Goal: Task Accomplishment & Management: Manage account settings

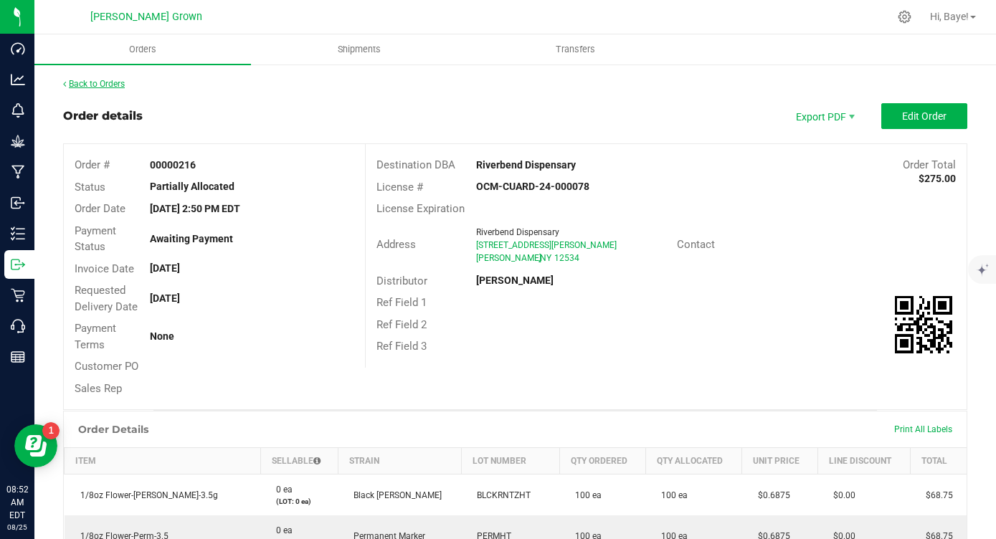
click at [97, 85] on link "Back to Orders" at bounding box center [94, 84] width 62 height 10
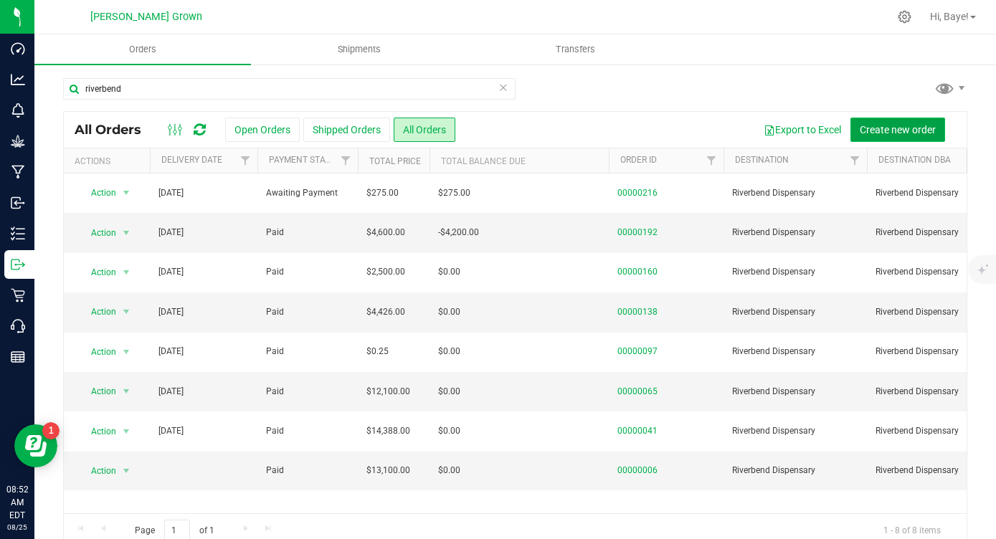
click at [907, 126] on span "Create new order" at bounding box center [898, 129] width 76 height 11
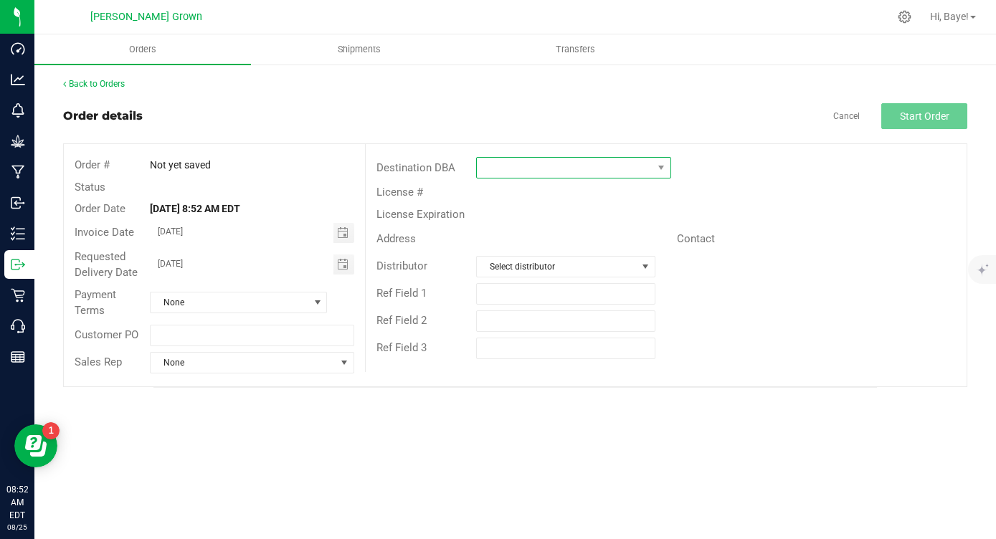
click at [587, 166] on span at bounding box center [564, 168] width 175 height 20
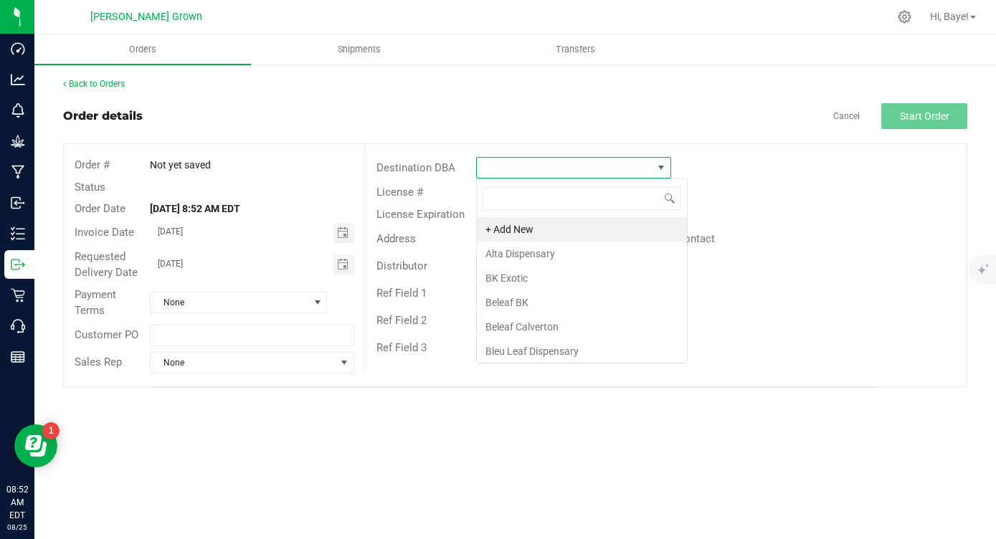
scroll to position [22, 194]
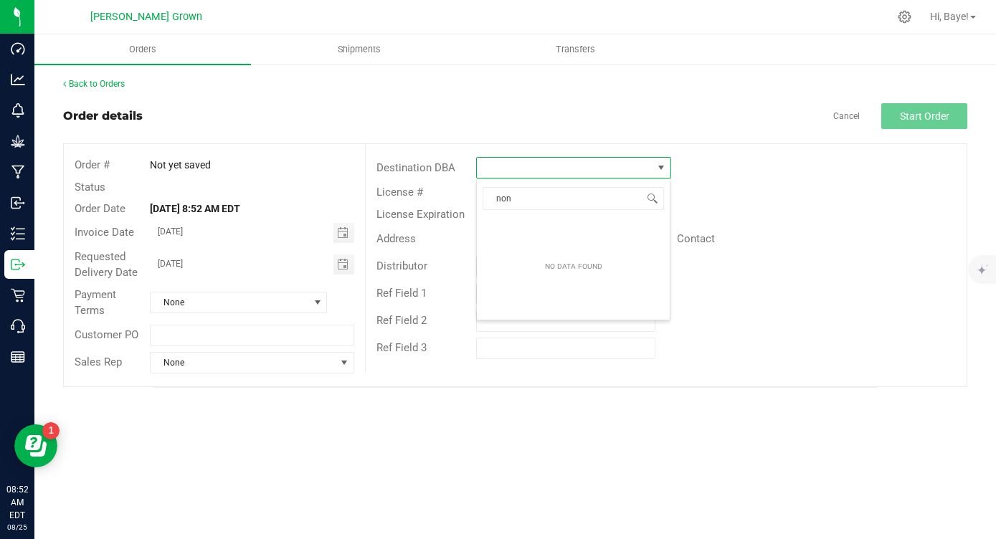
type input "no"
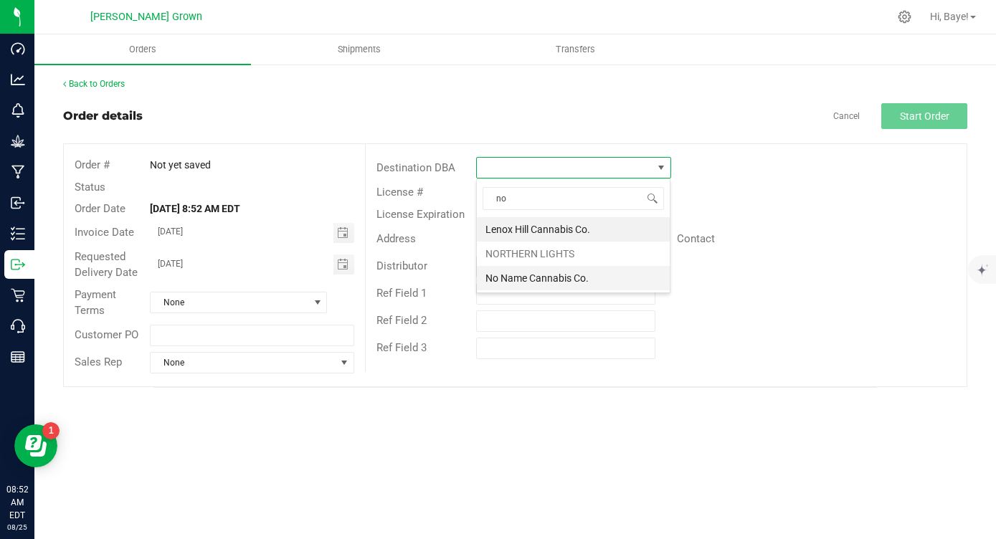
click at [582, 286] on li "No Name Cannabis Co." at bounding box center [573, 278] width 193 height 24
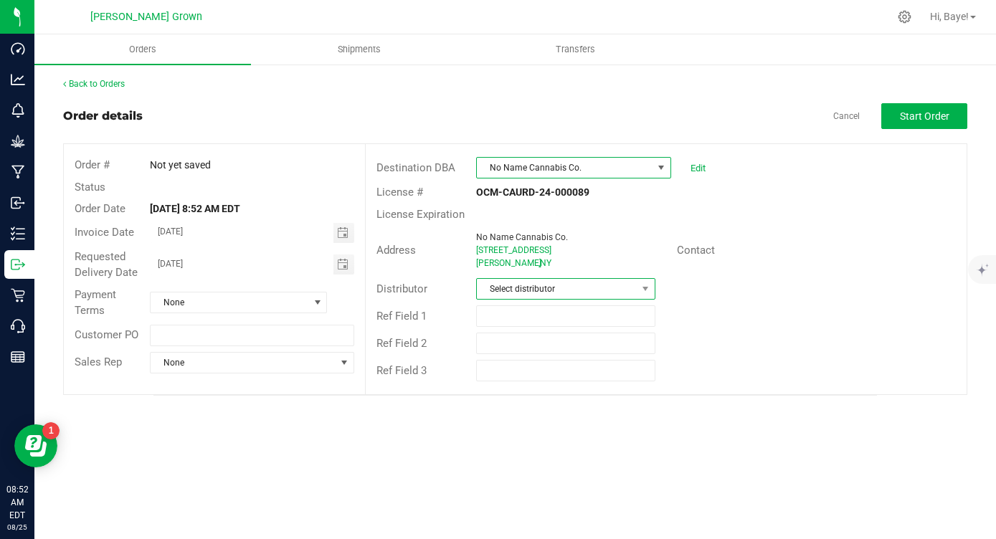
click at [582, 288] on span "Select distributor" at bounding box center [556, 289] width 159 height 20
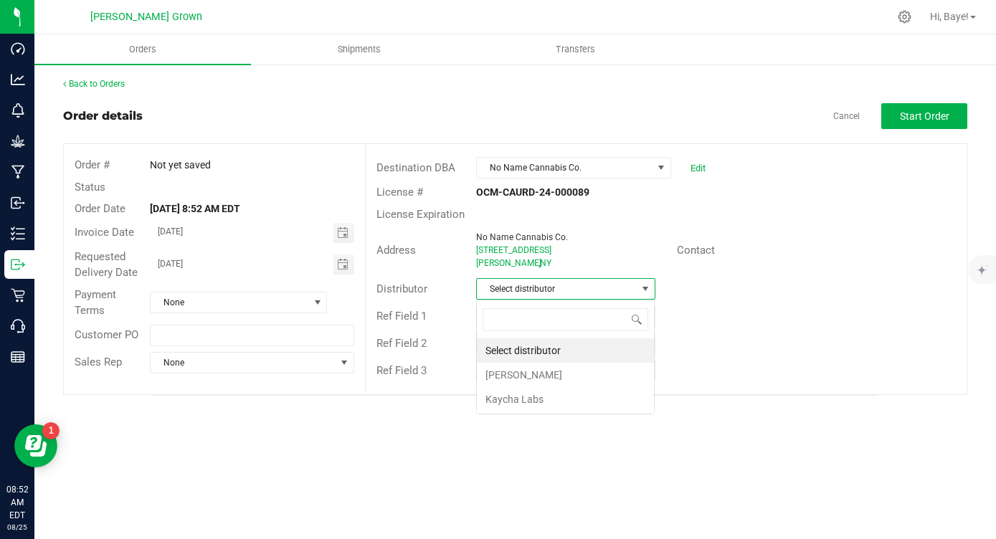
scroll to position [22, 179]
click at [567, 366] on li "Dennis D Van Wagenen" at bounding box center [565, 375] width 177 height 24
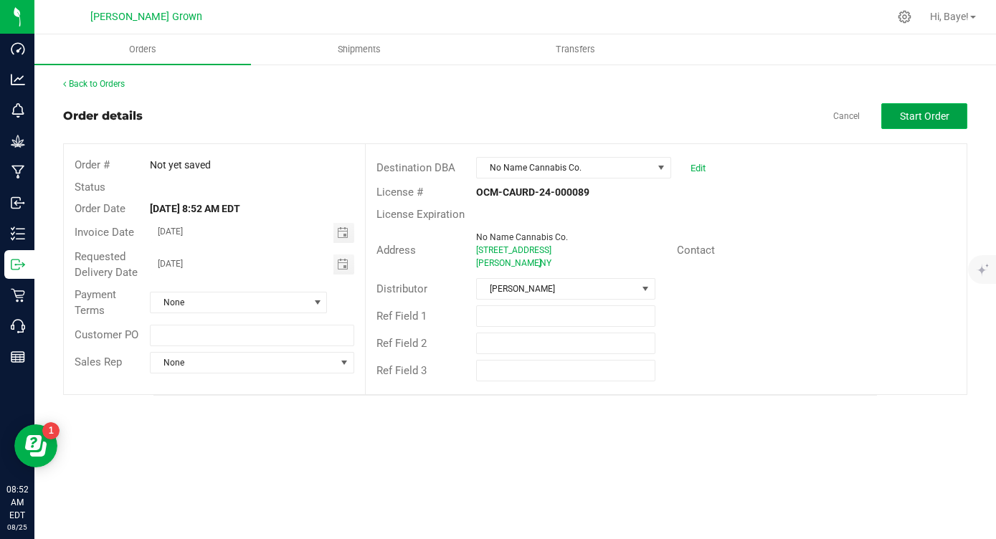
click at [908, 115] on span "Start Order" at bounding box center [924, 115] width 49 height 11
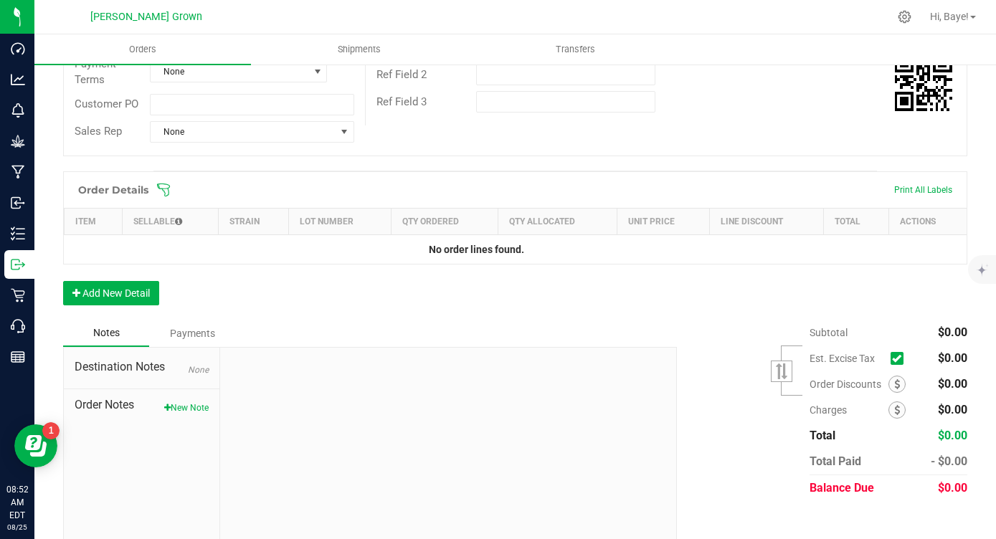
scroll to position [271, 0]
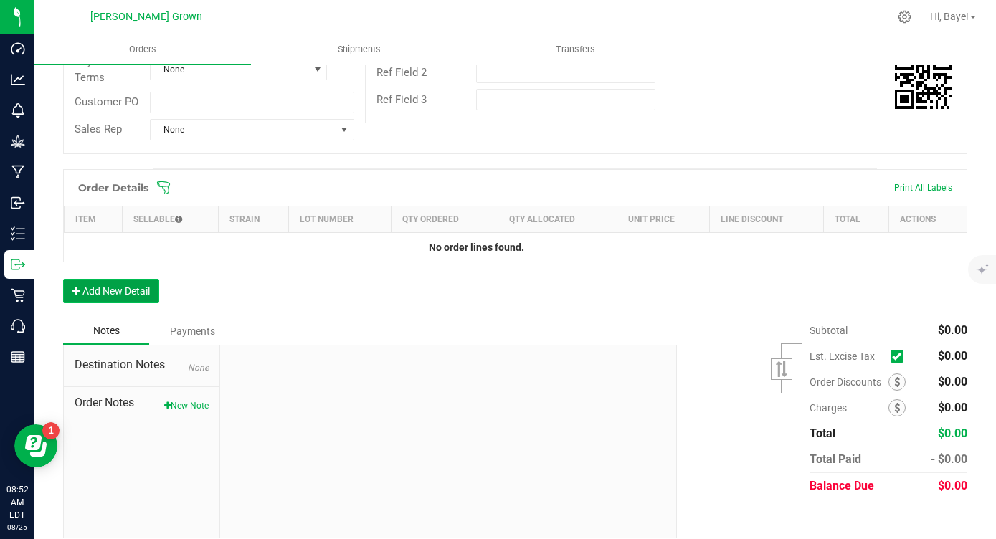
click at [133, 288] on button "Add New Detail" at bounding box center [111, 291] width 96 height 24
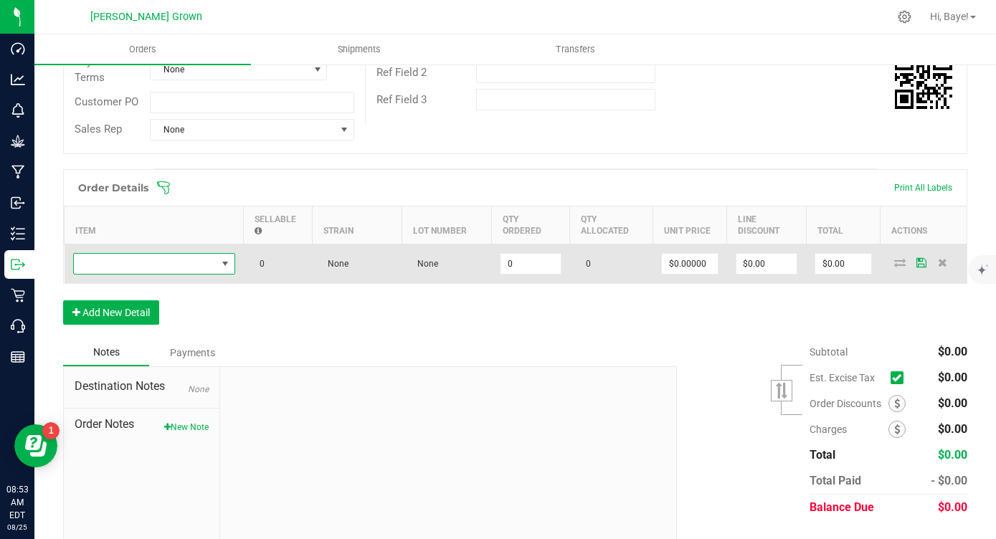
click at [168, 265] on span "NO DATA FOUND" at bounding box center [145, 264] width 143 height 20
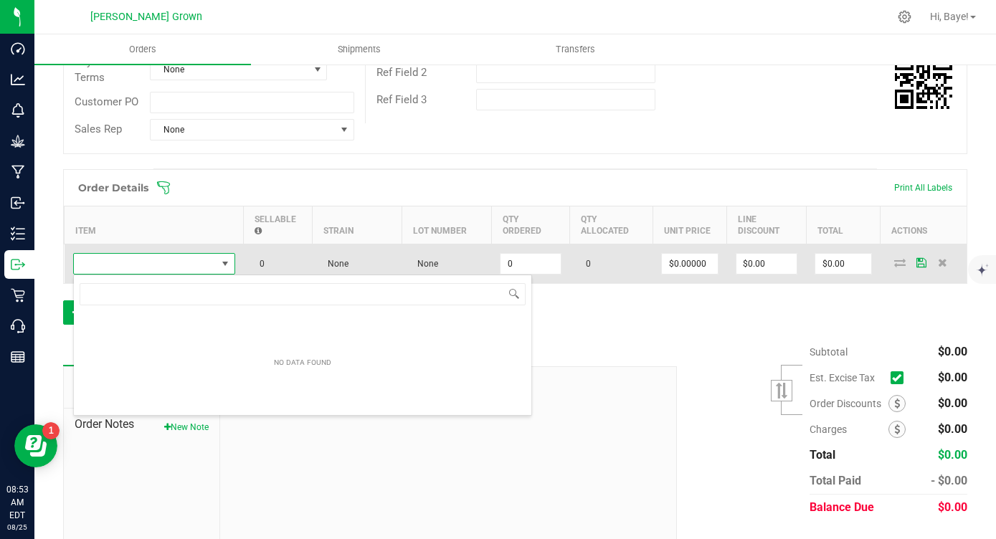
scroll to position [22, 162]
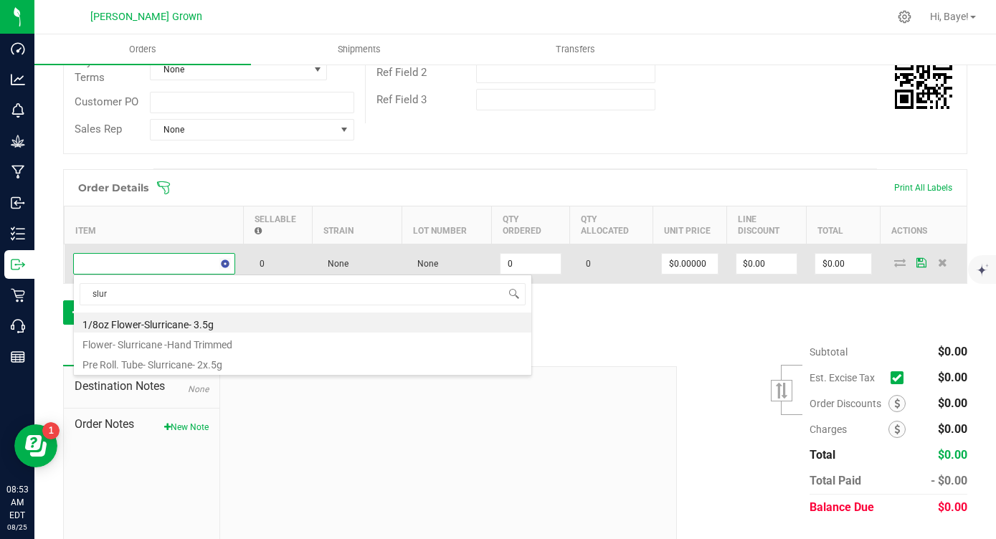
type input "slurr"
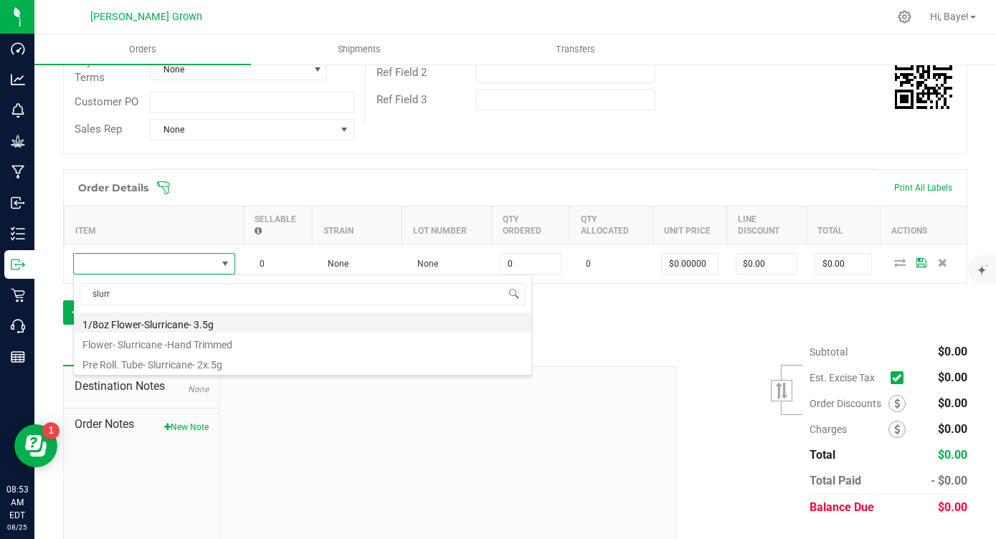
click at [156, 325] on li "1/8oz Flower-Slurricane- 3.5g" at bounding box center [302, 323] width 457 height 20
type input "0 ea"
type input "$16.00000"
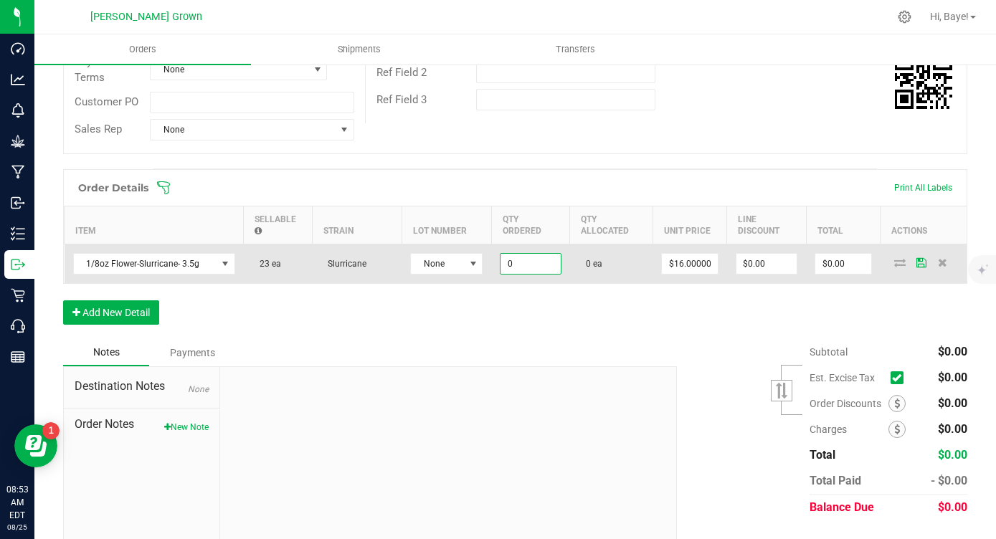
click at [521, 262] on input "0" at bounding box center [531, 264] width 60 height 20
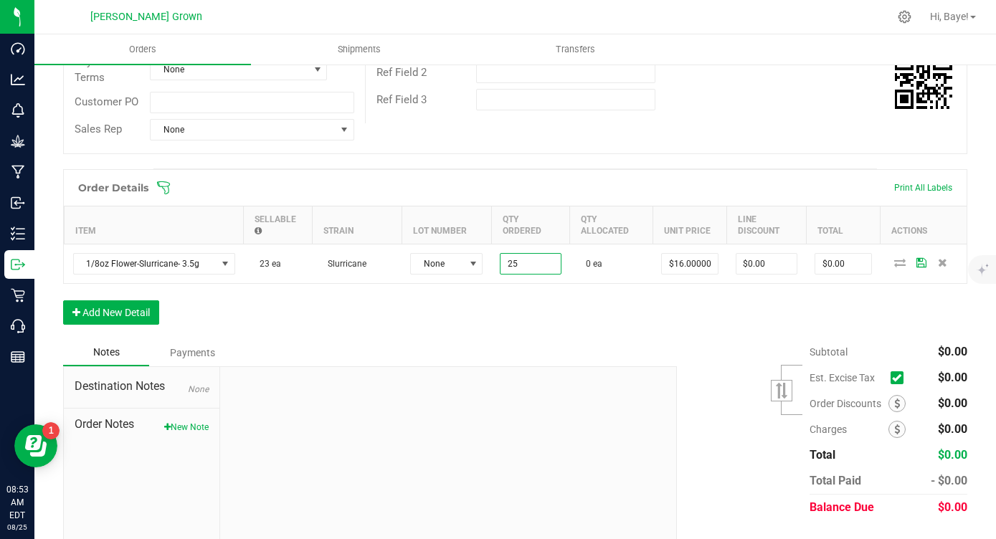
type input "25 ea"
type input "$400.00"
click at [478, 310] on div "Order Details Print All Labels Item Sellable Strain Lot Number Qty Ordered Qty …" at bounding box center [515, 254] width 904 height 170
click at [895, 378] on icon at bounding box center [896, 378] width 9 height 0
click at [0, 0] on input "checkbox" at bounding box center [0, 0] width 0 height 0
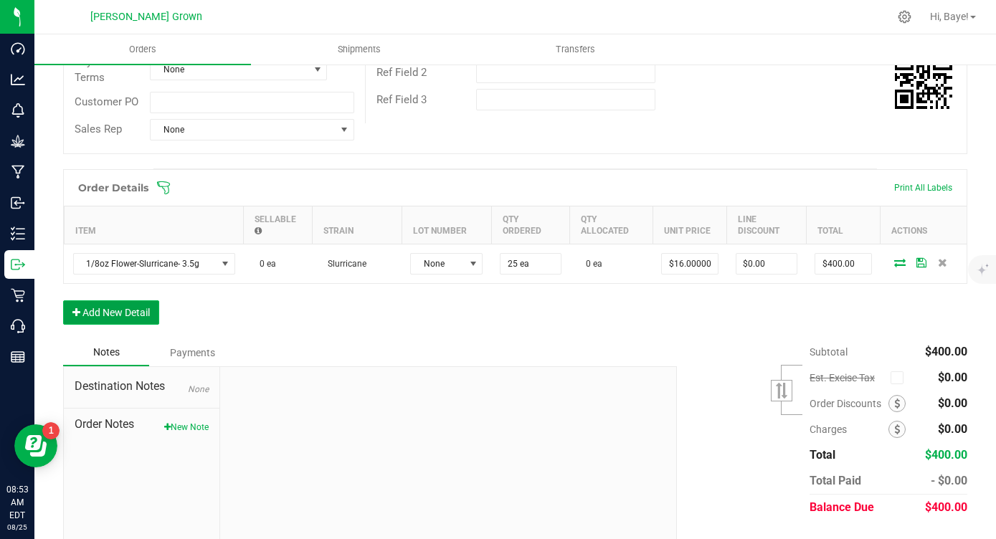
click at [133, 319] on button "Add New Detail" at bounding box center [111, 312] width 96 height 24
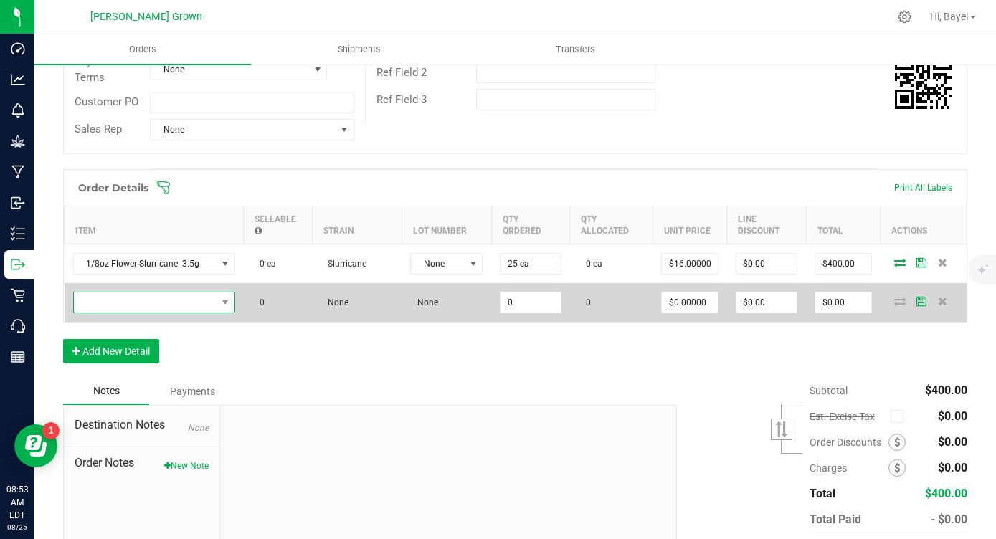
click at [157, 305] on span "NO DATA FOUND" at bounding box center [145, 303] width 143 height 20
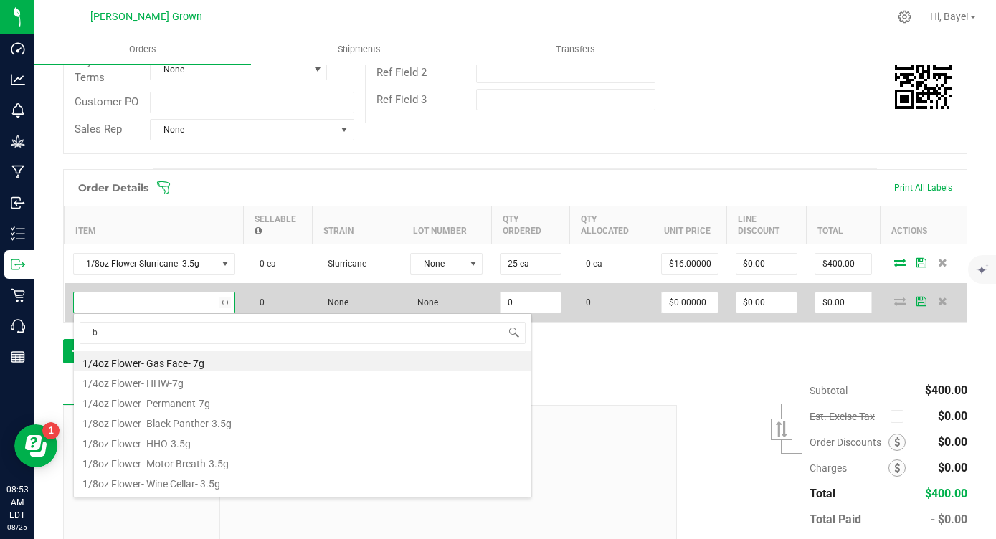
type input "b."
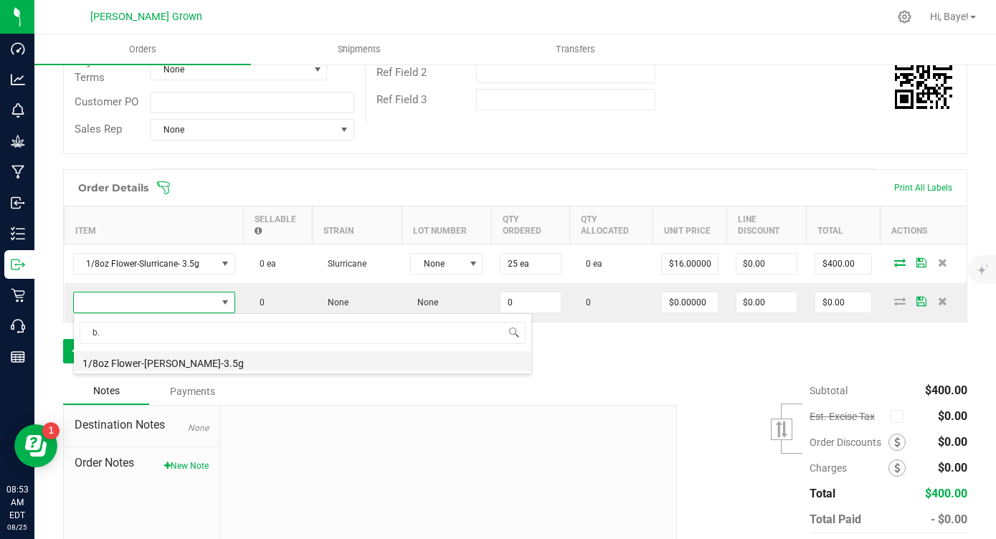
click at [204, 366] on li "1/8oz Flower-[PERSON_NAME]-3.5g" at bounding box center [302, 361] width 457 height 20
type input "0 ea"
type input "$16.00000"
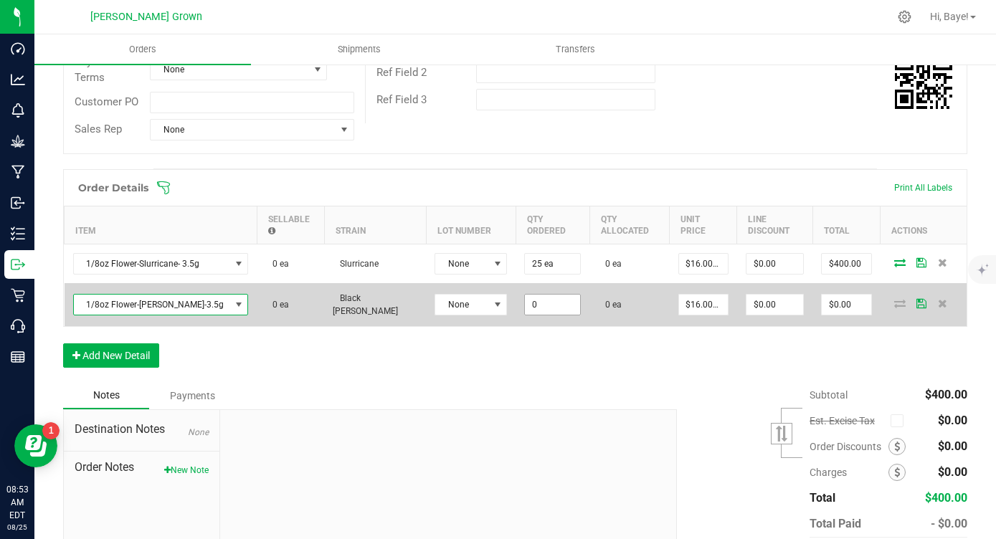
click at [525, 299] on input "0" at bounding box center [552, 305] width 55 height 20
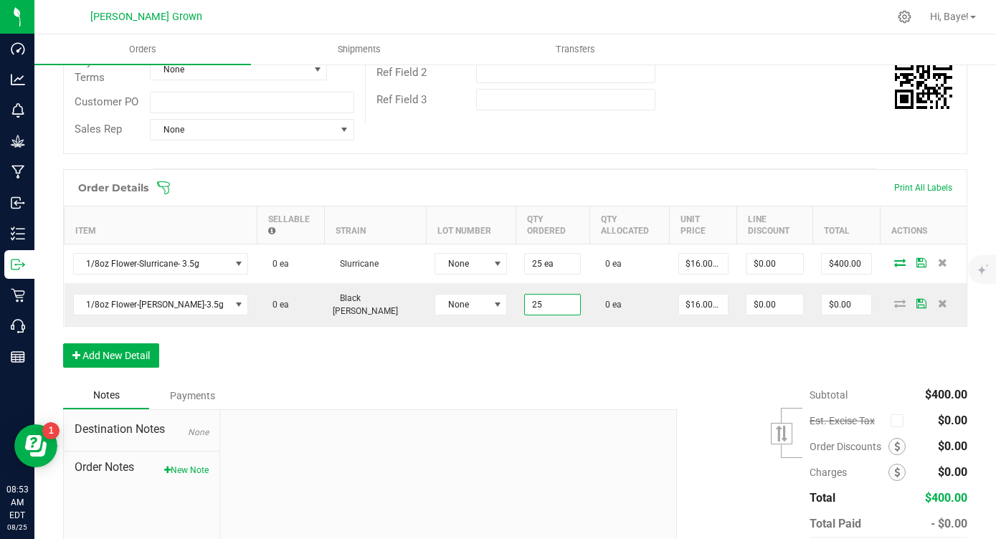
type input "25 ea"
type input "$400.00"
click at [465, 331] on div "Order Details Print All Labels Item Sellable Strain Lot Number Qty Ordered Qty …" at bounding box center [515, 275] width 904 height 213
click at [108, 357] on button "Add New Detail" at bounding box center [111, 355] width 96 height 24
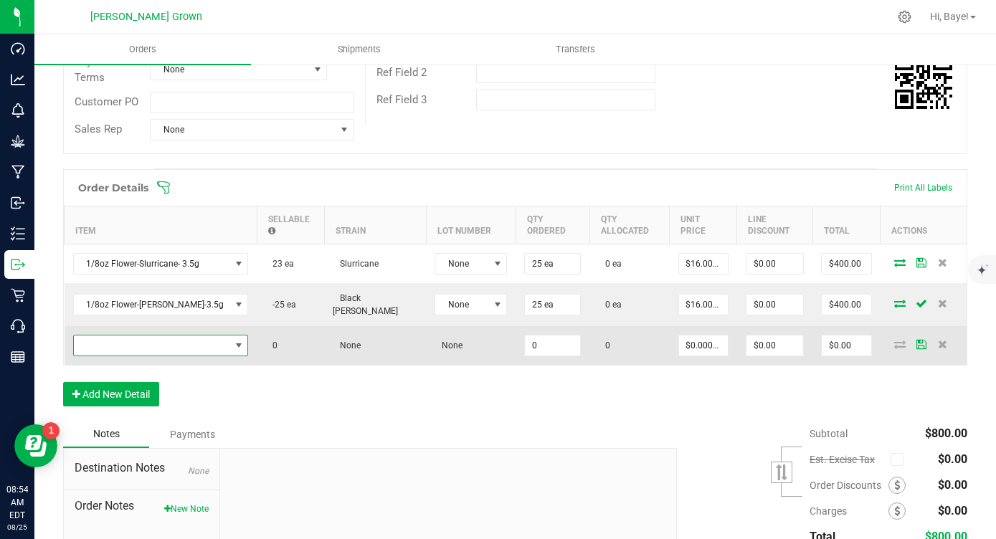
click at [136, 347] on span "NO DATA FOUND" at bounding box center [152, 346] width 156 height 20
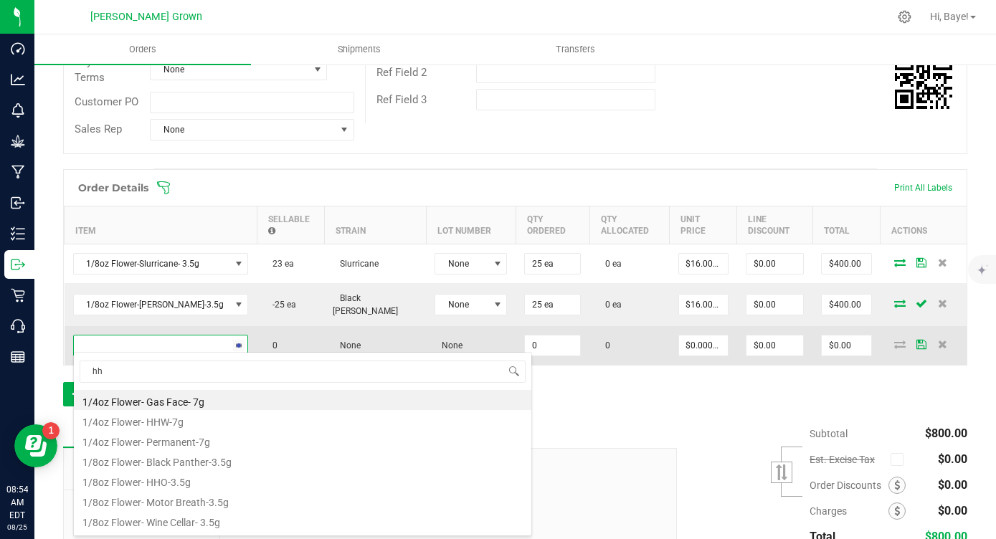
type input "hho"
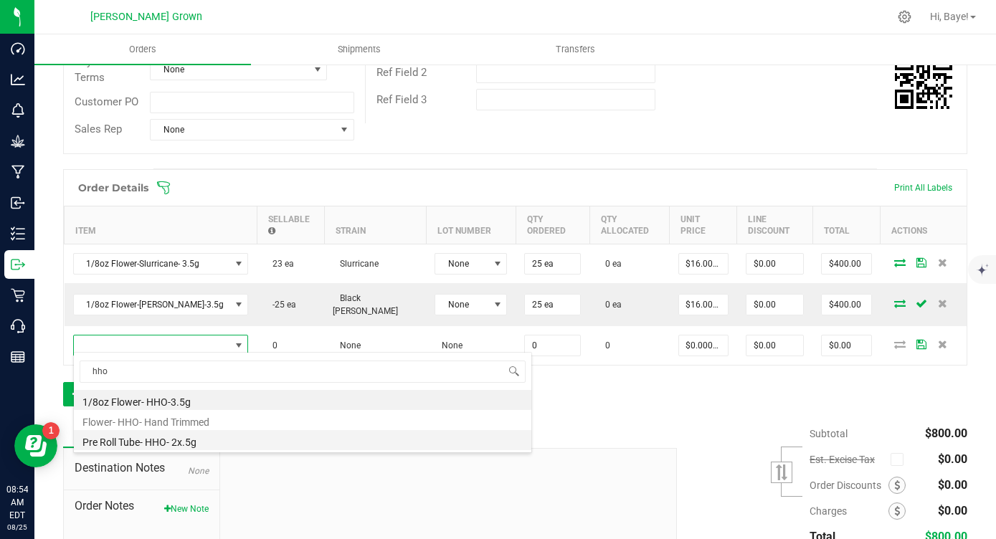
click at [165, 439] on li "Pre Roll Tube- HHO- 2x.5g" at bounding box center [302, 440] width 457 height 20
type input "0 ea"
type input "$6.00000"
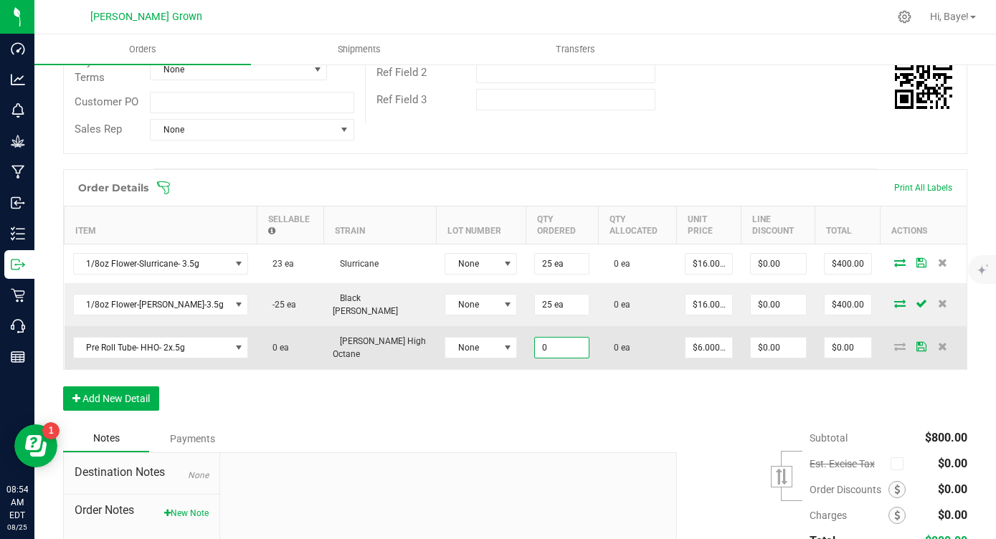
click at [535, 340] on input "0" at bounding box center [562, 348] width 54 height 20
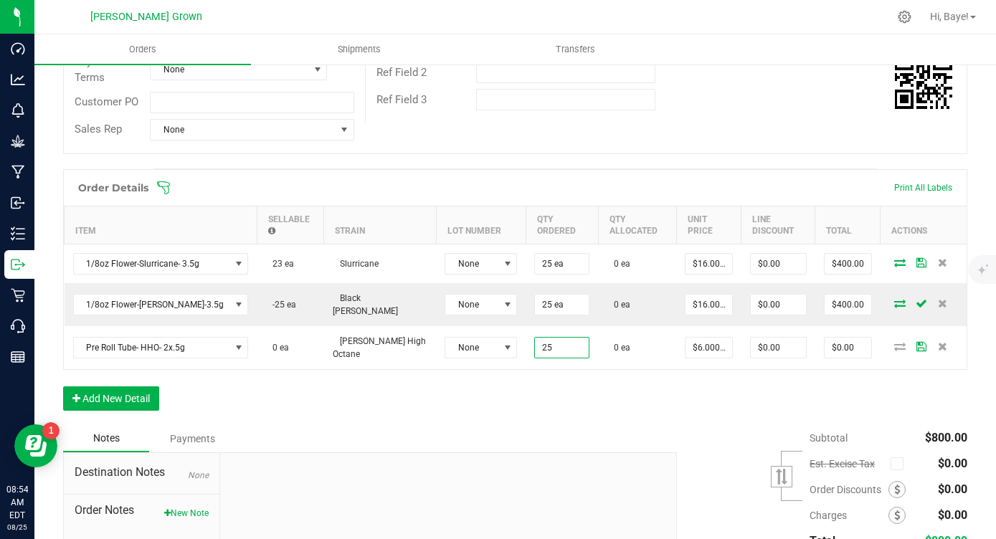
type input "25 ea"
type input "$150.00"
click at [468, 389] on div "Order Details Print All Labels Item Sellable Strain Lot Number Qty Ordered Qty …" at bounding box center [515, 297] width 904 height 256
click at [110, 396] on button "Add New Detail" at bounding box center [111, 399] width 96 height 24
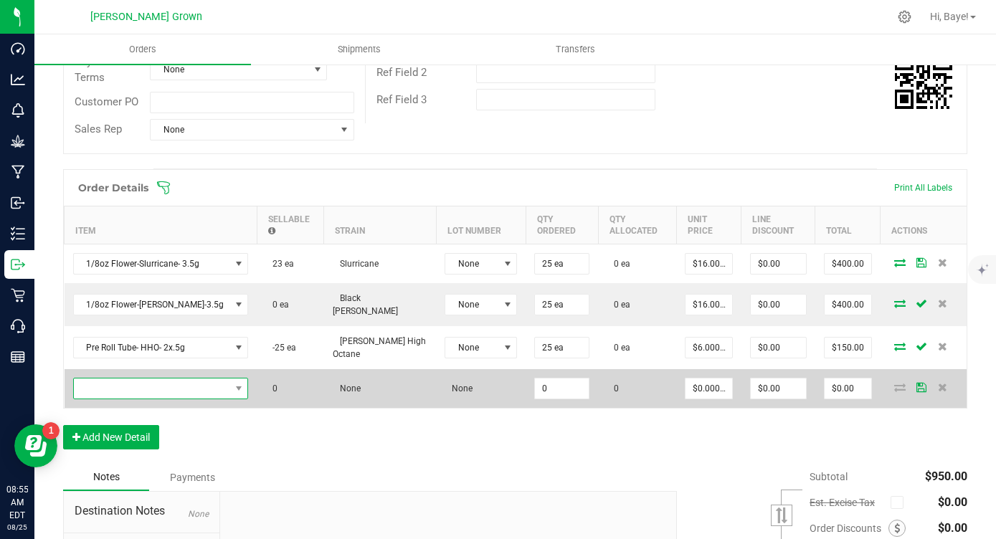
click at [191, 392] on span "NO DATA FOUND" at bounding box center [152, 389] width 156 height 20
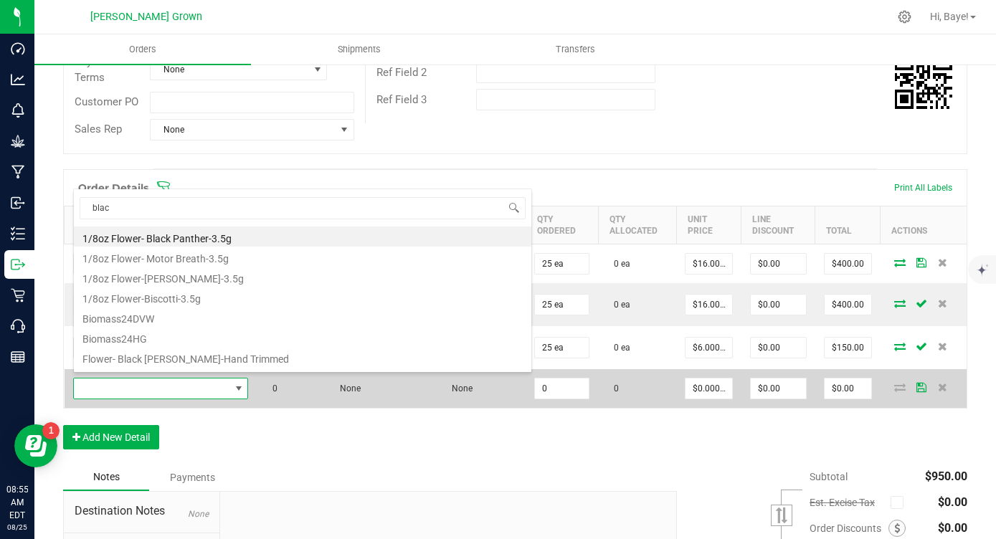
type input "black"
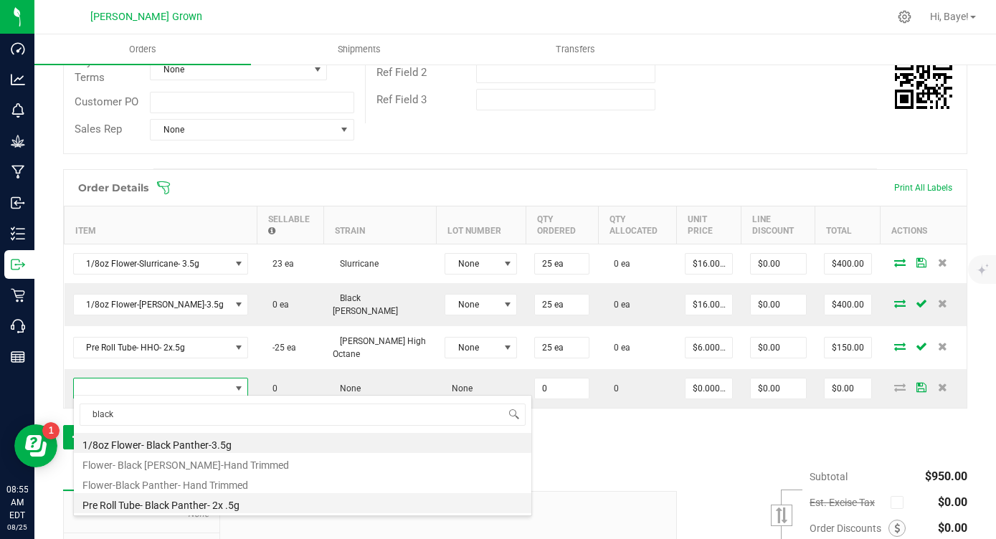
click at [203, 503] on li "Pre Roll Tube- Black Panther- 2x .5g" at bounding box center [302, 503] width 457 height 20
type input "0 ea"
type input "$6.00000"
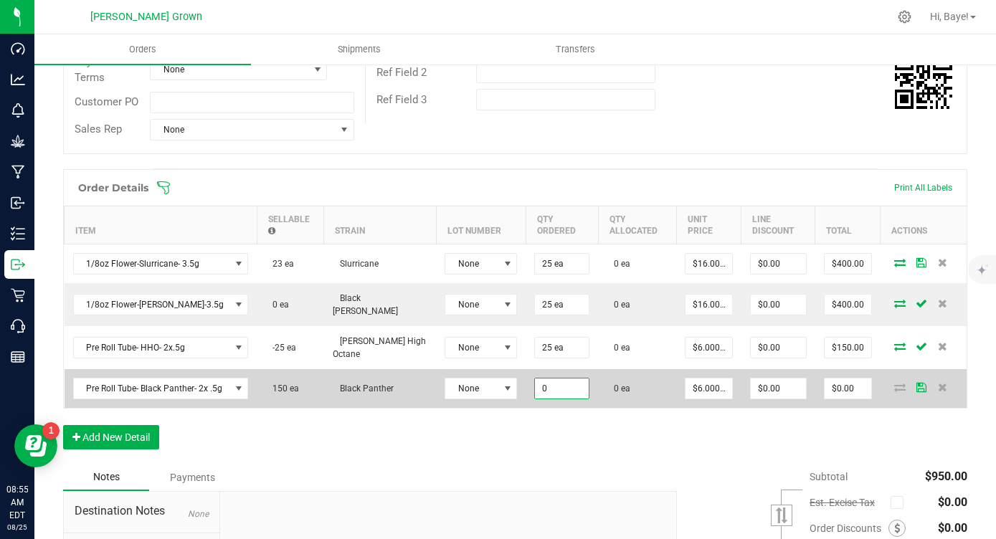
click at [535, 392] on input "0" at bounding box center [562, 389] width 54 height 20
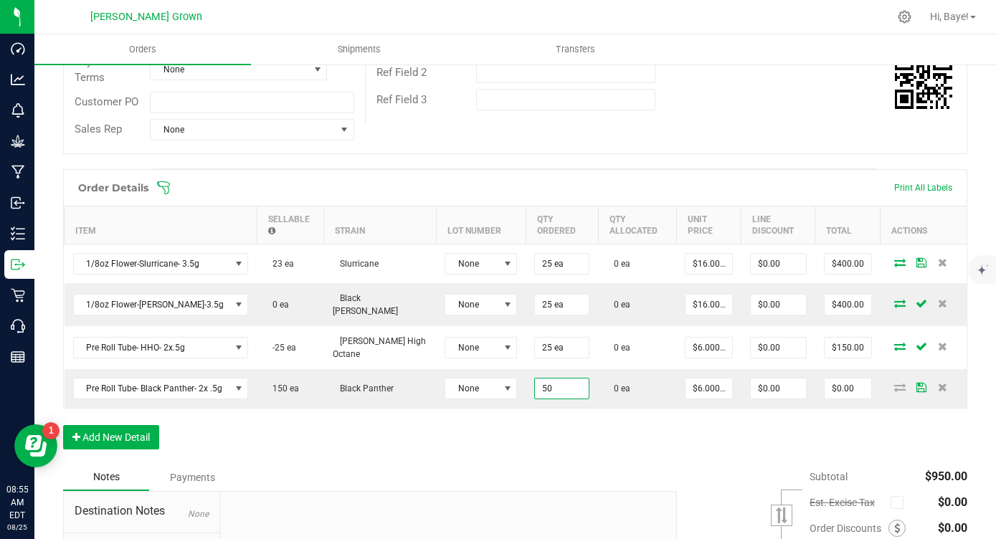
type input "50 ea"
type input "$300.00"
click at [483, 424] on div "Order Details Print All Labels Item Sellable Strain Lot Number Qty Ordered Qty …" at bounding box center [515, 316] width 904 height 295
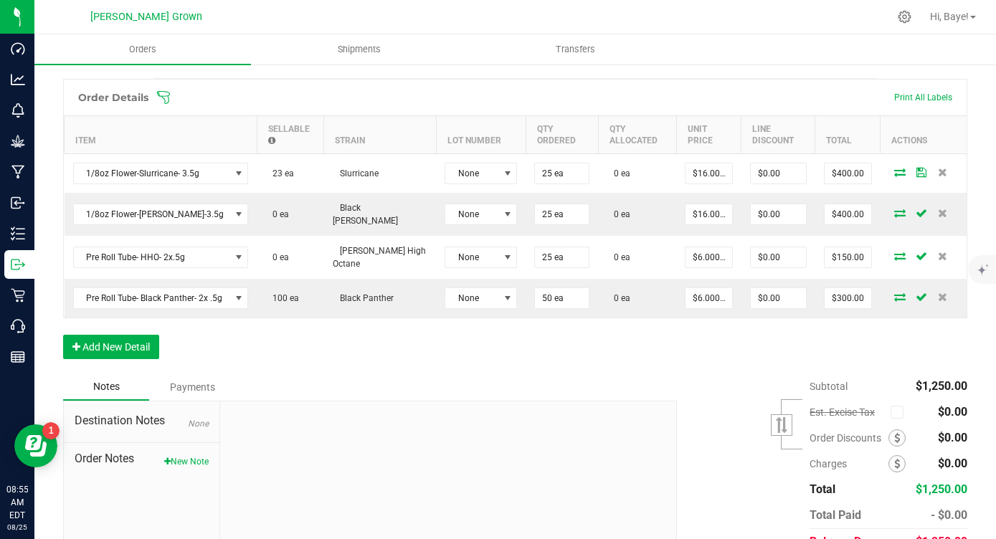
scroll to position [367, 0]
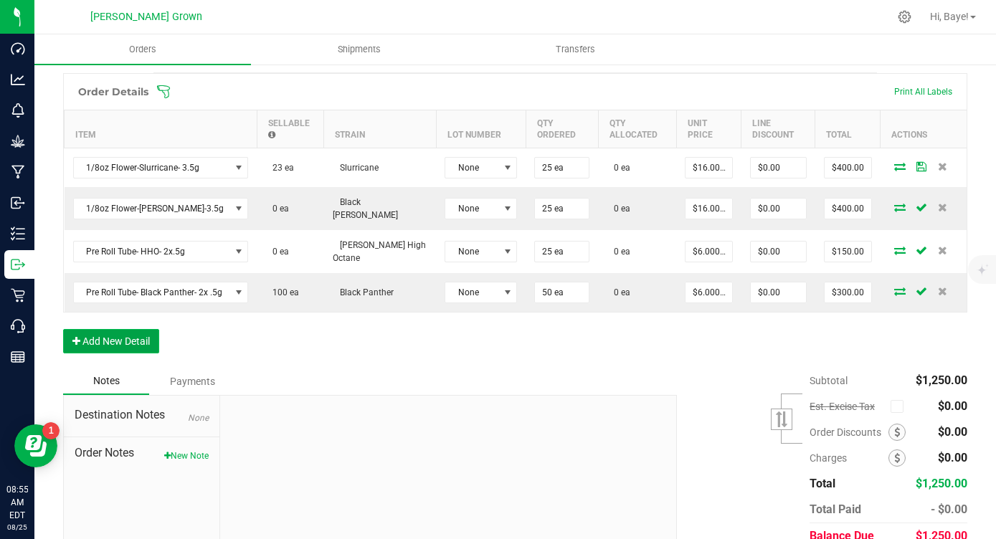
click at [137, 336] on button "Add New Detail" at bounding box center [111, 341] width 96 height 24
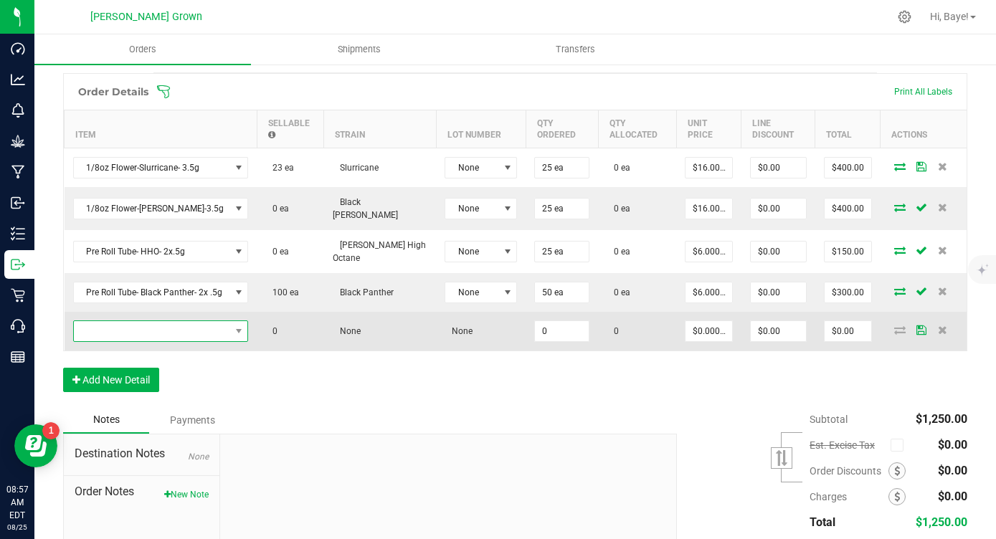
click at [155, 326] on span "NO DATA FOUND" at bounding box center [152, 331] width 156 height 20
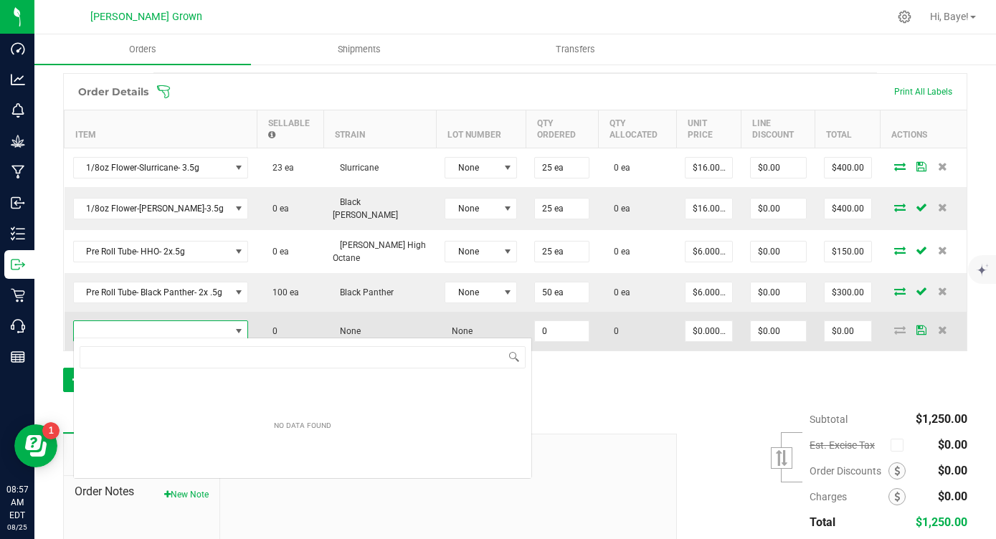
scroll to position [22, 173]
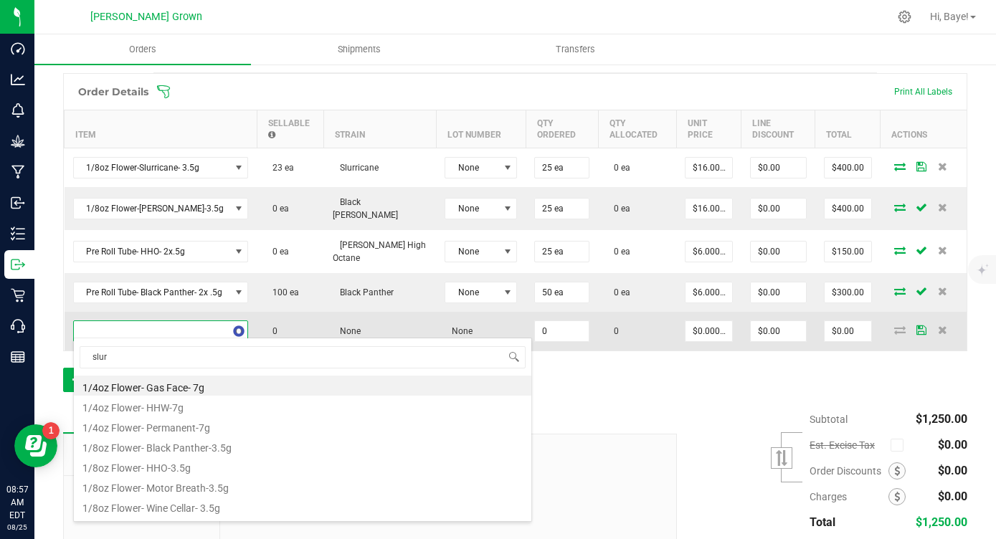
type input "slurr"
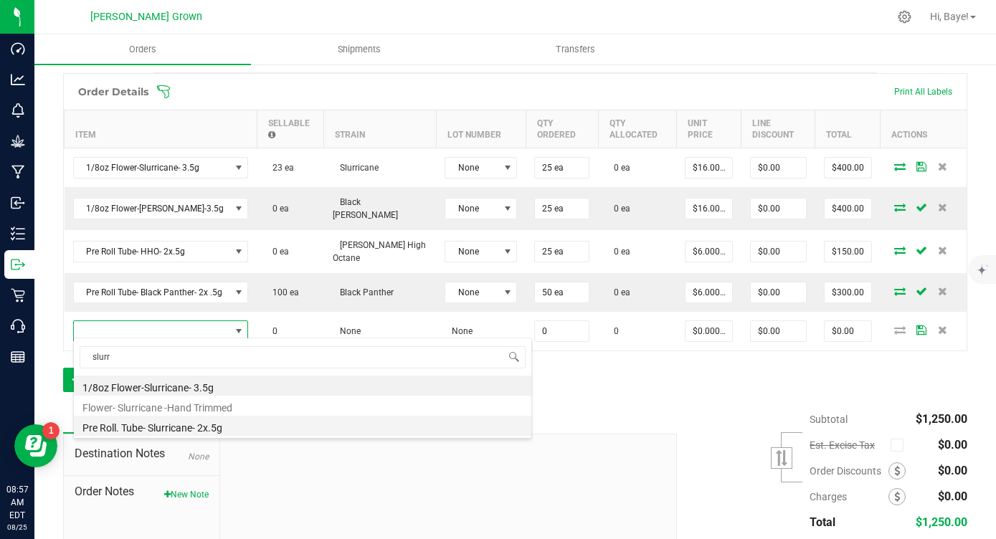
click at [170, 427] on li "Pre Roll. Tube- Slurricane- 2x.5g" at bounding box center [302, 426] width 457 height 20
type input "0 ea"
type input "$6.00000"
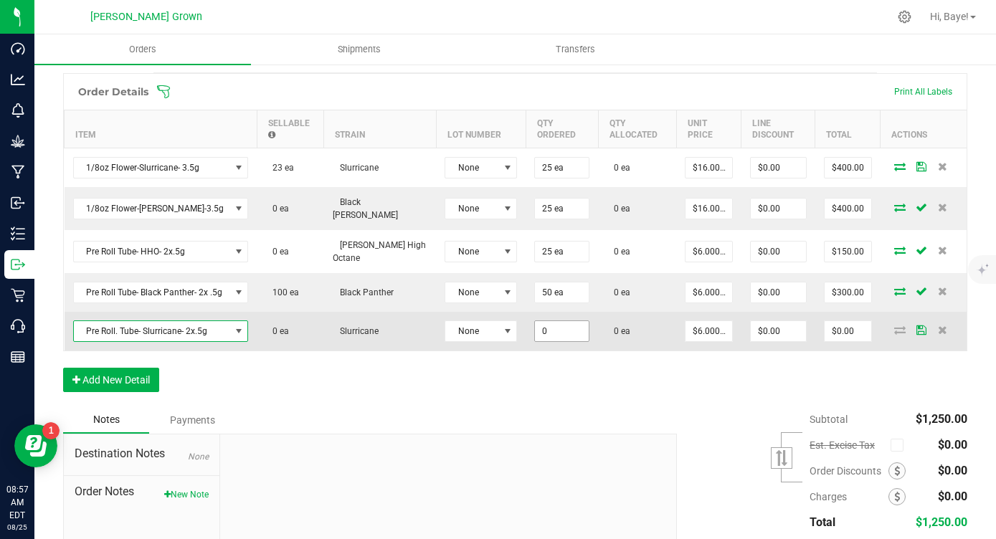
click at [535, 321] on input "0" at bounding box center [562, 331] width 54 height 20
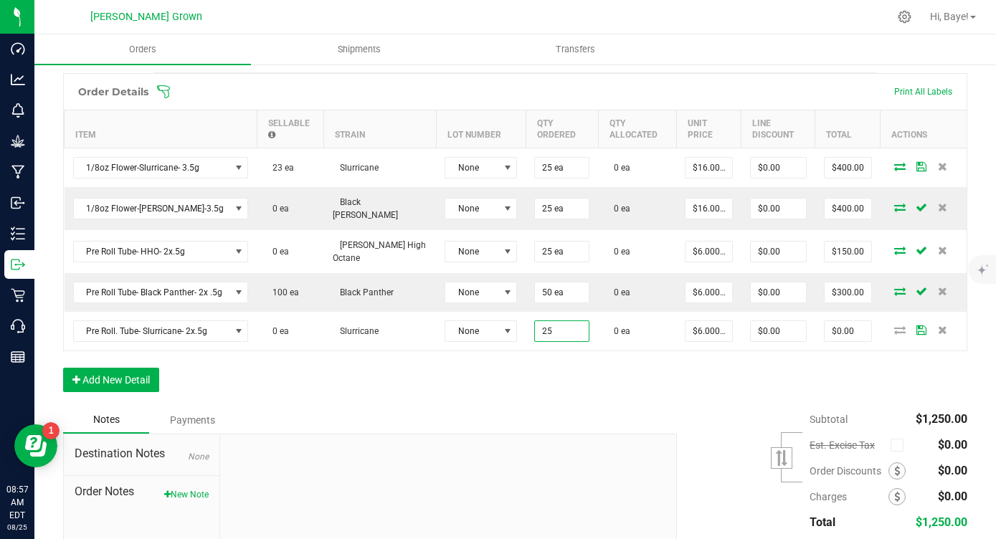
type input "25 ea"
type input "$150.00"
click at [499, 363] on div "Order Details Print All Labels Item Sellable Strain Lot Number Qty Ordered Qty …" at bounding box center [515, 239] width 904 height 333
click at [126, 379] on button "Add New Detail" at bounding box center [111, 380] width 96 height 24
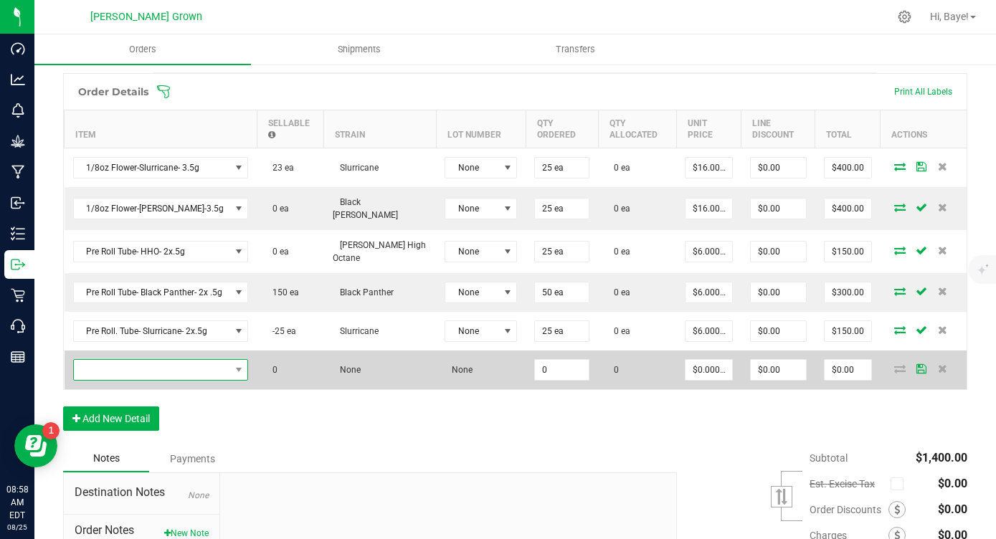
click at [147, 363] on span "NO DATA FOUND" at bounding box center [152, 370] width 156 height 20
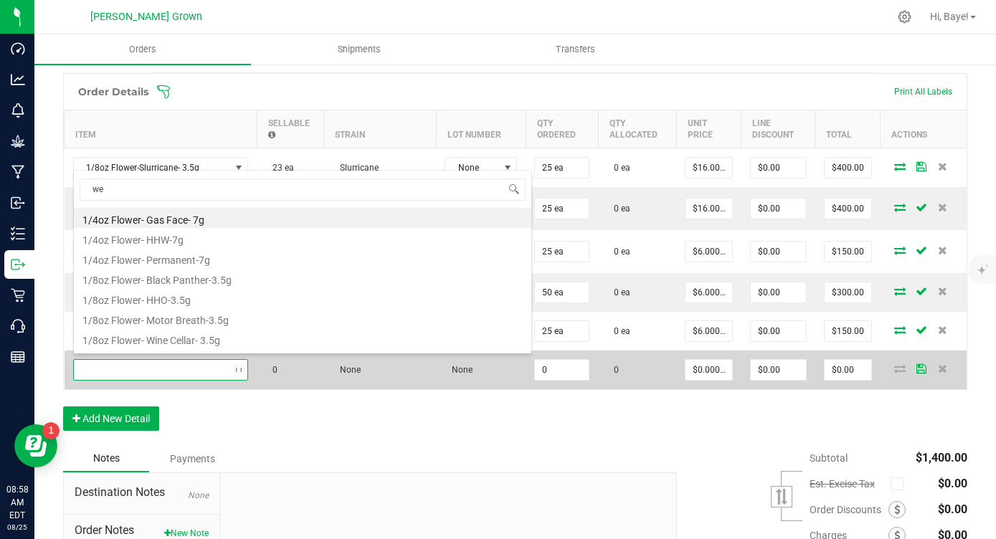
type input "wed"
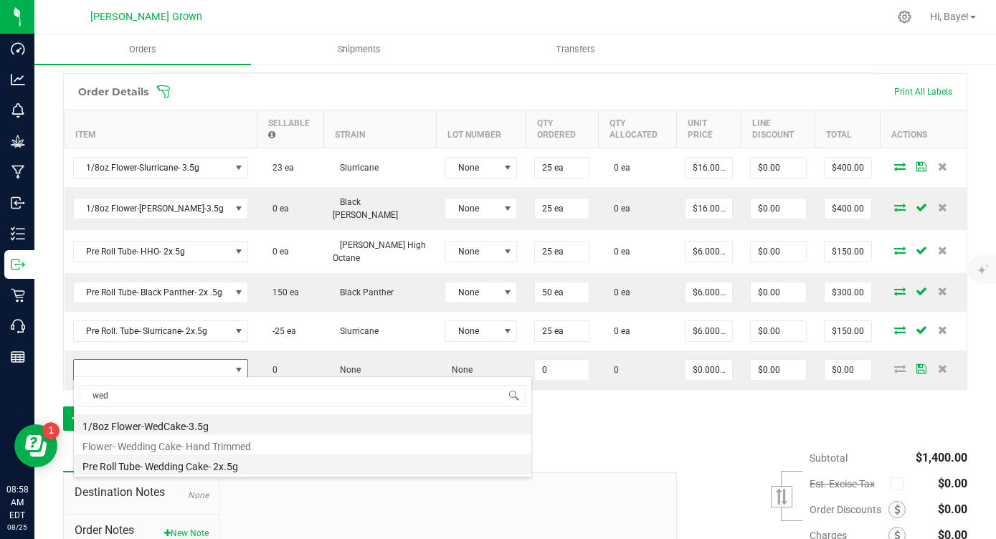
click at [191, 468] on li "Pre Roll Tube- Wedding Cake- 2x.5g" at bounding box center [302, 465] width 457 height 20
type input "0 ea"
type input "$6.00000"
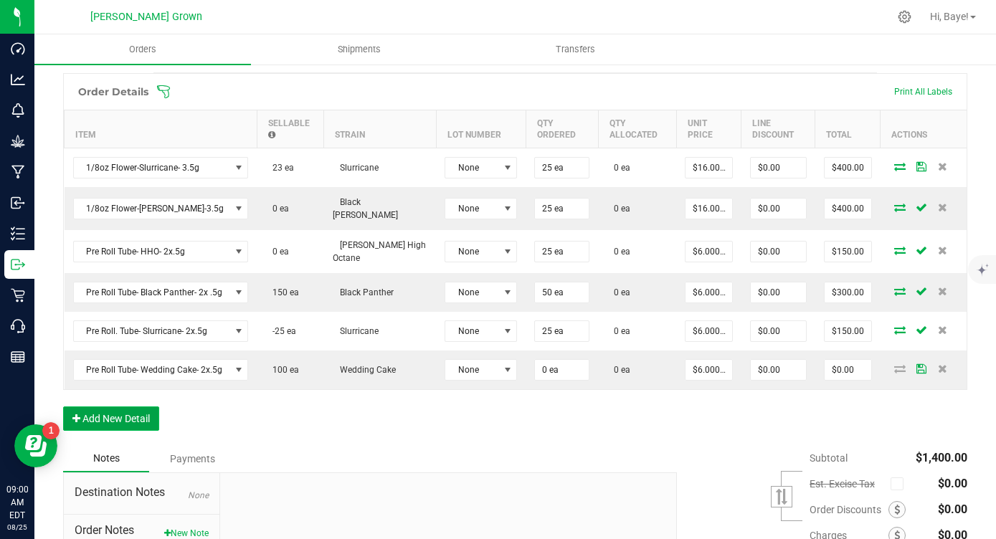
click at [139, 414] on button "Add New Detail" at bounding box center [111, 419] width 96 height 24
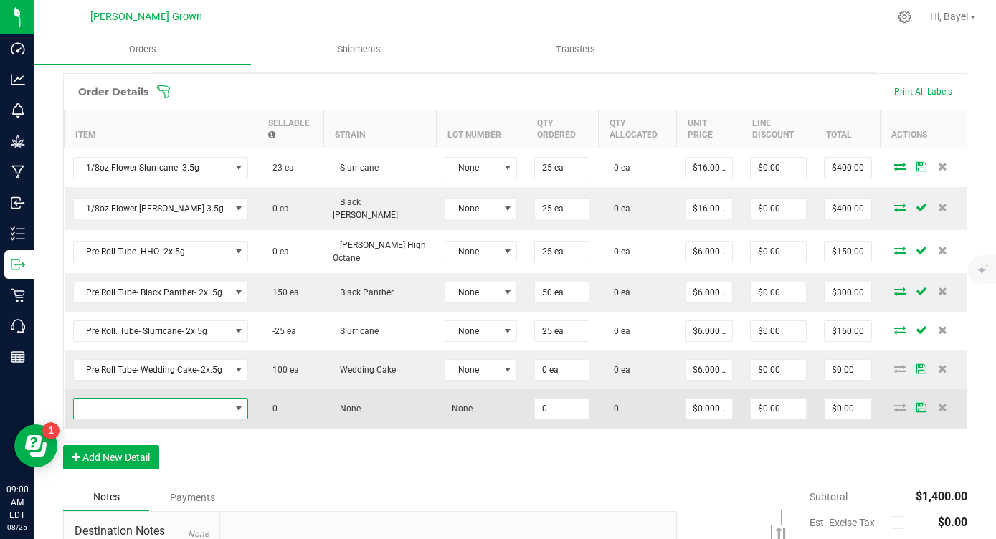
click at [174, 399] on span "NO DATA FOUND" at bounding box center [152, 409] width 156 height 20
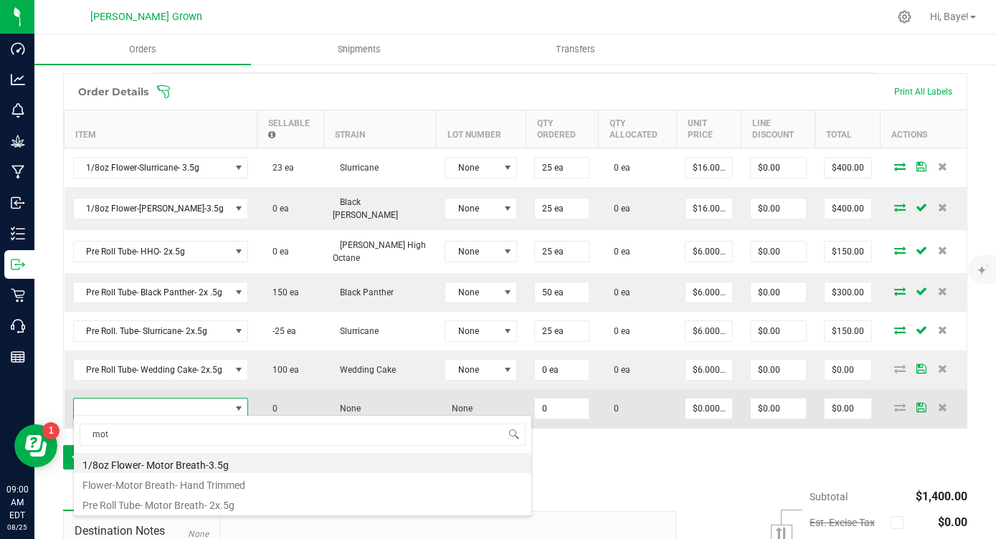
type input "moto"
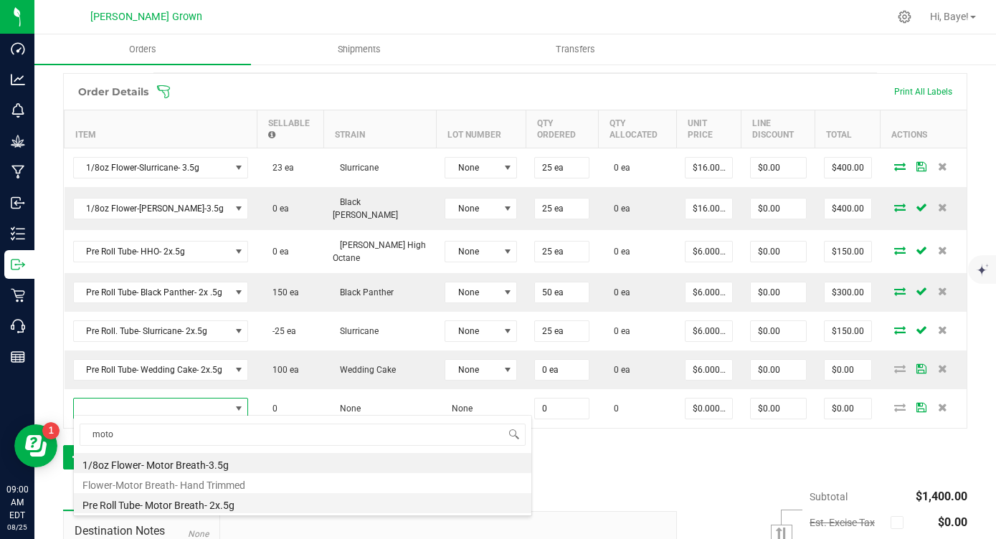
click at [168, 509] on li "Pre Roll Tube- Motor Breath- 2x.5g" at bounding box center [302, 503] width 457 height 20
type input "0 ea"
type input "$6.00000"
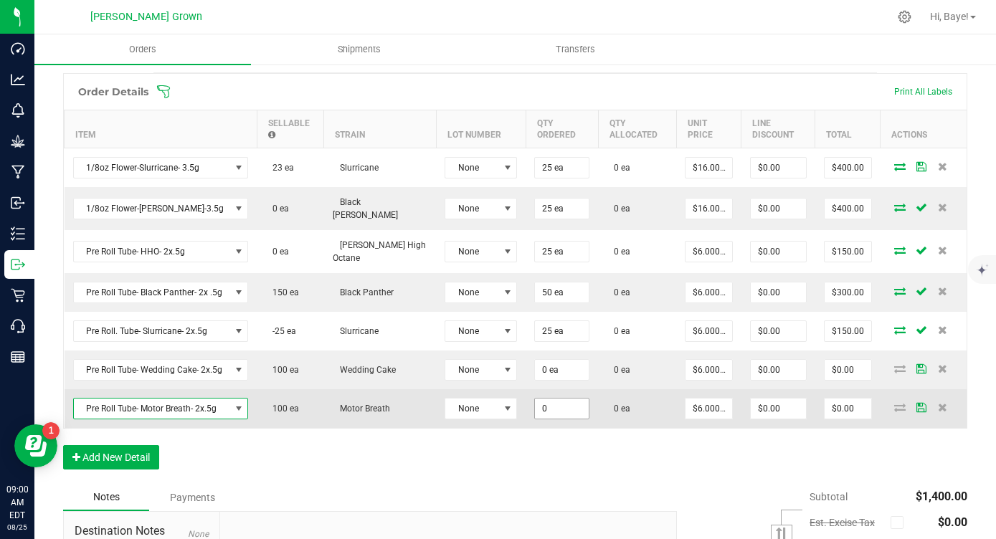
click at [535, 404] on input "0" at bounding box center [562, 409] width 54 height 20
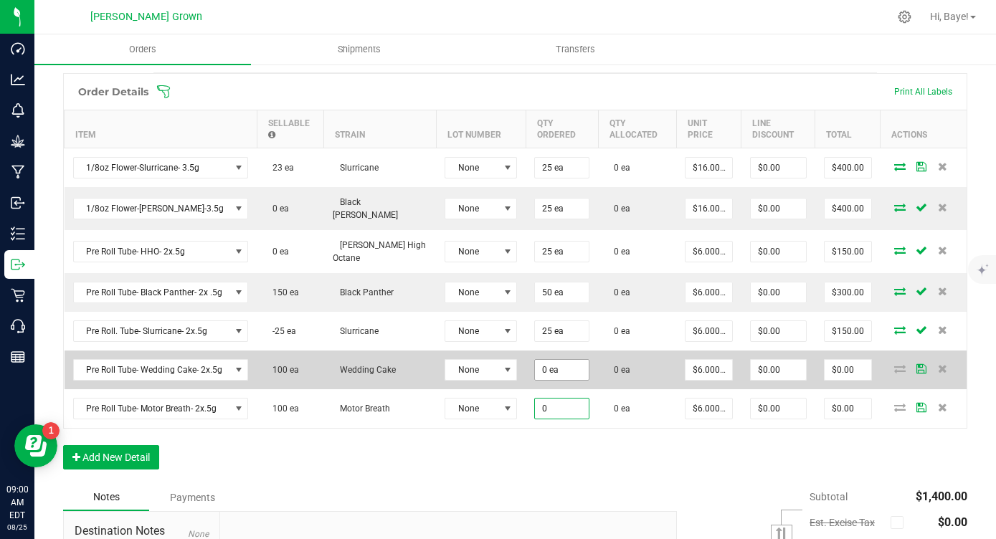
type input "0 ea"
click at [534, 179] on span "0 ea" at bounding box center [561, 168] width 55 height 22
click at [535, 366] on input "0" at bounding box center [562, 370] width 54 height 20
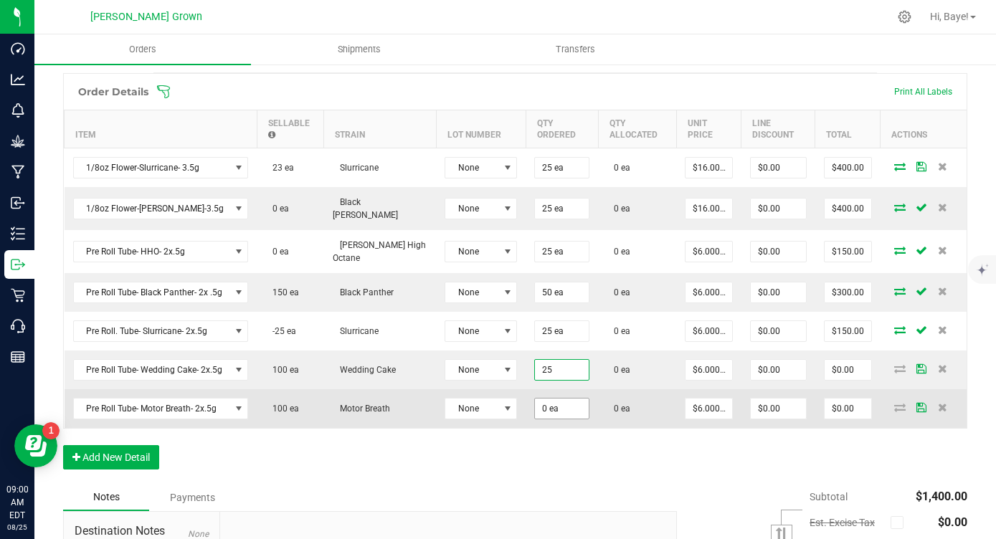
type input "25 ea"
type input "$150.00"
click at [535, 401] on input "0" at bounding box center [562, 409] width 54 height 20
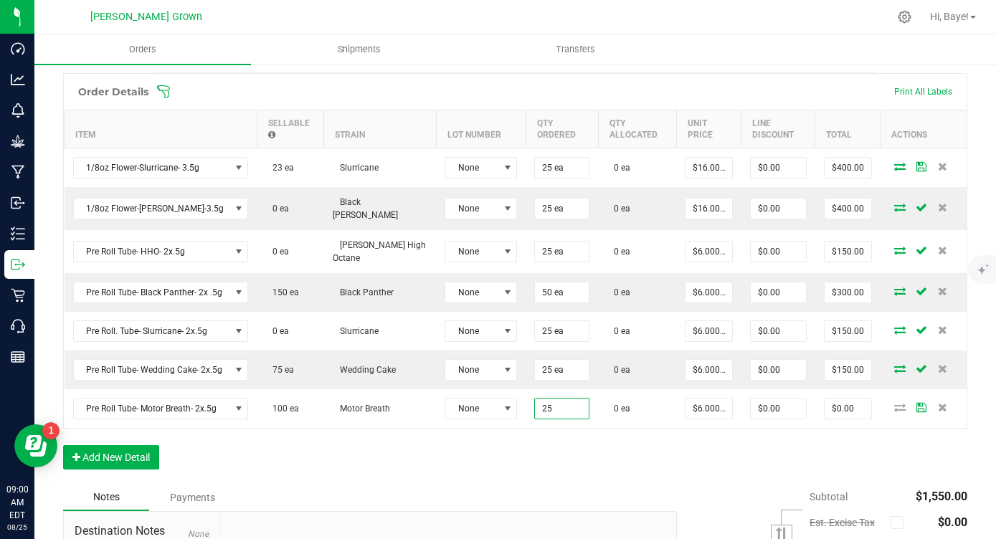
type input "25 ea"
type input "$150.00"
click at [508, 452] on div "Order Details Print All Labels Item Sellable Strain Lot Number Qty Ordered Qty …" at bounding box center [515, 278] width 904 height 411
click at [90, 449] on button "Add New Detail" at bounding box center [111, 457] width 96 height 24
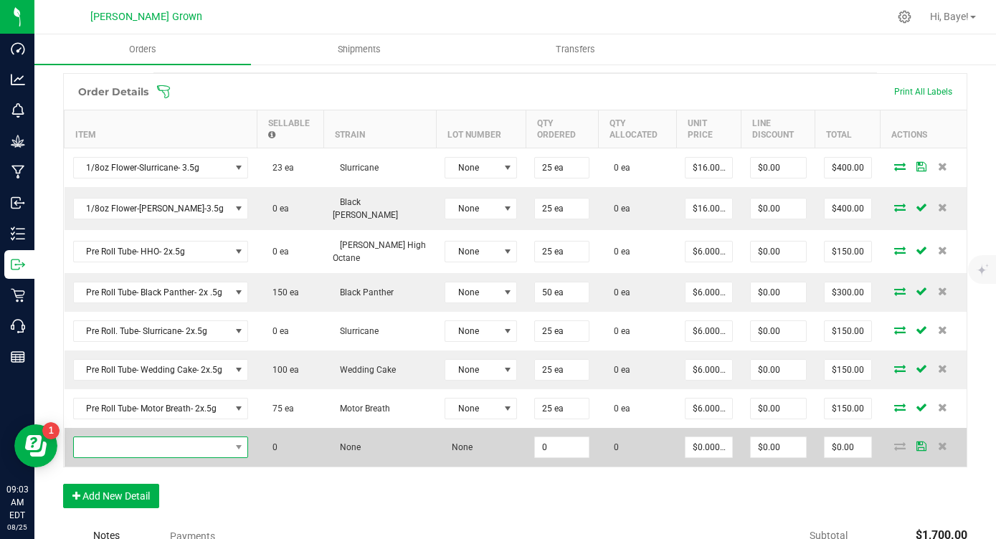
click at [181, 437] on span "NO DATA FOUND" at bounding box center [152, 447] width 156 height 20
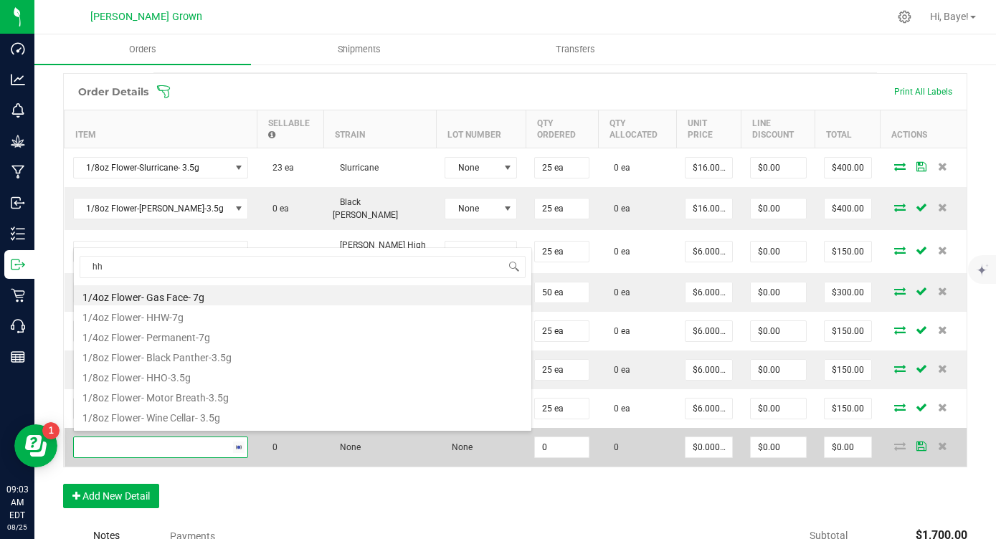
type input "hhw"
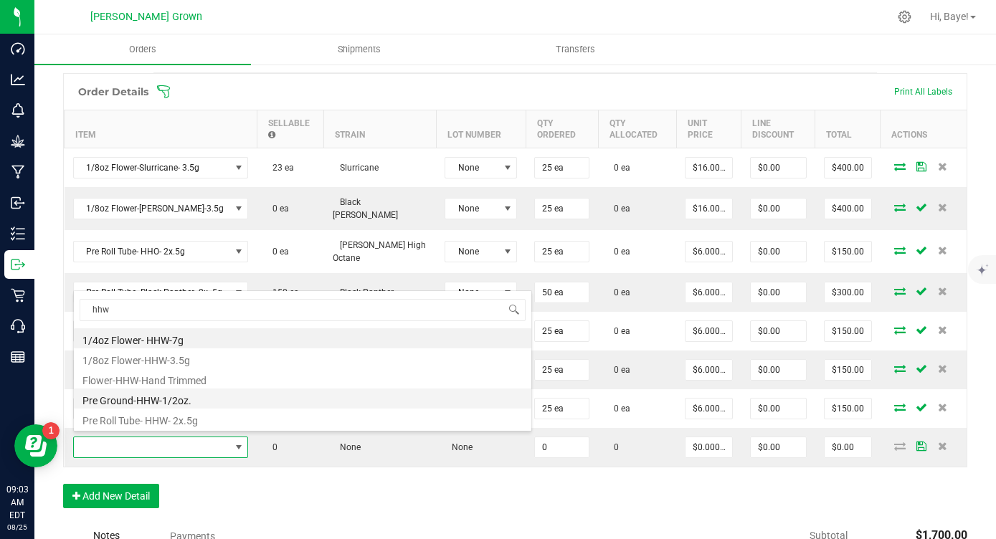
click at [196, 398] on li "Pre Ground-HHW-1/2oz." at bounding box center [302, 399] width 457 height 20
type input "0 ea"
type input "$35.00000"
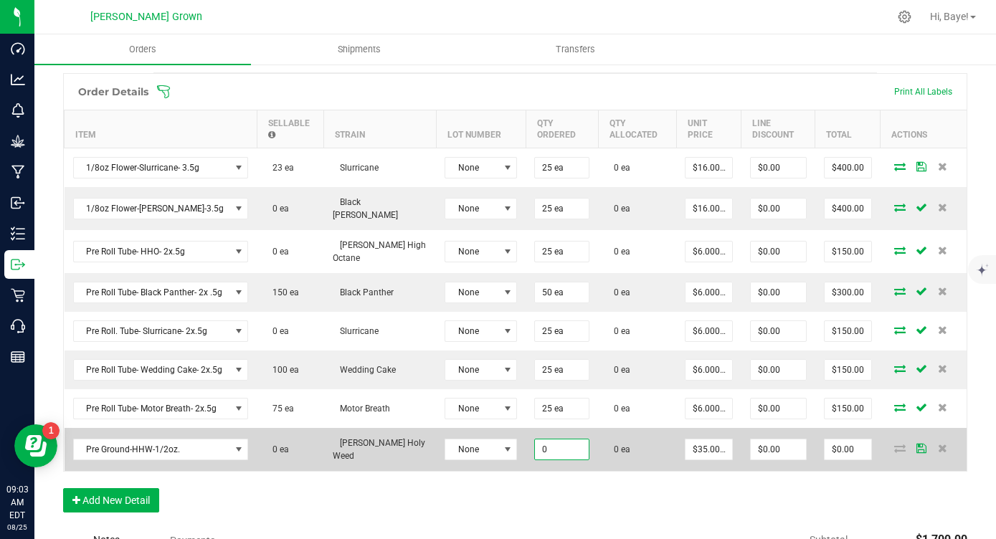
click at [535, 445] on input "0" at bounding box center [562, 450] width 54 height 20
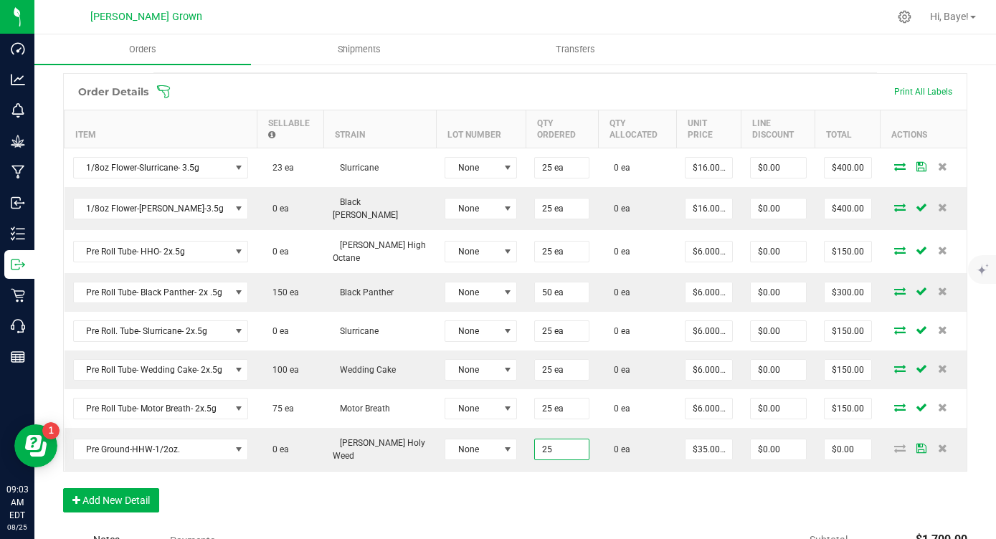
type input "25 ea"
type input "$875.00"
click at [534, 493] on div "Order Details Print All Labels Item Sellable Strain Lot Number Qty Ordered Qty …" at bounding box center [515, 300] width 904 height 454
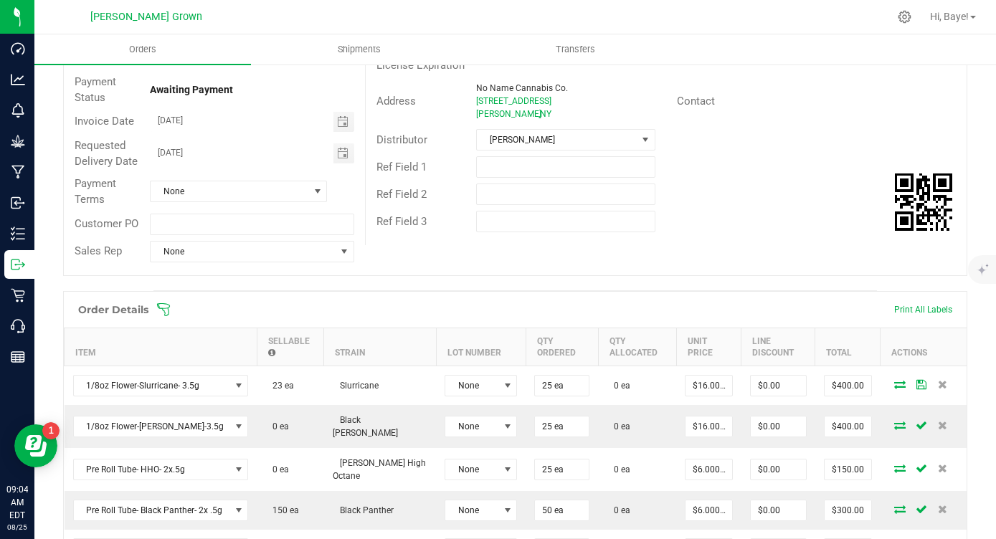
scroll to position [0, 0]
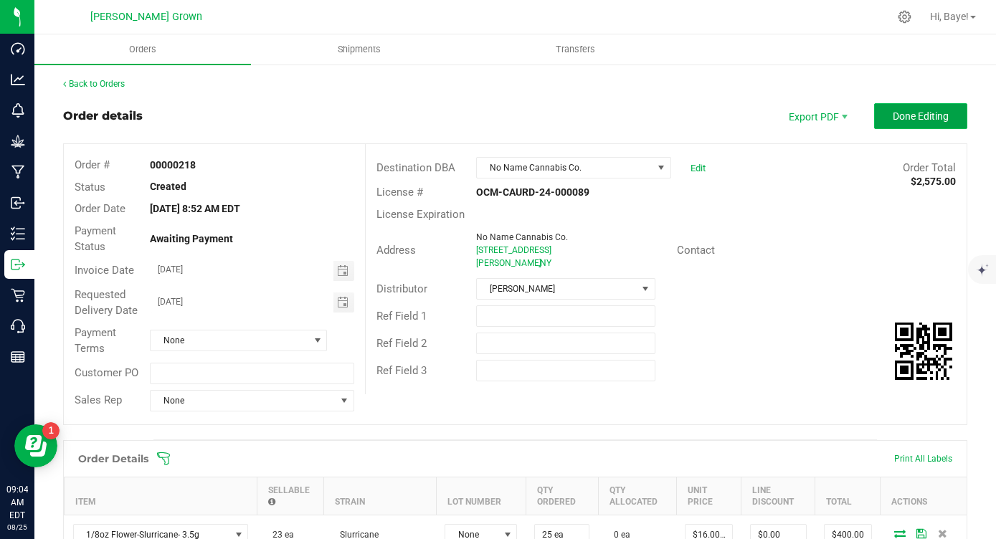
click at [900, 121] on span "Done Editing" at bounding box center [921, 115] width 56 height 11
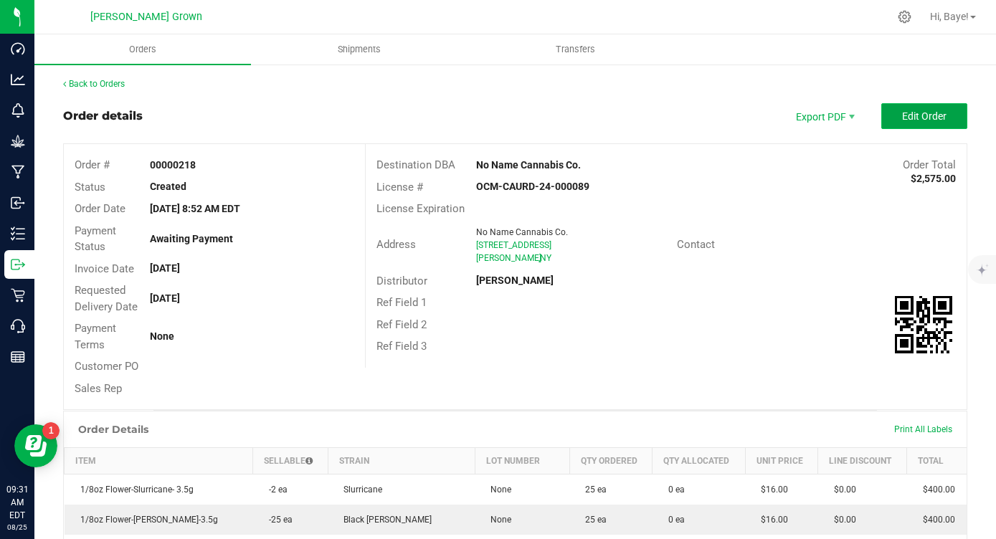
click at [910, 117] on span "Edit Order" at bounding box center [924, 115] width 44 height 11
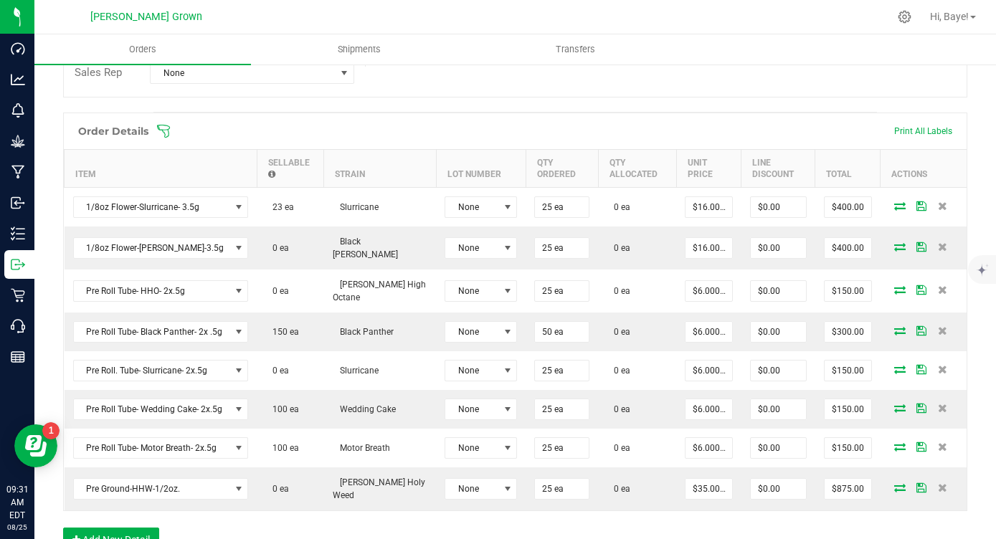
scroll to position [325, 0]
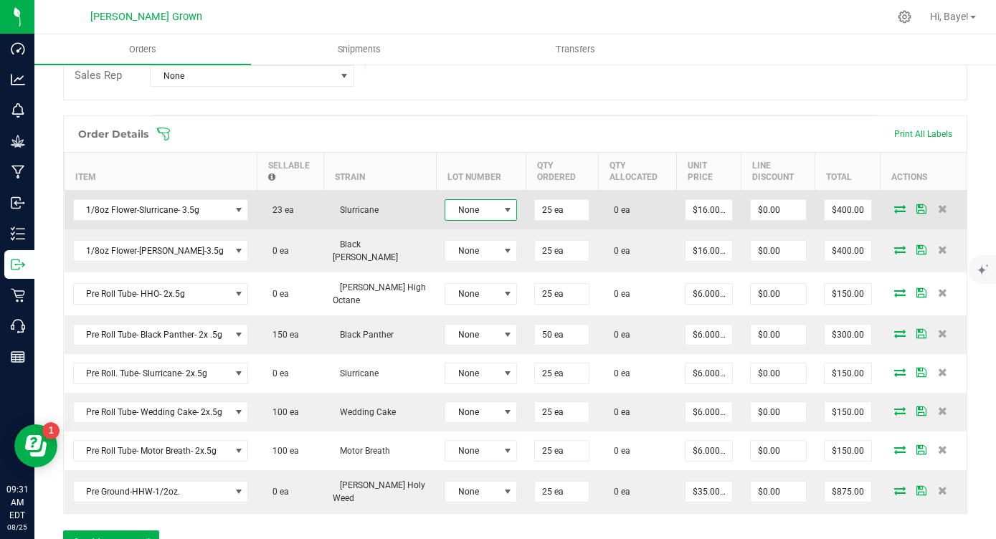
click at [445, 201] on span "None" at bounding box center [471, 210] width 53 height 20
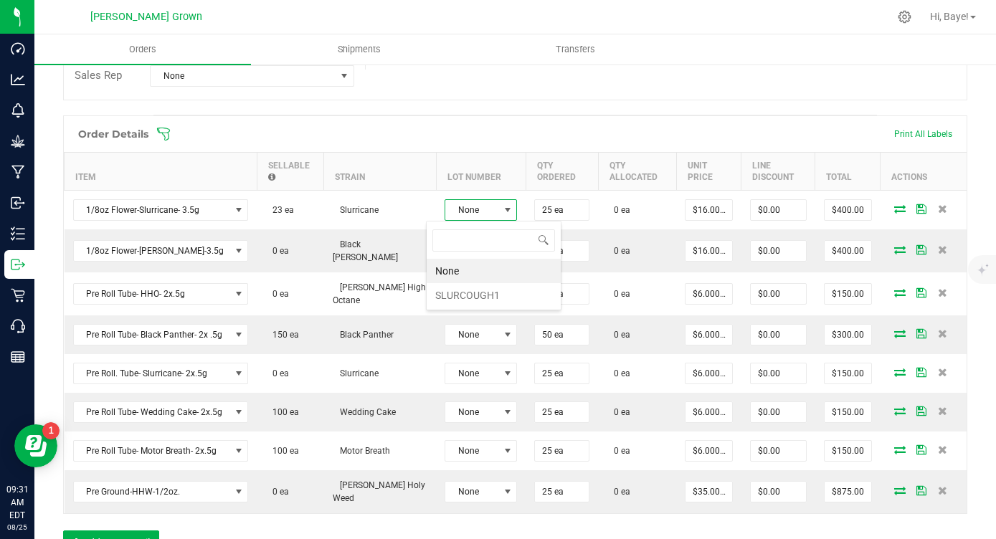
scroll to position [22, 72]
click at [442, 295] on li "SLURCOUGH1" at bounding box center [494, 295] width 134 height 24
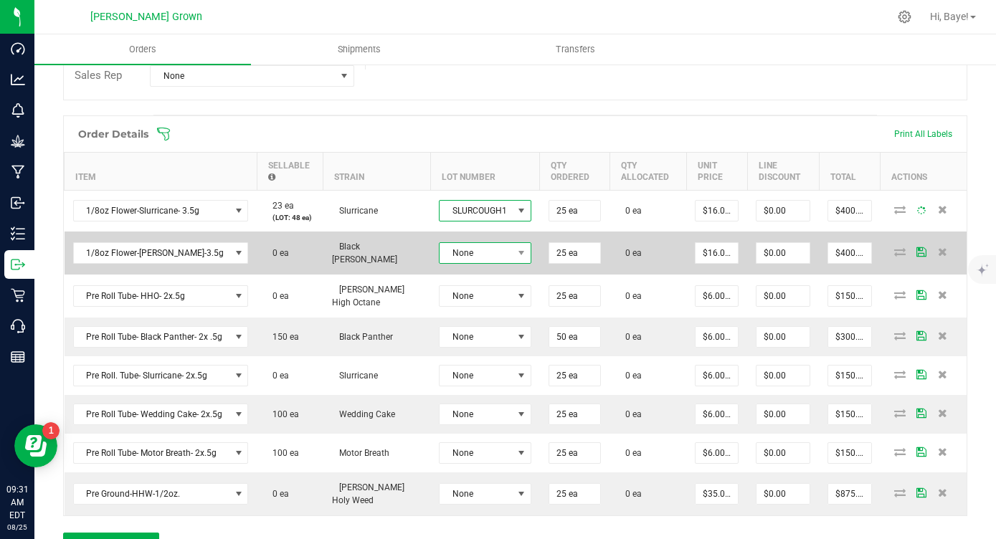
click at [456, 257] on span "None" at bounding box center [476, 253] width 73 height 20
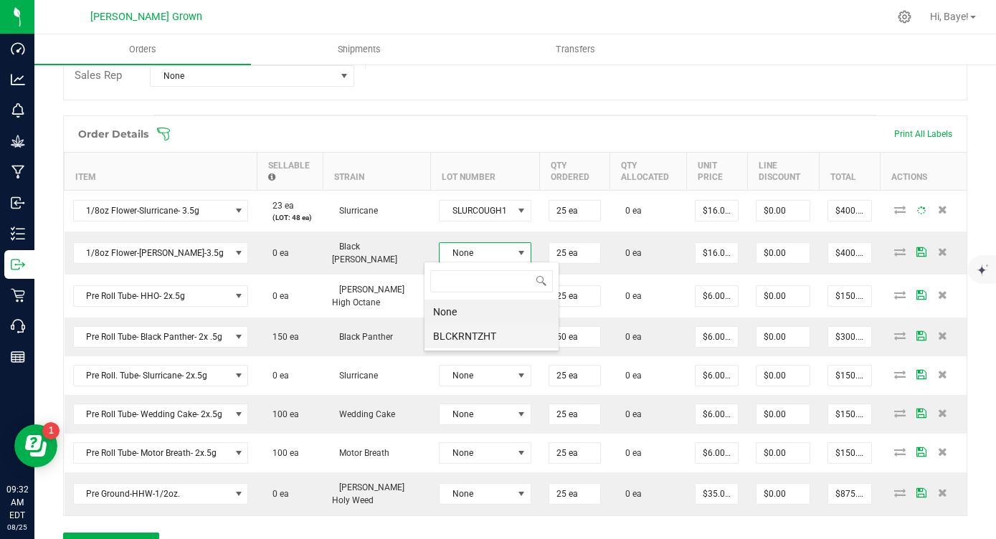
click at [455, 334] on li "BLCKRNTZHT" at bounding box center [492, 336] width 134 height 24
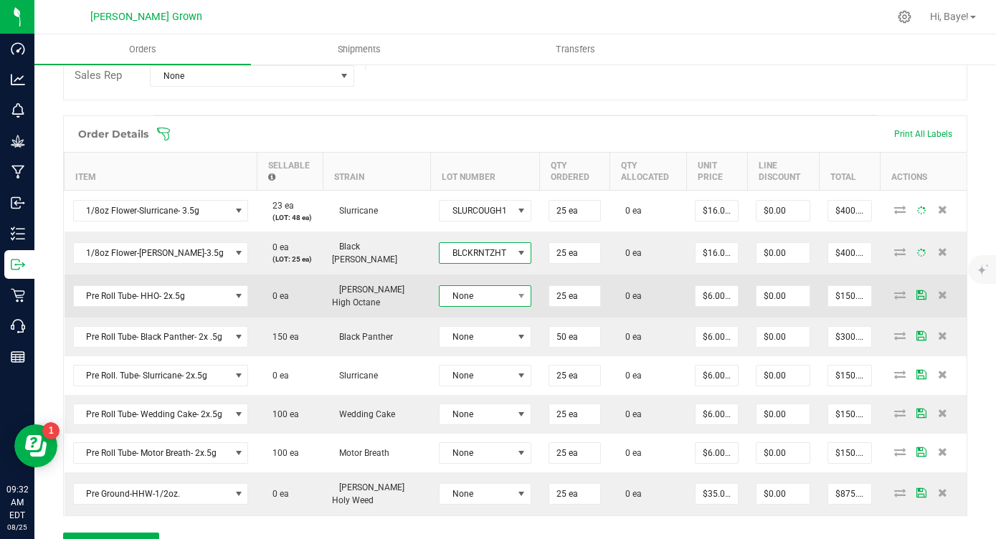
click at [480, 293] on span "None" at bounding box center [476, 296] width 73 height 20
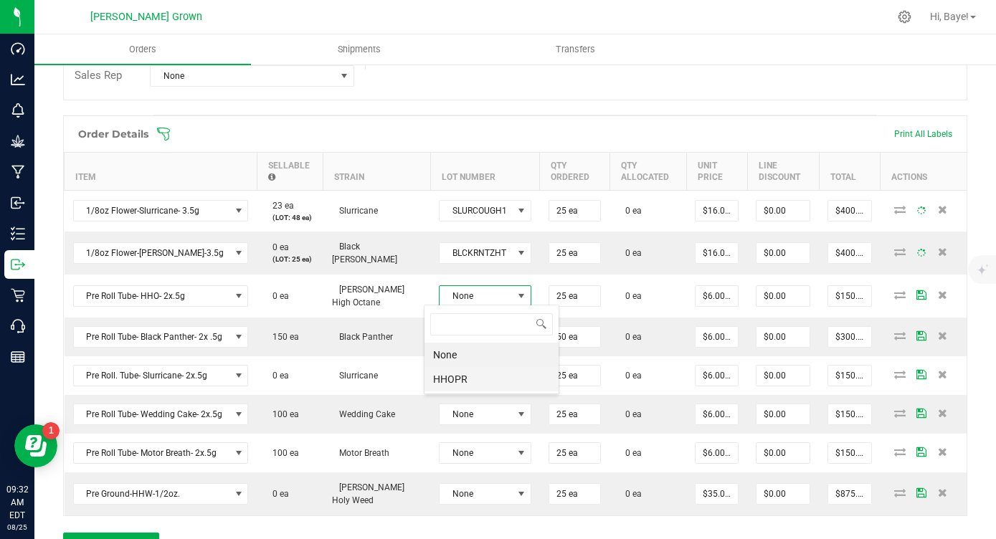
click at [470, 374] on li "HHOPR" at bounding box center [492, 379] width 134 height 24
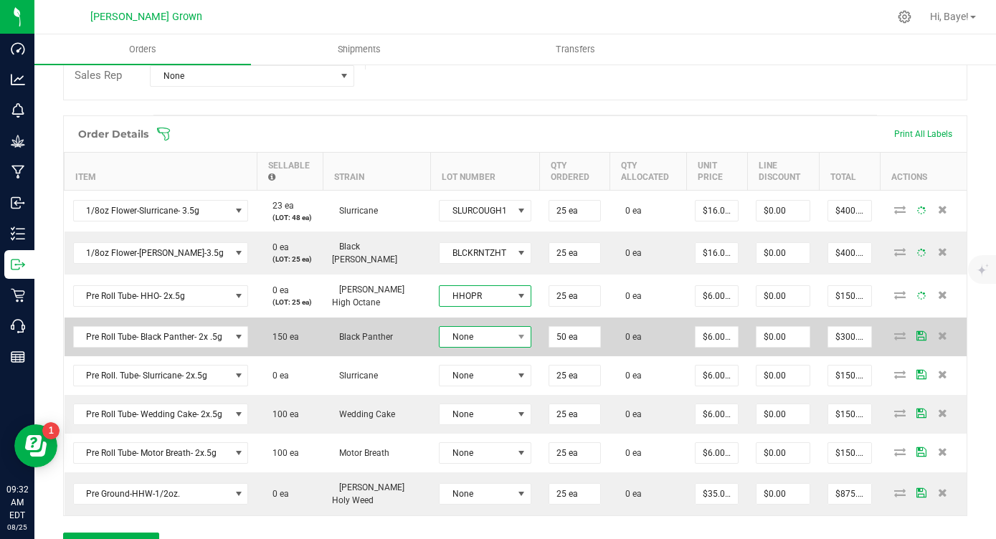
click at [484, 330] on span "None" at bounding box center [476, 337] width 73 height 20
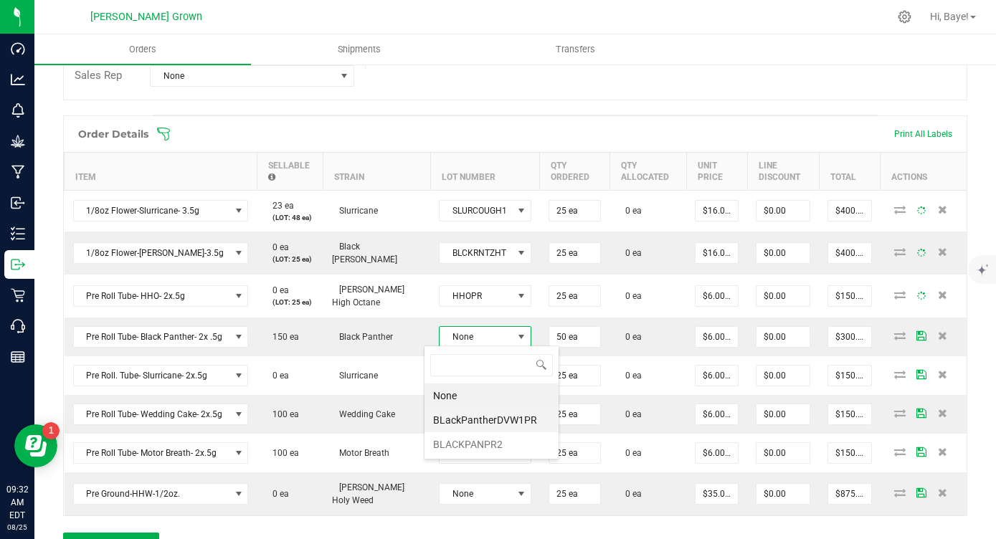
click at [463, 422] on li "BLackPantherDVW1PR" at bounding box center [492, 420] width 134 height 24
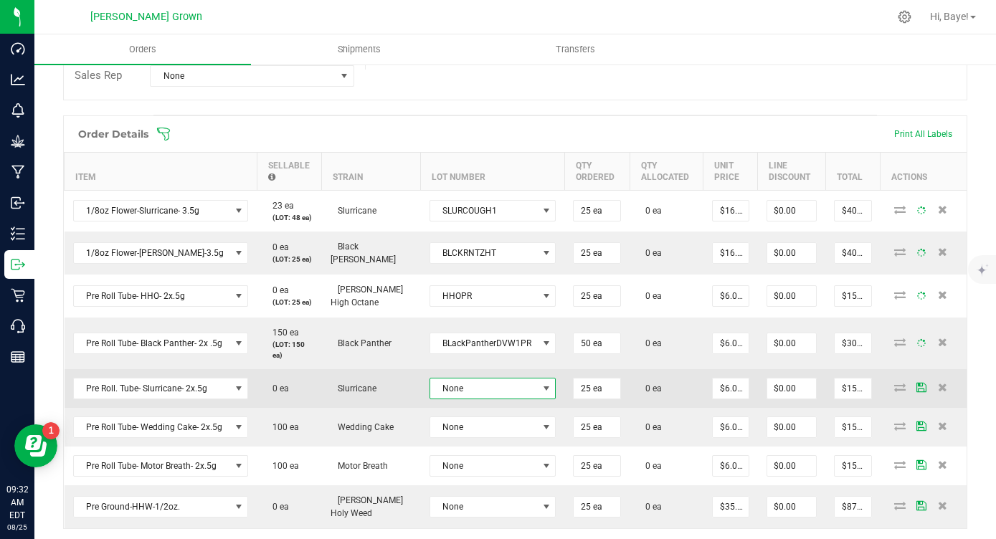
click at [478, 392] on span "None" at bounding box center [484, 389] width 108 height 20
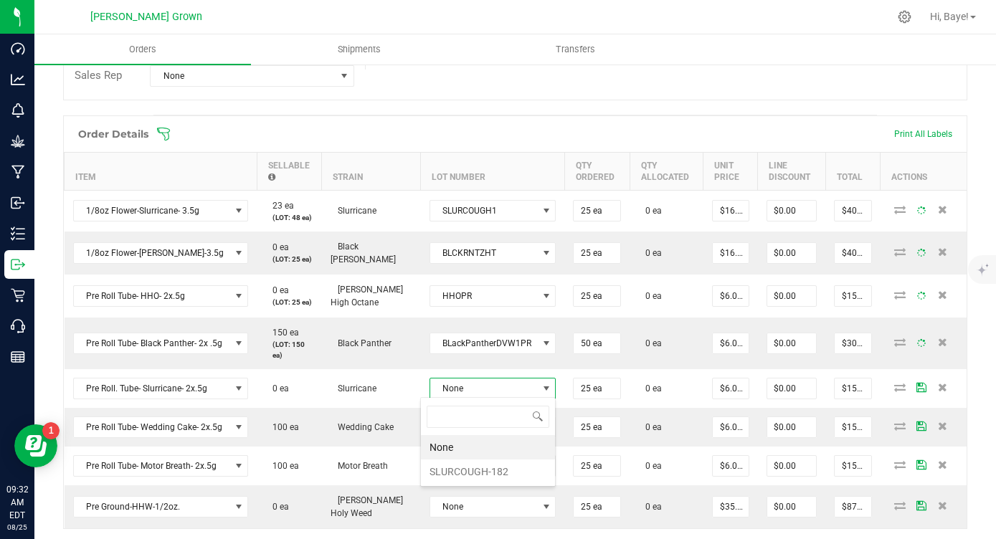
scroll to position [22, 125]
click at [470, 471] on li "SLURCOUGH-182" at bounding box center [488, 472] width 134 height 24
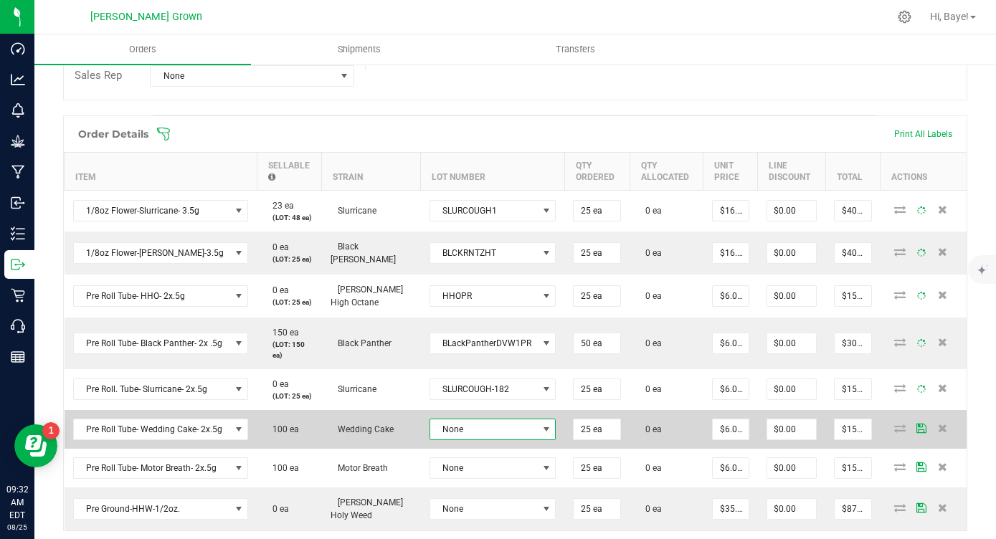
click at [494, 424] on span "None" at bounding box center [484, 429] width 108 height 20
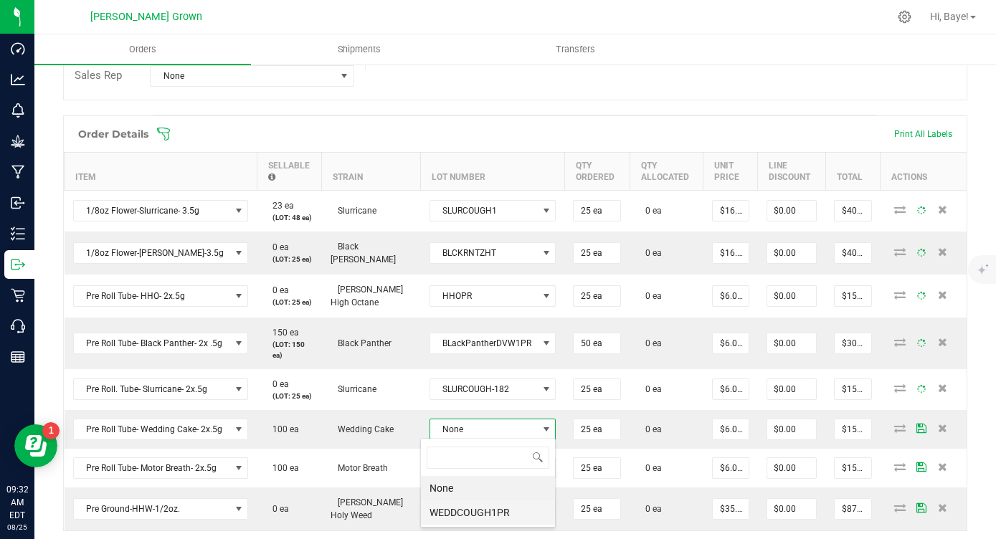
click at [470, 510] on li "WEDDCOUGH1PR" at bounding box center [488, 513] width 134 height 24
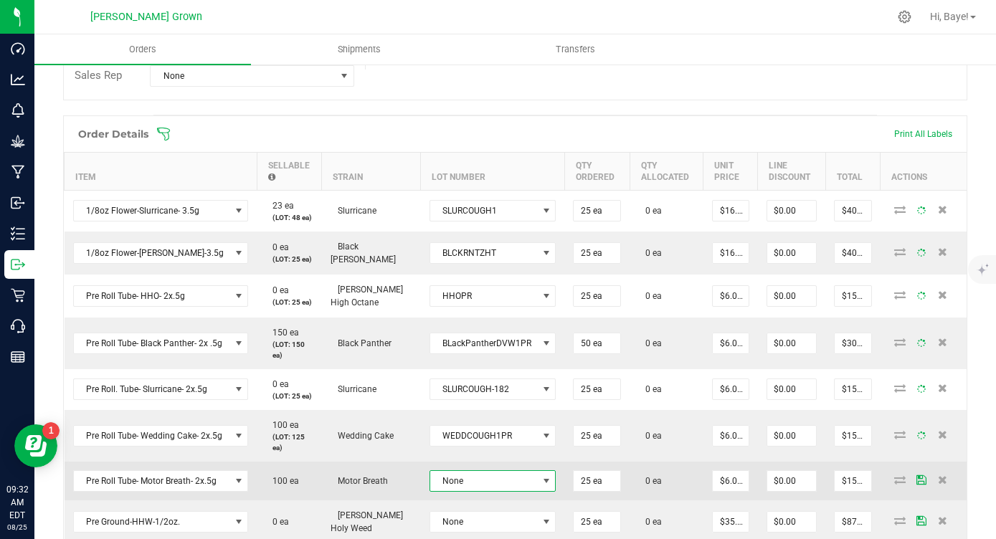
click at [496, 476] on span "None" at bounding box center [484, 481] width 108 height 20
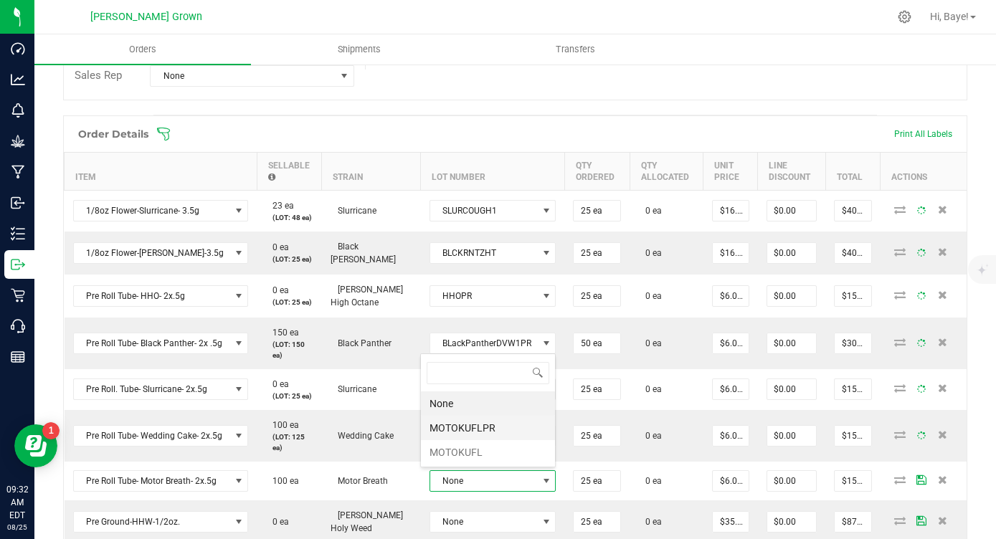
click at [495, 430] on li "MOTOKUFLPR" at bounding box center [488, 428] width 134 height 24
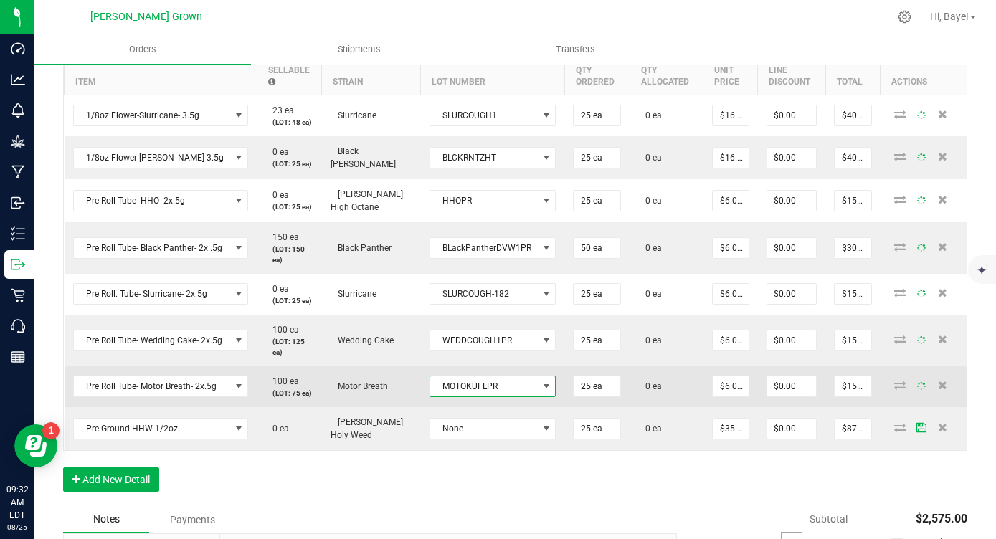
scroll to position [422, 0]
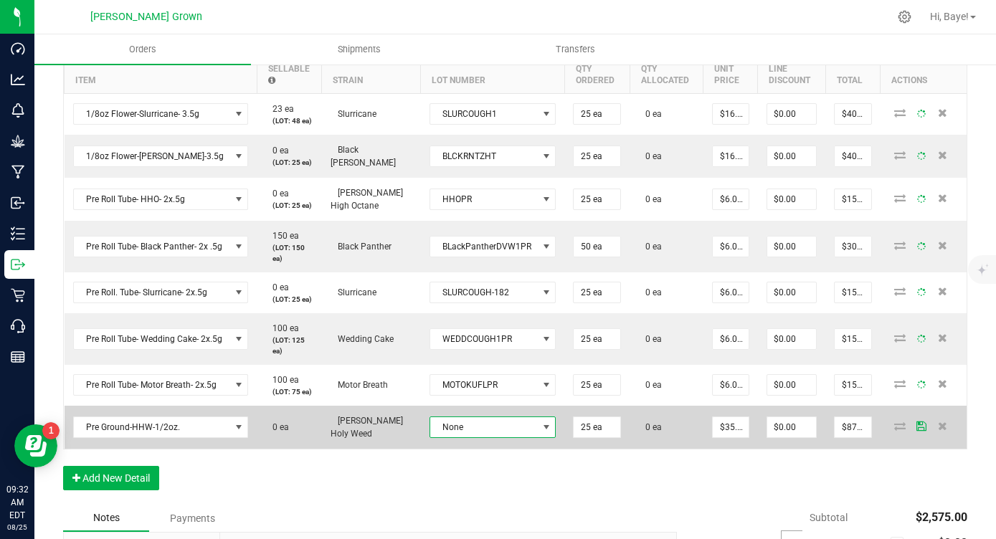
click at [510, 417] on span "None" at bounding box center [484, 427] width 108 height 20
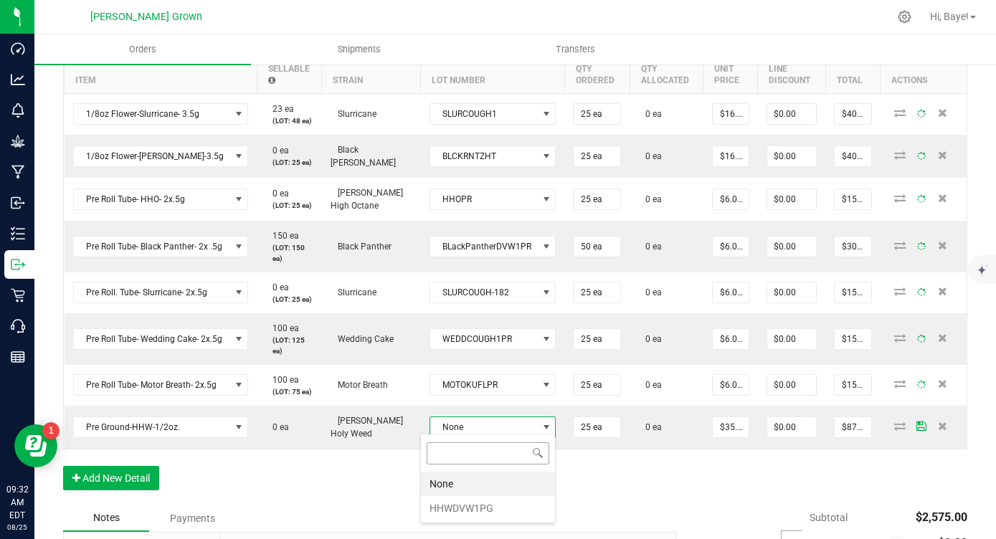
scroll to position [22, 125]
click at [490, 507] on li "HHWDVW1PG" at bounding box center [488, 508] width 134 height 24
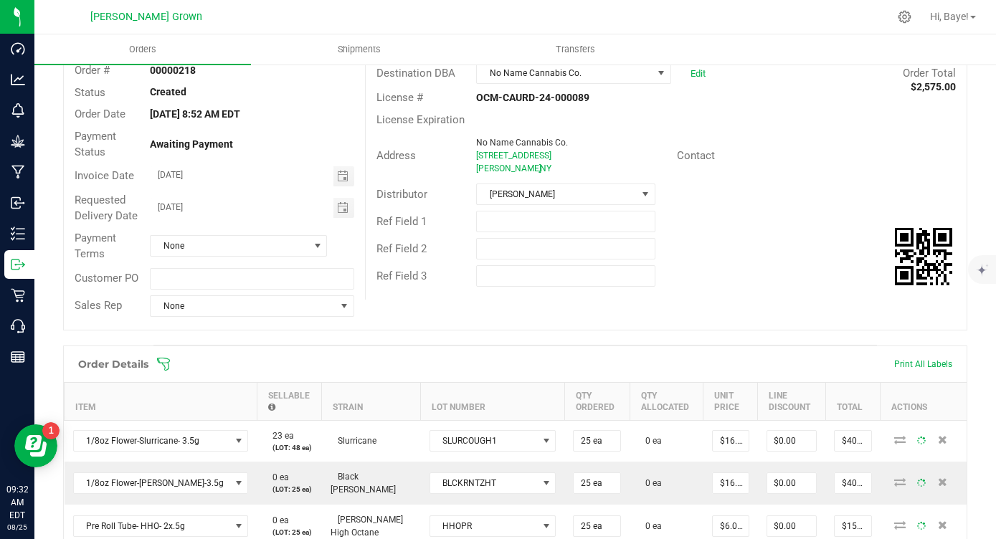
scroll to position [0, 0]
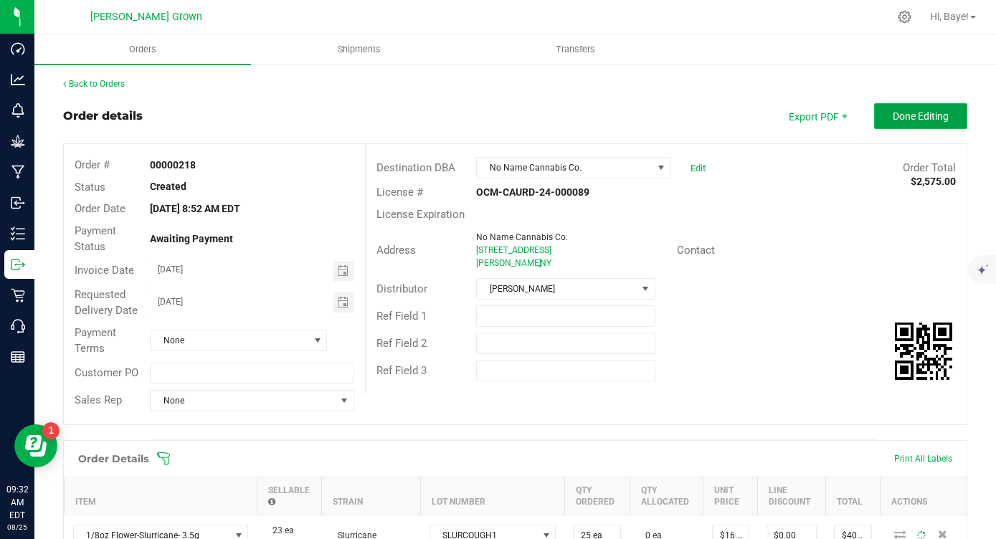
click at [898, 112] on span "Done Editing" at bounding box center [921, 115] width 56 height 11
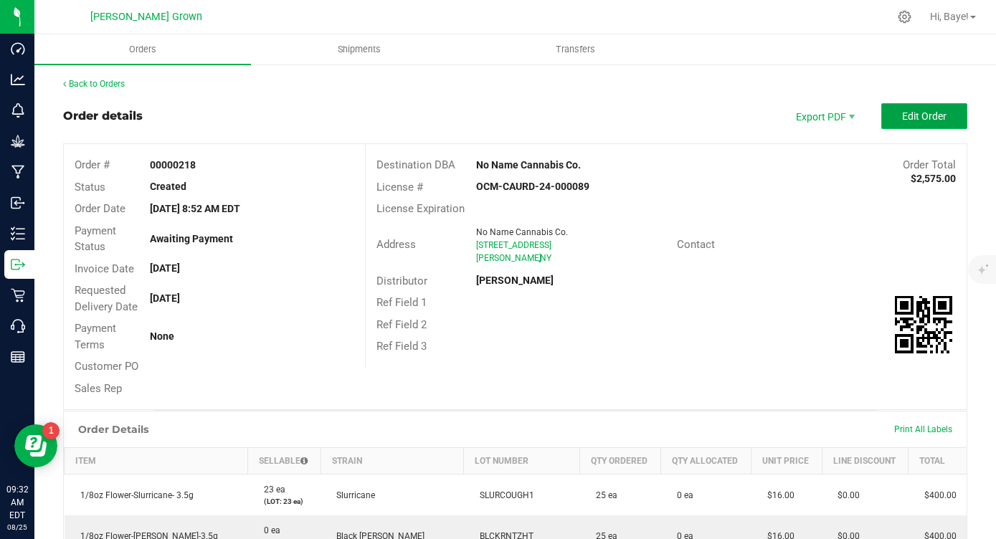
click at [896, 118] on button "Edit Order" at bounding box center [924, 116] width 86 height 26
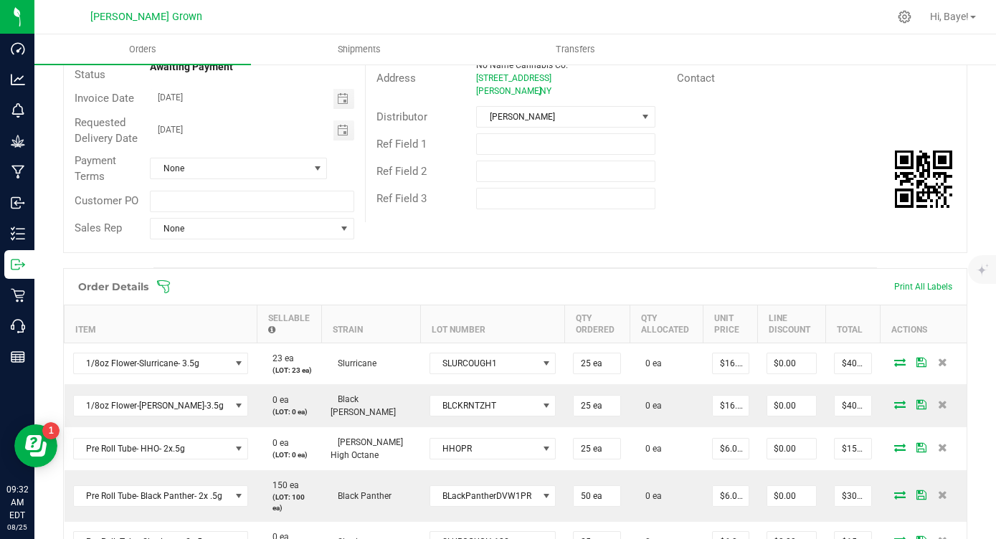
scroll to position [236, 0]
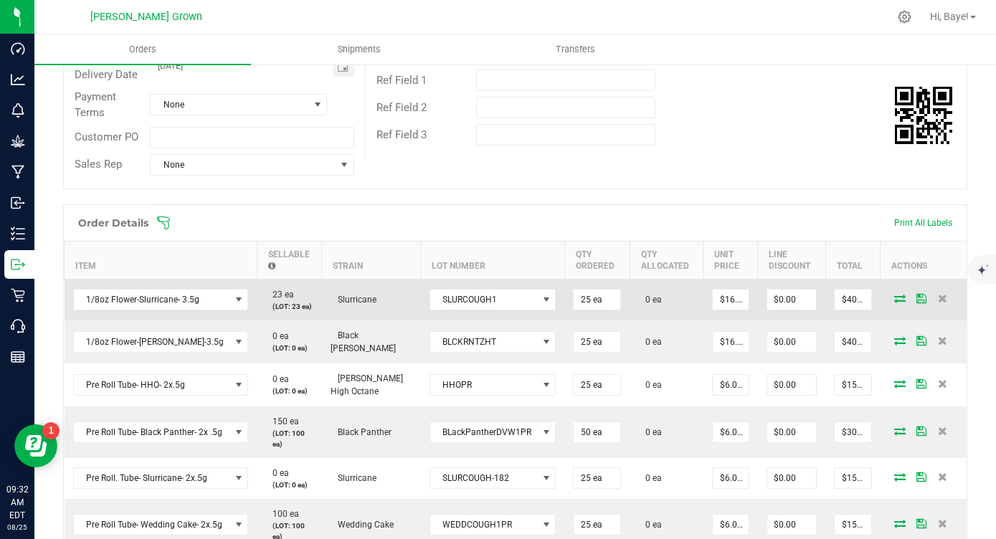
click at [900, 298] on icon at bounding box center [899, 298] width 11 height 9
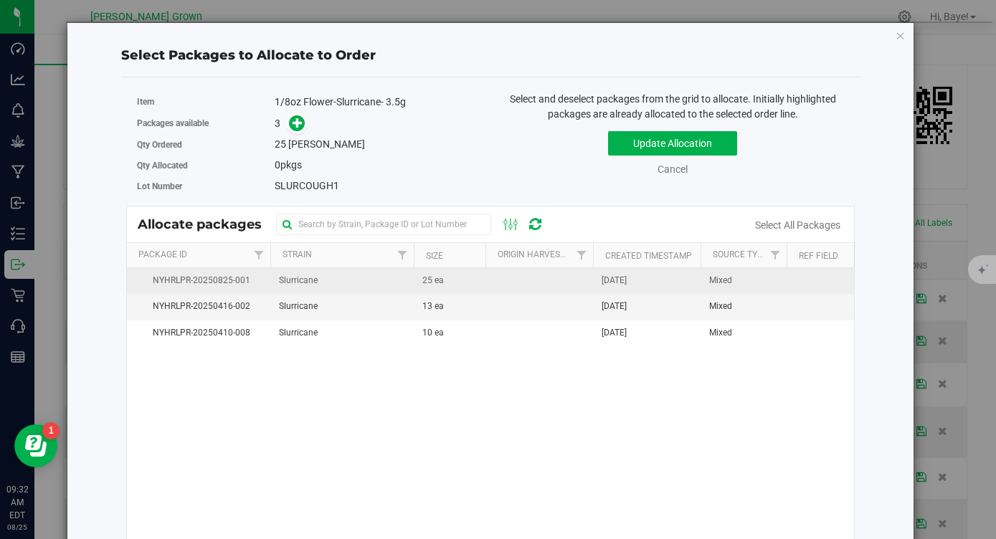
click at [508, 275] on td at bounding box center [539, 281] width 108 height 26
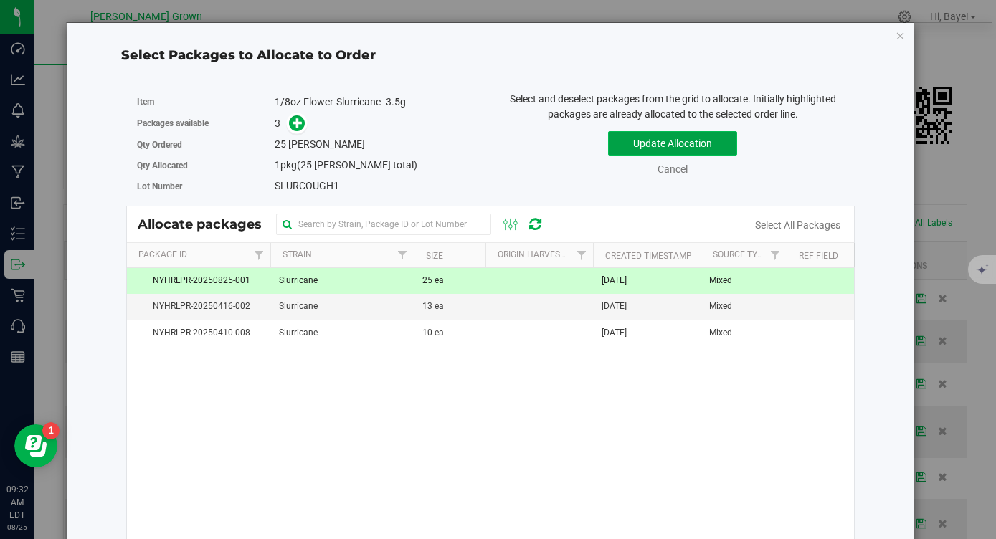
click at [665, 133] on button "Update Allocation" at bounding box center [672, 143] width 129 height 24
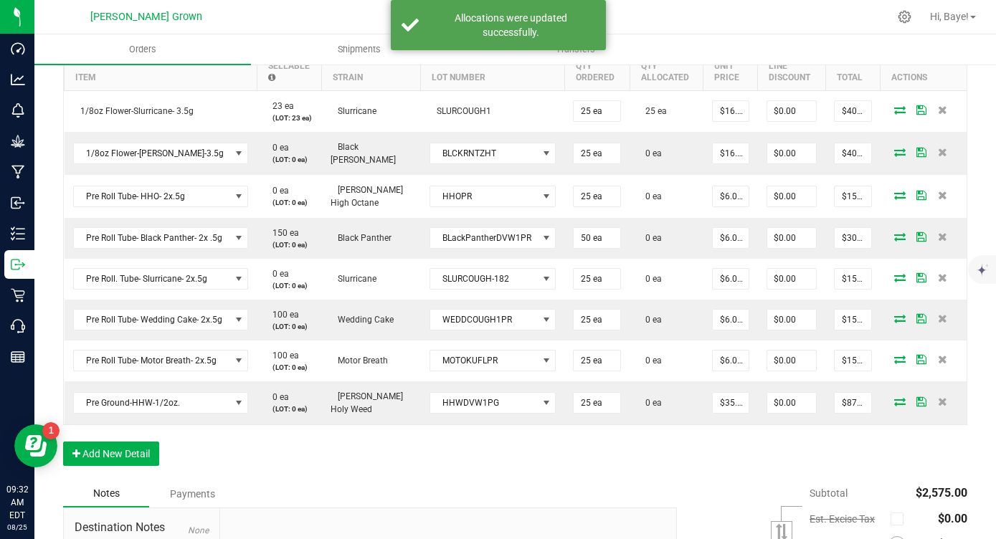
scroll to position [440, 0]
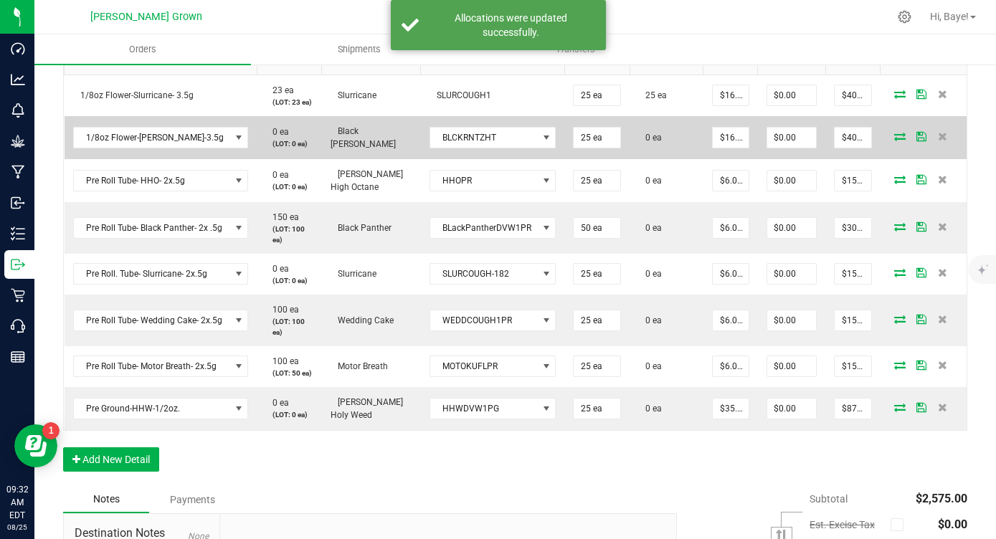
click at [902, 139] on icon at bounding box center [899, 136] width 11 height 9
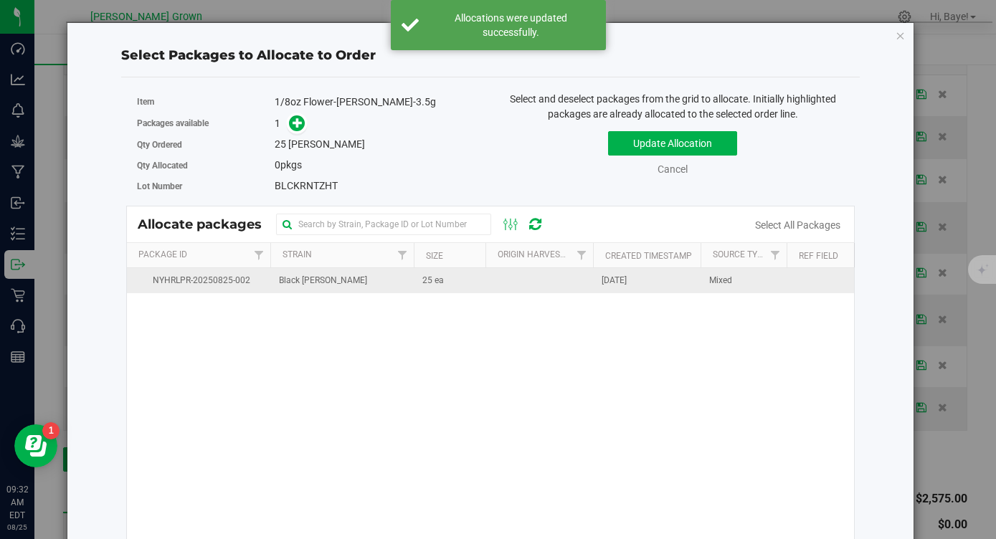
click at [397, 279] on td "Black [PERSON_NAME]" at bounding box center [341, 280] width 143 height 25
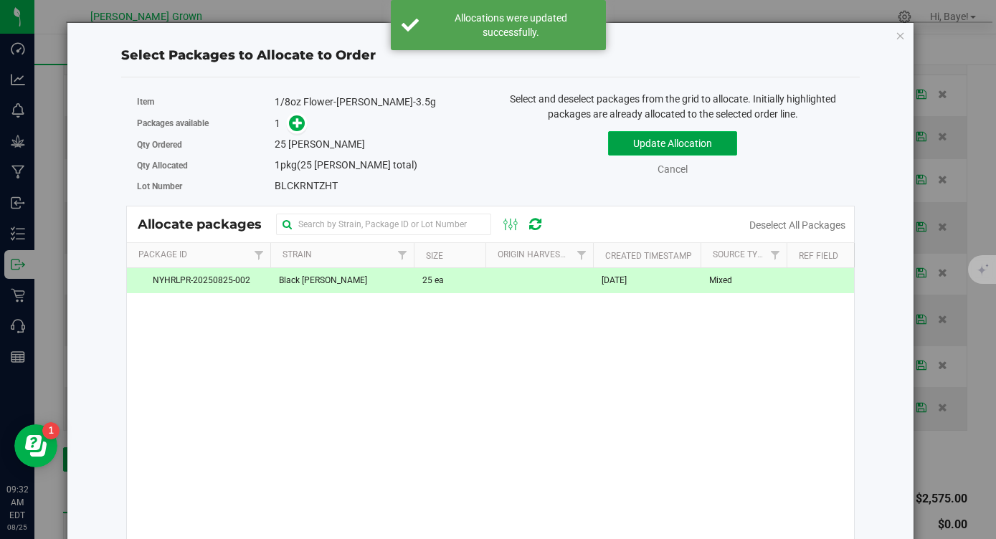
click at [671, 140] on button "Update Allocation" at bounding box center [672, 143] width 129 height 24
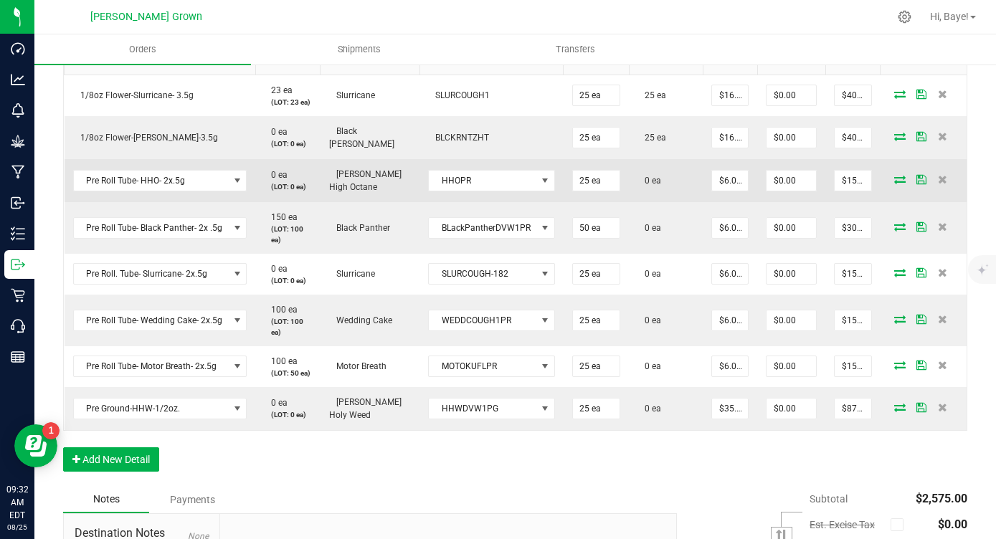
click at [898, 181] on icon at bounding box center [899, 179] width 11 height 9
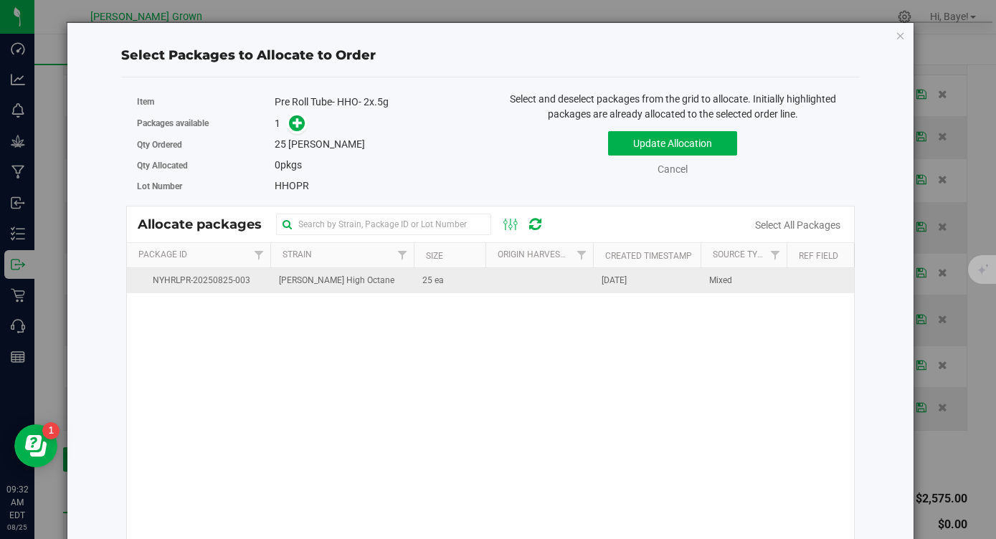
click at [460, 288] on td "25 ea" at bounding box center [450, 280] width 72 height 25
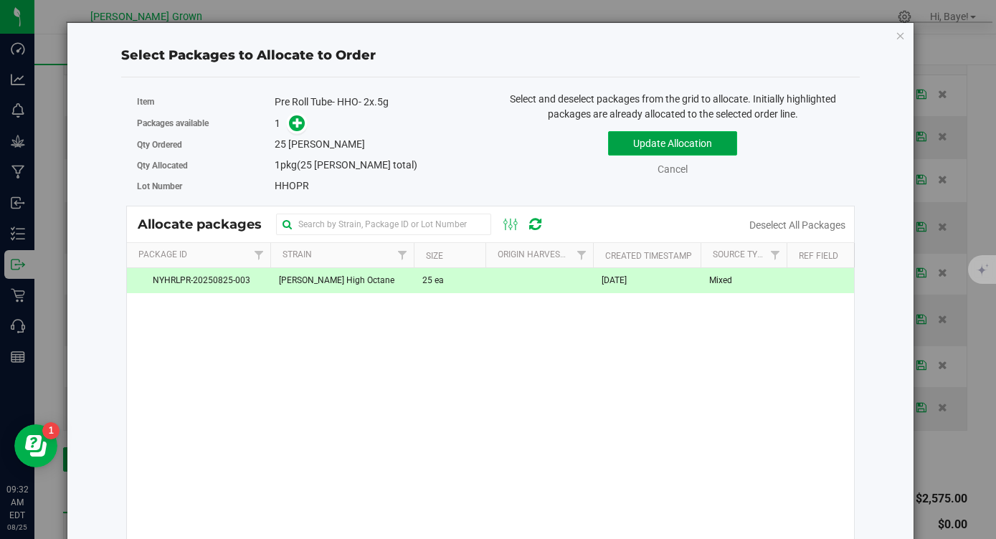
click at [693, 136] on button "Update Allocation" at bounding box center [672, 143] width 129 height 24
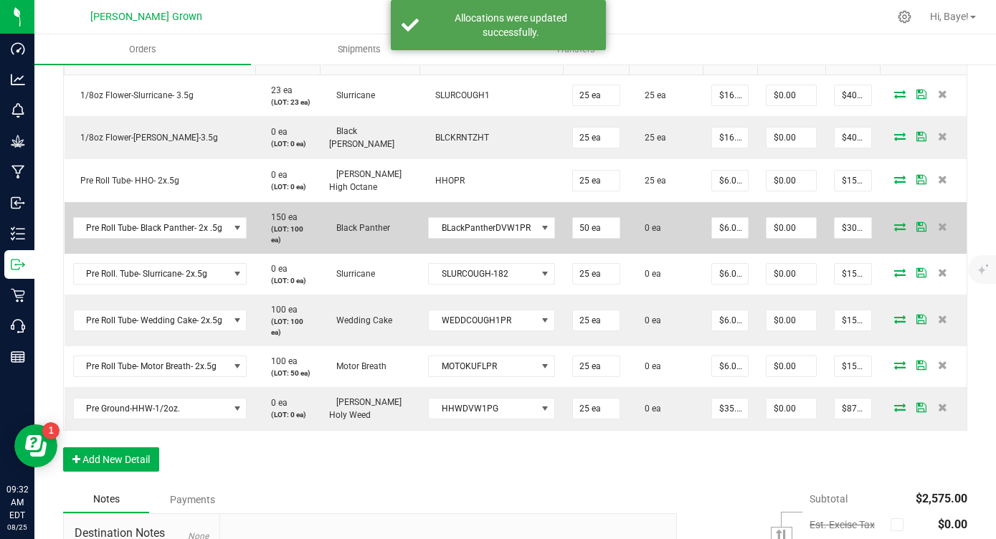
click at [894, 223] on icon at bounding box center [899, 226] width 11 height 9
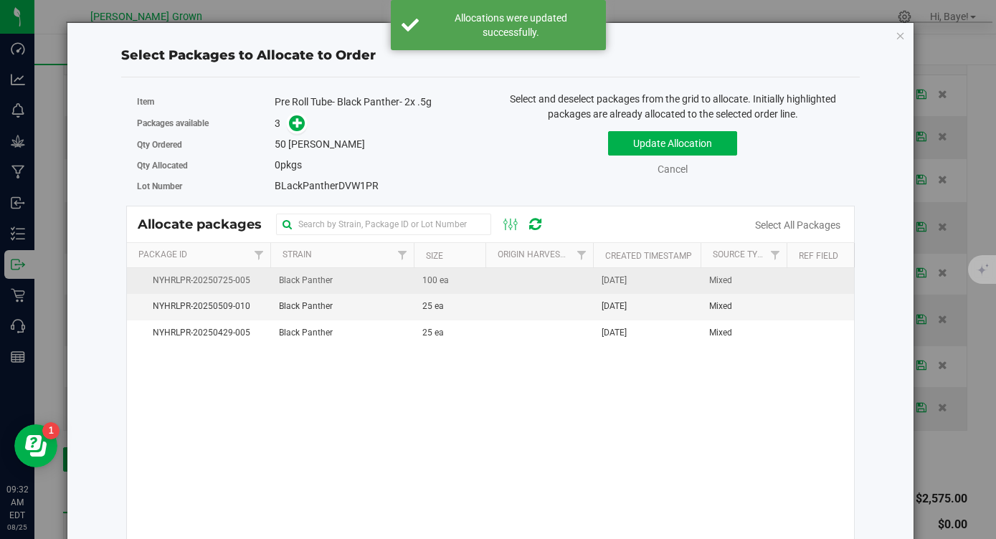
click at [481, 288] on td "100 ea" at bounding box center [450, 281] width 72 height 26
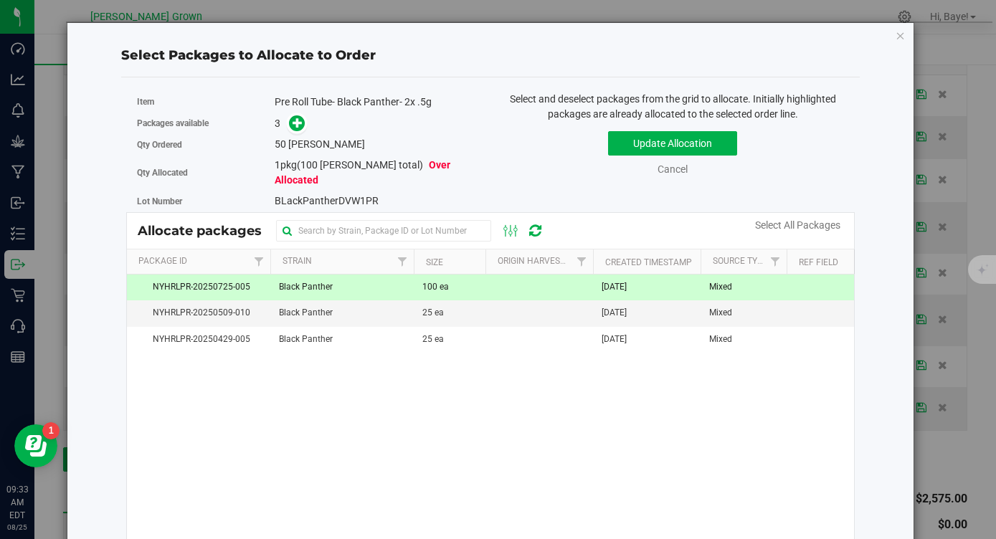
click at [357, 195] on span "BLackPantherDVW1PR" at bounding box center [327, 200] width 104 height 11
click at [901, 37] on icon "button" at bounding box center [901, 35] width 10 height 17
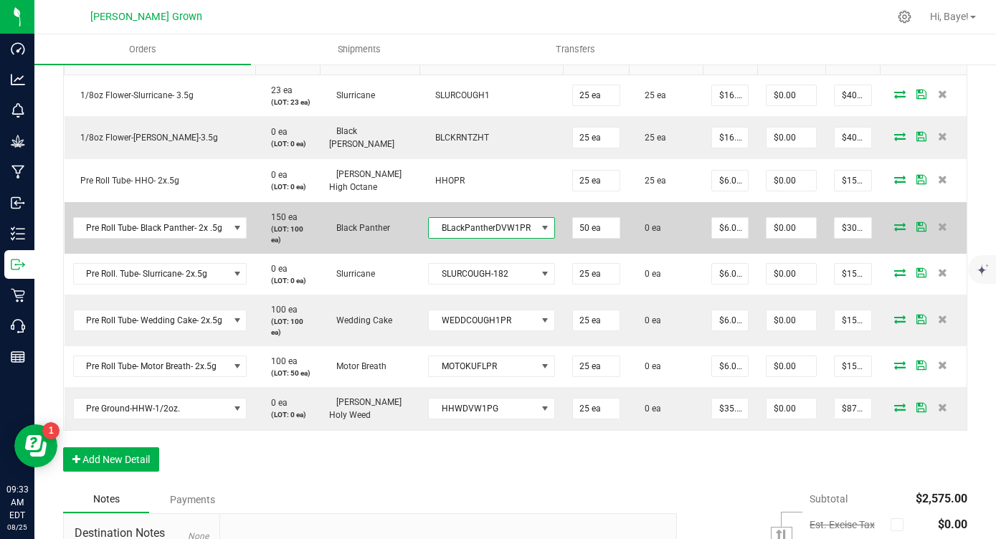
click at [525, 223] on span "BLackPantherDVW1PR" at bounding box center [483, 228] width 108 height 20
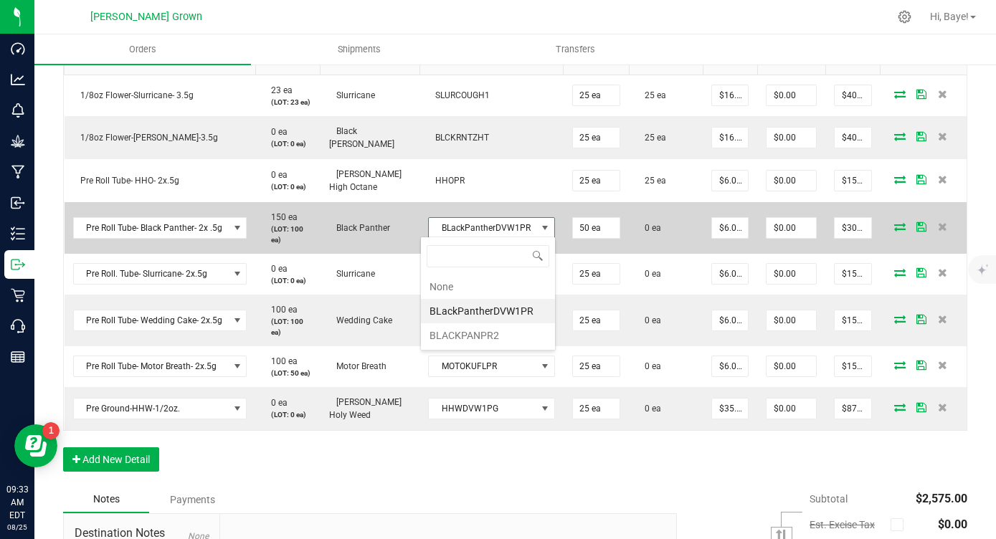
scroll to position [22, 125]
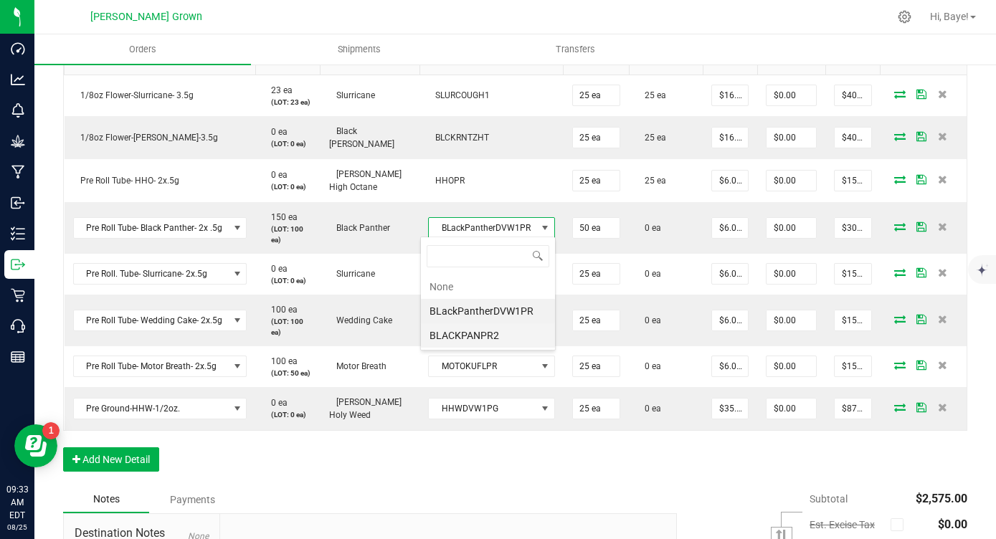
click at [484, 333] on li "BLACKPANPR2" at bounding box center [488, 335] width 134 height 24
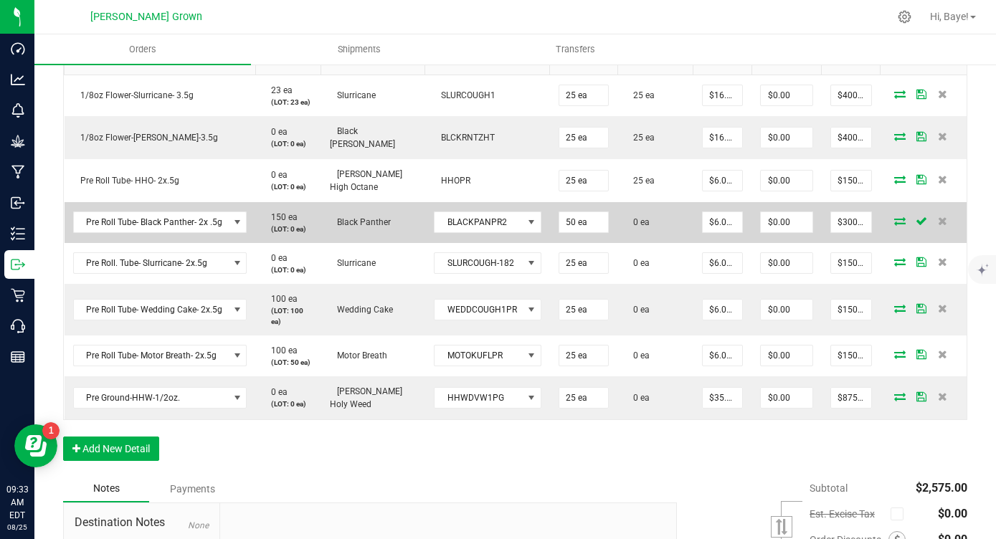
click at [904, 217] on icon at bounding box center [899, 221] width 11 height 9
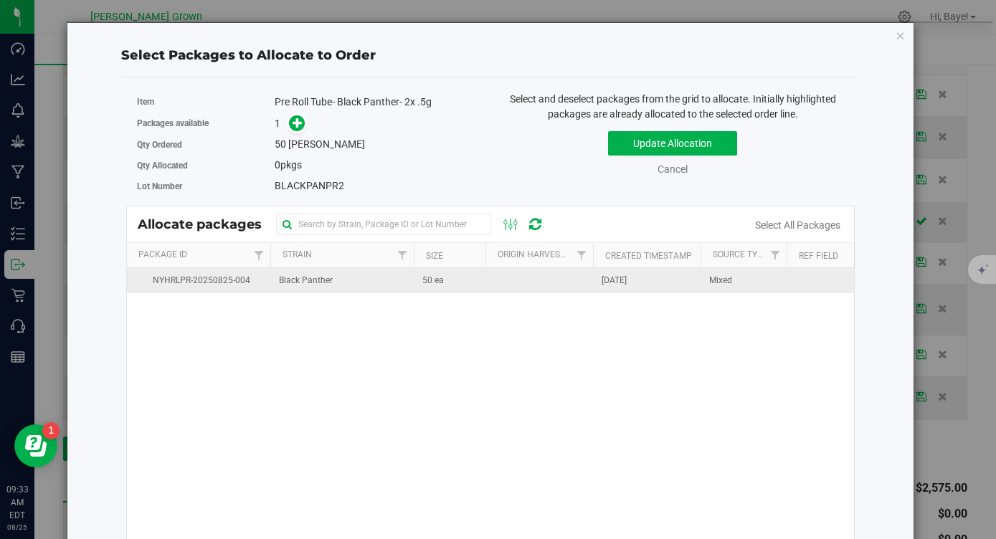
click at [495, 288] on td at bounding box center [539, 280] width 108 height 25
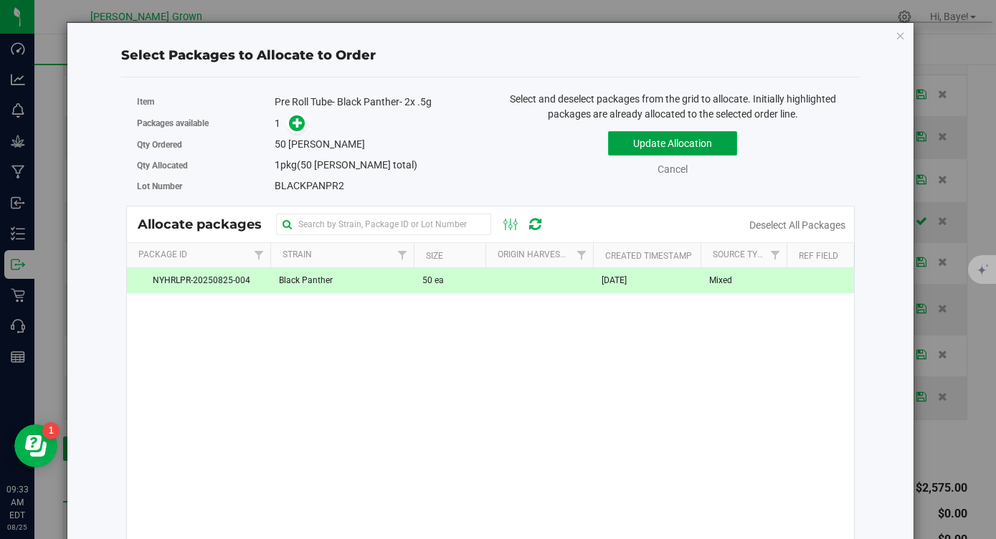
click at [679, 142] on button "Update Allocation" at bounding box center [672, 143] width 129 height 24
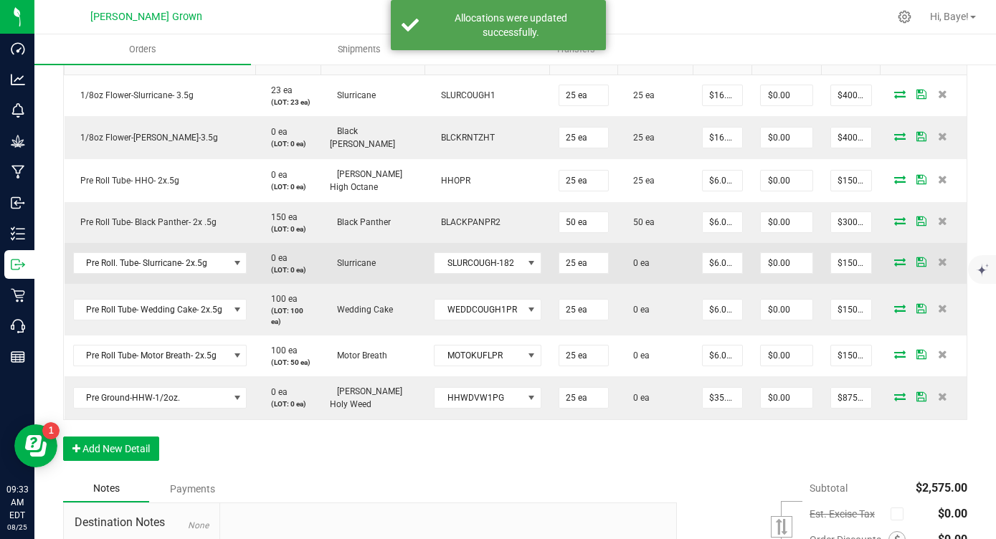
click at [898, 258] on icon at bounding box center [899, 261] width 11 height 9
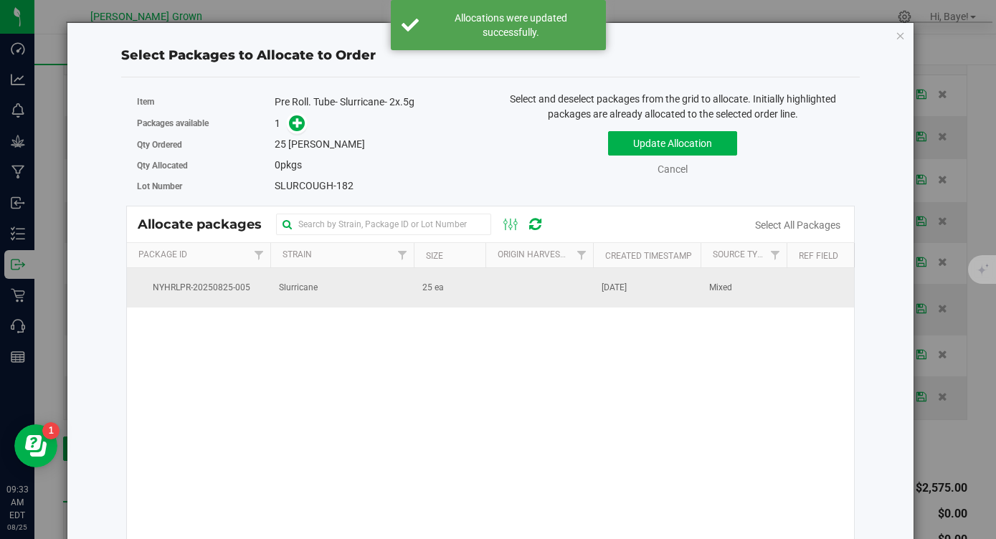
click at [617, 282] on span "Aug 25, 2025" at bounding box center [614, 288] width 25 height 14
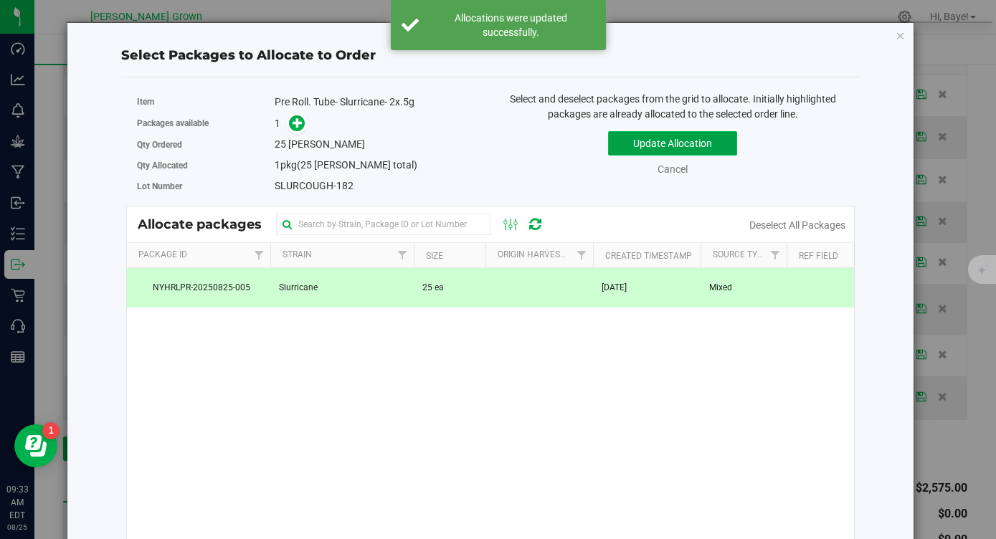
click at [692, 148] on button "Update Allocation" at bounding box center [672, 143] width 129 height 24
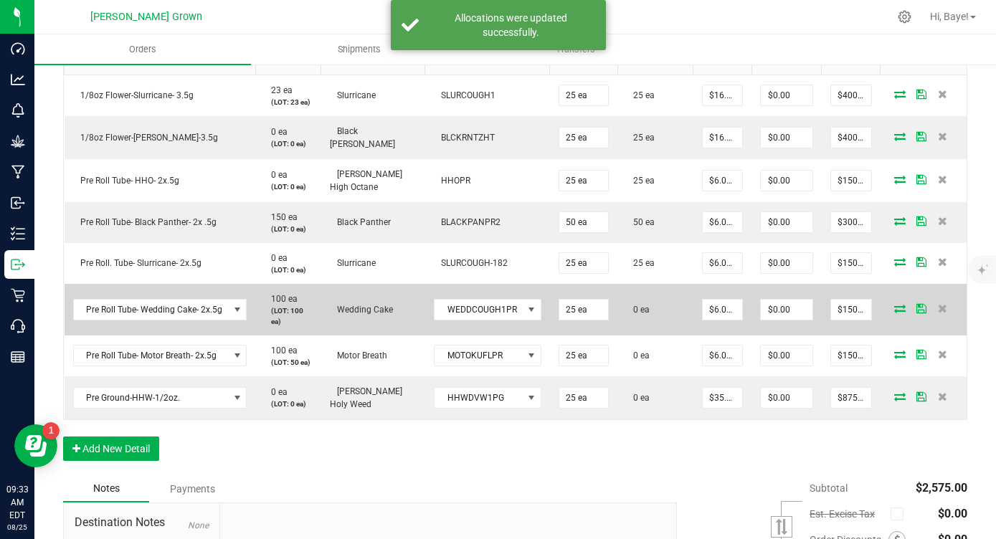
click at [907, 308] on span at bounding box center [900, 308] width 22 height 9
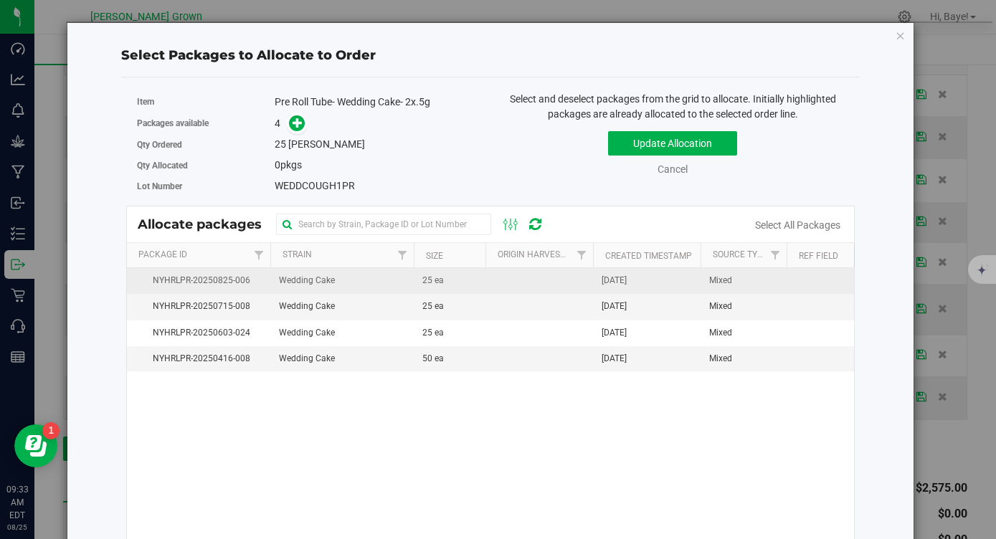
click at [616, 278] on span "Aug 25, 2025" at bounding box center [614, 281] width 25 height 14
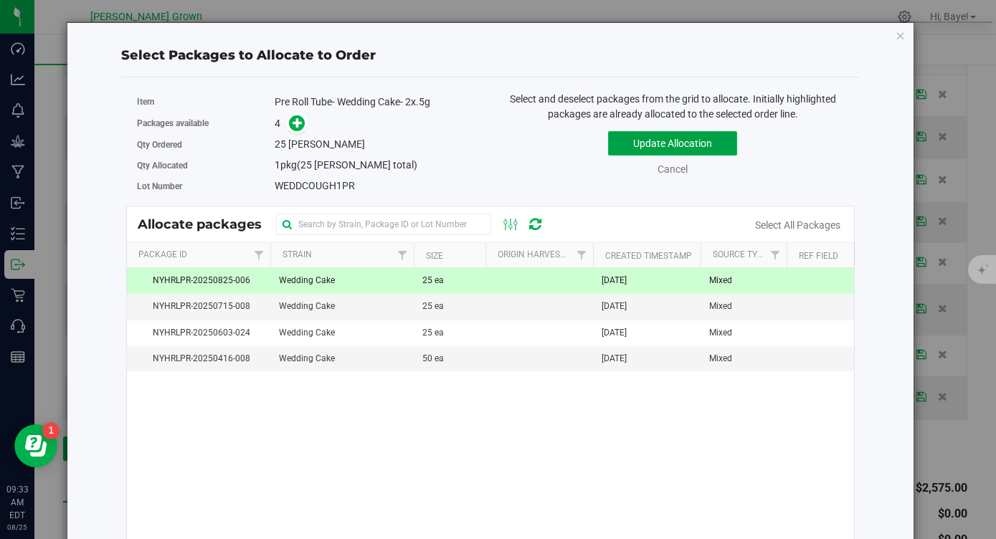
click at [713, 143] on button "Update Allocation" at bounding box center [672, 143] width 129 height 24
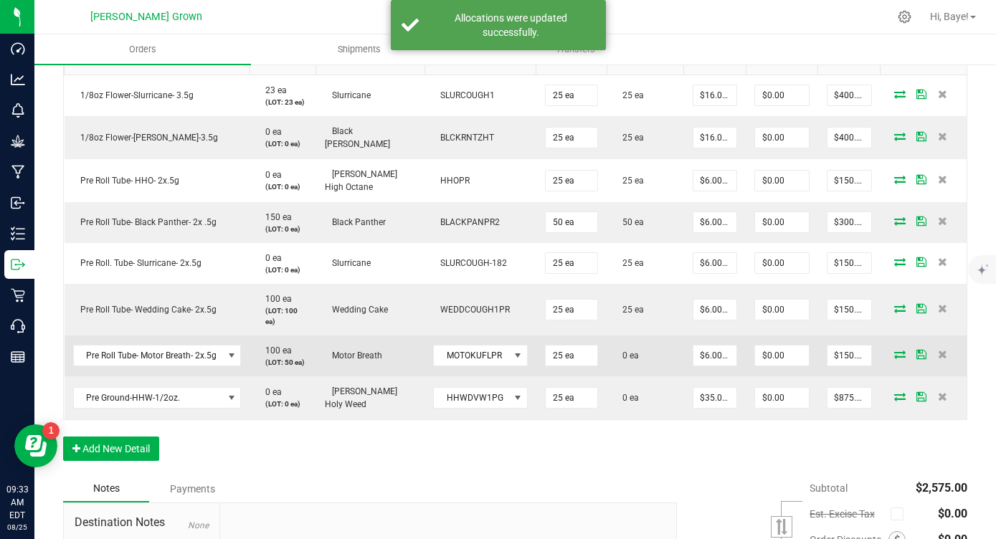
click at [898, 354] on icon at bounding box center [899, 354] width 11 height 9
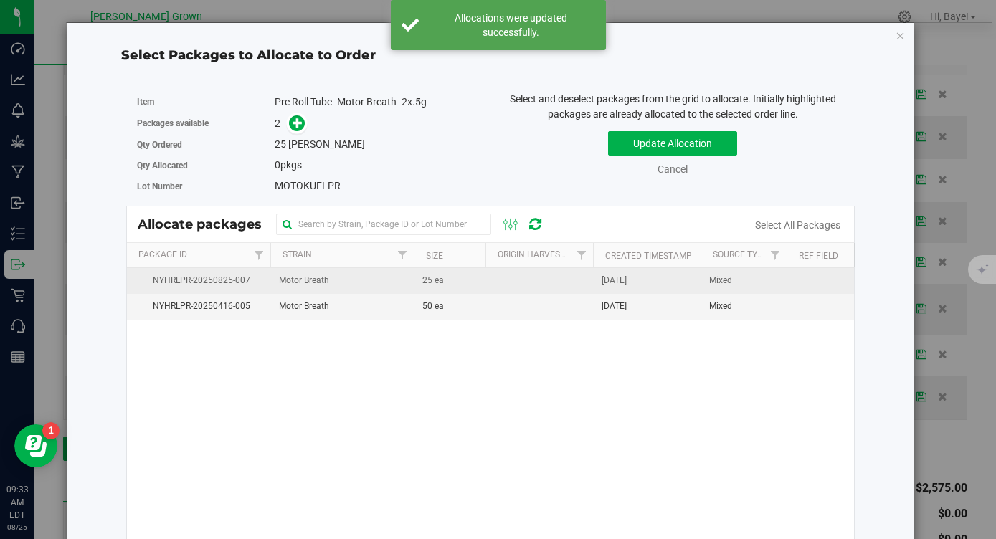
click at [554, 283] on td at bounding box center [539, 281] width 108 height 26
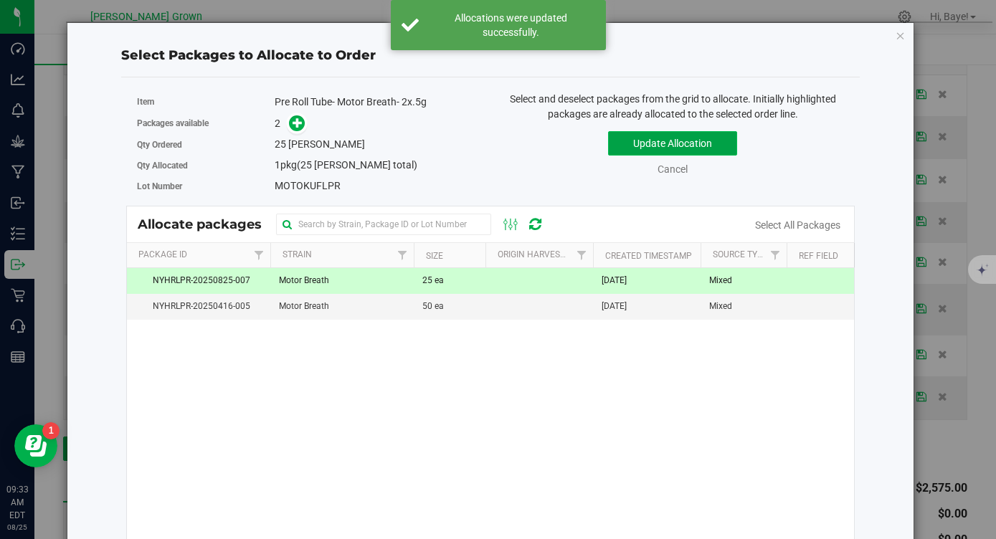
click at [665, 146] on button "Update Allocation" at bounding box center [672, 143] width 129 height 24
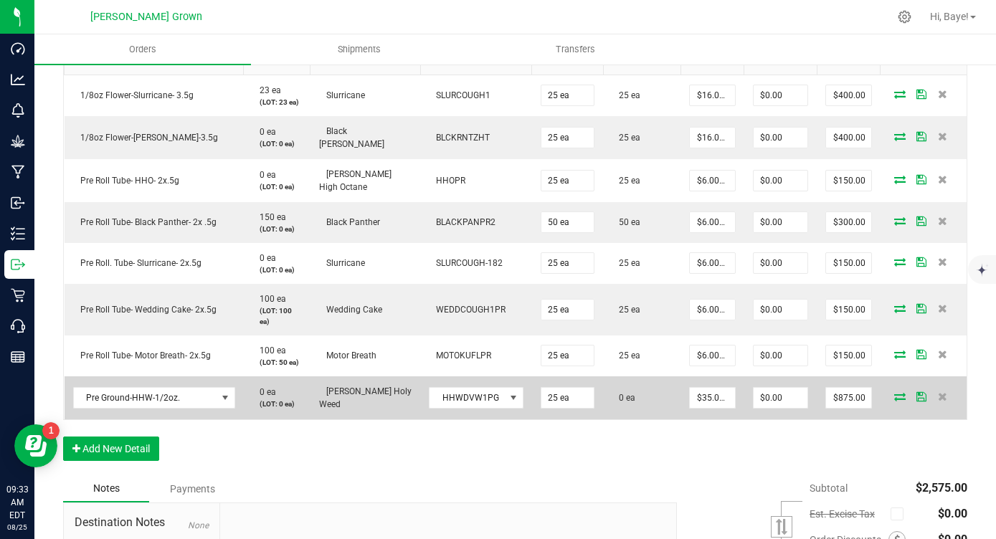
click at [907, 394] on span at bounding box center [900, 396] width 22 height 9
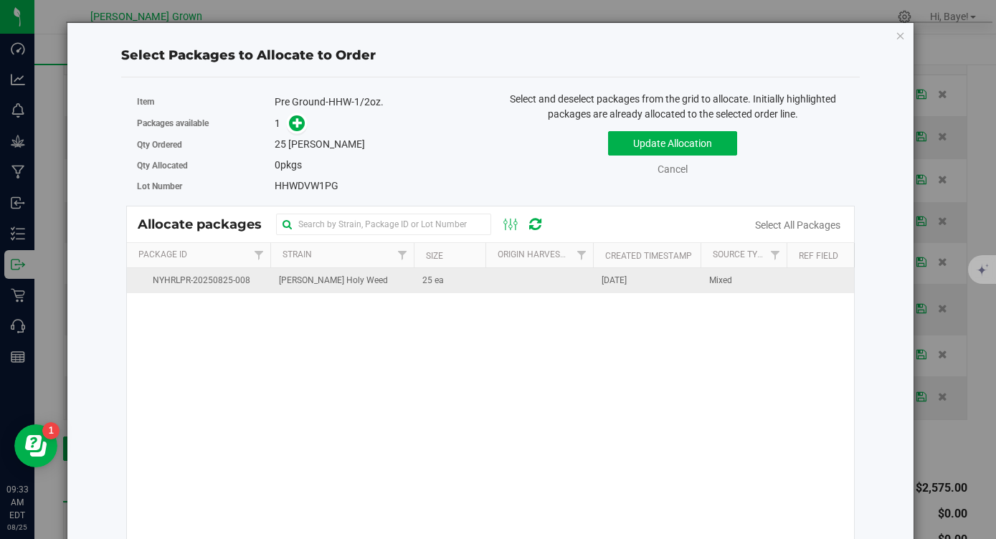
click at [609, 283] on span "Aug 25, 2025" at bounding box center [614, 281] width 25 height 14
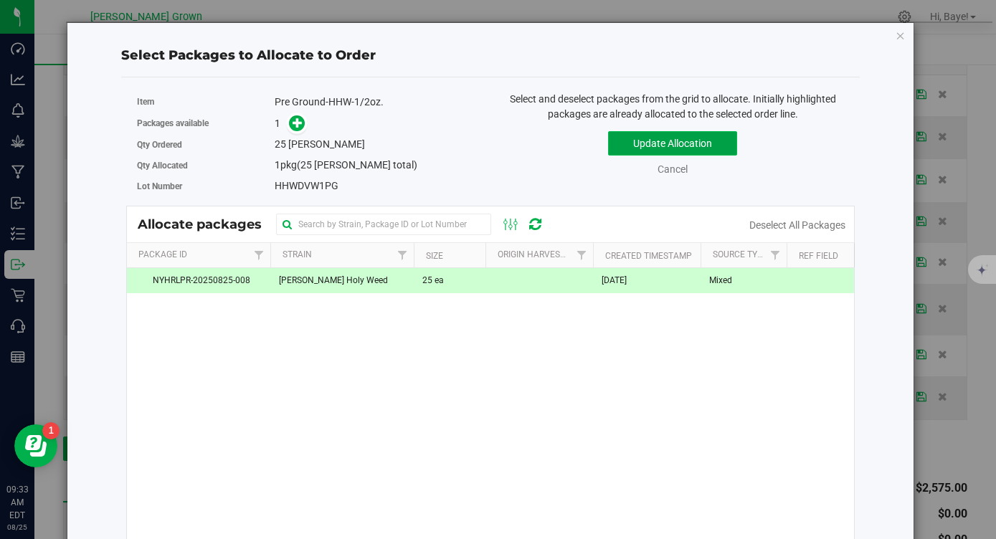
click at [681, 143] on button "Update Allocation" at bounding box center [672, 143] width 129 height 24
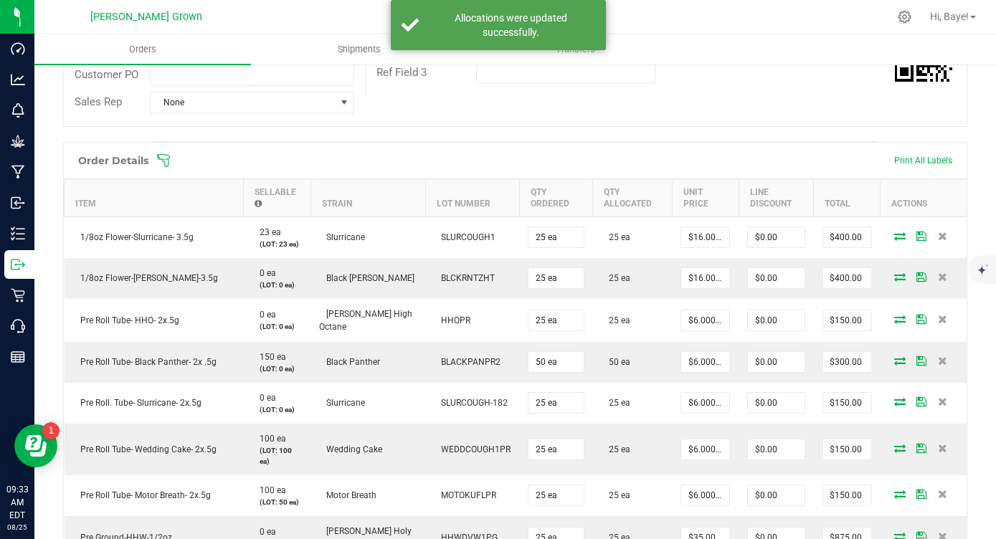
scroll to position [0, 0]
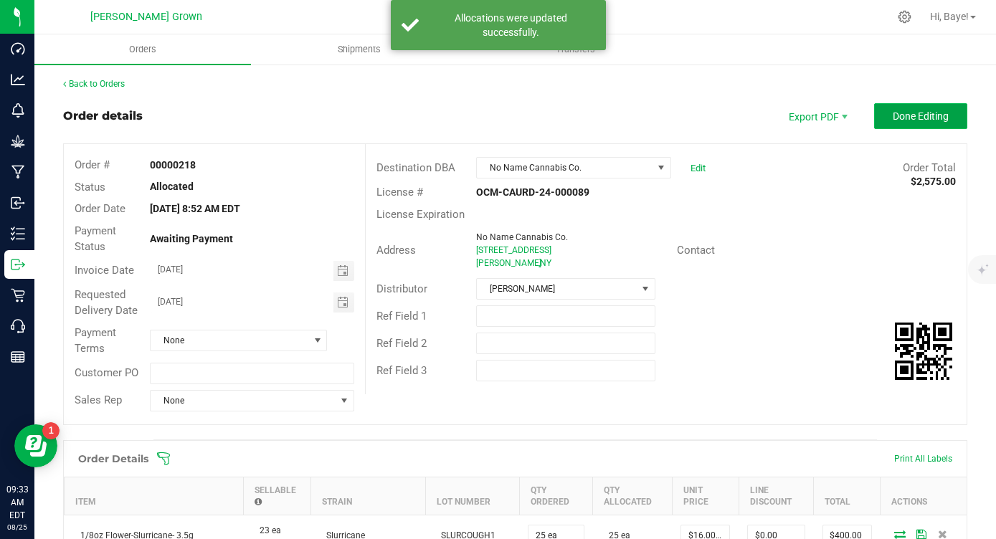
click at [911, 113] on span "Done Editing" at bounding box center [921, 115] width 56 height 11
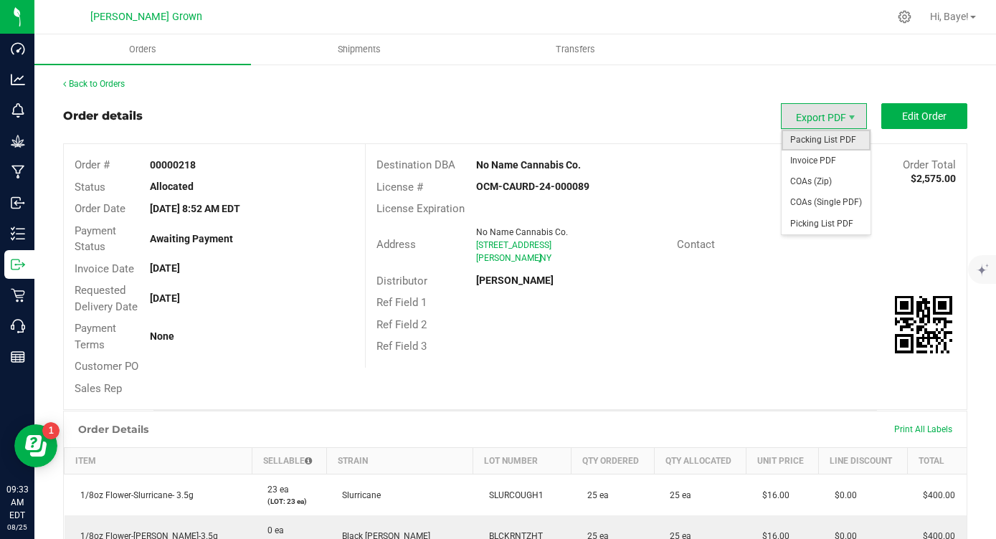
click at [824, 144] on span "Packing List PDF" at bounding box center [826, 140] width 89 height 21
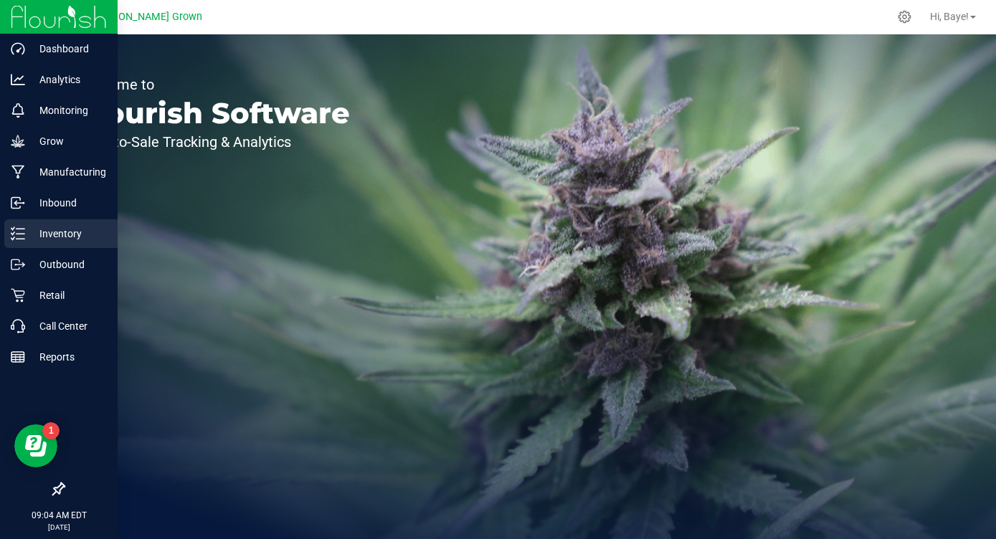
click at [16, 232] on icon at bounding box center [18, 234] width 14 height 14
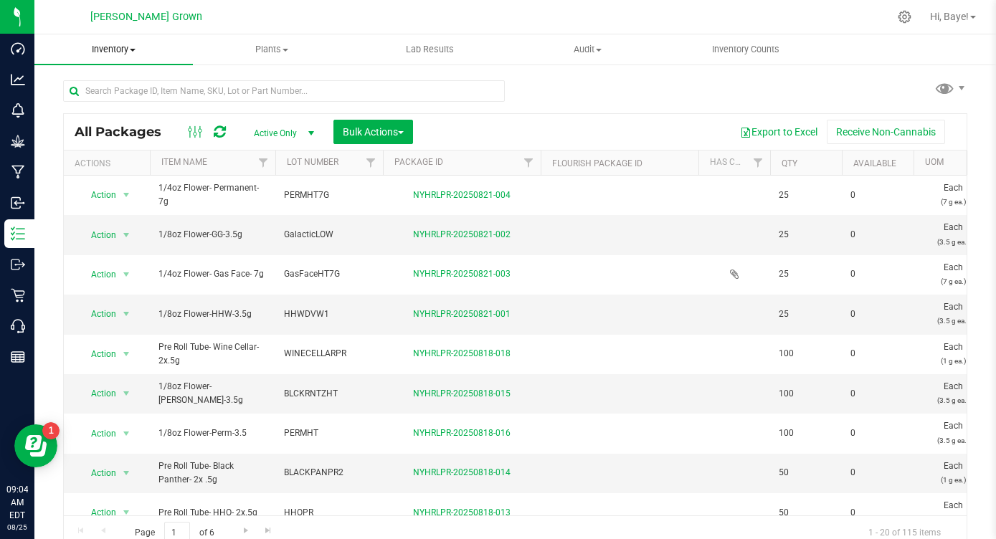
click at [126, 52] on span "Inventory" at bounding box center [113, 49] width 158 height 13
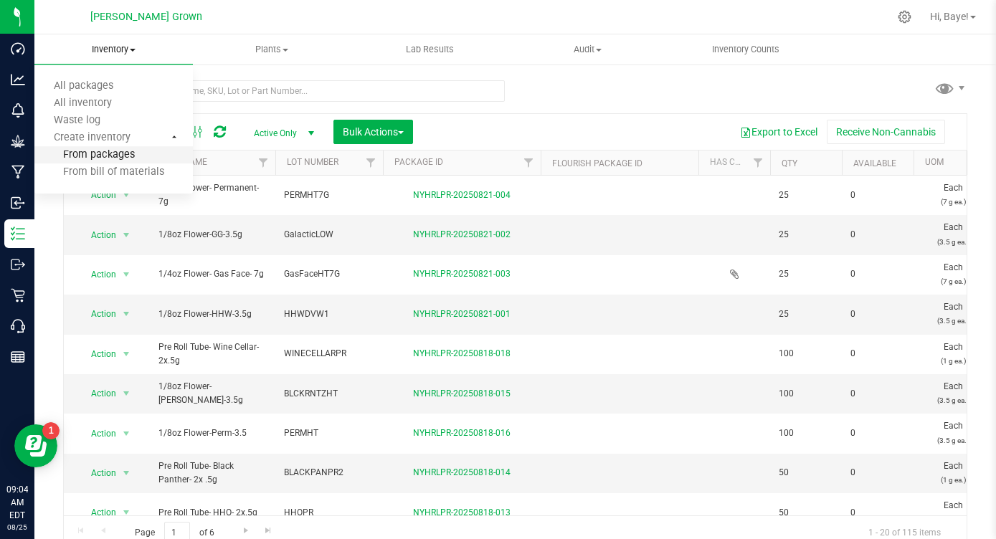
click at [105, 156] on span "From packages" at bounding box center [84, 155] width 100 height 12
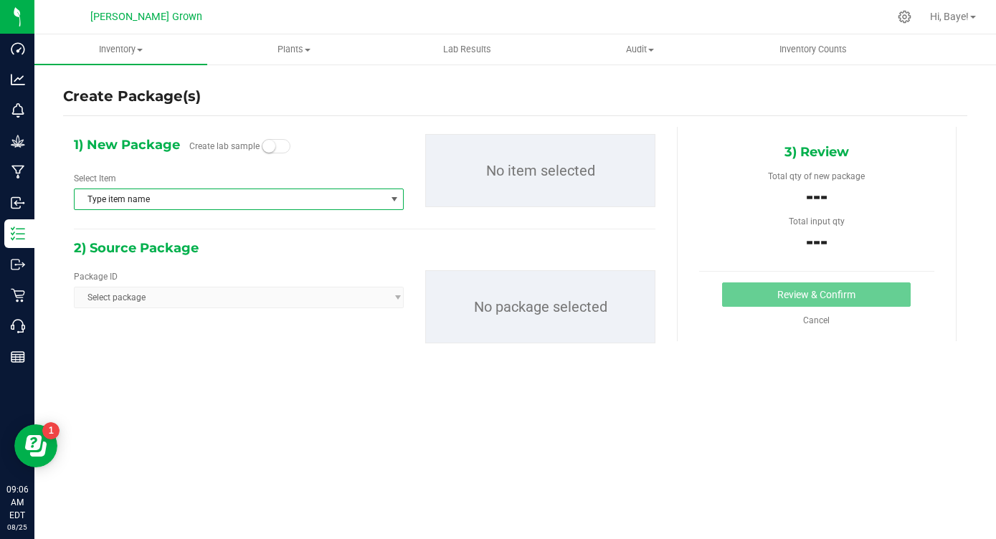
click at [135, 204] on span "Type item name" at bounding box center [230, 199] width 310 height 20
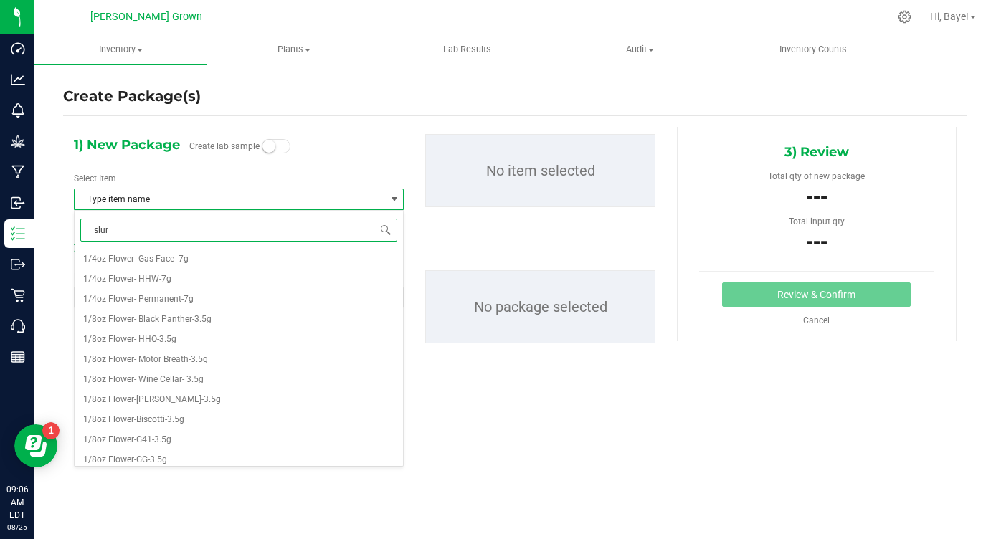
type input "slurr"
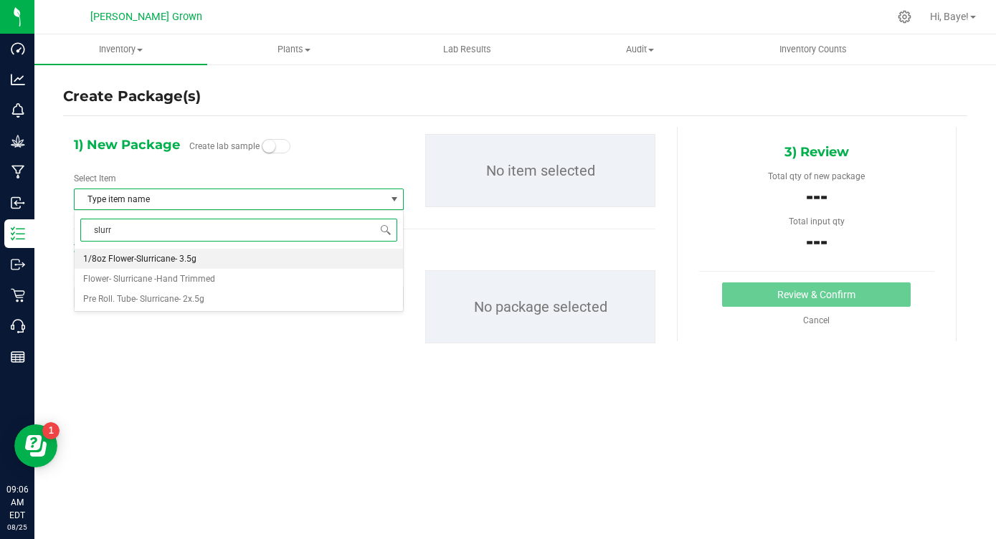
click at [163, 259] on span "1/8oz Flower-Slurricane- 3.5g" at bounding box center [139, 259] width 113 height 10
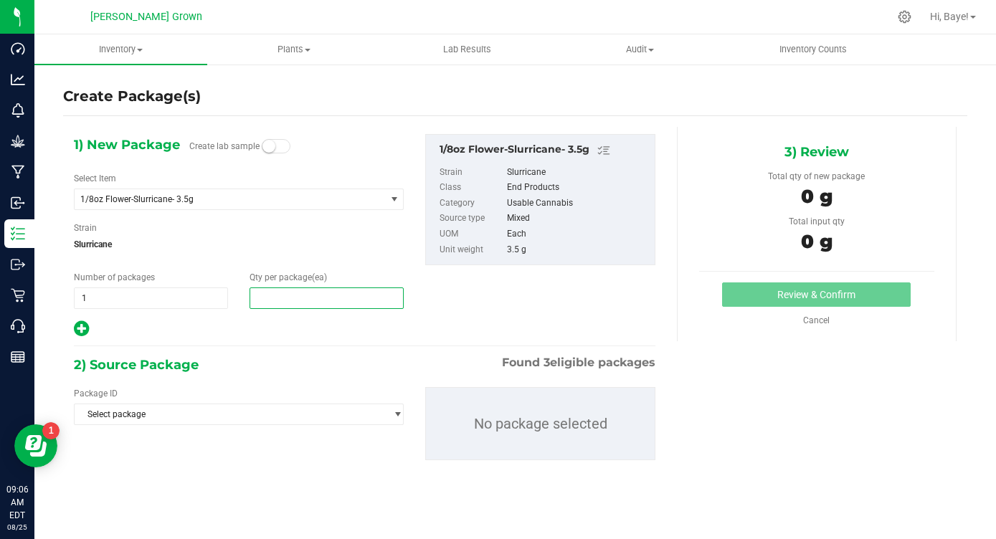
click at [305, 297] on span at bounding box center [327, 299] width 154 height 22
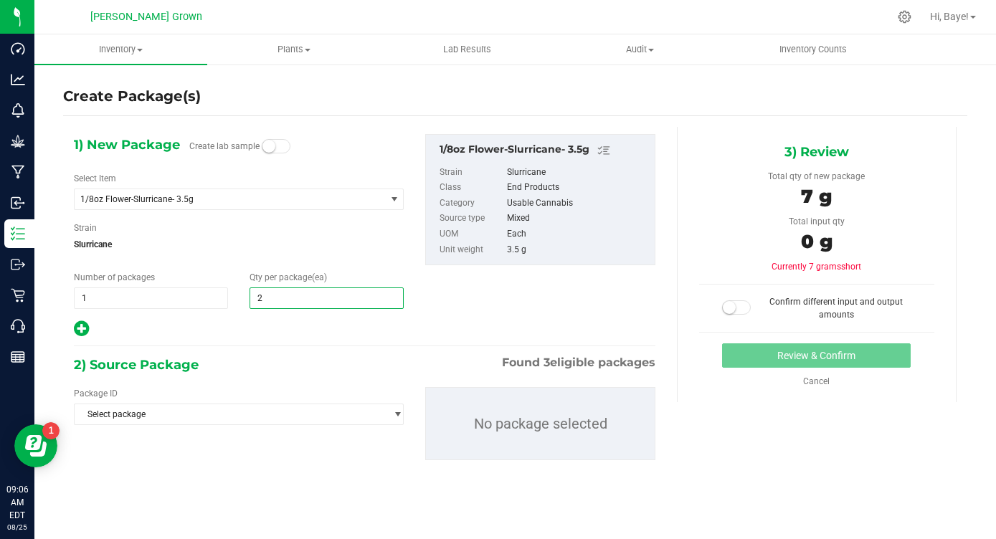
type input "25"
click at [277, 350] on div "1) New Package Create lab sample Select Item 1/8oz Flower-Slurricane- 3.5g 1/4o…" at bounding box center [364, 309] width 603 height 364
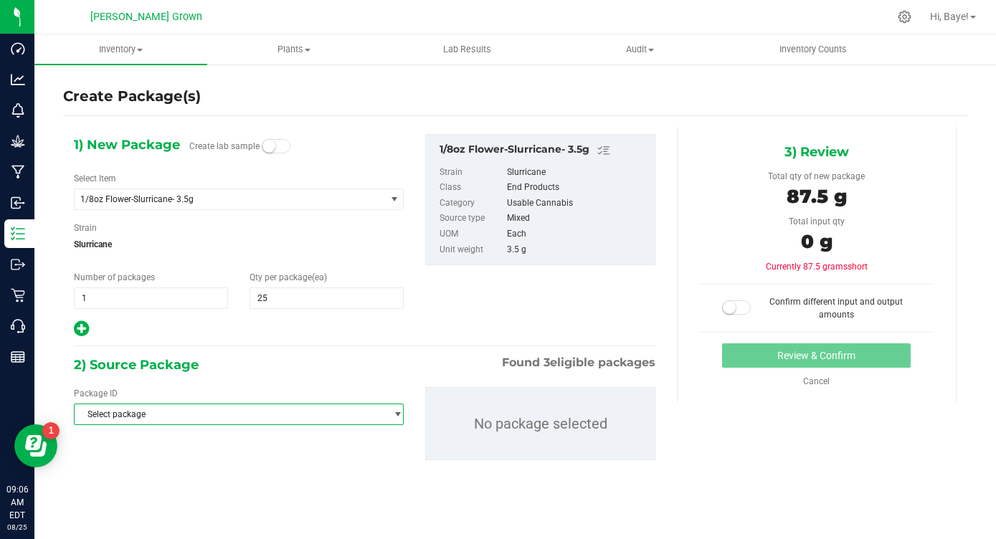
click at [271, 414] on span "Select package" at bounding box center [230, 414] width 310 height 20
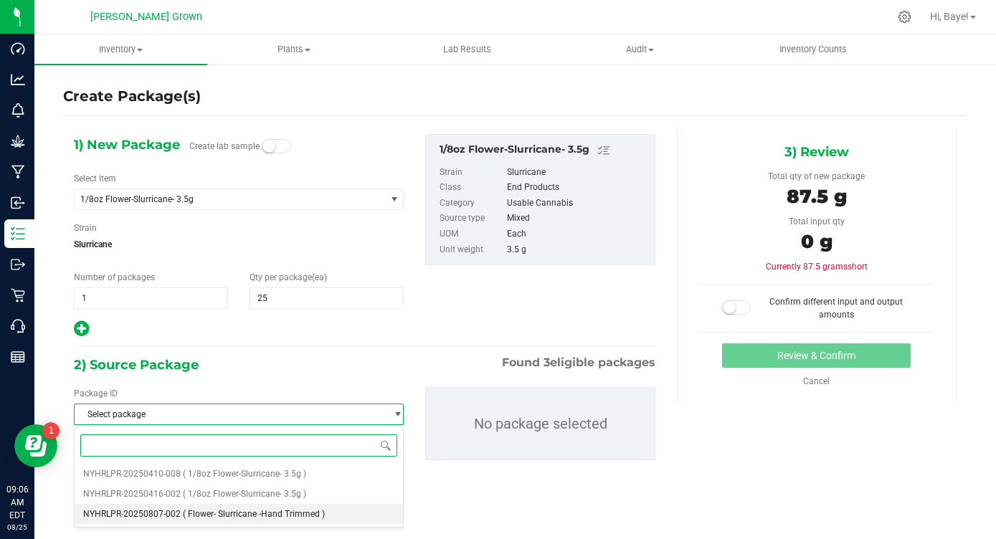
click at [253, 519] on span "( Flower- Slurricane -Hand Trimmed )" at bounding box center [254, 514] width 142 height 10
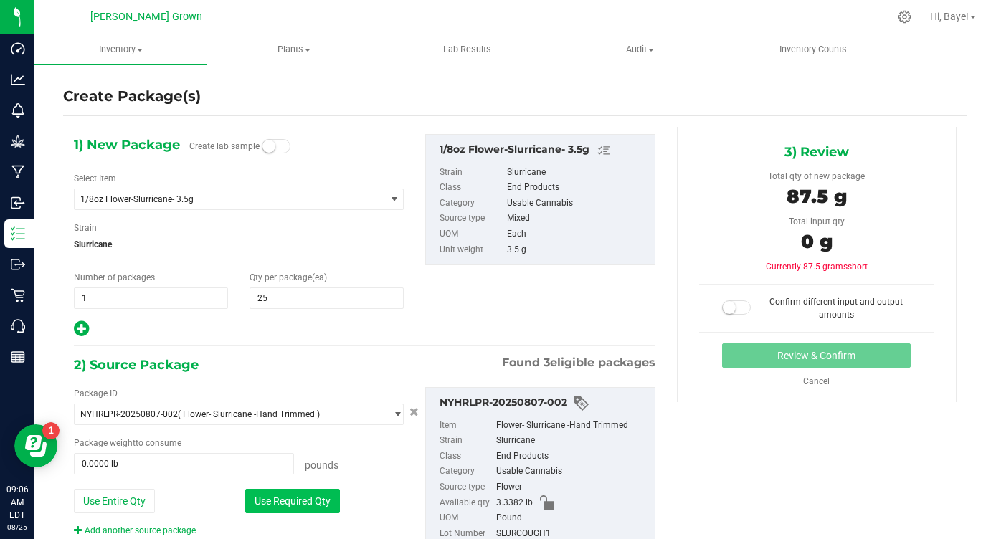
click at [298, 508] on button "Use Required Qty" at bounding box center [292, 501] width 95 height 24
type input "0.1929 lb"
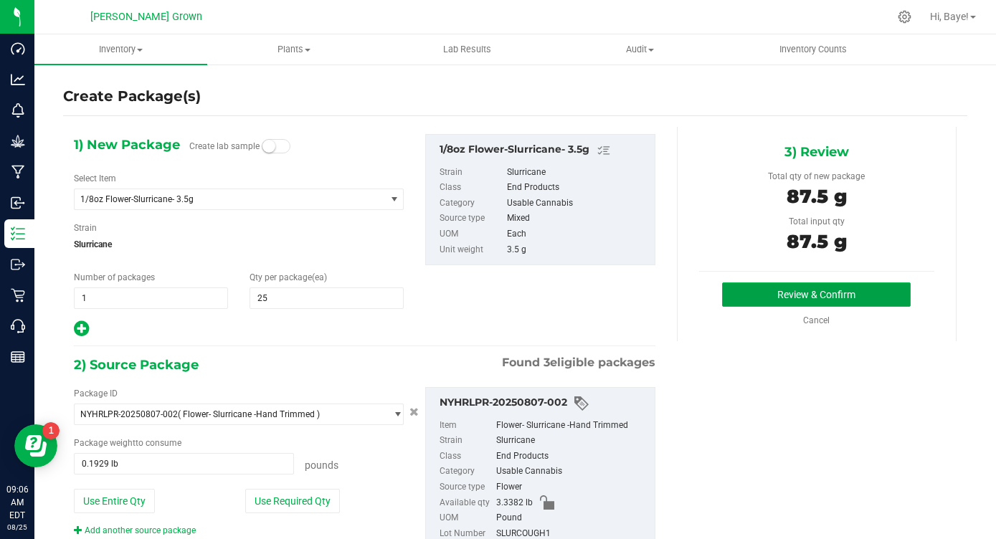
click at [844, 294] on button "Review & Confirm" at bounding box center [816, 295] width 189 height 24
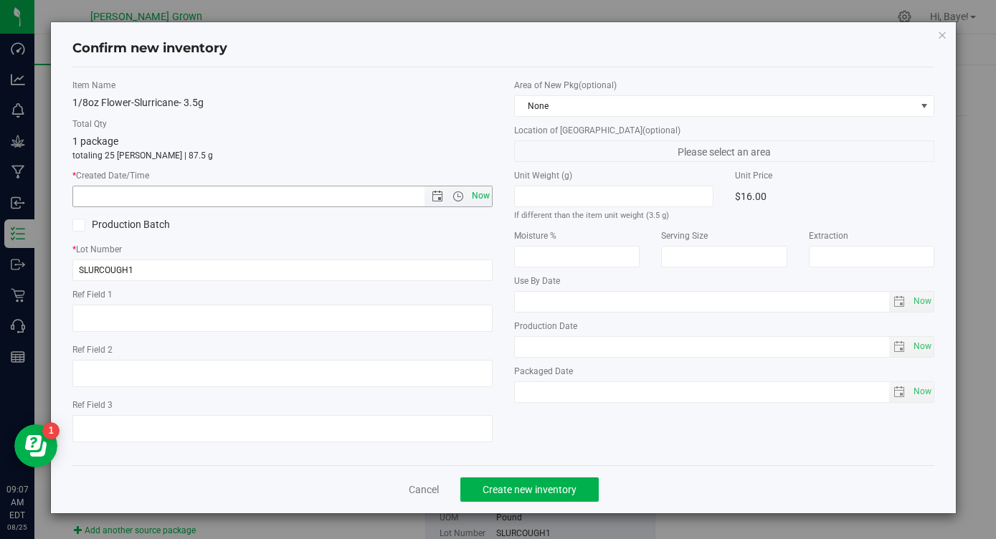
click at [480, 196] on span "Now" at bounding box center [481, 196] width 24 height 21
type input "[DATE] 9:07 AM"
click at [930, 303] on span "Now" at bounding box center [922, 301] width 24 height 21
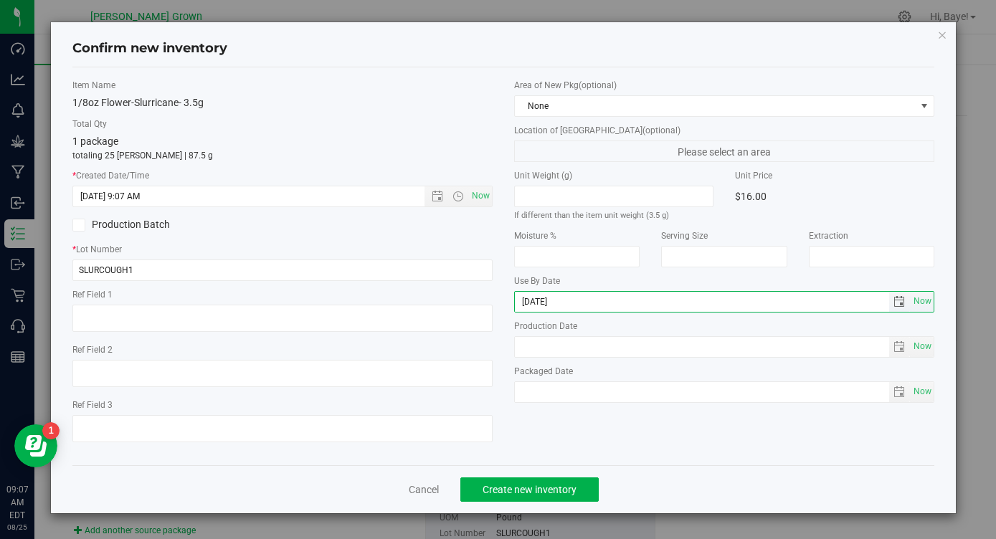
click at [540, 298] on input "[DATE]" at bounding box center [702, 302] width 374 height 20
type input "[DATE]"
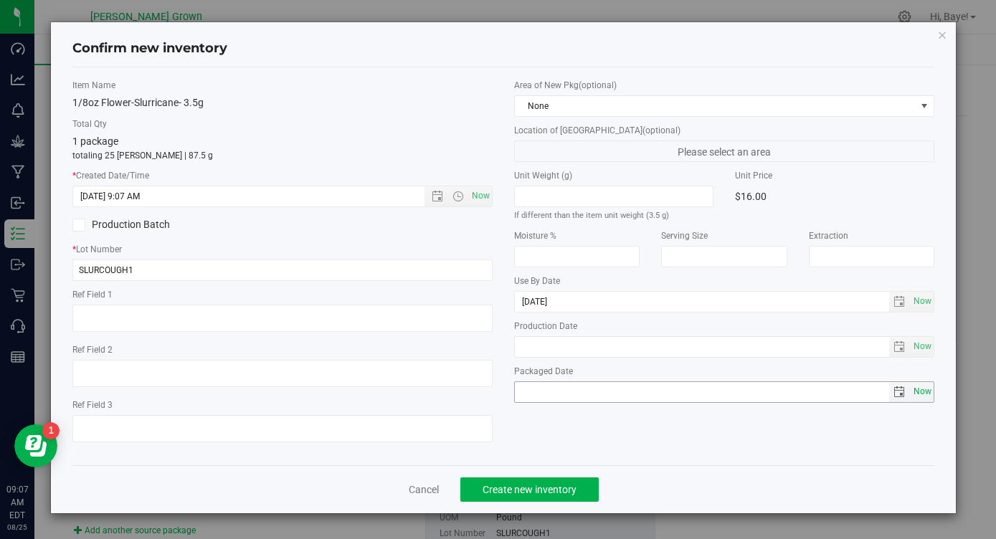
click at [916, 397] on span "Now" at bounding box center [922, 391] width 24 height 21
type input "[DATE]"
click at [566, 484] on span "Create new inventory" at bounding box center [530, 489] width 94 height 11
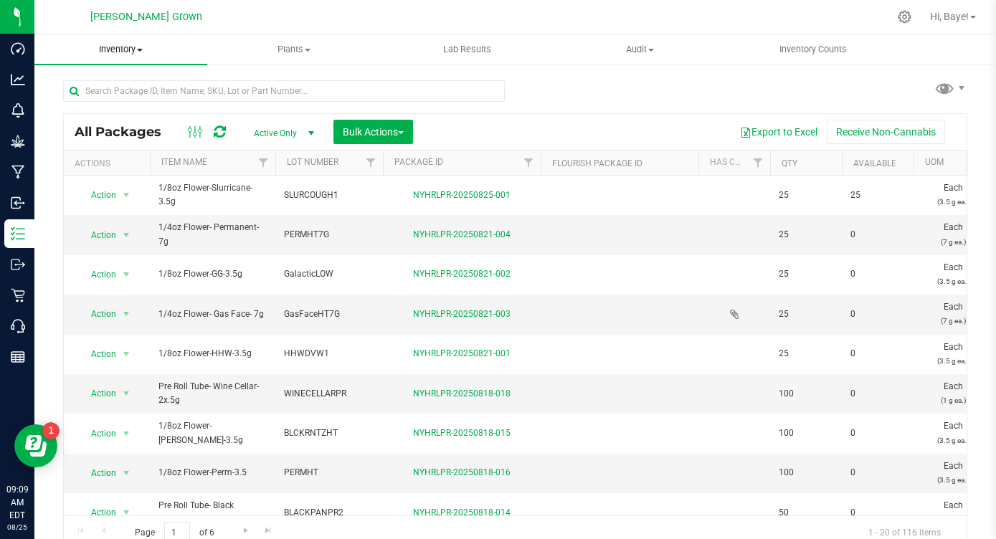
click at [131, 49] on span "Inventory" at bounding box center [120, 49] width 173 height 13
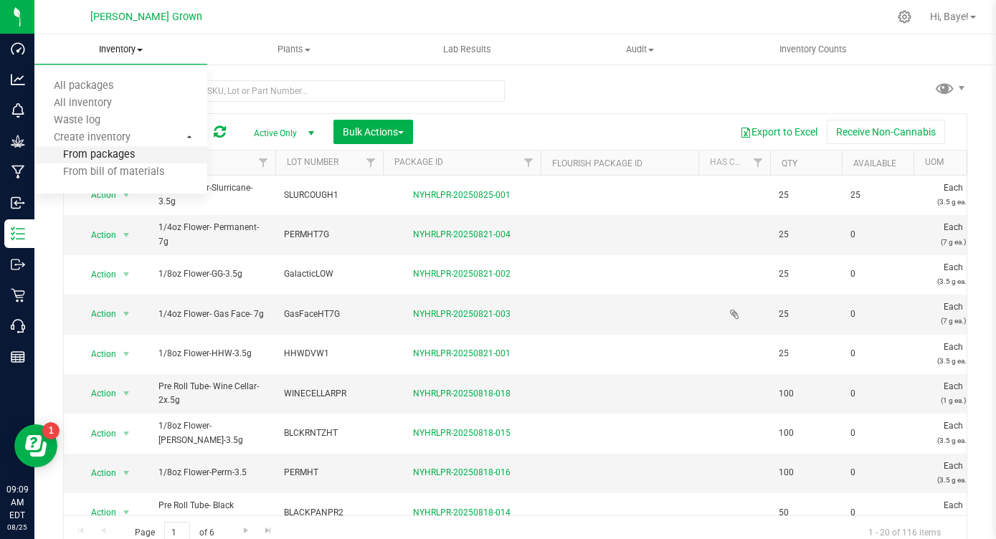
click at [117, 160] on span "From packages" at bounding box center [84, 155] width 100 height 12
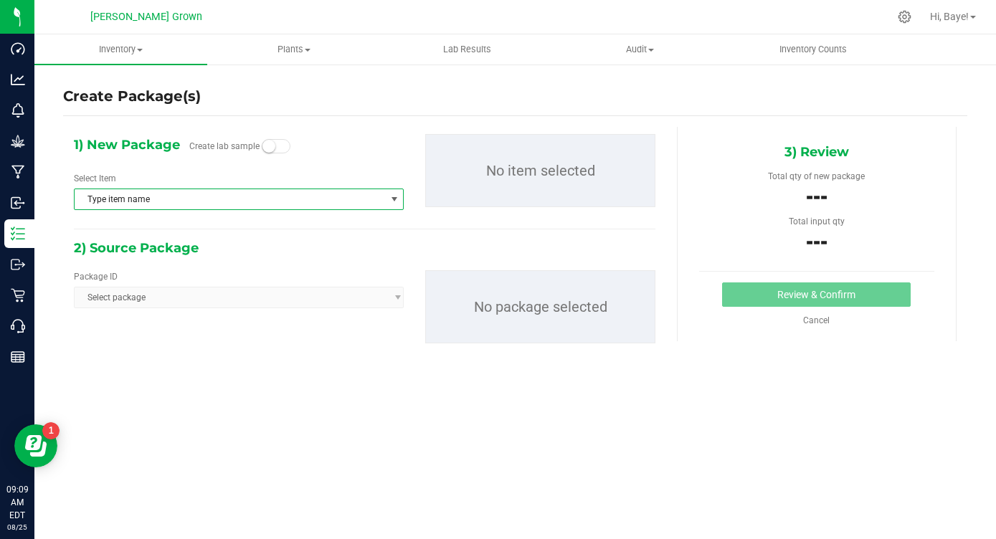
click at [223, 200] on span "Type item name" at bounding box center [230, 199] width 310 height 20
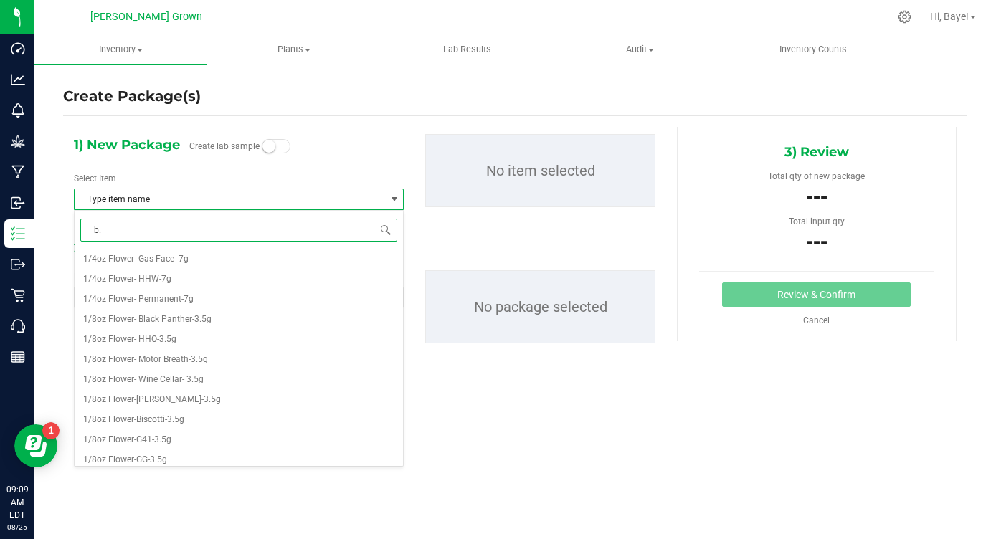
type input "b.r"
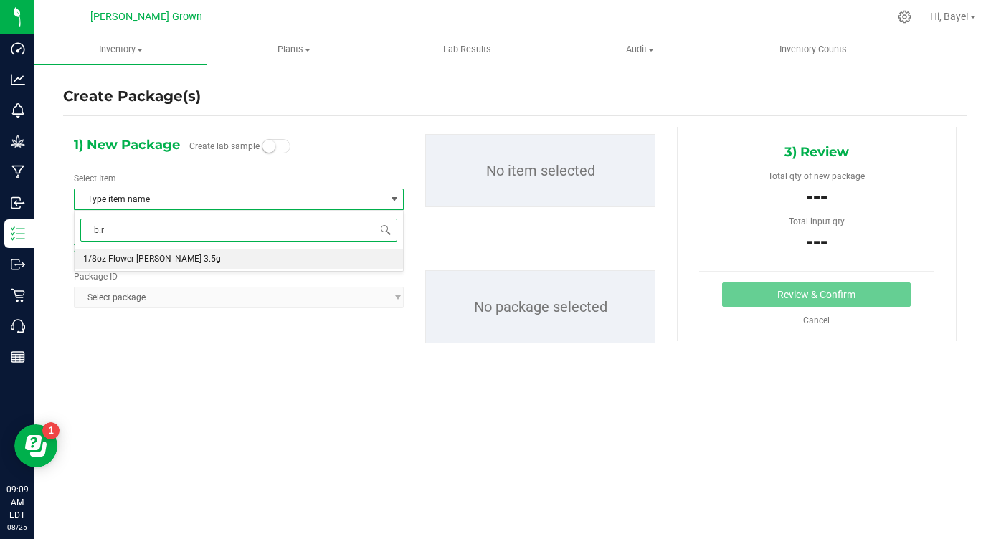
click at [187, 252] on li "1/8oz Flower-[PERSON_NAME]-3.5g" at bounding box center [239, 259] width 328 height 20
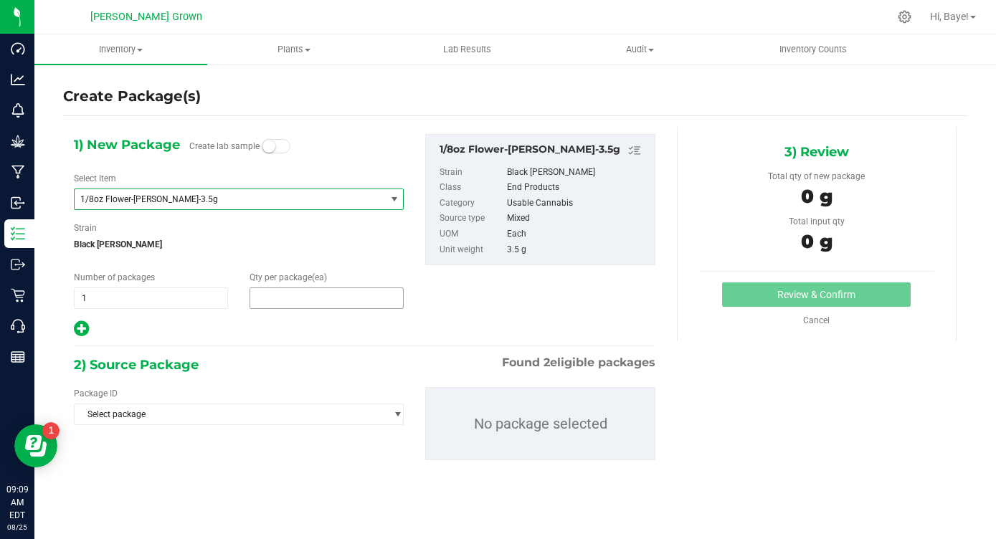
click at [278, 302] on span at bounding box center [327, 299] width 154 height 22
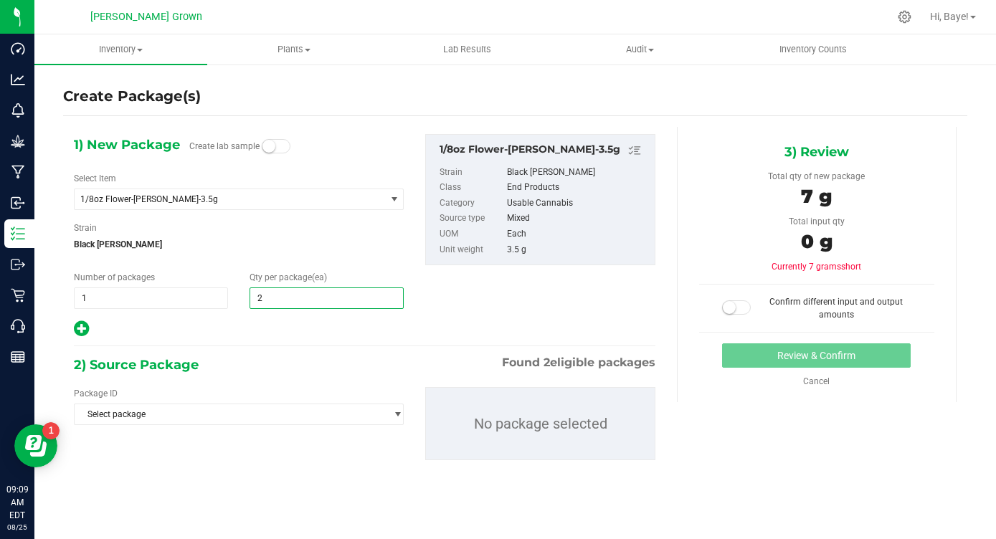
type input "25"
click at [252, 356] on div "2) Source Package Found 2 eligible packages" at bounding box center [365, 365] width 582 height 22
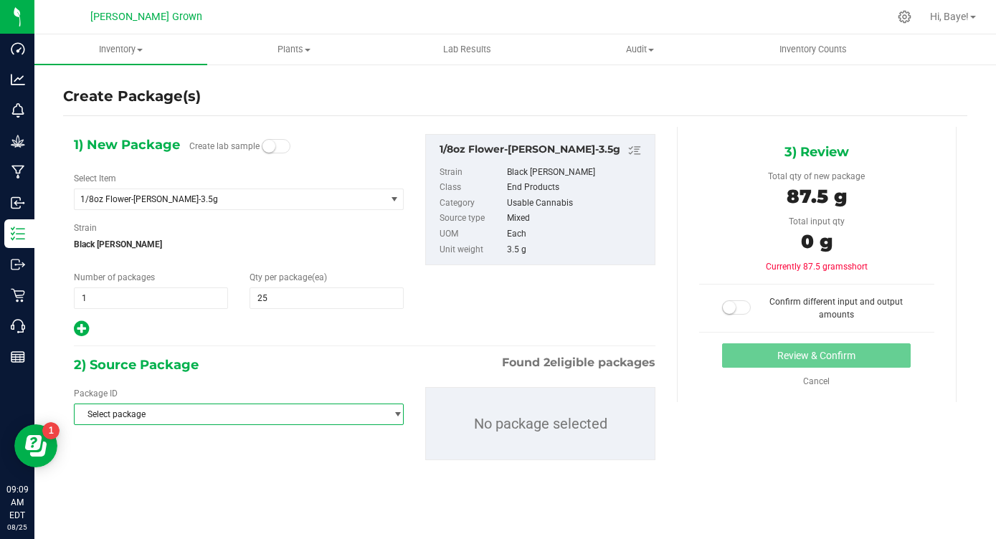
click at [227, 413] on span "Select package" at bounding box center [230, 414] width 310 height 20
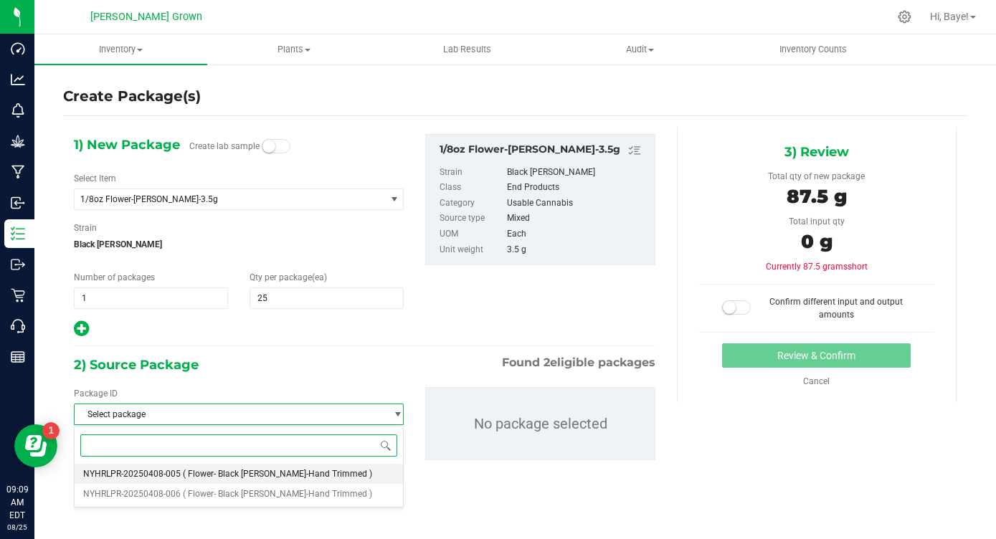
click at [226, 475] on span "( Flower- Black [PERSON_NAME]-Hand Trimmed )" at bounding box center [277, 474] width 189 height 10
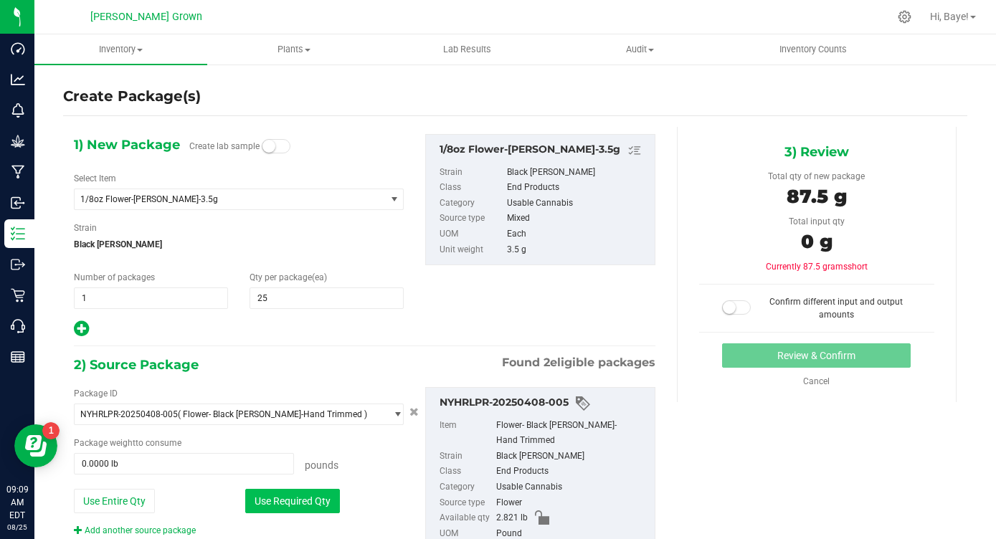
click at [300, 498] on button "Use Required Qty" at bounding box center [292, 501] width 95 height 24
type input "0.1929 lb"
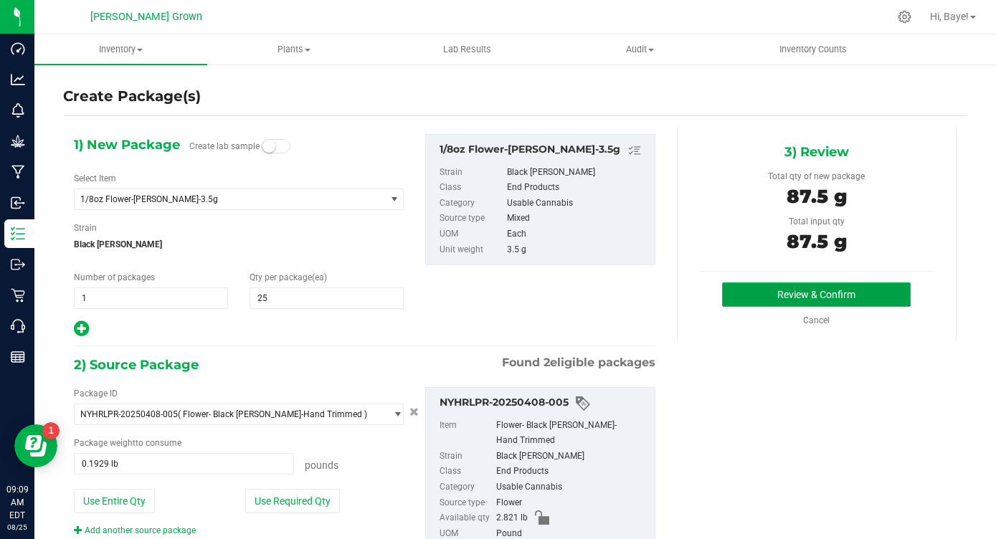
click at [859, 294] on button "Review & Confirm" at bounding box center [816, 295] width 189 height 24
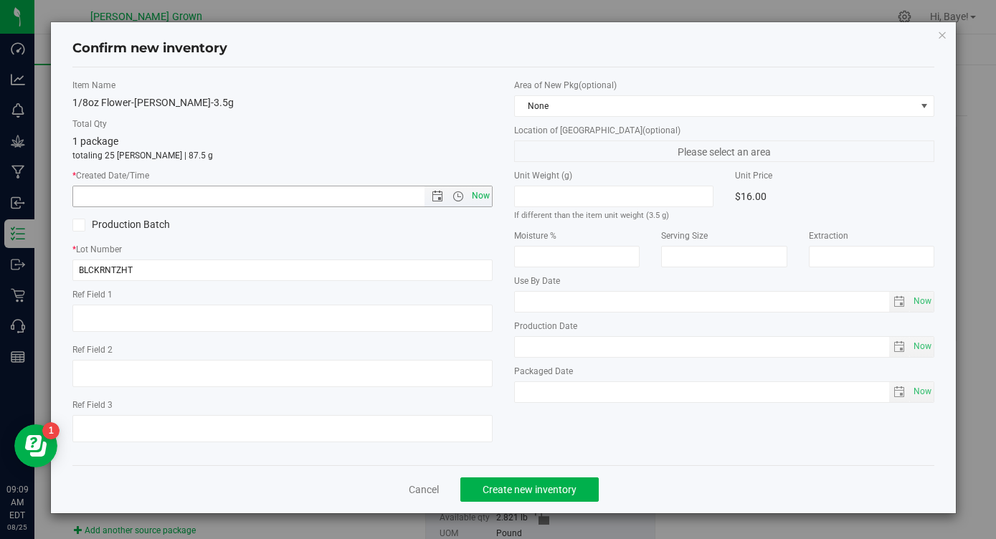
click at [484, 196] on span "Now" at bounding box center [481, 196] width 24 height 21
type input "[DATE] 9:09 AM"
click at [929, 303] on span "Now" at bounding box center [922, 301] width 24 height 21
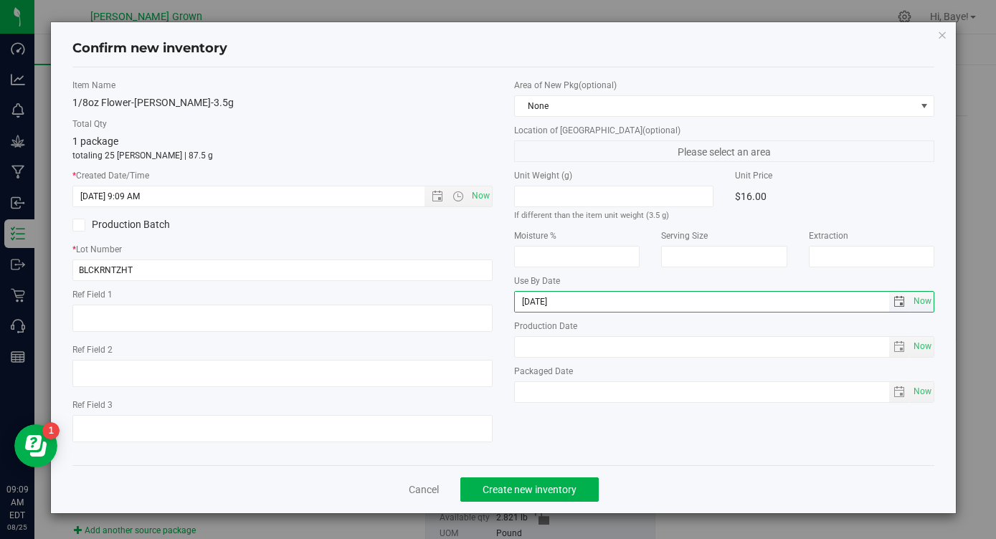
click at [539, 303] on input "[DATE]" at bounding box center [702, 302] width 374 height 20
type input "[DATE]"
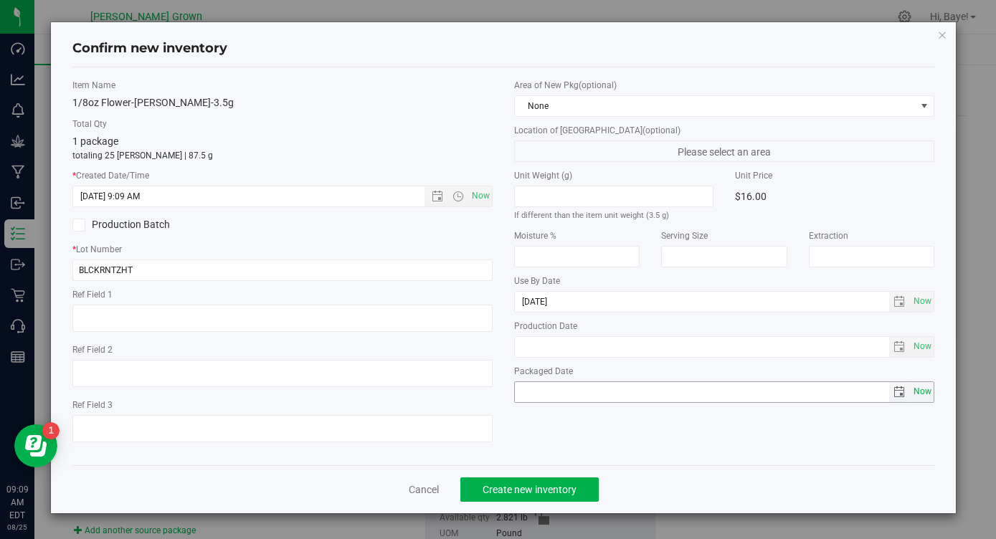
click at [923, 392] on span "Now" at bounding box center [922, 391] width 24 height 21
type input "[DATE]"
click at [529, 484] on span "Create new inventory" at bounding box center [530, 489] width 94 height 11
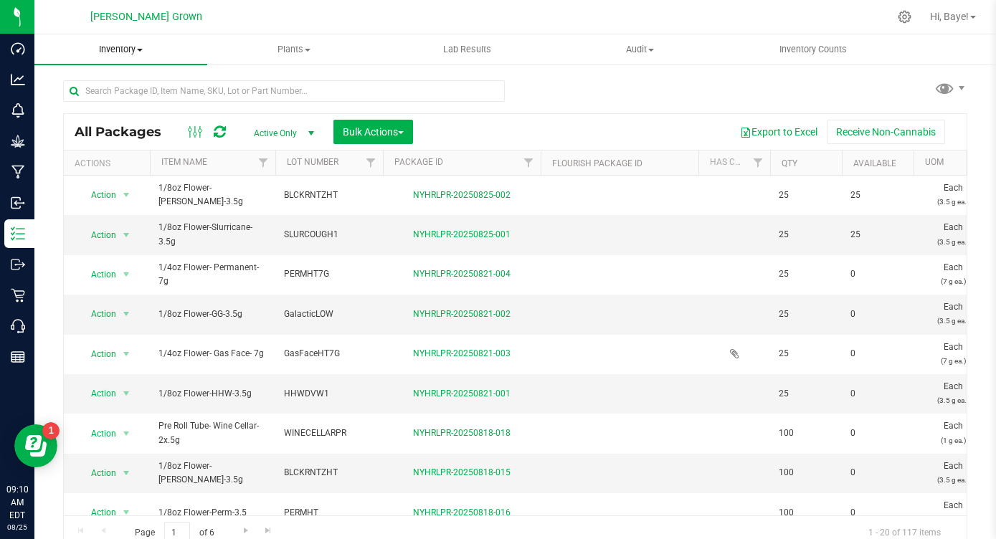
click at [127, 53] on span "Inventory" at bounding box center [120, 49] width 173 height 13
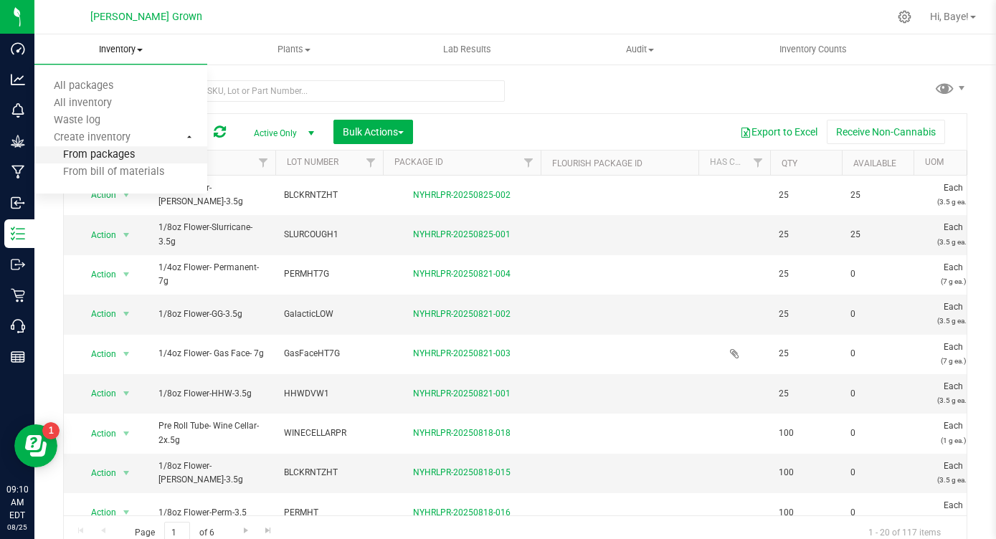
click at [103, 160] on span "From packages" at bounding box center [84, 155] width 100 height 12
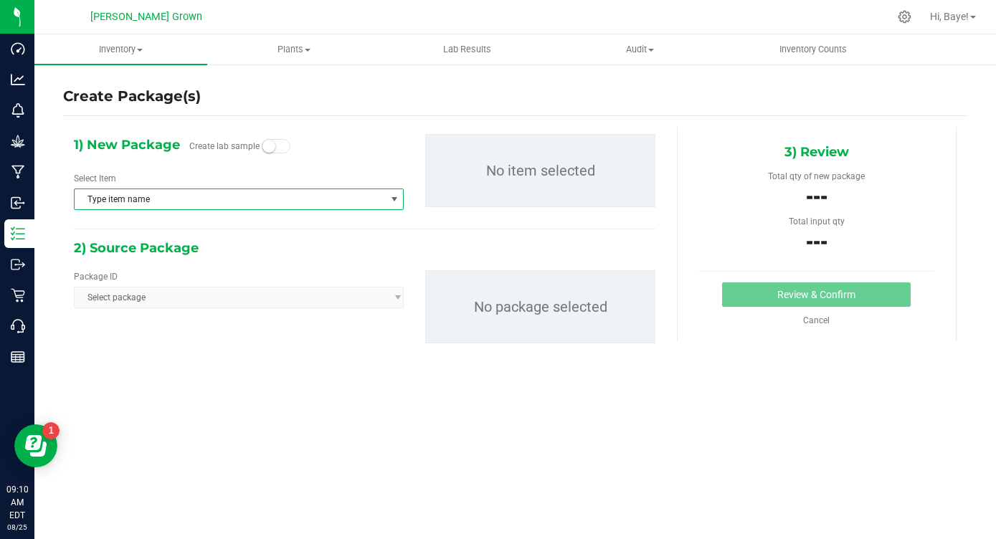
click at [231, 201] on span "Type item name" at bounding box center [230, 199] width 310 height 20
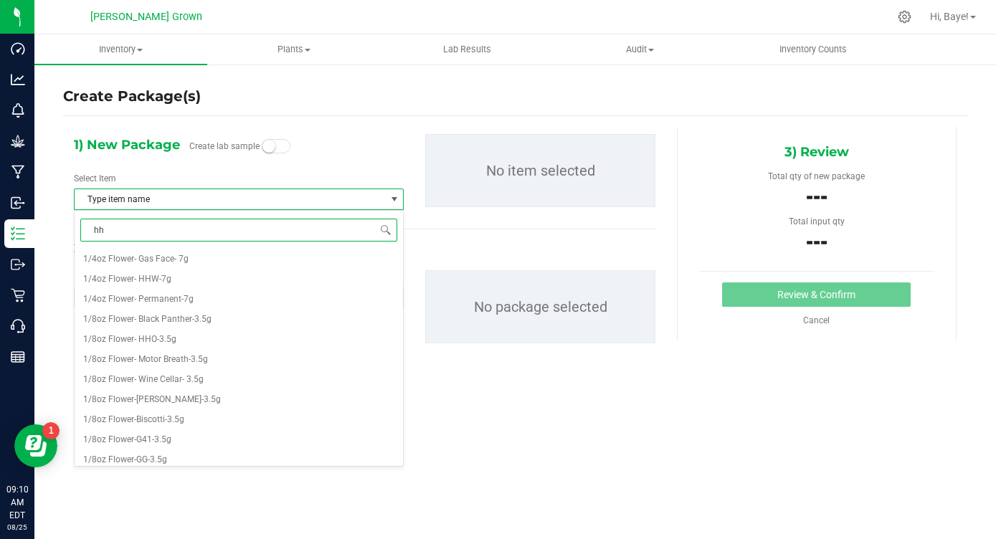
type input "hho"
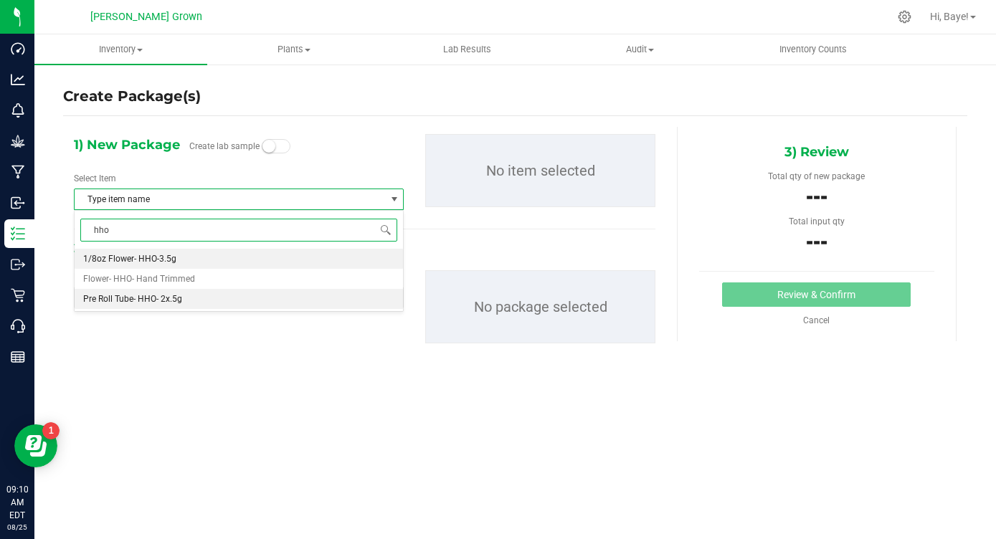
click at [185, 294] on li "Pre Roll Tube- HHO- 2x.5g" at bounding box center [239, 299] width 328 height 20
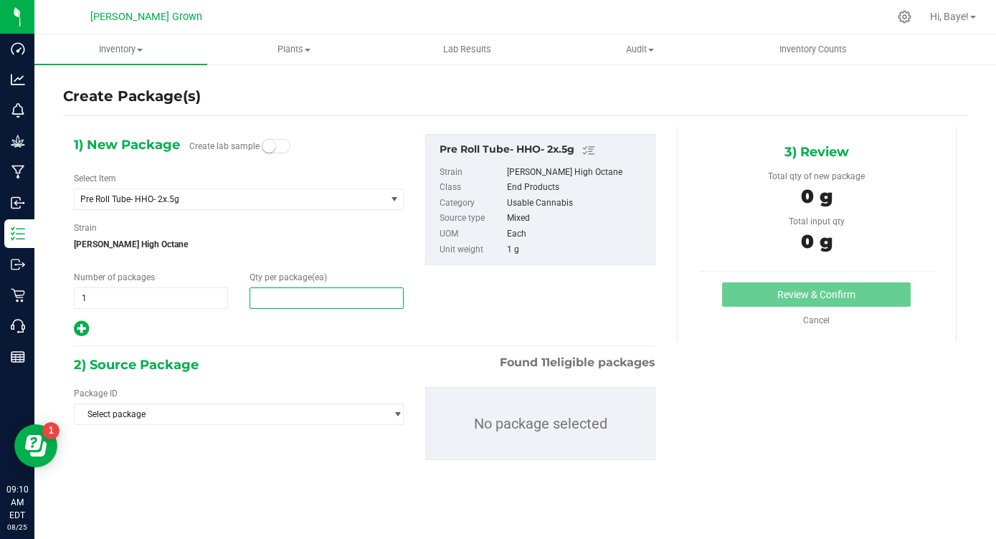
click at [331, 305] on span at bounding box center [327, 299] width 154 height 22
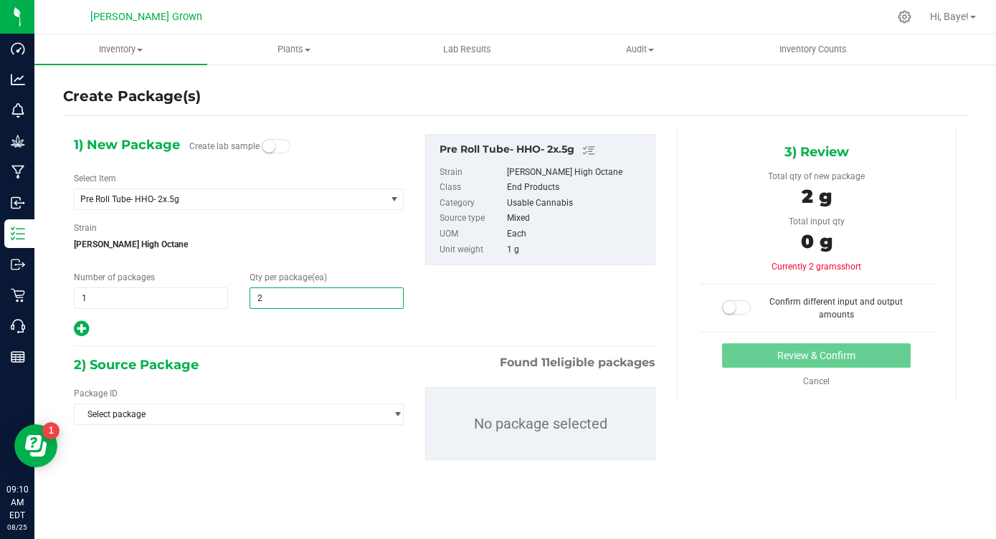
type input "25"
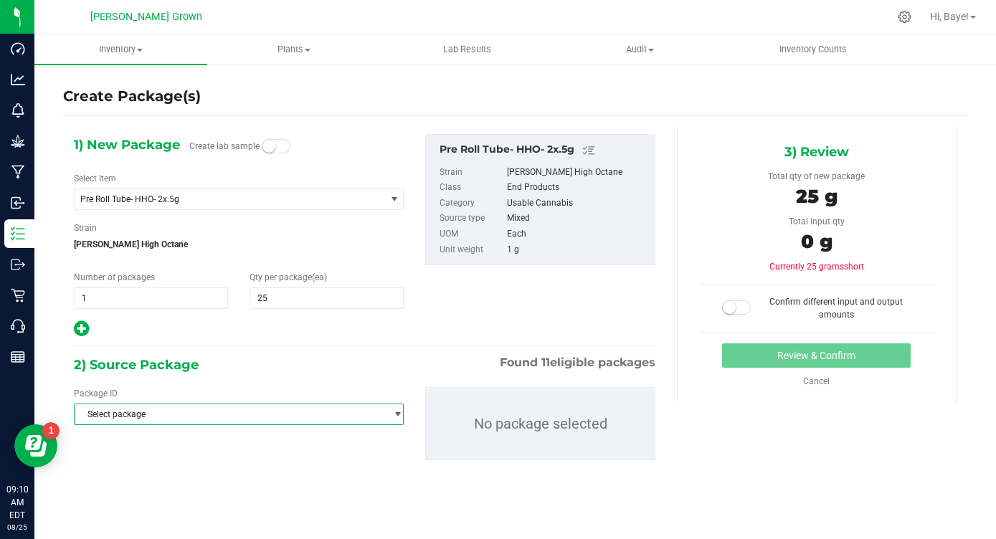
click at [175, 417] on span "Select package" at bounding box center [230, 414] width 310 height 20
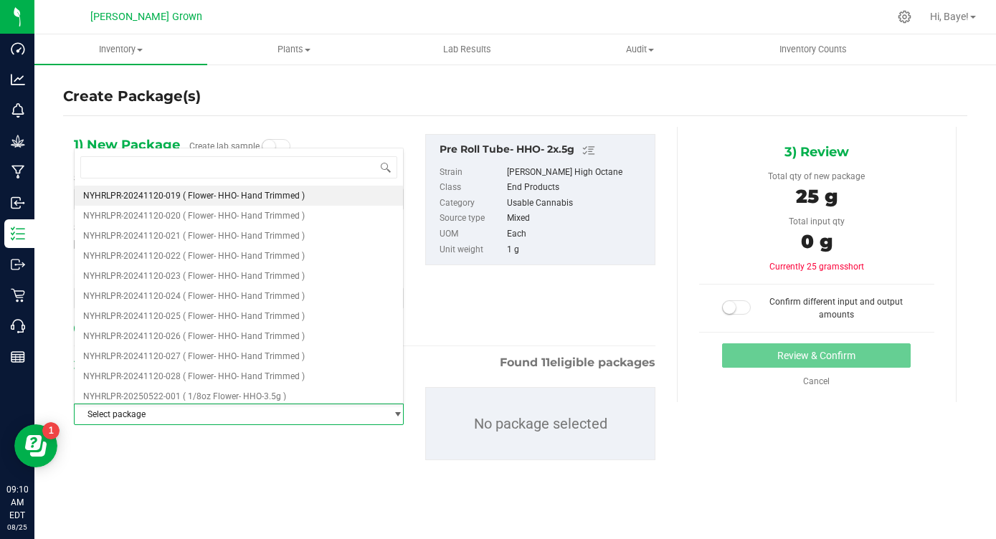
click at [278, 192] on span "( Flower- HHO- Hand Trimmed )" at bounding box center [244, 196] width 122 height 10
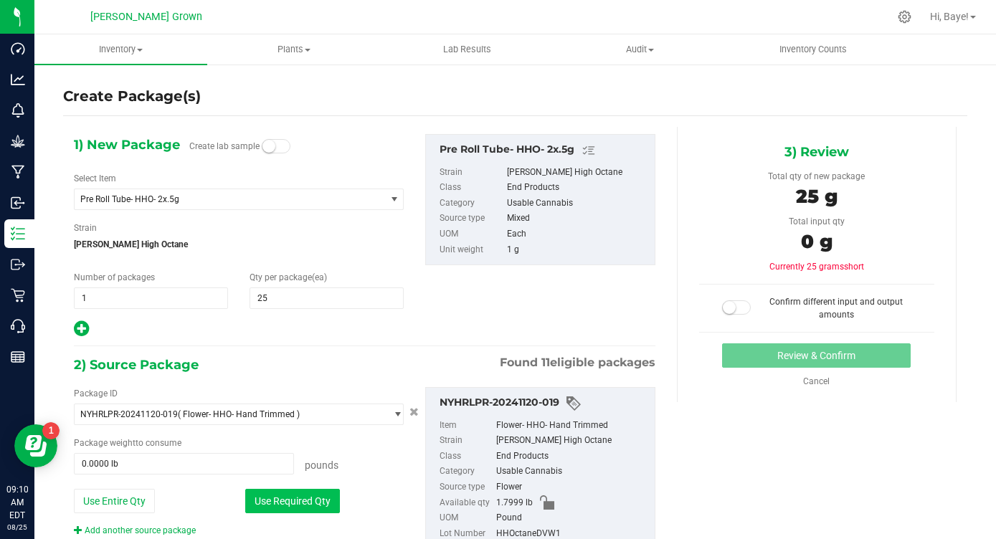
click at [288, 504] on button "Use Required Qty" at bounding box center [292, 501] width 95 height 24
type input "0.0551 lb"
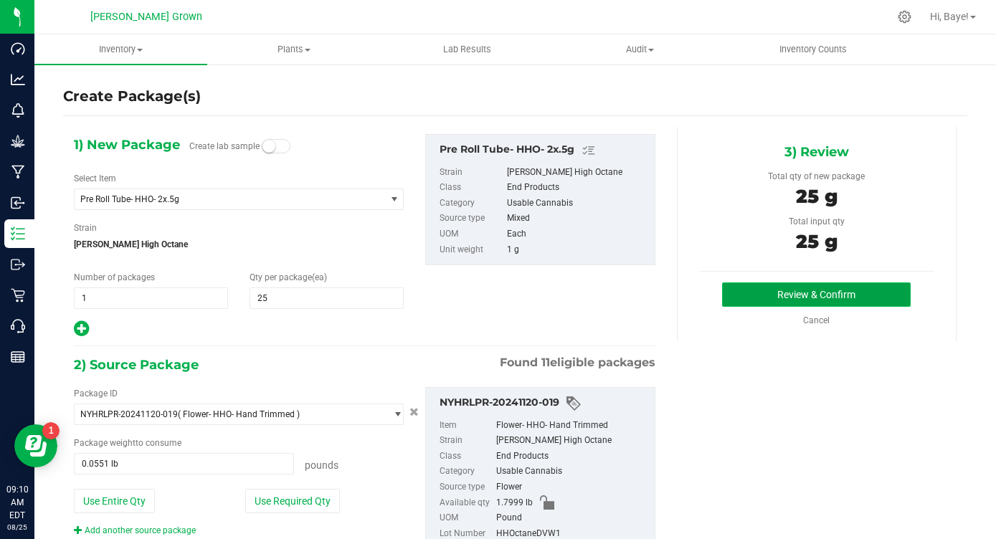
click at [806, 293] on button "Review & Confirm" at bounding box center [816, 295] width 189 height 24
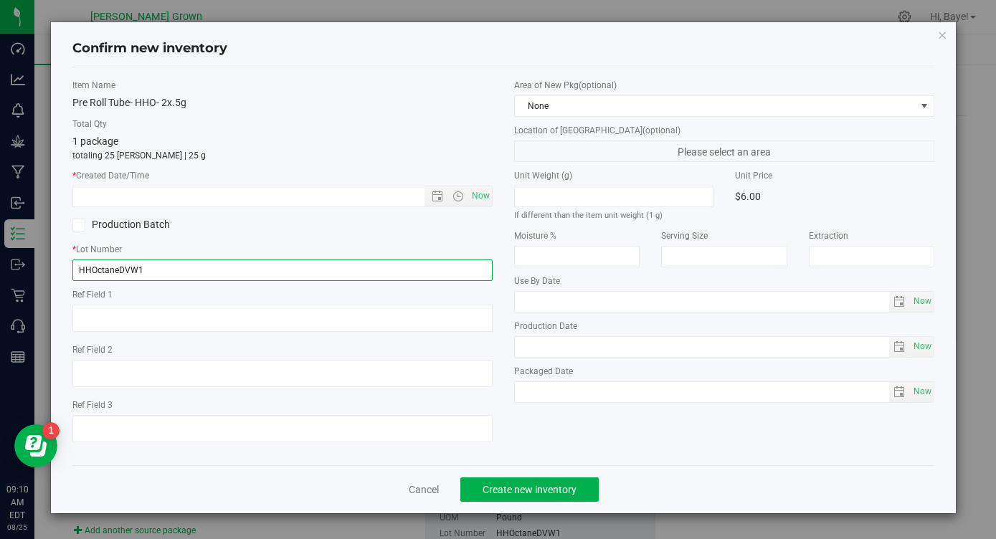
click at [303, 268] on input "HHOctaneDVW1" at bounding box center [282, 271] width 420 height 22
type input "HHOctaneDVW1PR"
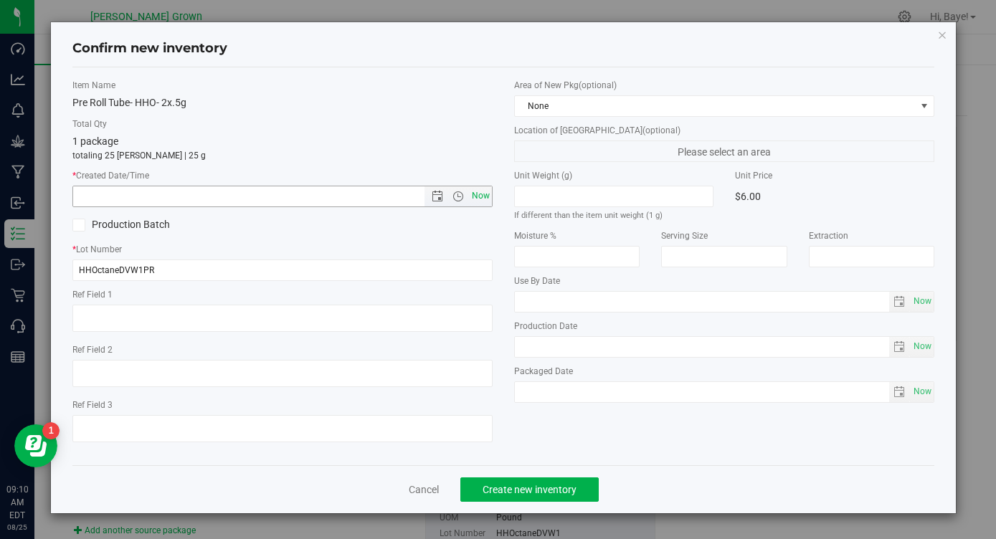
click at [489, 195] on span "Now" at bounding box center [481, 196] width 24 height 21
type input "[DATE] 9:10 AM"
click at [919, 303] on span "Now" at bounding box center [922, 301] width 24 height 21
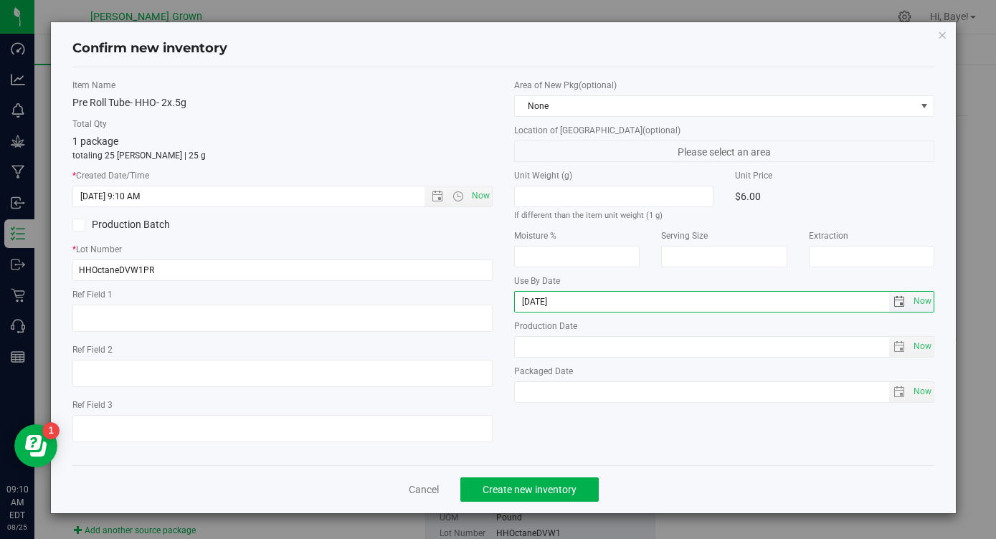
click at [541, 303] on input "[DATE]" at bounding box center [702, 302] width 374 height 20
type input "[DATE]"
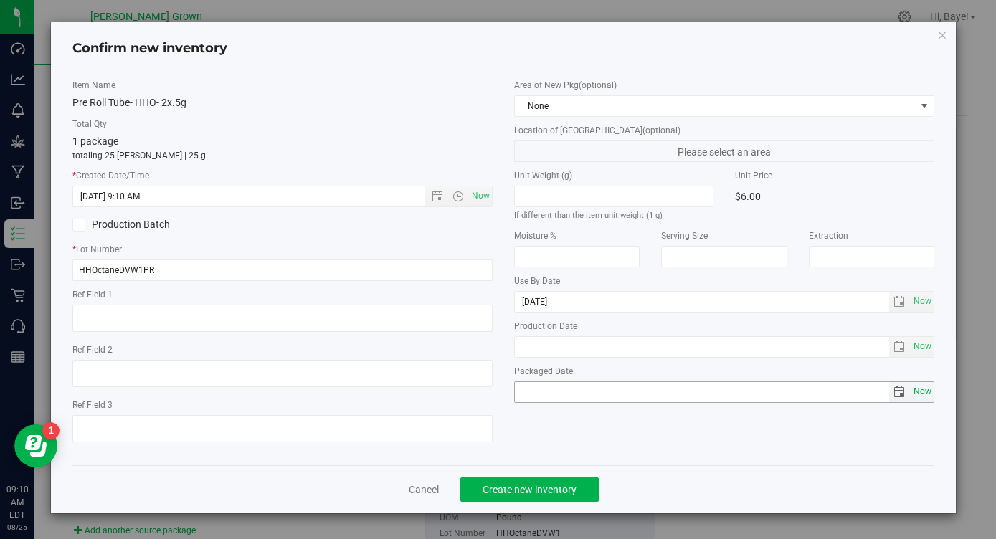
click at [919, 390] on span "Now" at bounding box center [922, 391] width 24 height 21
type input "[DATE]"
click at [541, 487] on span "Create new inventory" at bounding box center [530, 489] width 94 height 11
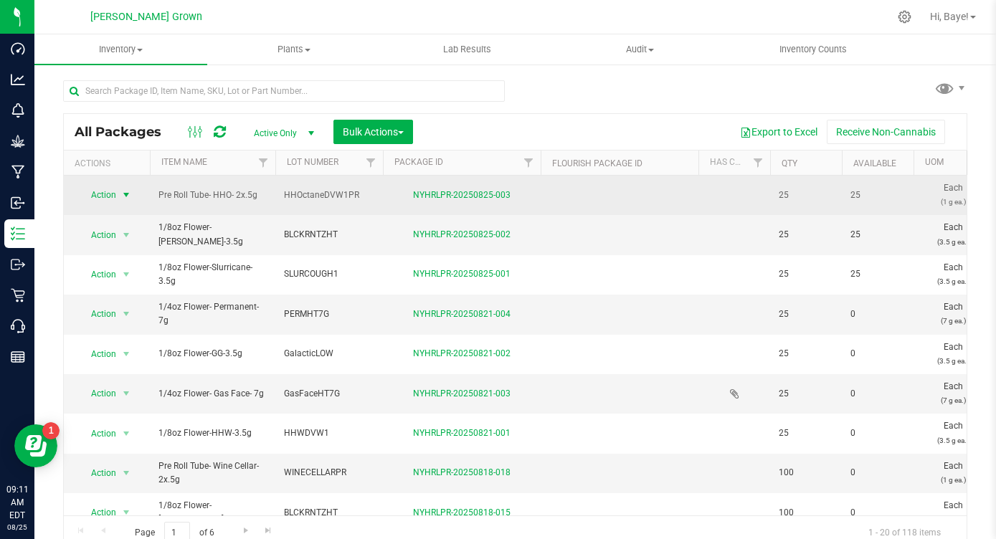
click at [126, 201] on span "select" at bounding box center [127, 195] width 18 height 20
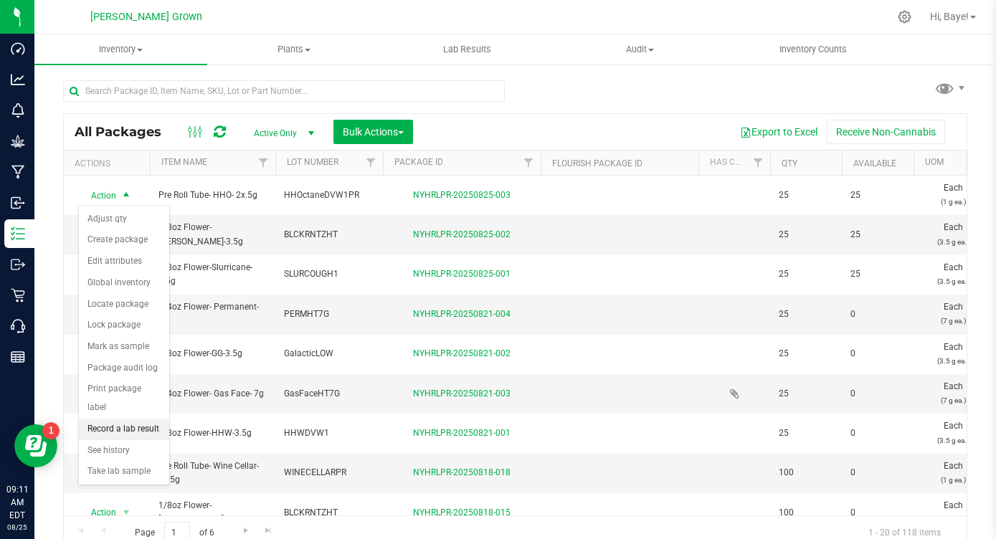
click at [113, 419] on li "Record a lab result" at bounding box center [124, 430] width 90 height 22
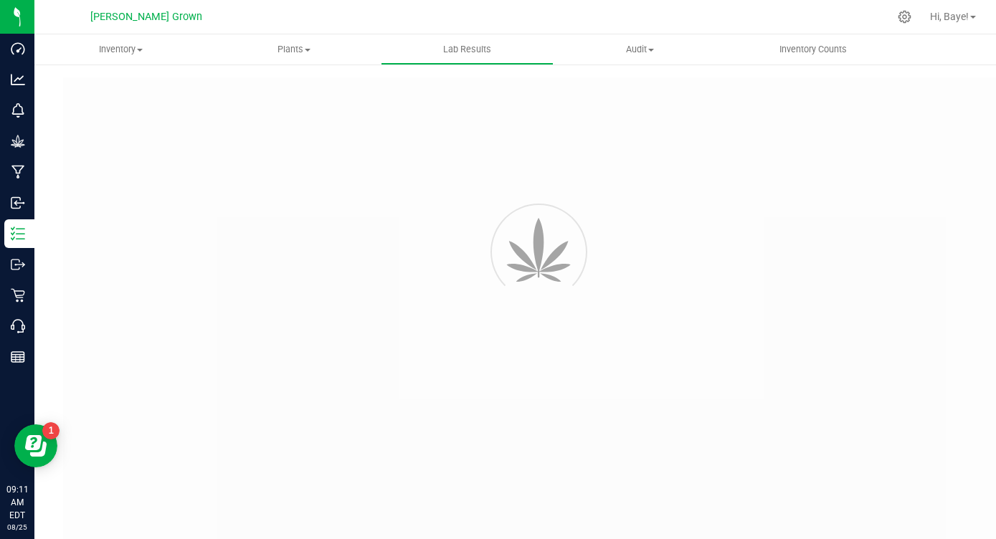
type input "NYHRLPR-20250825-003"
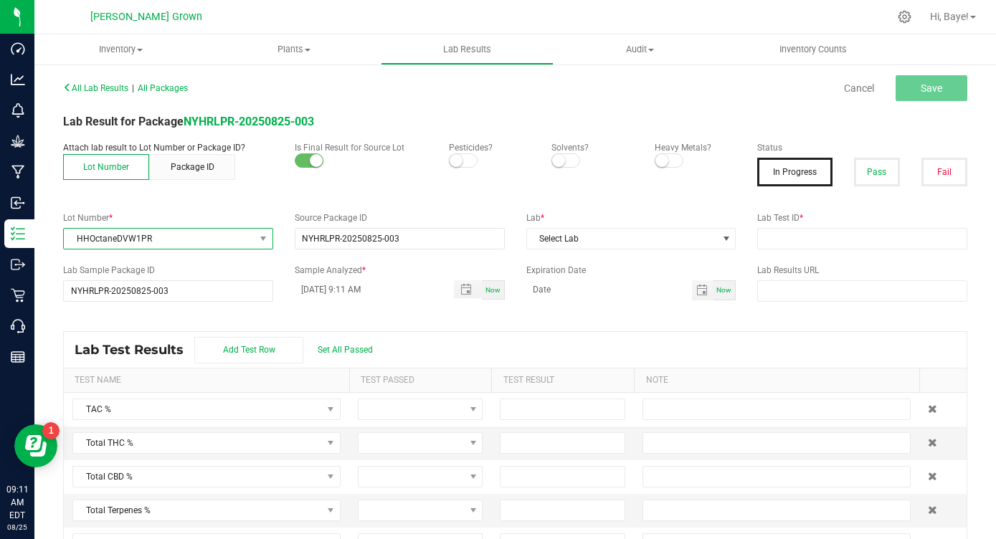
click at [196, 236] on span "HHOctaneDVW1PR" at bounding box center [159, 239] width 191 height 20
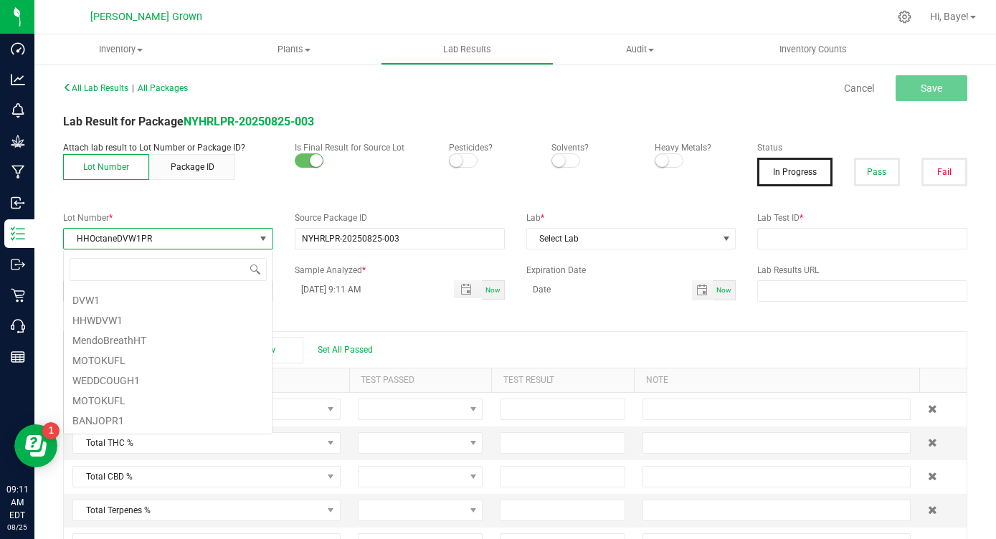
scroll to position [22, 209]
click at [196, 236] on span "HHOctaneDVW1PR" at bounding box center [159, 239] width 191 height 20
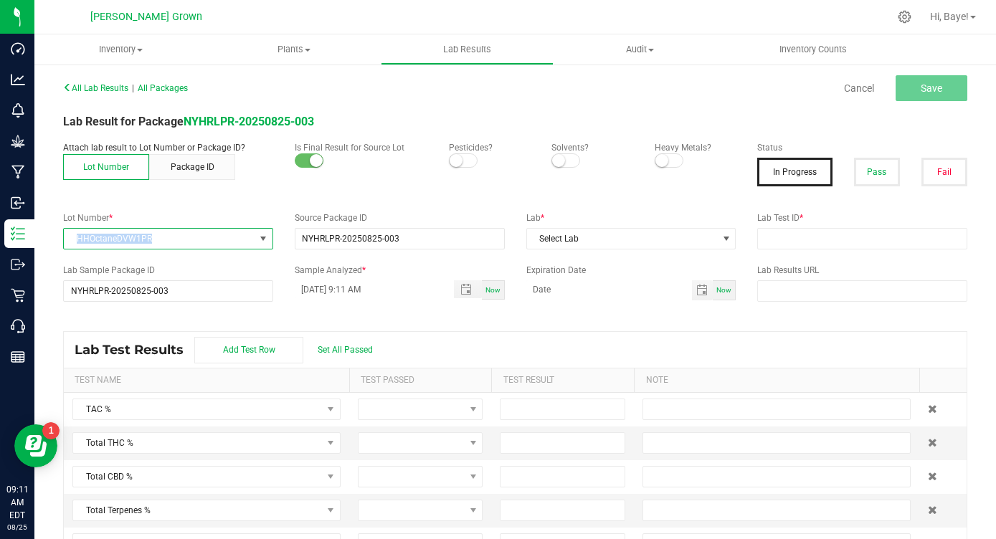
click at [196, 236] on span "HHOctaneDVW1PR" at bounding box center [159, 239] width 191 height 20
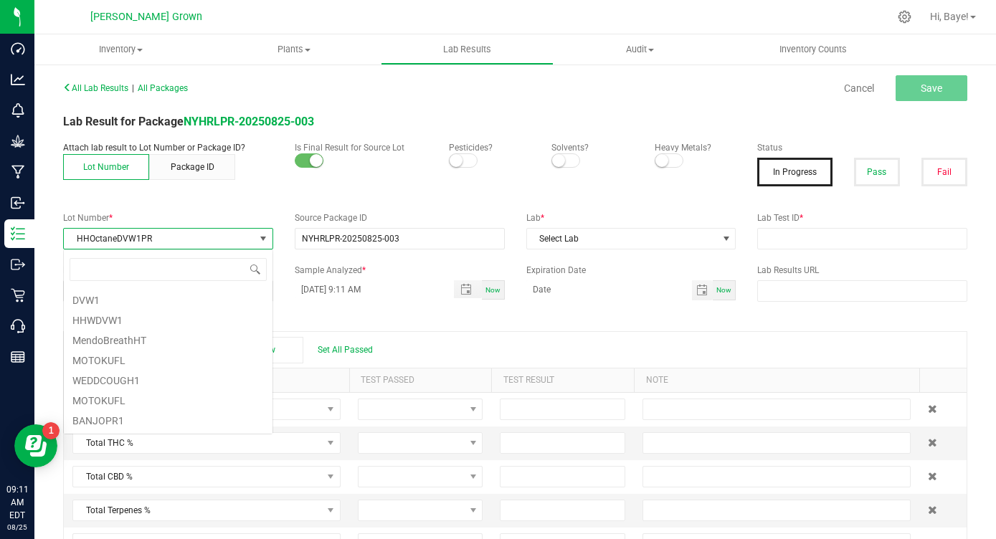
scroll to position [379, 0]
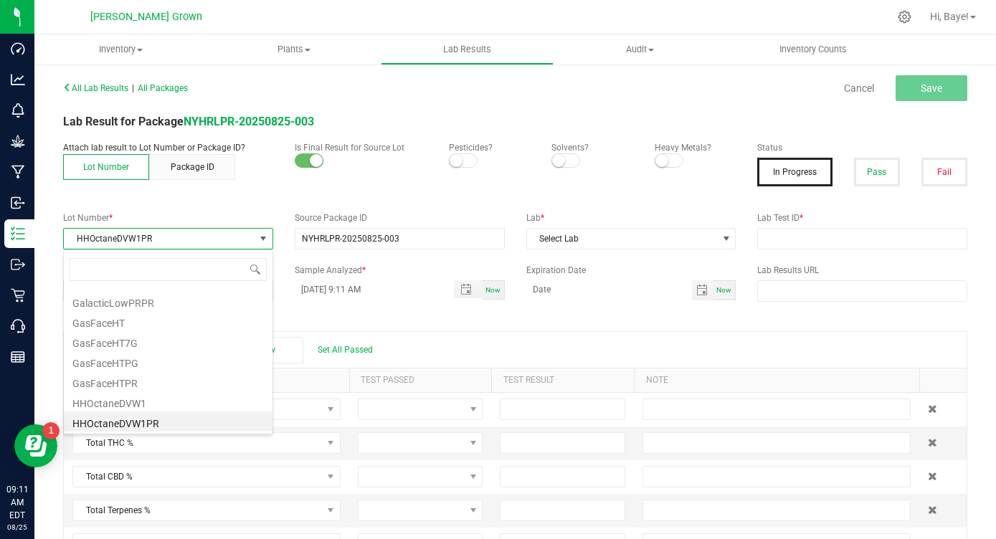
click at [148, 245] on span "HHOctaneDVW1PR" at bounding box center [159, 239] width 191 height 20
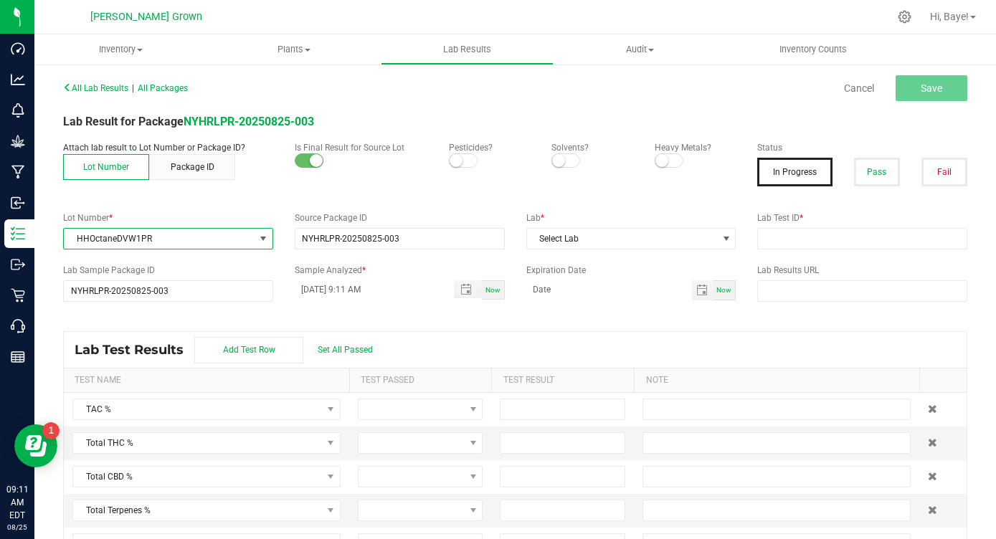
click at [148, 238] on span "HHOctaneDVW1PR" at bounding box center [159, 239] width 191 height 20
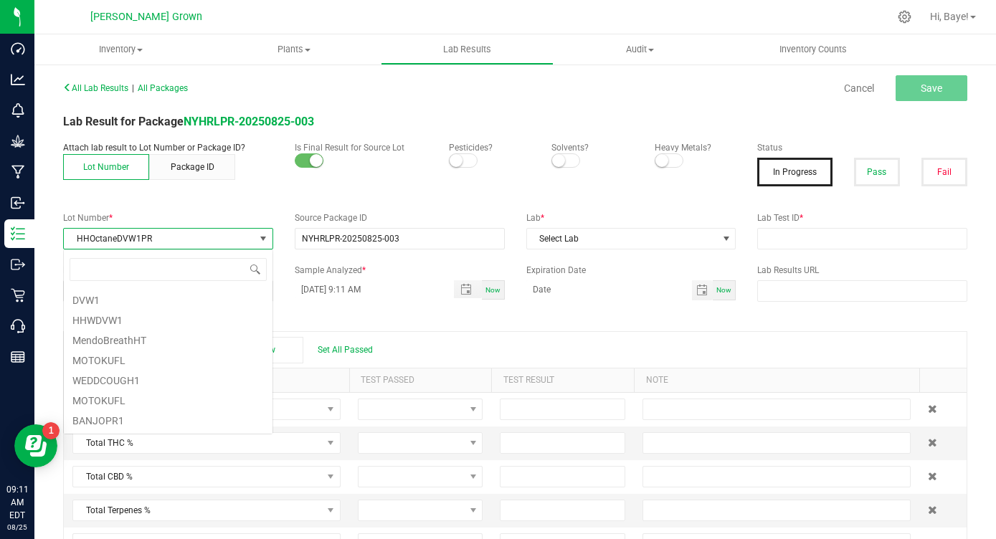
scroll to position [22, 209]
click at [148, 238] on span "HHOctaneDVW1PR" at bounding box center [159, 239] width 191 height 20
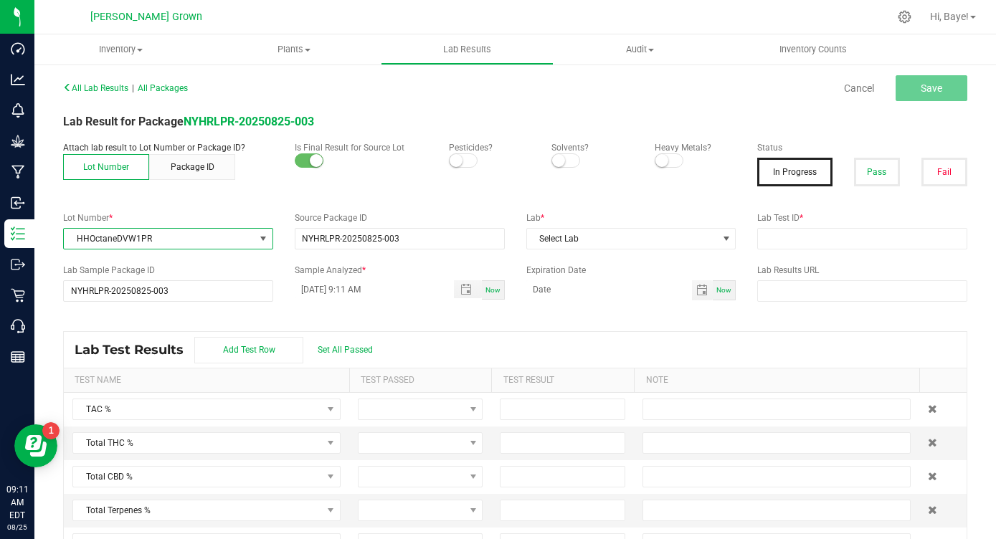
click at [161, 236] on span "HHOctaneDVW1PR" at bounding box center [159, 239] width 191 height 20
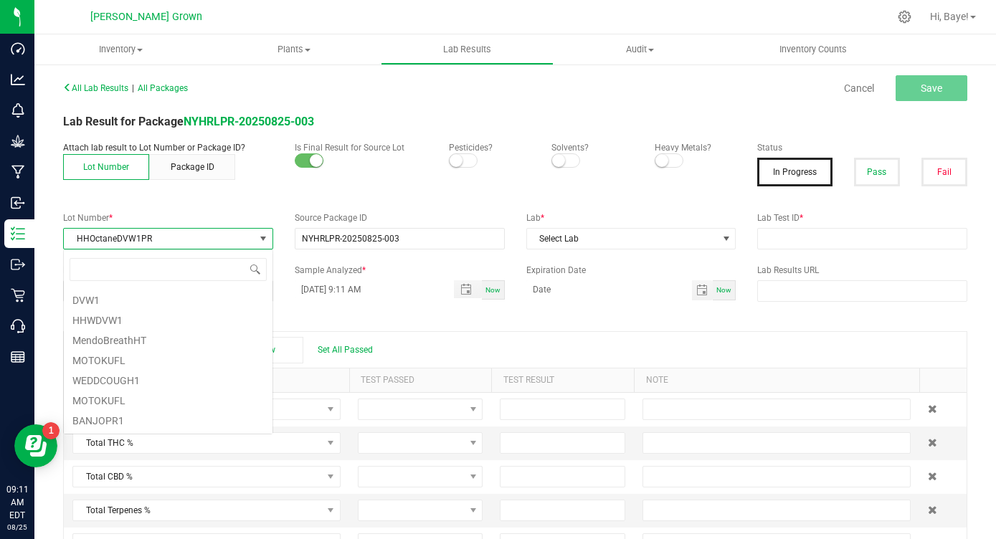
scroll to position [22, 209]
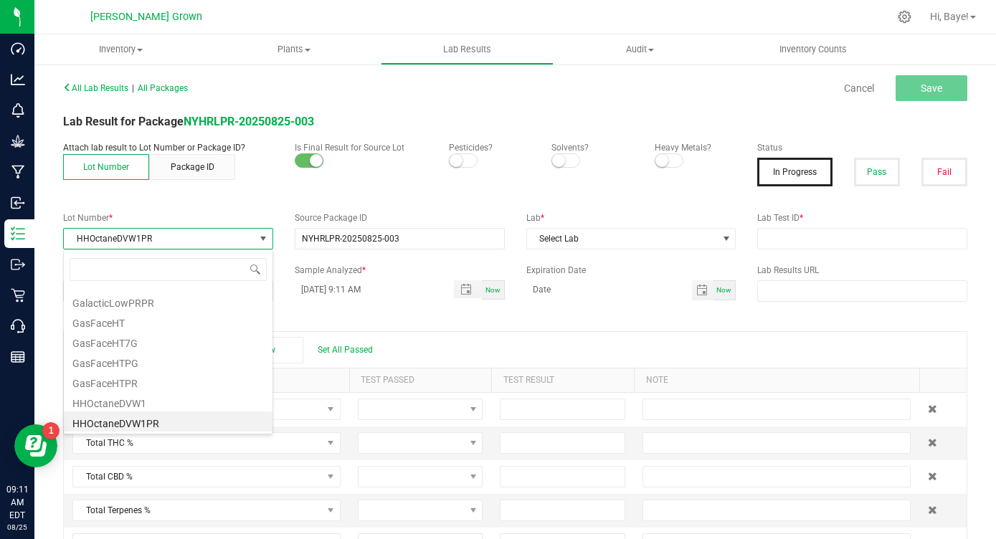
type input "HHOPR"
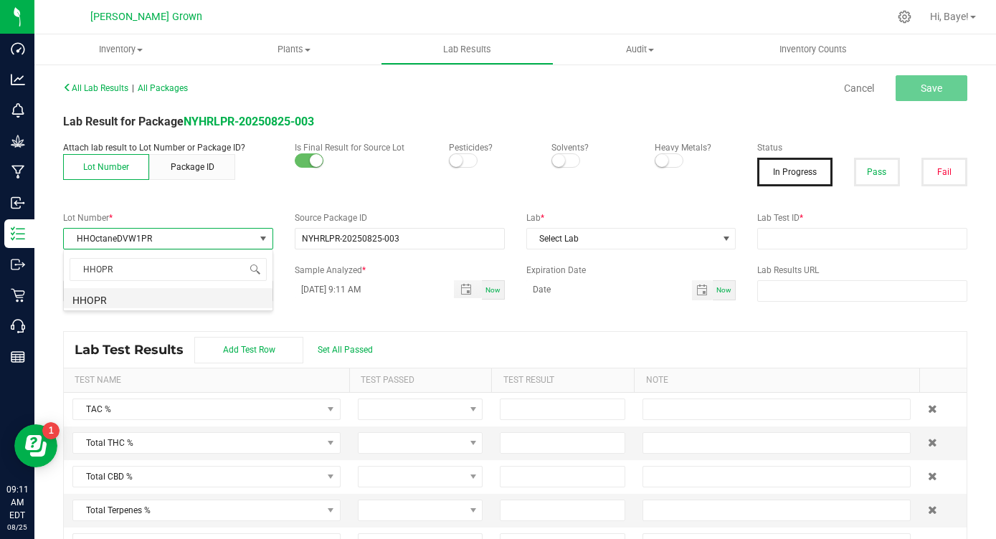
click at [123, 298] on li "HHOPR" at bounding box center [168, 298] width 209 height 20
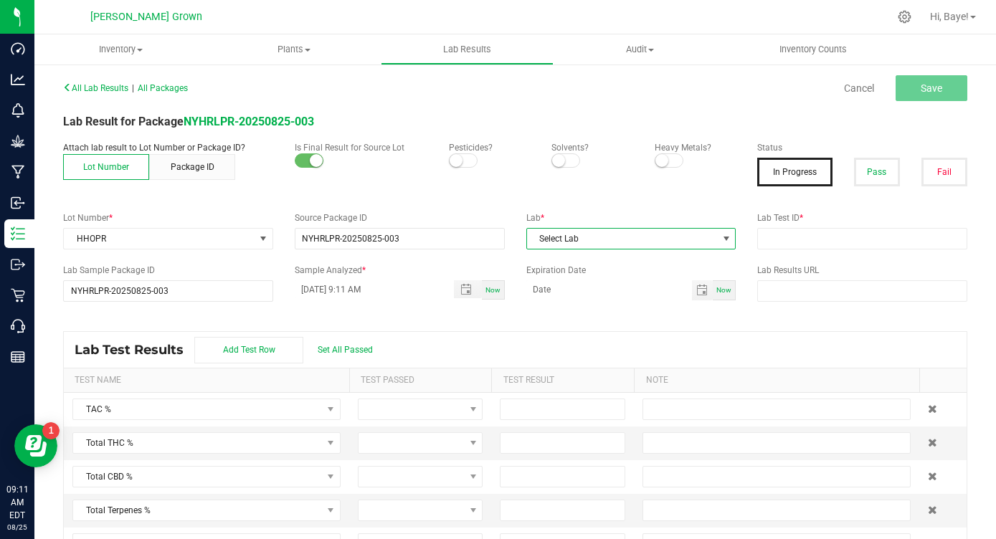
click at [610, 237] on span "Select Lab" at bounding box center [622, 239] width 191 height 20
click at [579, 307] on li "Kaycha Labs" at bounding box center [631, 300] width 209 height 24
click at [458, 163] on small at bounding box center [456, 160] width 13 height 13
click at [663, 161] on small at bounding box center [661, 160] width 13 height 13
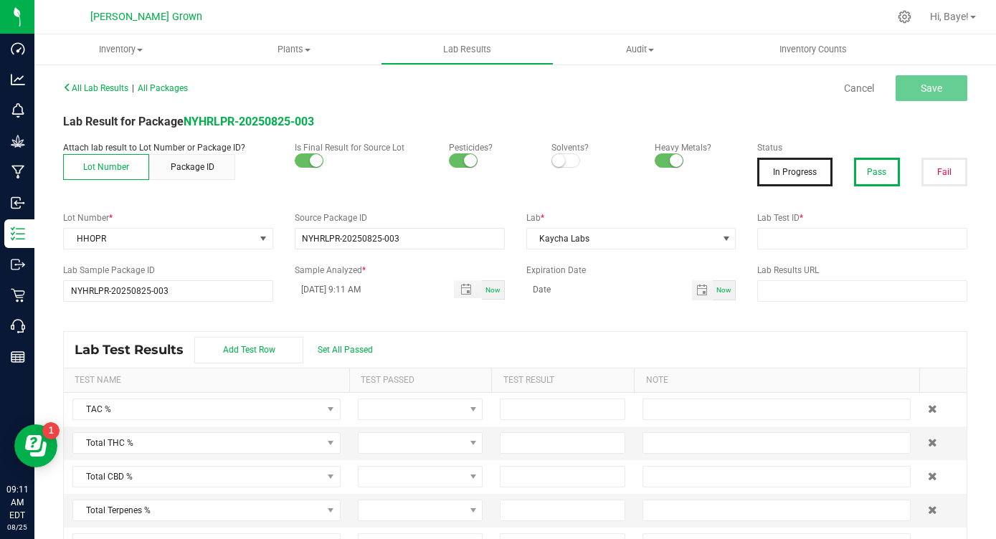
click at [869, 159] on button "Pass" at bounding box center [877, 172] width 46 height 29
click at [787, 243] on input "text" at bounding box center [862, 239] width 210 height 22
paste input "AL41111002-004"
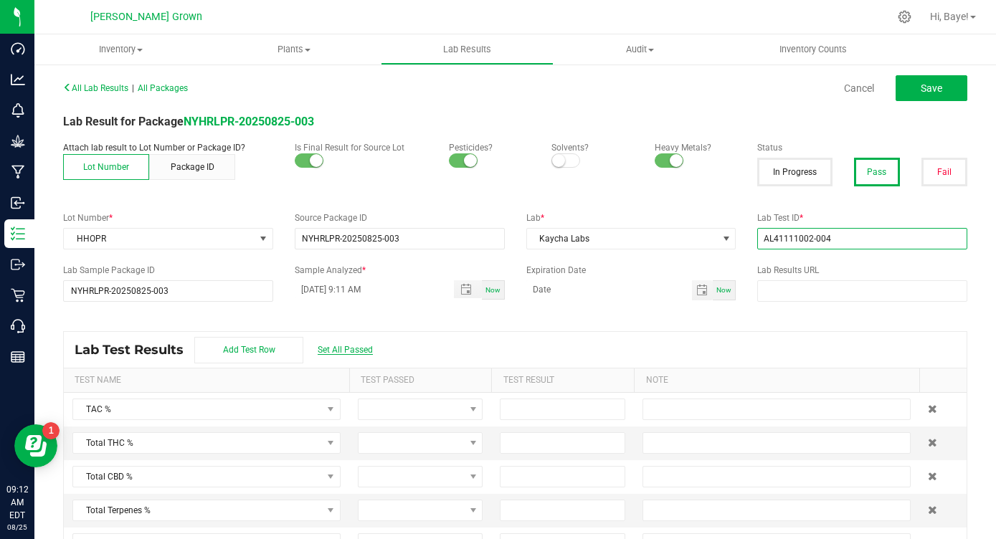
type input "AL41111002-004"
click at [361, 351] on span "Set All Passed" at bounding box center [345, 350] width 55 height 10
click at [520, 441] on input at bounding box center [563, 443] width 124 height 20
type input "28.0400"
click at [807, 104] on div "All Lab Results | All Packages Cancel Save" at bounding box center [515, 88] width 926 height 36
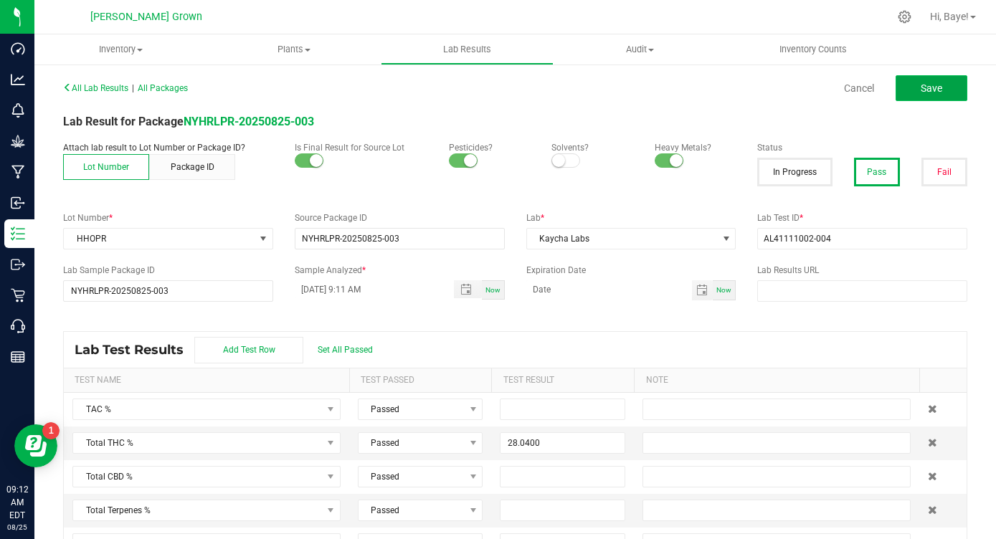
click at [935, 81] on button "Save" at bounding box center [932, 88] width 72 height 26
type input "28.0400"
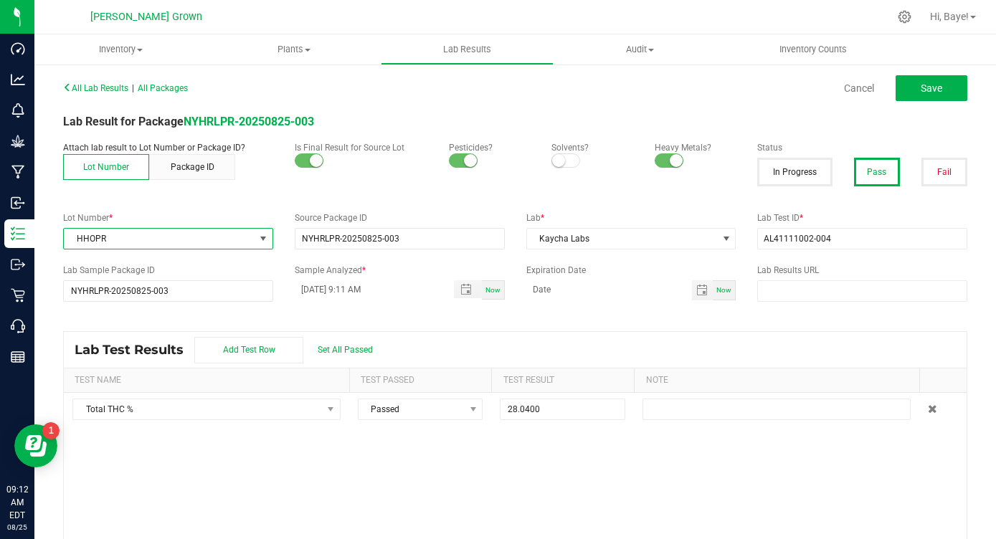
click at [261, 238] on span at bounding box center [262, 238] width 11 height 11
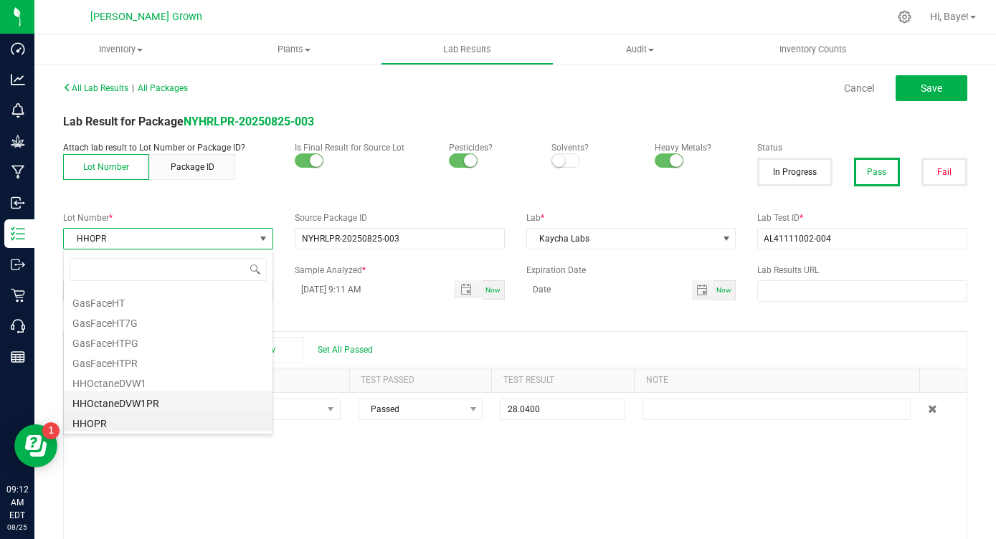
click at [140, 403] on li "HHOctaneDVW1PR" at bounding box center [168, 402] width 209 height 20
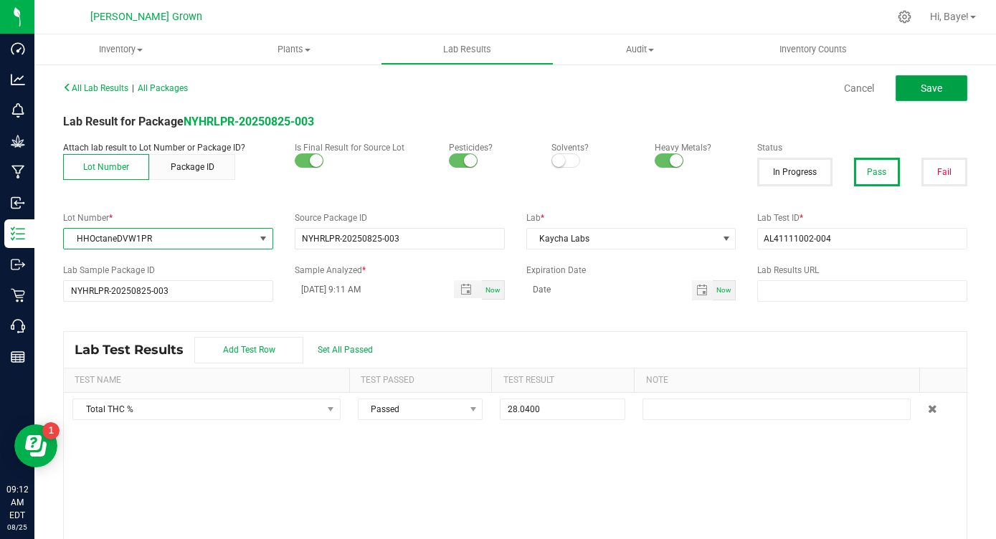
click at [936, 82] on span "Save" at bounding box center [932, 87] width 22 height 11
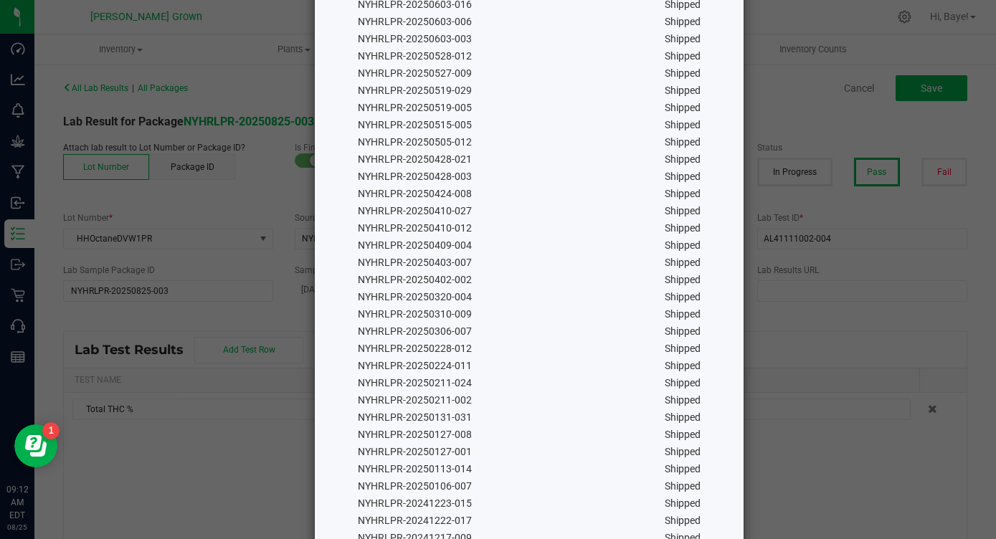
scroll to position [971, 0]
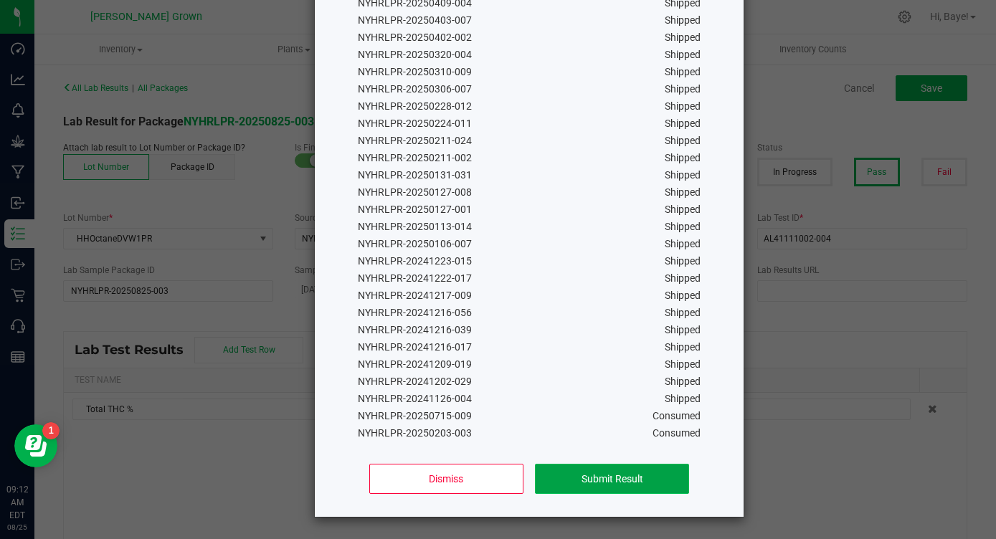
click at [607, 472] on button "Submit Result" at bounding box center [612, 479] width 154 height 30
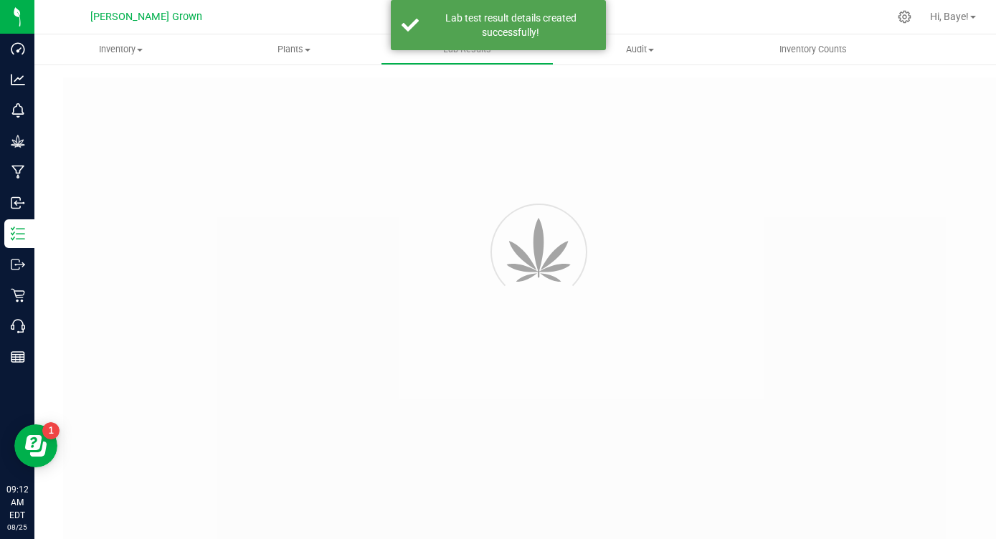
type input "NYHRLPR-20250825-003"
type input "AL41111002-004"
type input "NYHRLPR-20250825-003"
type input "[DATE] 9:11 AM"
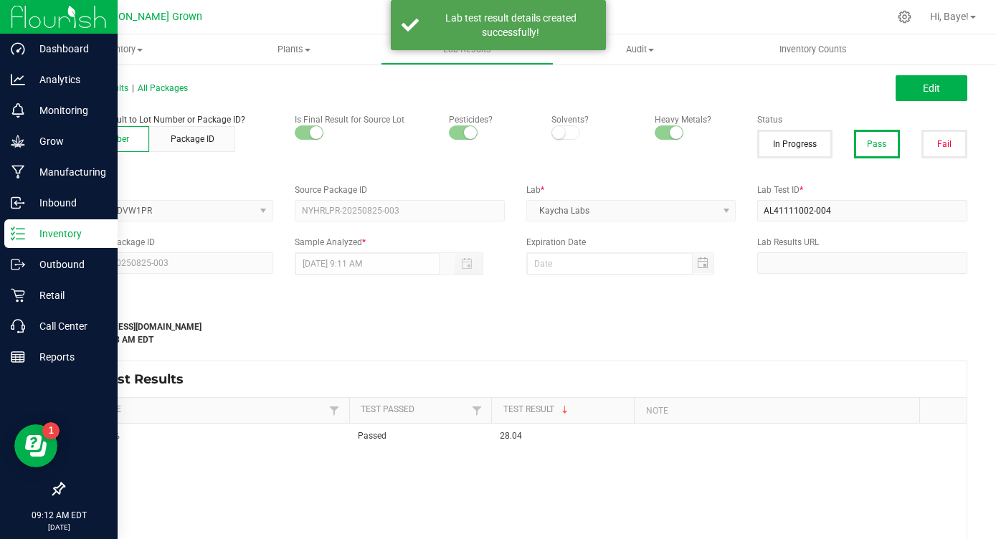
click at [19, 239] on line at bounding box center [20, 239] width 8 height 0
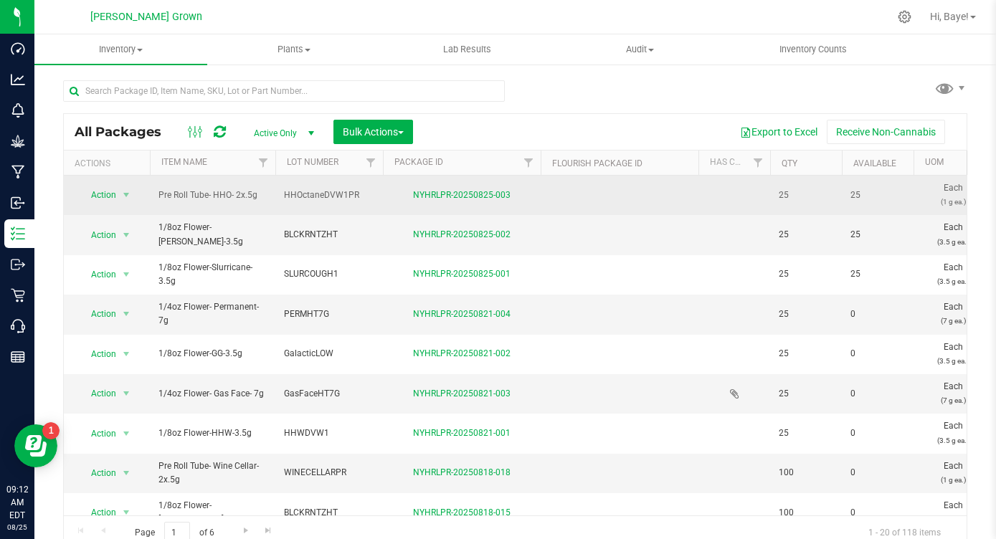
click at [328, 192] on span "HHOctaneDVW1PR" at bounding box center [329, 196] width 90 height 14
drag, startPoint x: 361, startPoint y: 196, endPoint x: 301, endPoint y: 199, distance: 59.6
click at [301, 199] on input "HHOctaneDVW1PR" at bounding box center [326, 195] width 103 height 22
type input "HHOPR"
click at [387, 201] on div "All Packages Active Only Active Only Lab Samples Locked All Bulk Actions Add to…" at bounding box center [515, 331] width 904 height 437
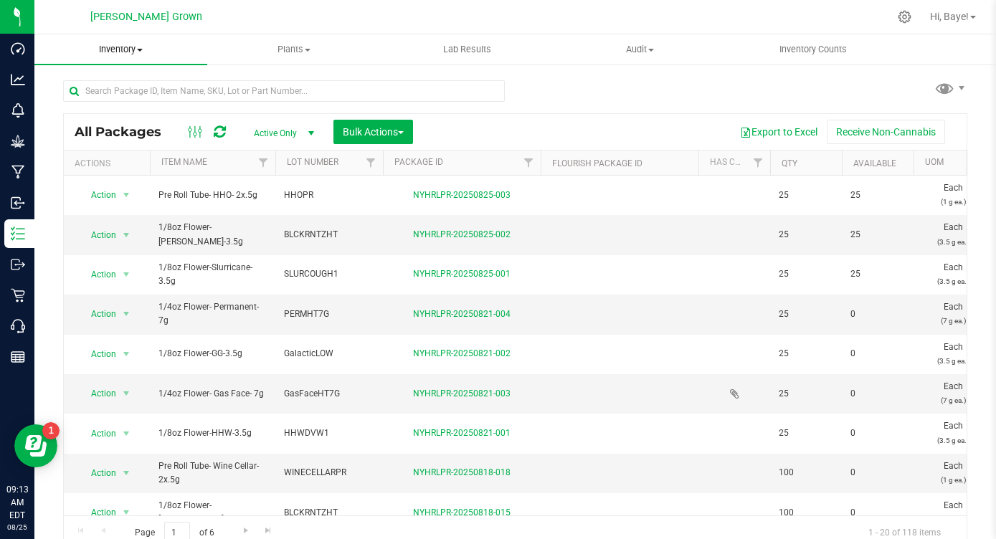
click at [140, 53] on span "Inventory" at bounding box center [120, 49] width 173 height 13
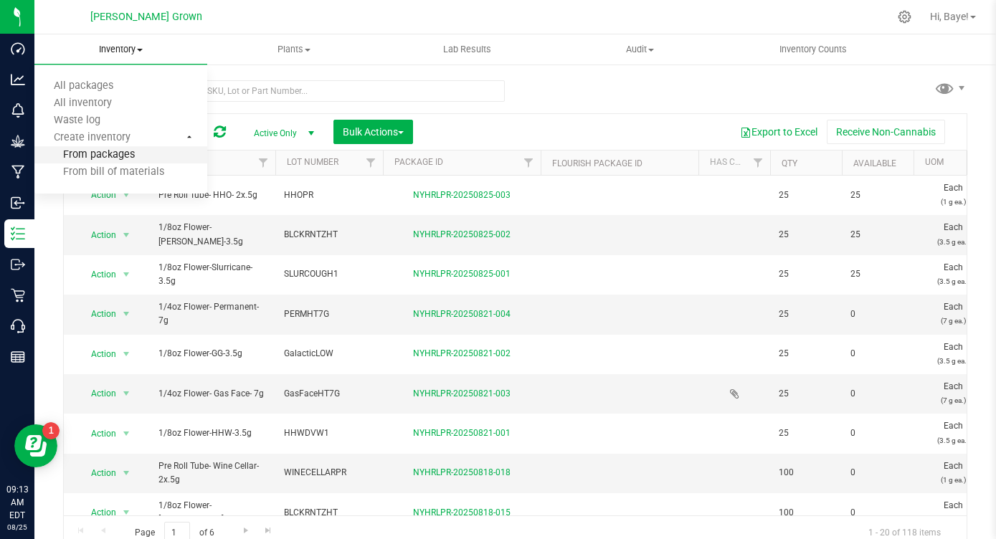
click at [123, 150] on span "From packages" at bounding box center [84, 155] width 100 height 12
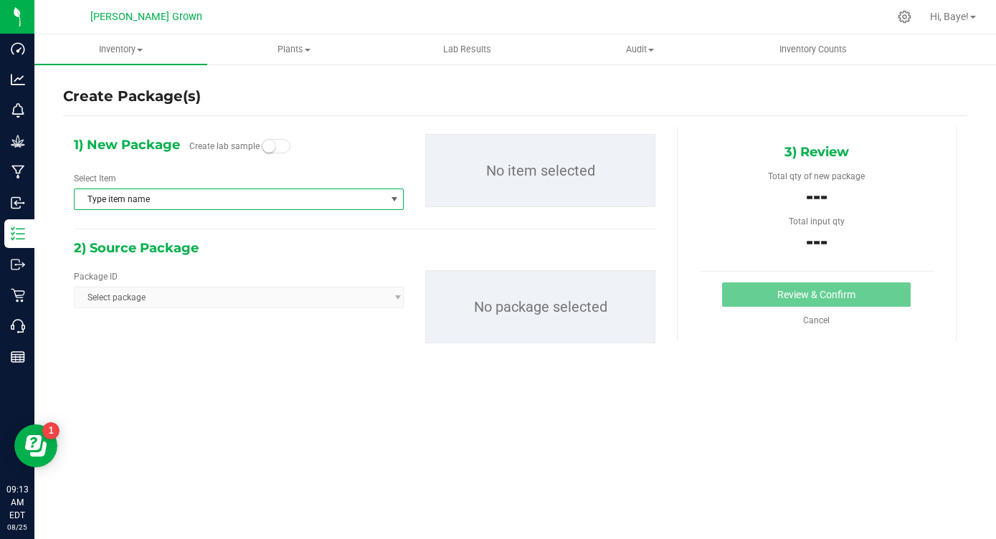
click at [237, 193] on span "Type item name" at bounding box center [230, 199] width 310 height 20
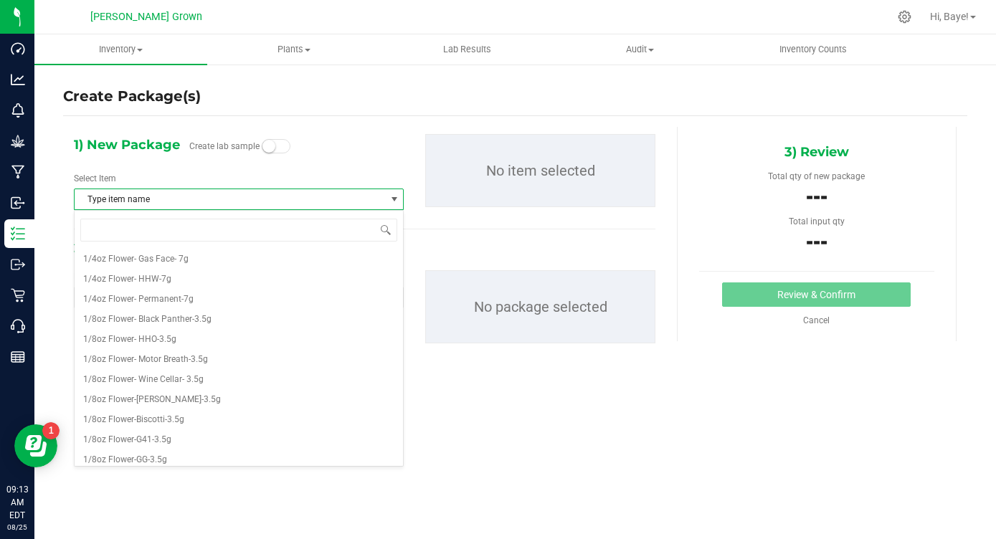
click at [237, 193] on span "Type item name" at bounding box center [230, 199] width 310 height 20
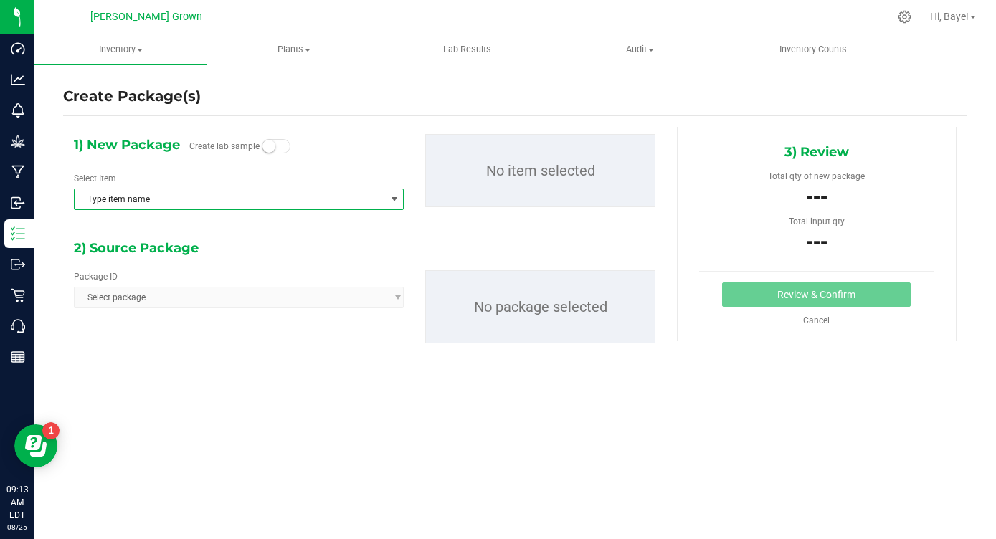
click at [305, 191] on span "Type item name" at bounding box center [230, 199] width 310 height 20
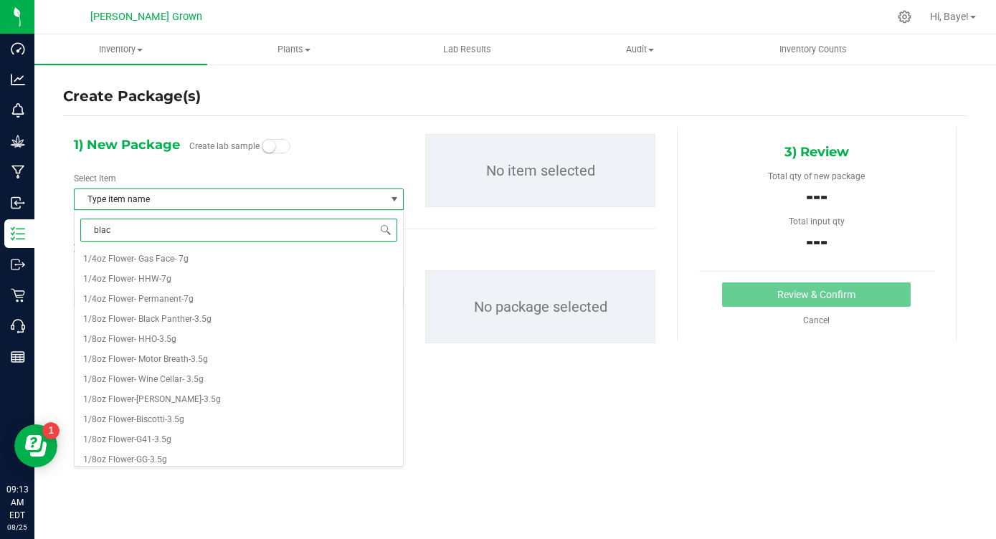
type input "black"
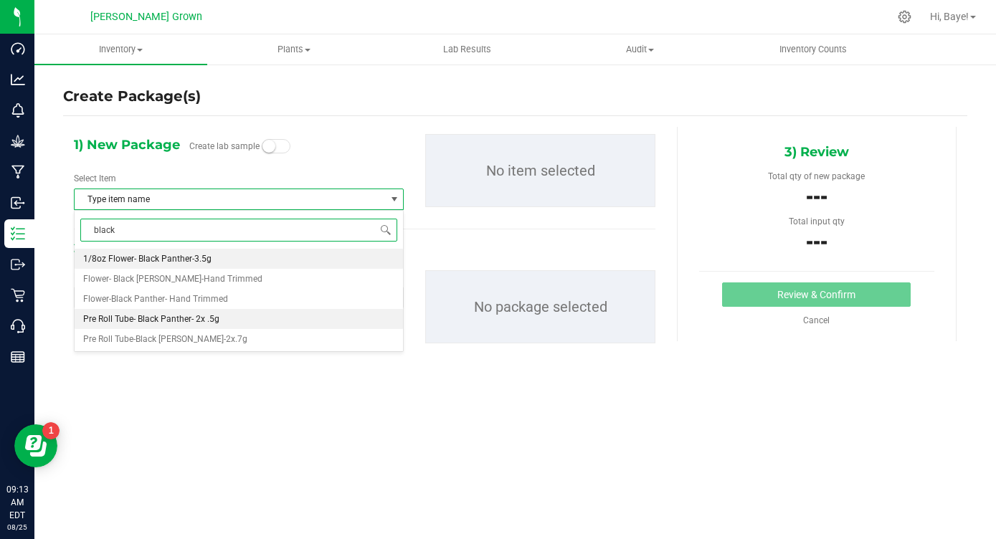
click at [211, 322] on span "Pre Roll Tube- Black Panther- 2x .5g" at bounding box center [151, 319] width 136 height 10
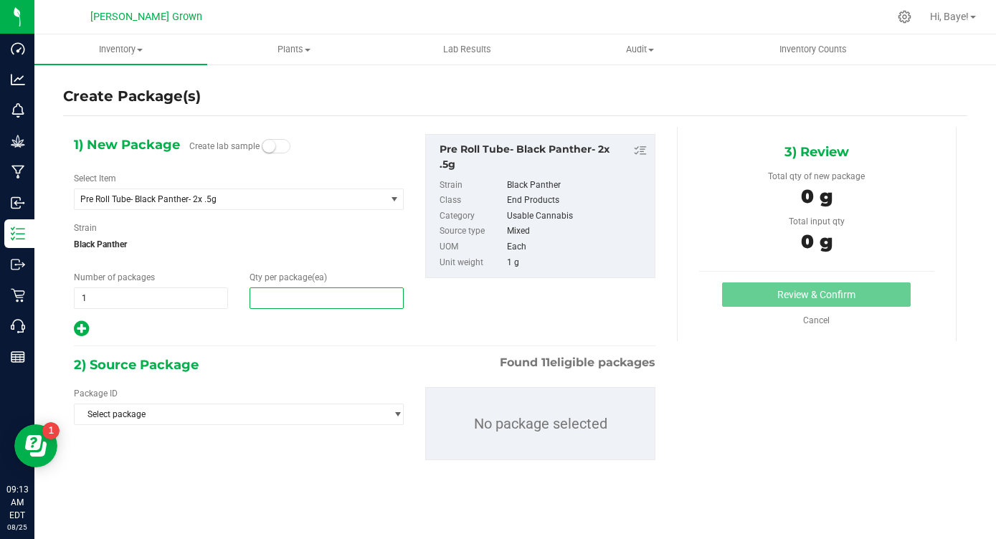
click at [324, 299] on span at bounding box center [327, 299] width 154 height 22
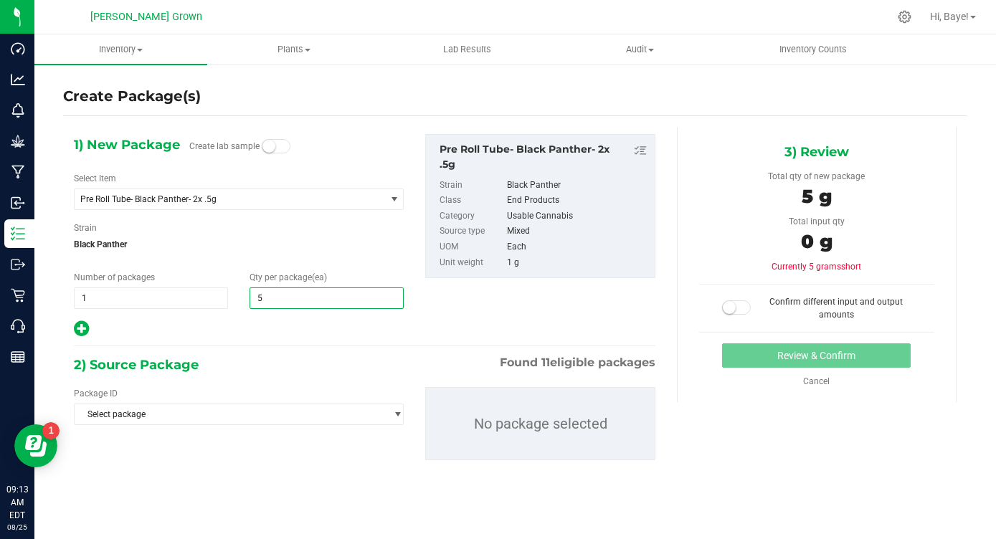
type input "50"
click at [273, 381] on div "Package ID Select package NYHRLPR-20241120-077 NYHRLPR-20241120-078 NYHRLPR-202…" at bounding box center [364, 424] width 603 height 96
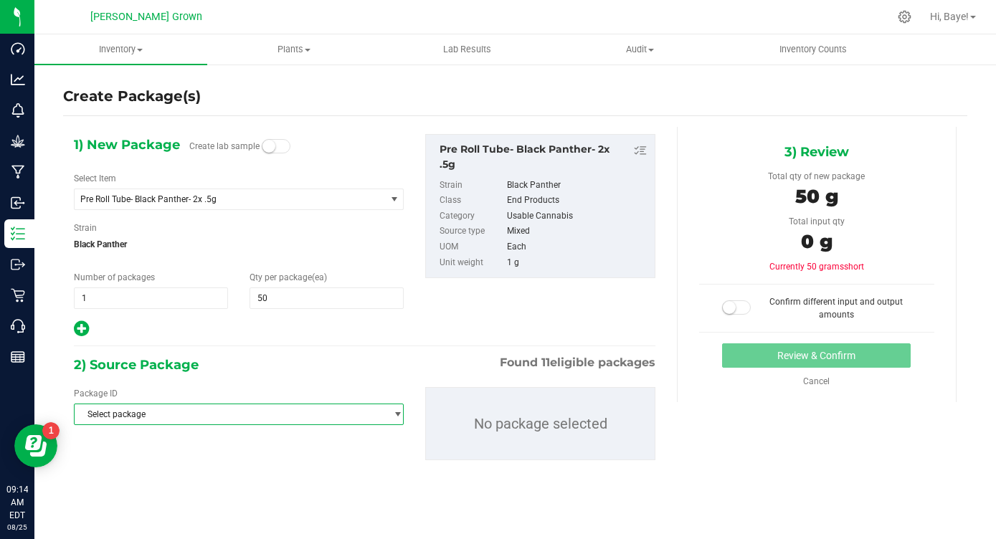
click at [260, 413] on span "Select package" at bounding box center [230, 414] width 310 height 20
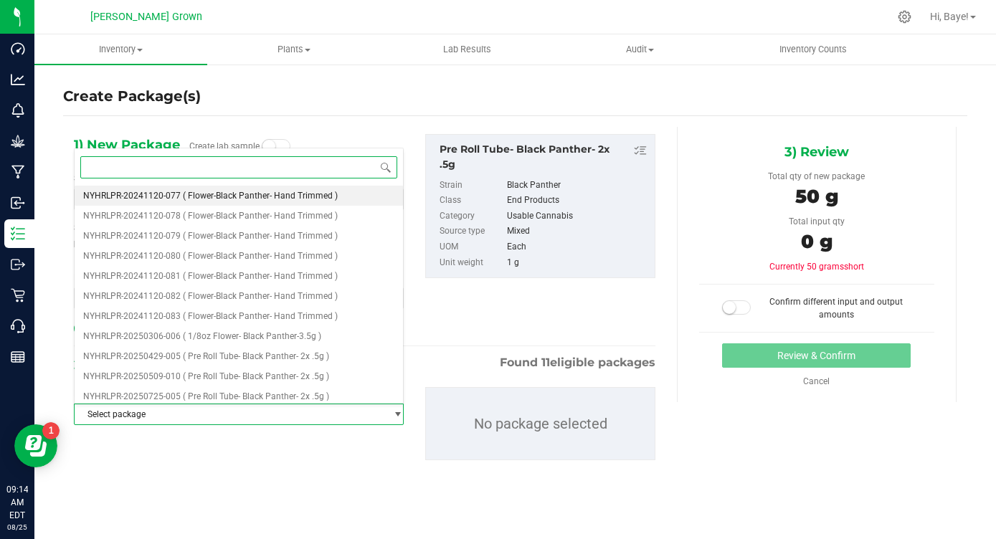
click at [302, 196] on span "( Flower-Black Panther- Hand Trimmed )" at bounding box center [260, 196] width 155 height 10
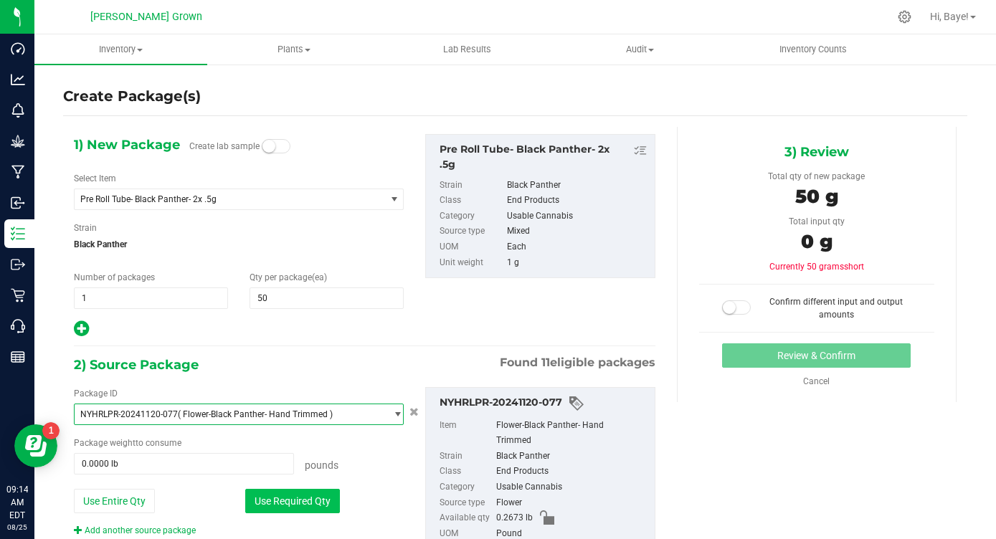
click at [300, 506] on button "Use Required Qty" at bounding box center [292, 501] width 95 height 24
type input "0.1102 lb"
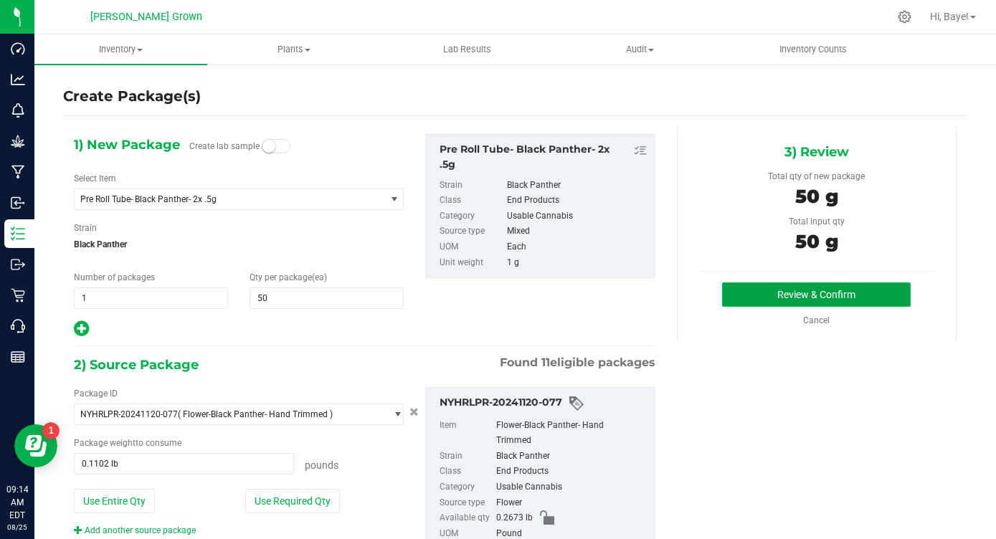
click at [792, 295] on button "Review & Confirm" at bounding box center [816, 295] width 189 height 24
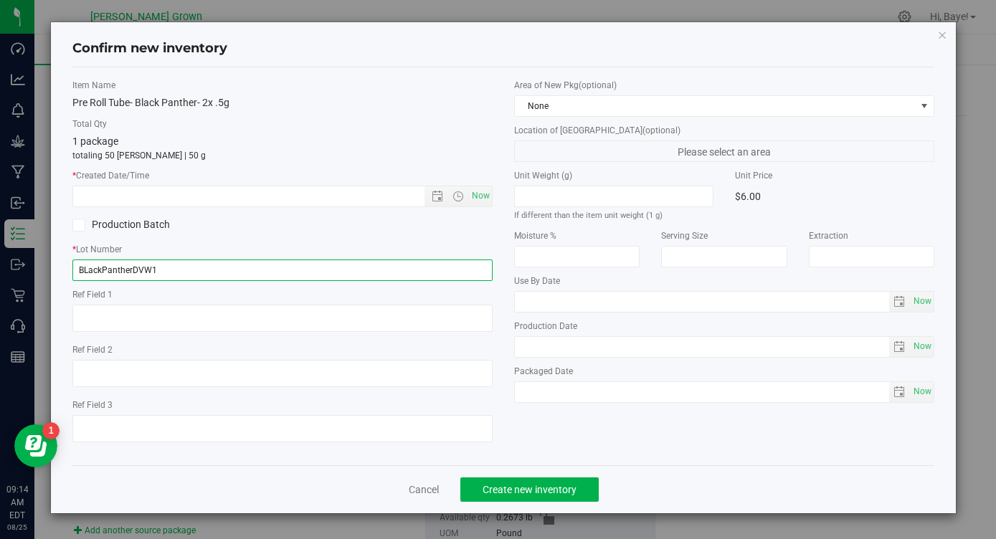
click at [224, 270] on input "BLackPantherDVW1" at bounding box center [282, 271] width 420 height 22
type input "BLackPantherDVW1PR"
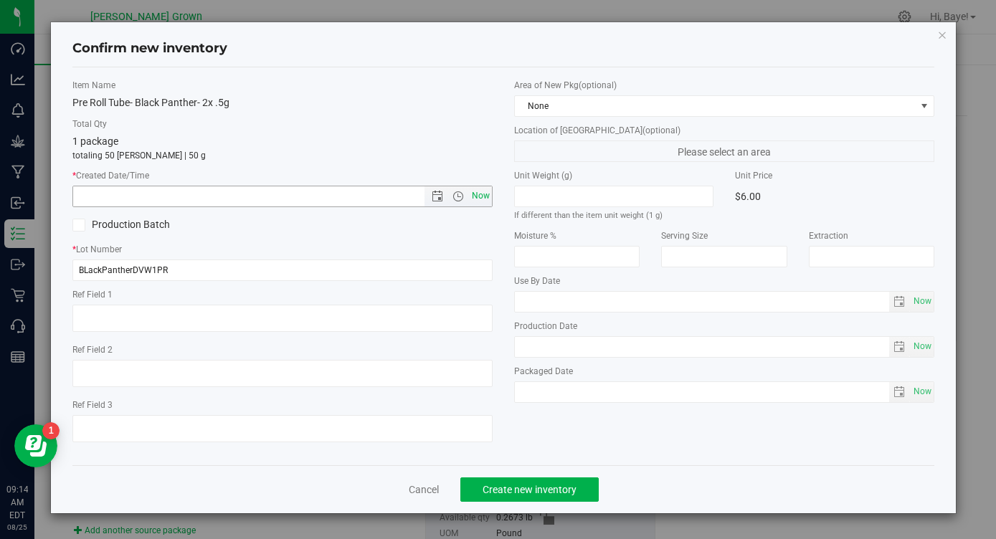
click at [489, 196] on span "Now" at bounding box center [481, 196] width 24 height 21
type input "[DATE] 9:14 AM"
click at [925, 303] on span "Now" at bounding box center [922, 301] width 24 height 21
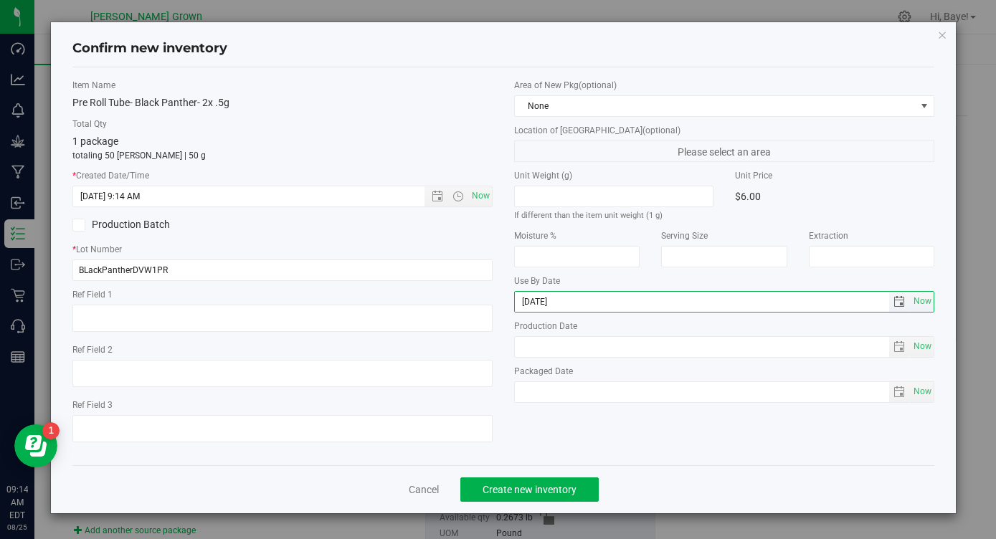
click at [539, 300] on input "[DATE]" at bounding box center [702, 302] width 374 height 20
type input "[DATE]"
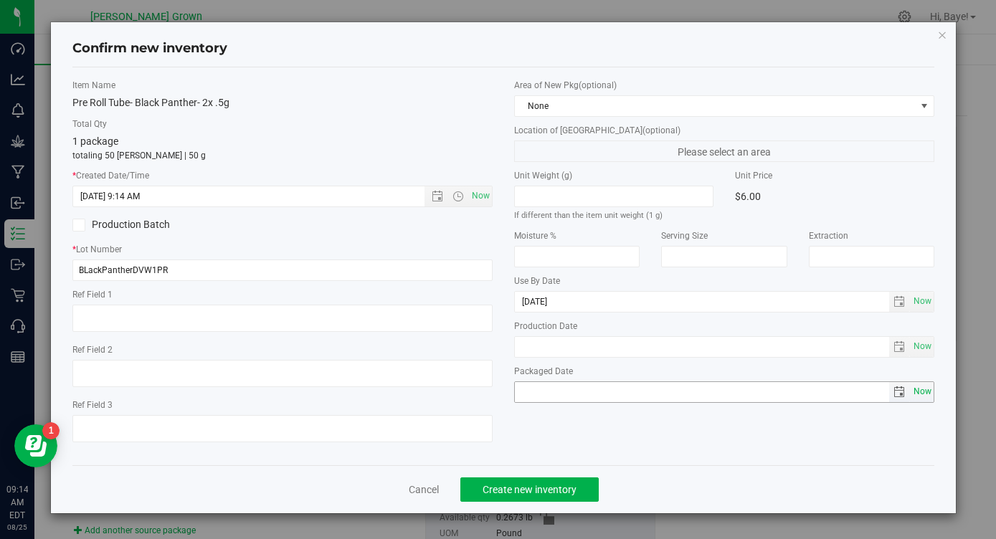
click at [916, 393] on span "Now" at bounding box center [922, 391] width 24 height 21
type input "[DATE]"
click at [569, 484] on span "Create new inventory" at bounding box center [530, 489] width 94 height 11
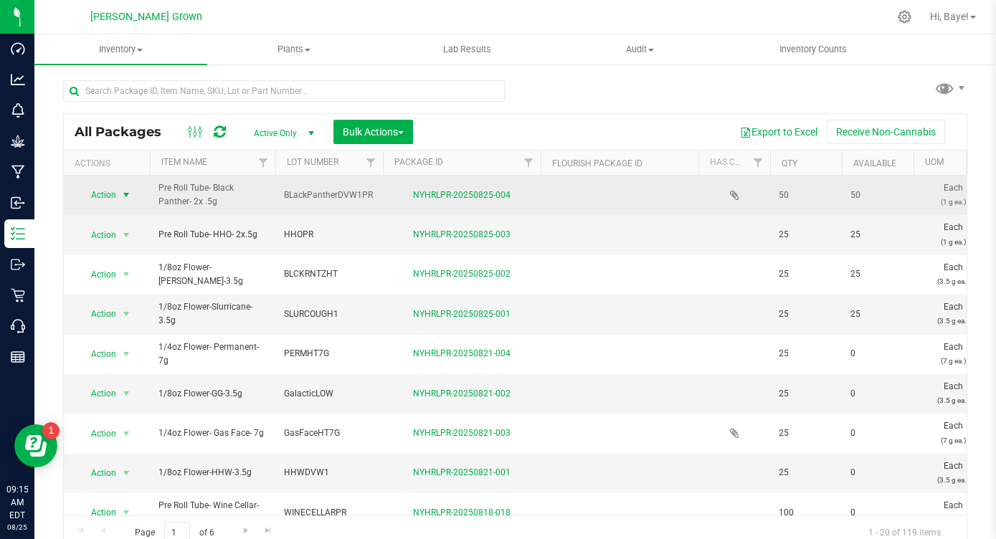
click at [123, 192] on span "select" at bounding box center [125, 194] width 11 height 11
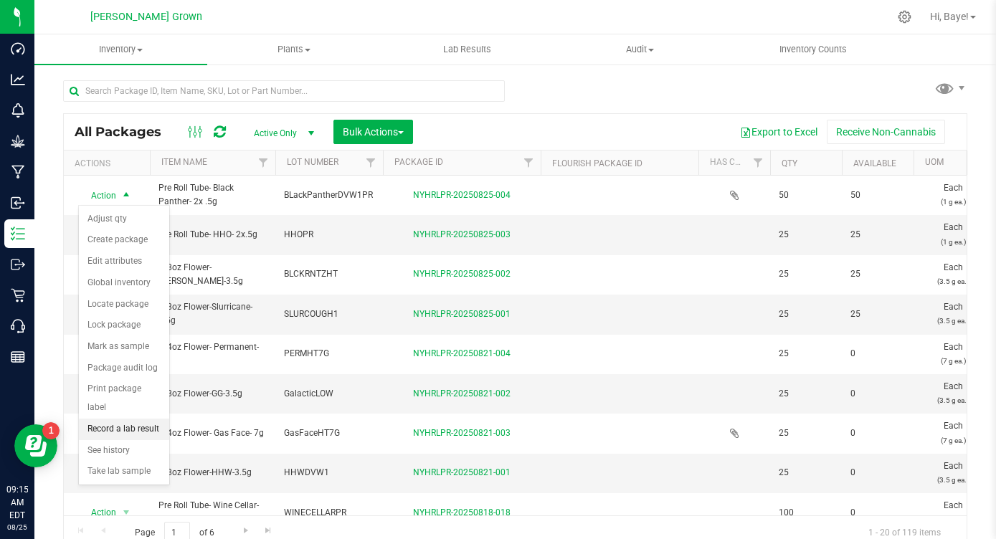
click at [131, 419] on li "Record a lab result" at bounding box center [124, 430] width 90 height 22
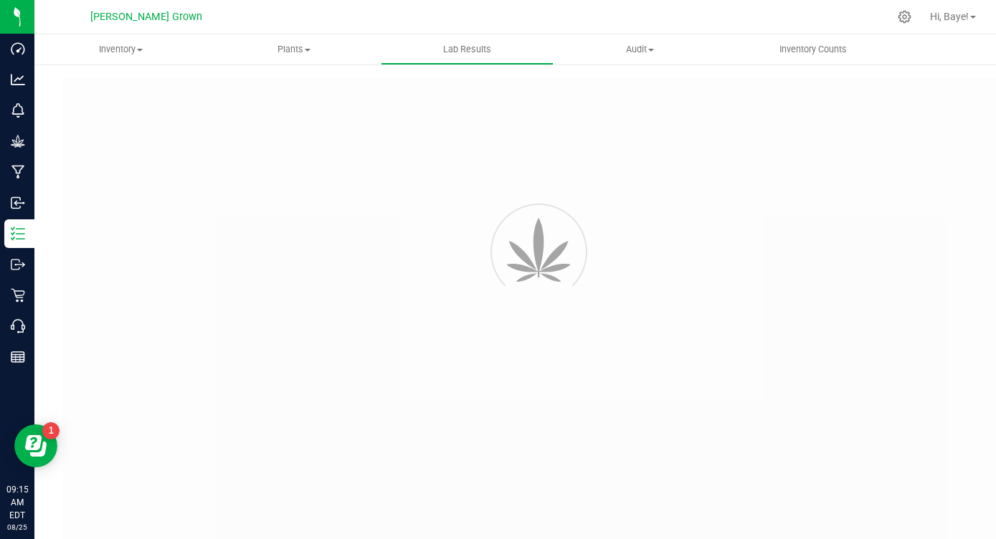
type input "NYHRLPR-20250825-004"
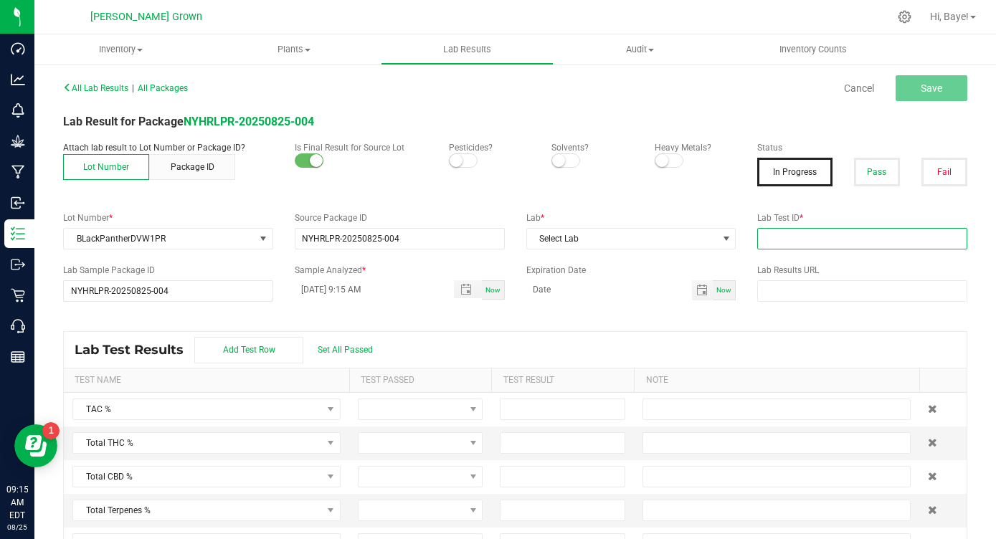
click at [789, 242] on input "text" at bounding box center [862, 239] width 210 height 22
paste input "AL41122007-005"
type input "AL41122007-005"
click at [667, 244] on span "Select Lab" at bounding box center [622, 239] width 191 height 20
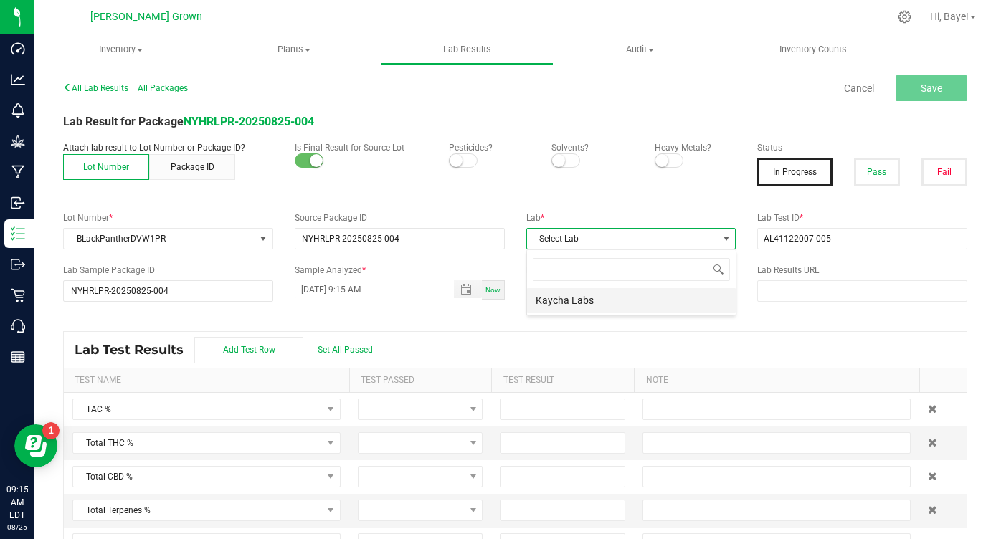
scroll to position [22, 209]
click at [602, 303] on li "Kaycha Labs" at bounding box center [631, 300] width 209 height 24
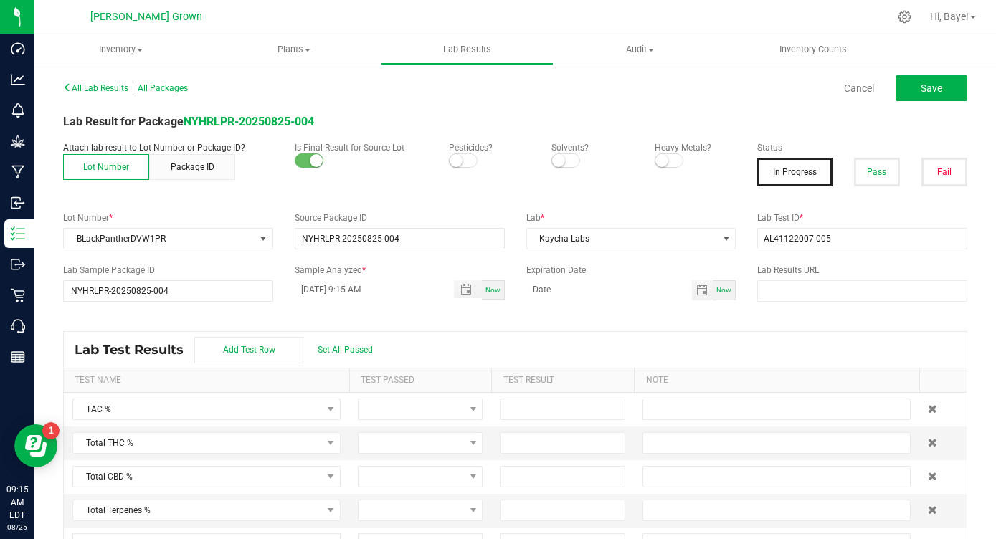
click at [467, 159] on span at bounding box center [463, 160] width 29 height 14
click at [671, 160] on span at bounding box center [669, 160] width 29 height 14
click at [872, 161] on button "Pass" at bounding box center [877, 172] width 46 height 29
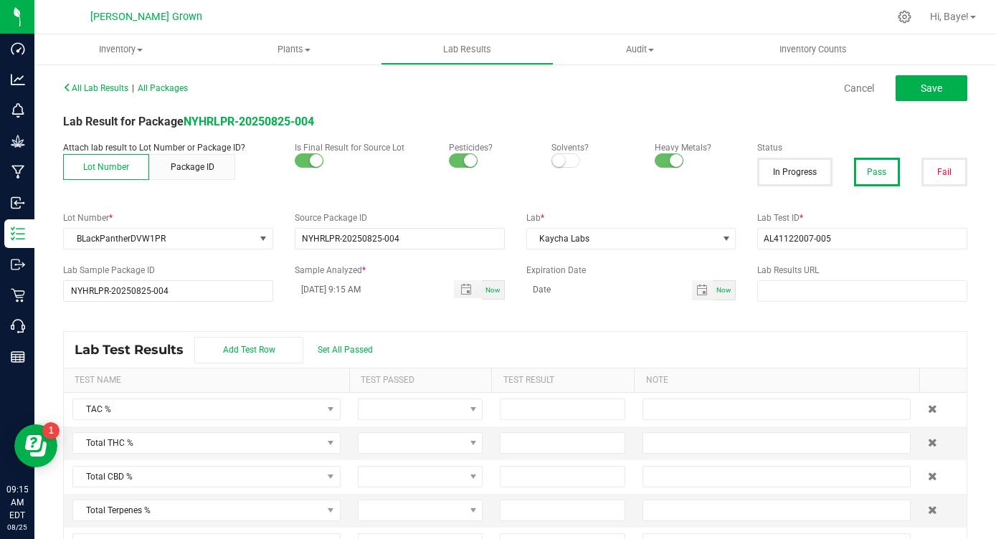
scroll to position [30, 0]
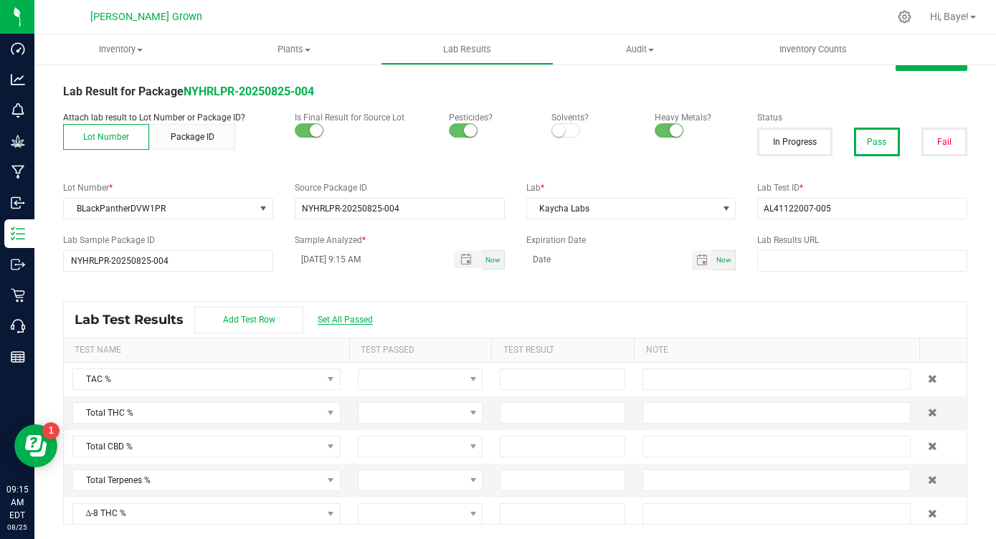
click at [346, 323] on span "Set All Passed" at bounding box center [345, 320] width 55 height 10
click at [541, 411] on input at bounding box center [563, 413] width 124 height 20
type input "25.3900"
click at [566, 315] on div "Lab Test Results Add Test Row Set All Passed" at bounding box center [515, 320] width 903 height 36
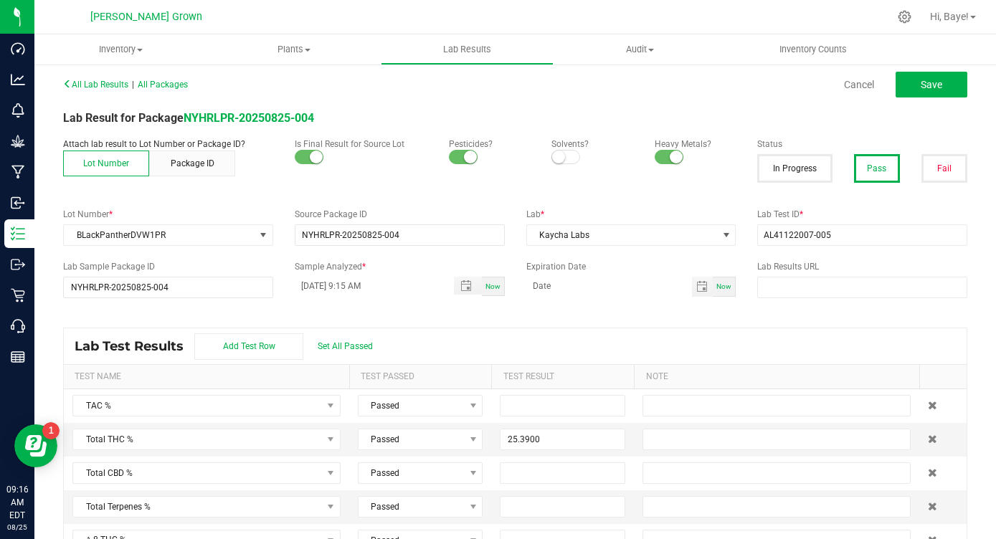
scroll to position [3, 0]
click at [929, 85] on span "Save" at bounding box center [932, 85] width 22 height 11
type input "25.3900"
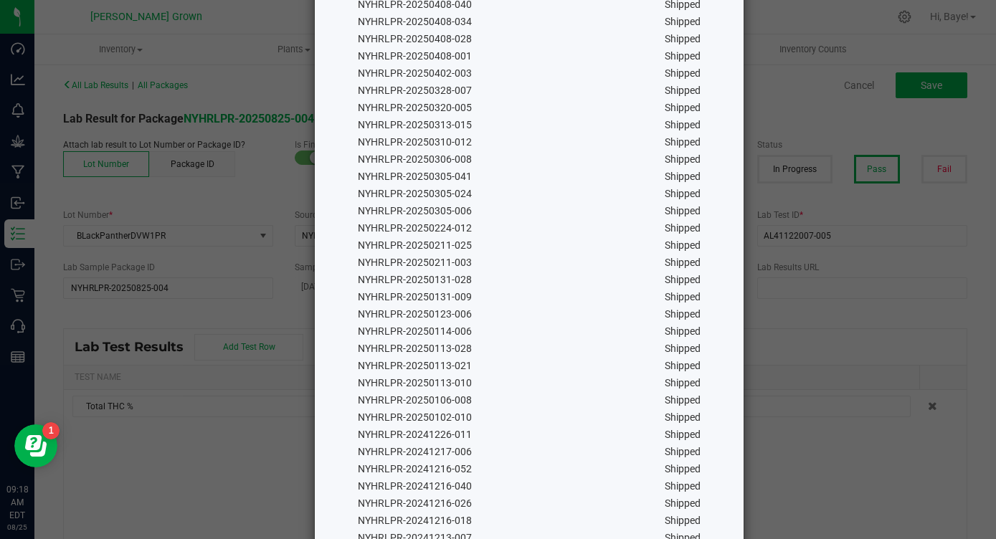
scroll to position [1539, 0]
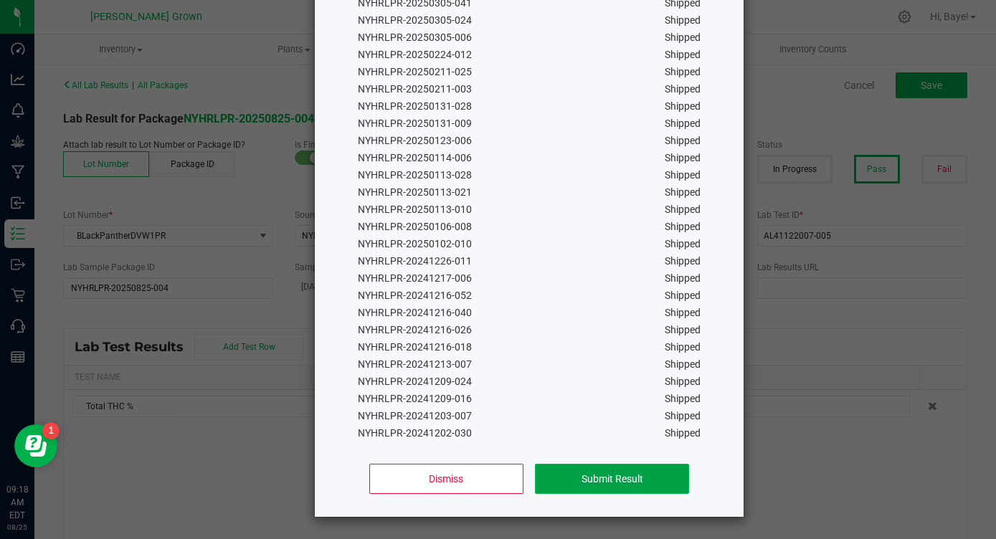
click at [572, 475] on button "Submit Result" at bounding box center [612, 479] width 154 height 30
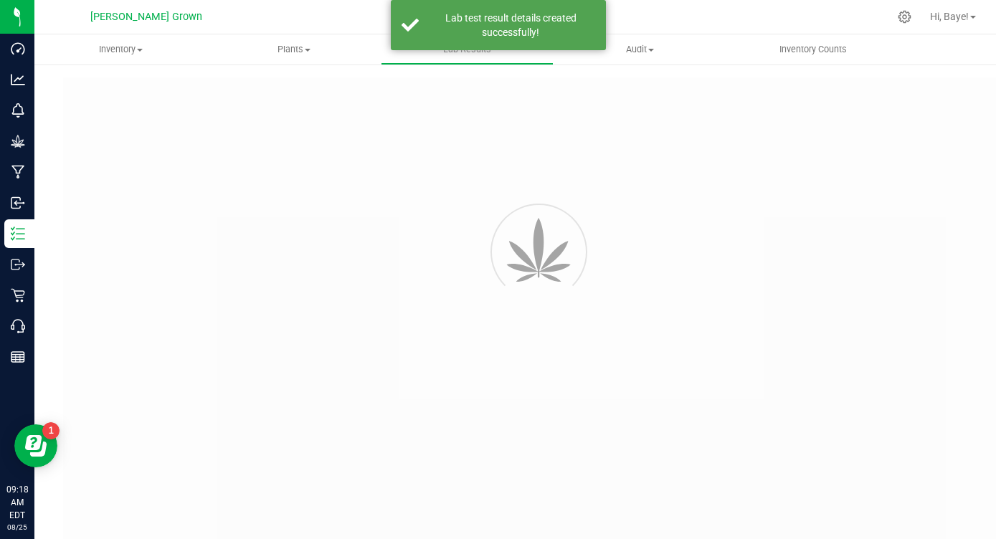
type input "NYHRLPR-20250825-004"
type input "AL41122007-005"
type input "NYHRLPR-20250825-004"
type input "[DATE] 9:15 AM"
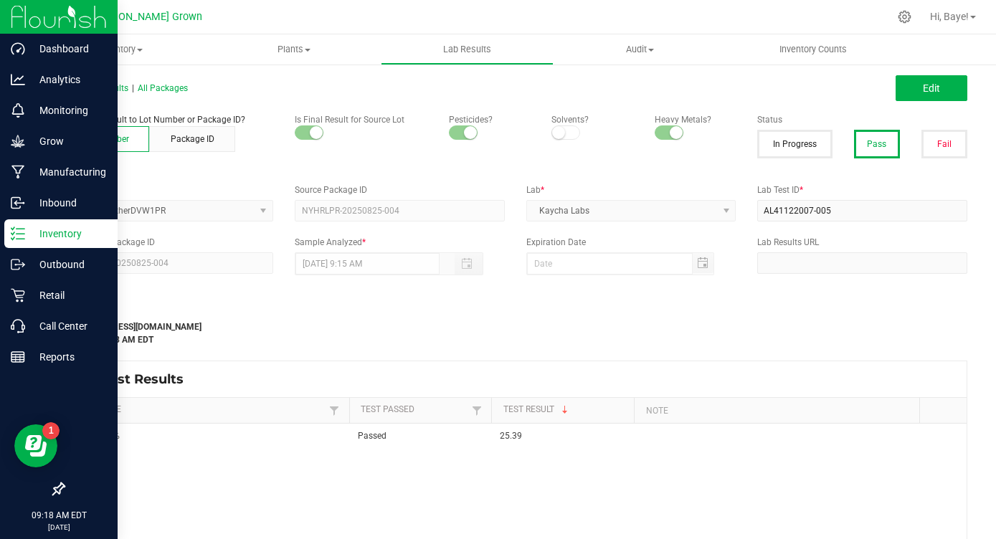
click at [41, 235] on p "Inventory" at bounding box center [68, 233] width 86 height 17
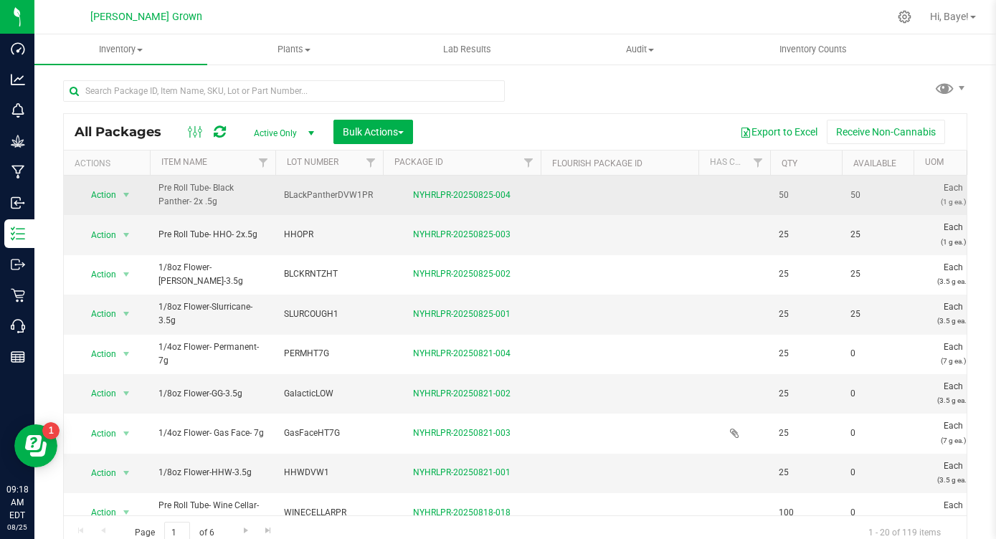
click at [348, 196] on span "BLackPantherDVW1PR" at bounding box center [329, 196] width 90 height 14
click at [328, 193] on input "BLackPantherDVW1PR" at bounding box center [326, 195] width 103 height 22
paste input "ACKPANPR2"
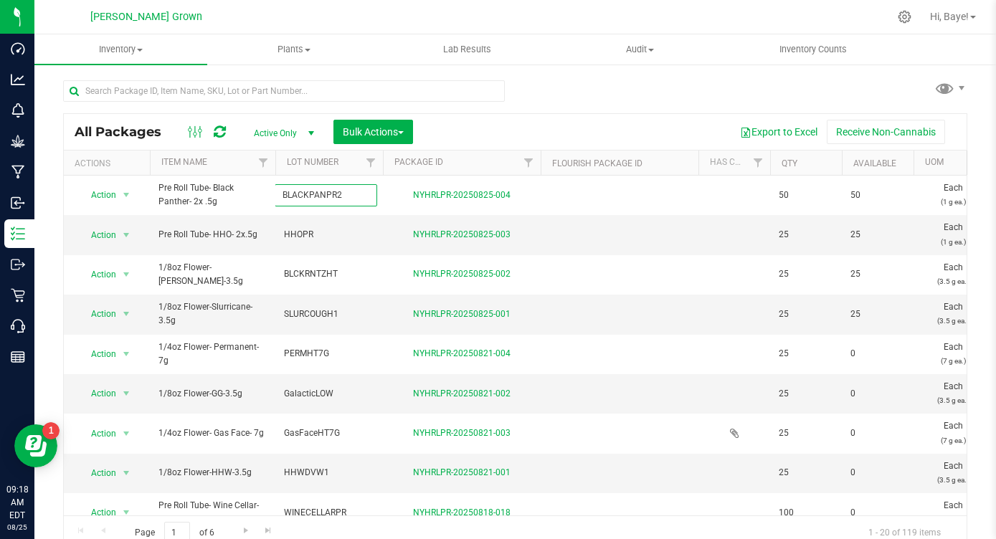
type input "BLACKPANPR2"
click at [503, 125] on div "All Packages Active Only Active Only Lab Samples Locked All Bulk Actions Add to…" at bounding box center [515, 331] width 904 height 437
click at [123, 47] on span "Inventory" at bounding box center [120, 49] width 173 height 13
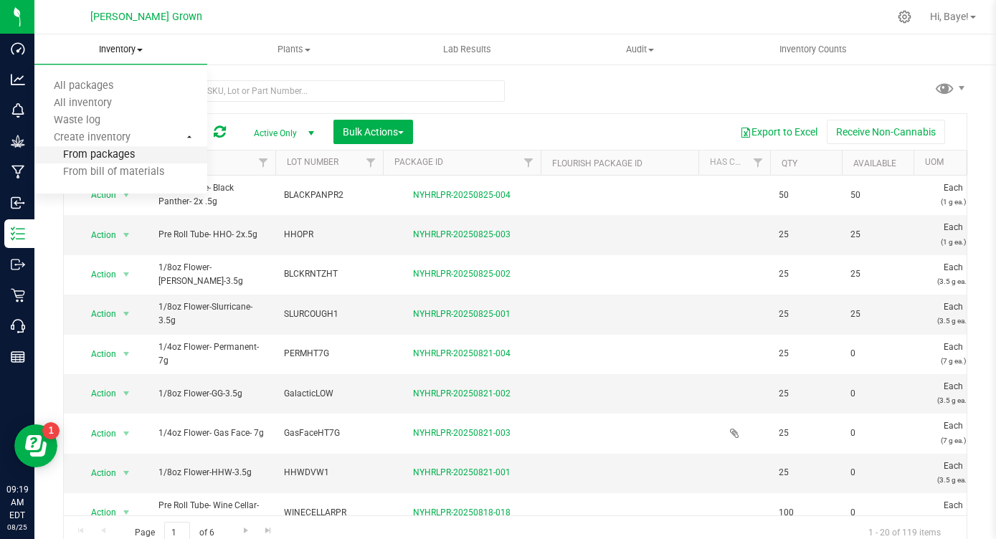
click at [120, 158] on span "From packages" at bounding box center [84, 155] width 100 height 12
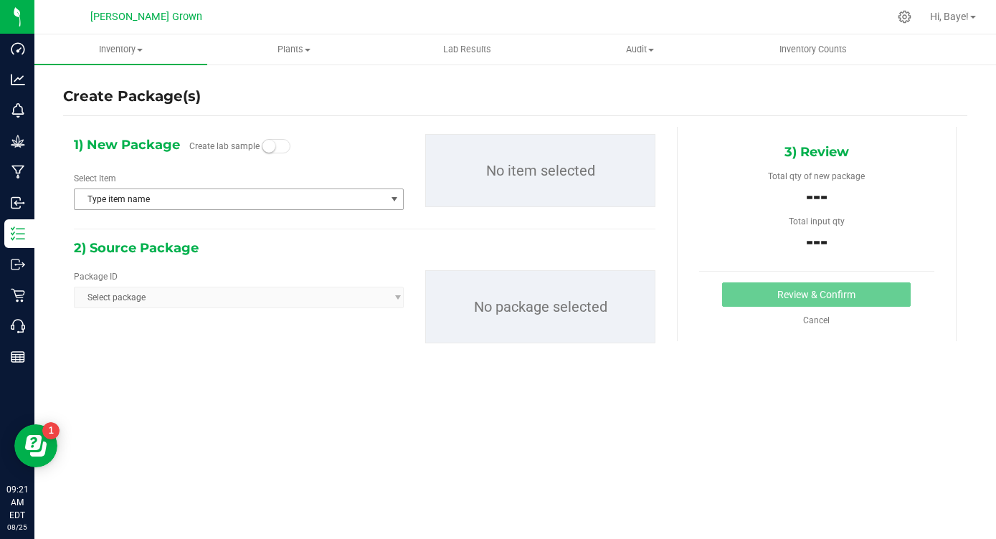
click at [219, 194] on span "Type item name" at bounding box center [230, 199] width 310 height 20
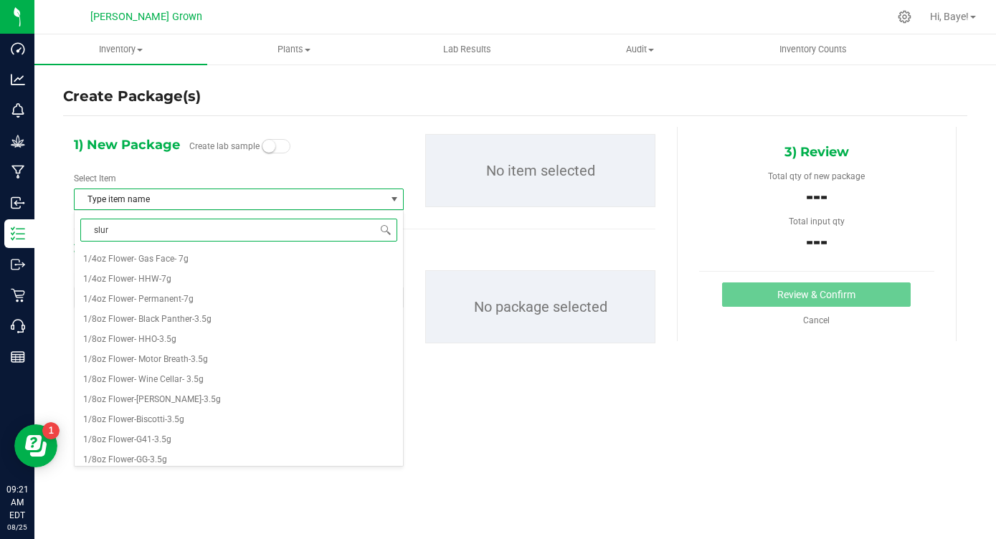
type input "slurr"
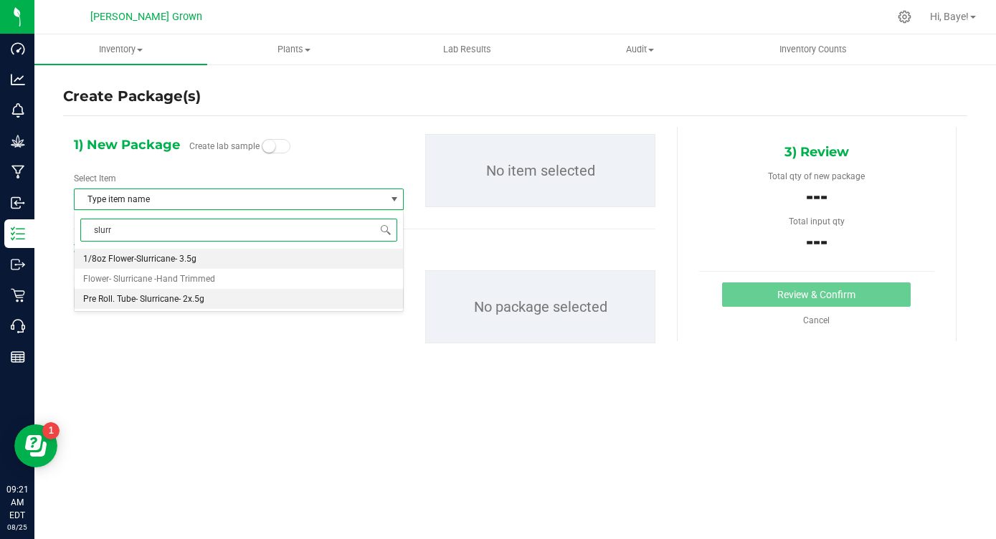
click at [184, 304] on li "Pre Roll. Tube- Slurricane- 2x.5g" at bounding box center [239, 299] width 328 height 20
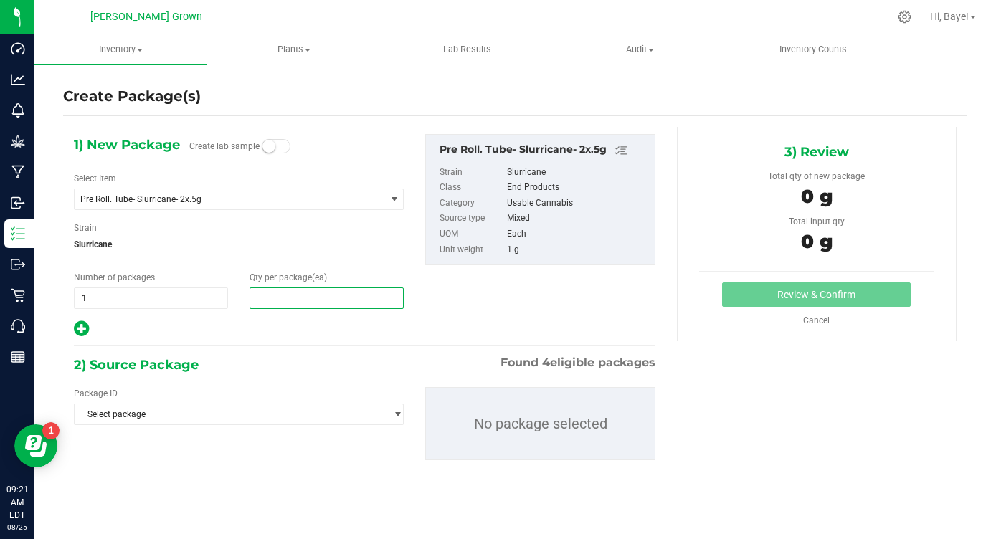
click at [278, 303] on span at bounding box center [327, 299] width 154 height 22
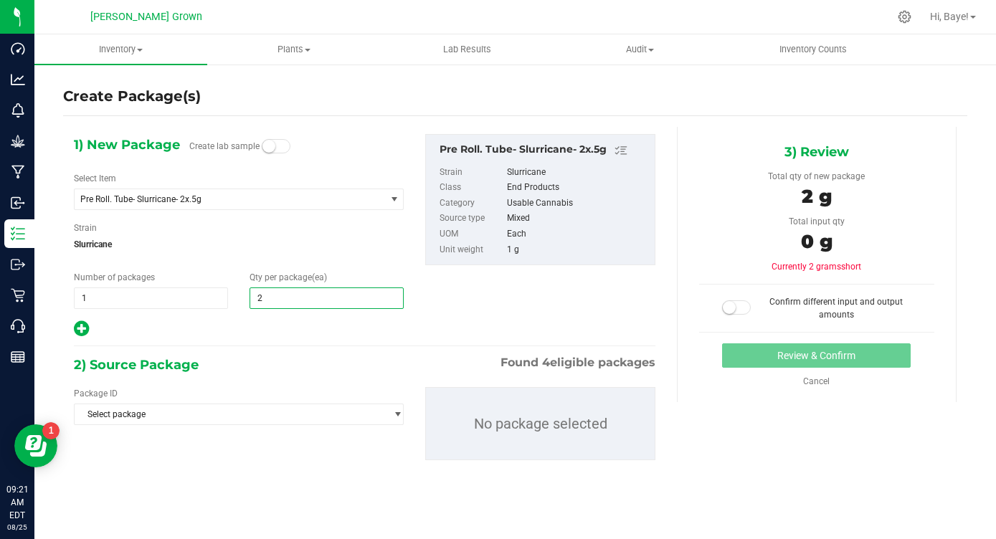
type input "25"
click at [270, 333] on div at bounding box center [239, 329] width 330 height 19
click at [232, 429] on div "Package ID Select package NYHRLPR-20250410-008 NYHRLPR-20250416-002 NYHRLPR-202…" at bounding box center [364, 424] width 603 height 96
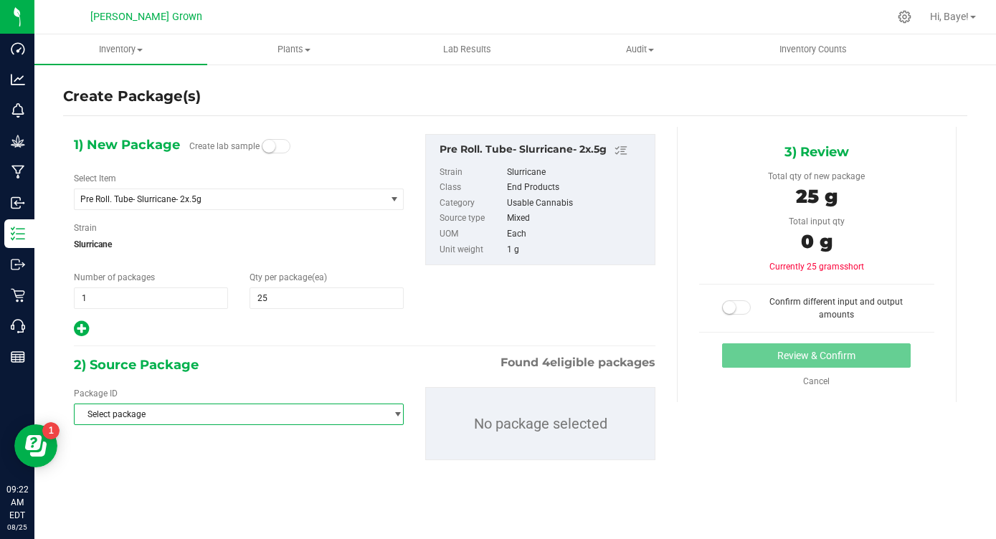
click at [246, 409] on span "Select package" at bounding box center [230, 414] width 310 height 20
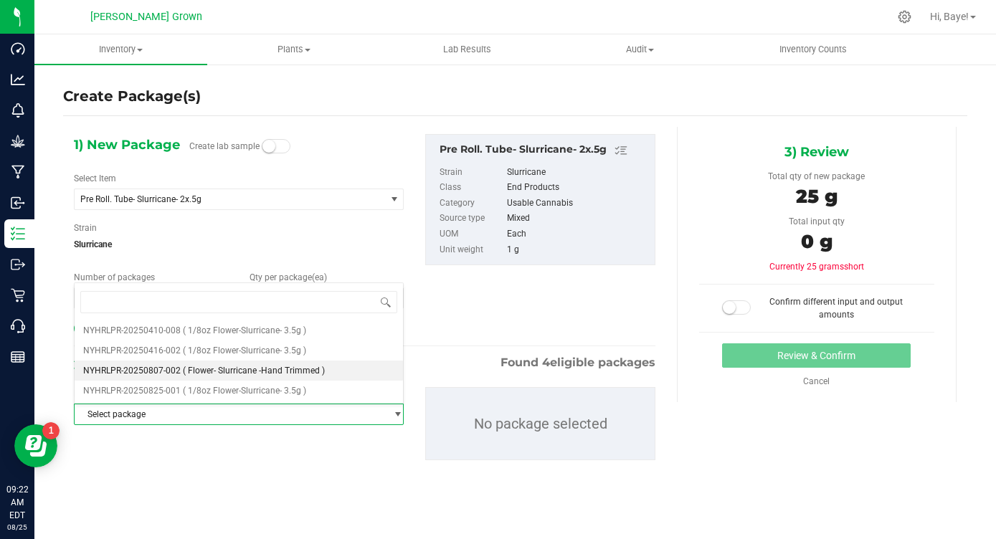
click at [285, 369] on span "( Flower- Slurricane -Hand Trimmed )" at bounding box center [254, 371] width 142 height 10
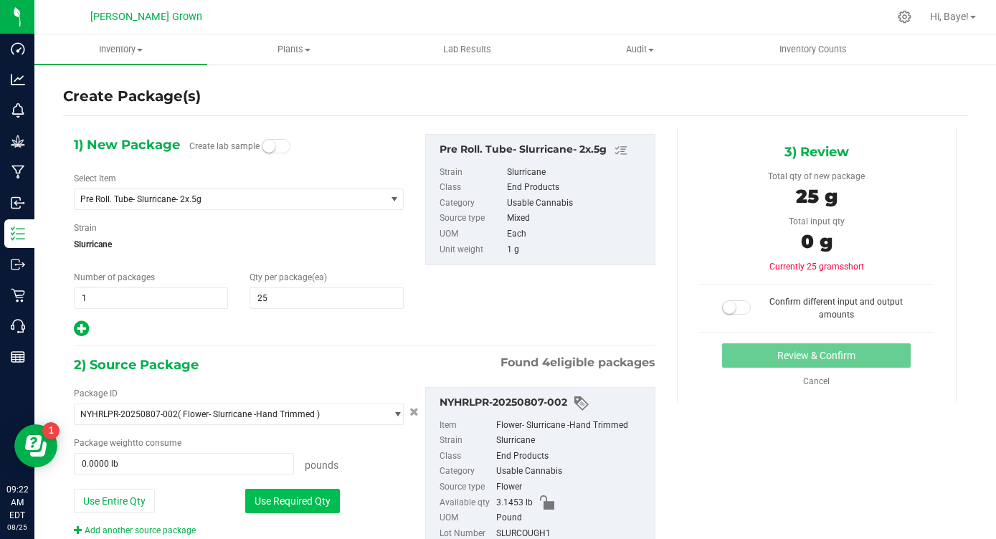
click at [285, 494] on button "Use Required Qty" at bounding box center [292, 501] width 95 height 24
type input "0.0551 lb"
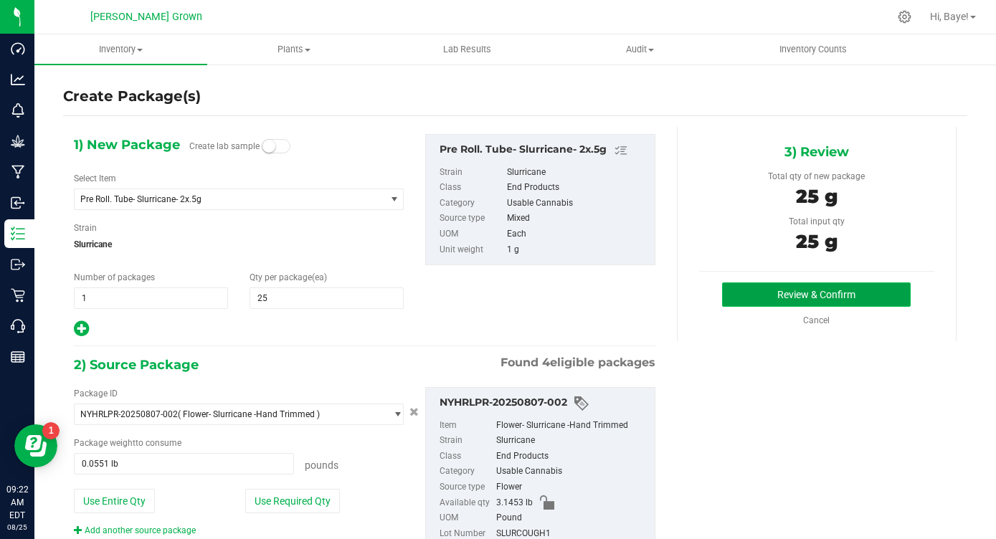
click at [891, 294] on button "Review & Confirm" at bounding box center [816, 295] width 189 height 24
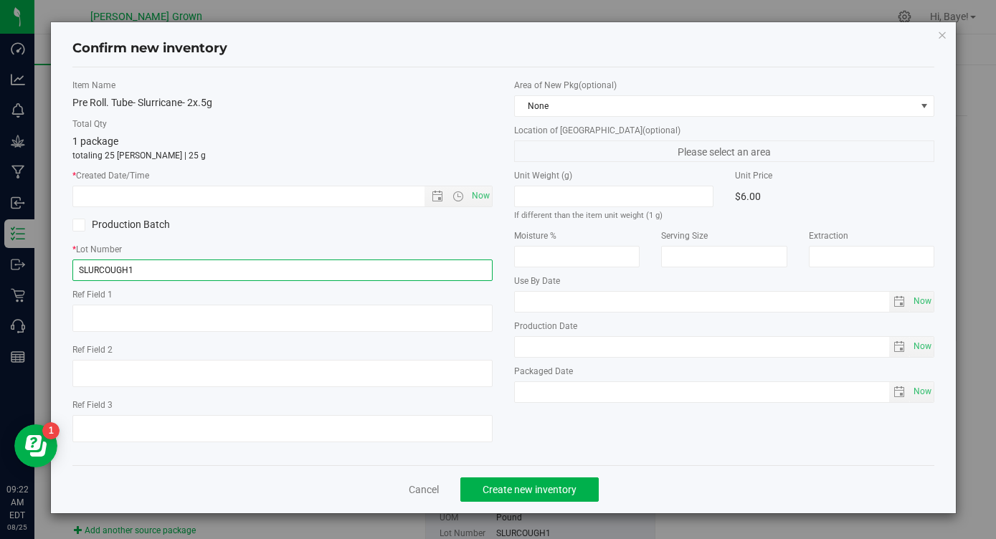
click at [335, 265] on input "SLURCOUGH1" at bounding box center [282, 271] width 420 height 22
type input "SLURCOUGH1PR"
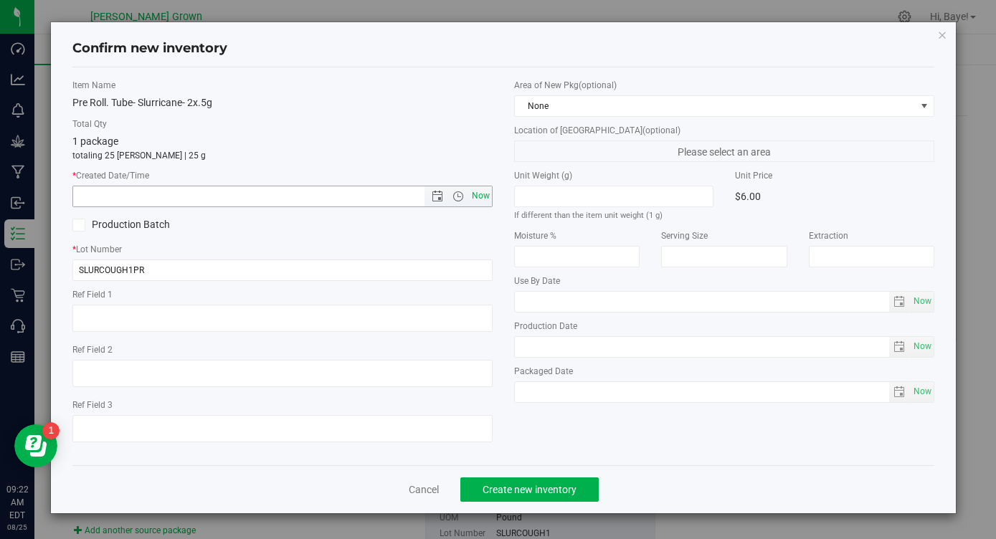
click at [483, 201] on span "Now" at bounding box center [481, 196] width 24 height 21
type input "[DATE] 9:22 AM"
click at [927, 301] on span "Now" at bounding box center [922, 301] width 24 height 21
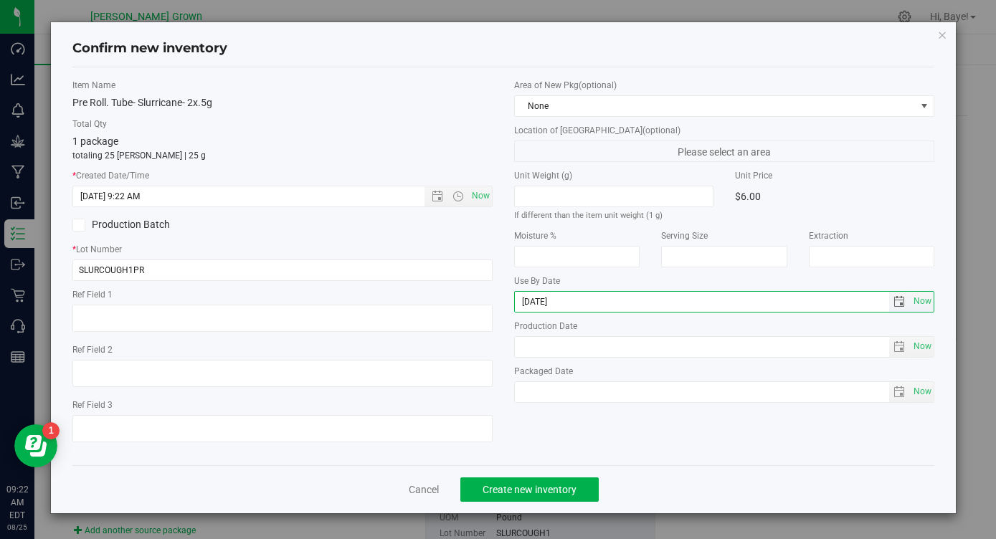
click at [540, 304] on input "[DATE]" at bounding box center [702, 302] width 374 height 20
type input "[DATE]"
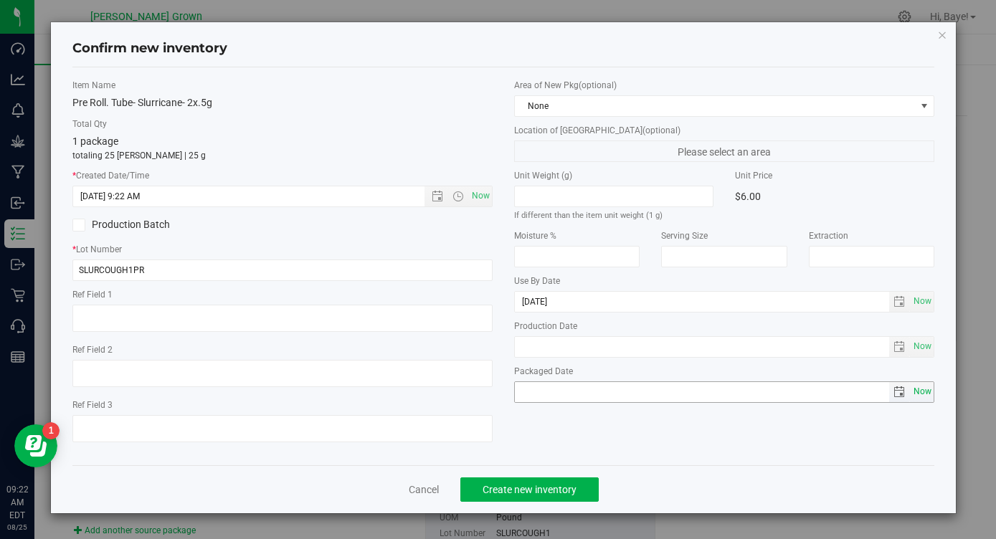
click at [921, 386] on span "Now" at bounding box center [922, 391] width 24 height 21
type input "[DATE]"
click at [502, 484] on span "Create new inventory" at bounding box center [530, 489] width 94 height 11
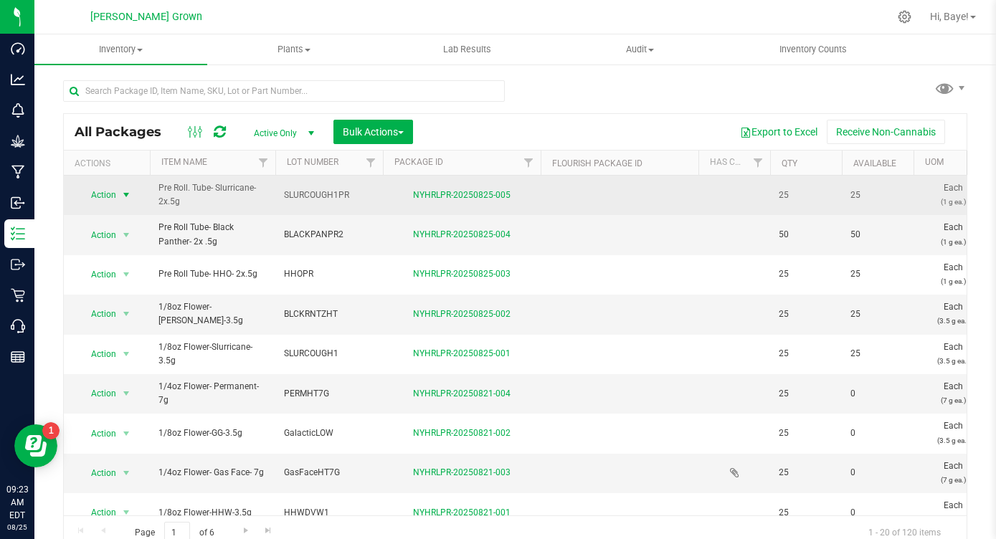
click at [123, 194] on span "select" at bounding box center [125, 194] width 11 height 11
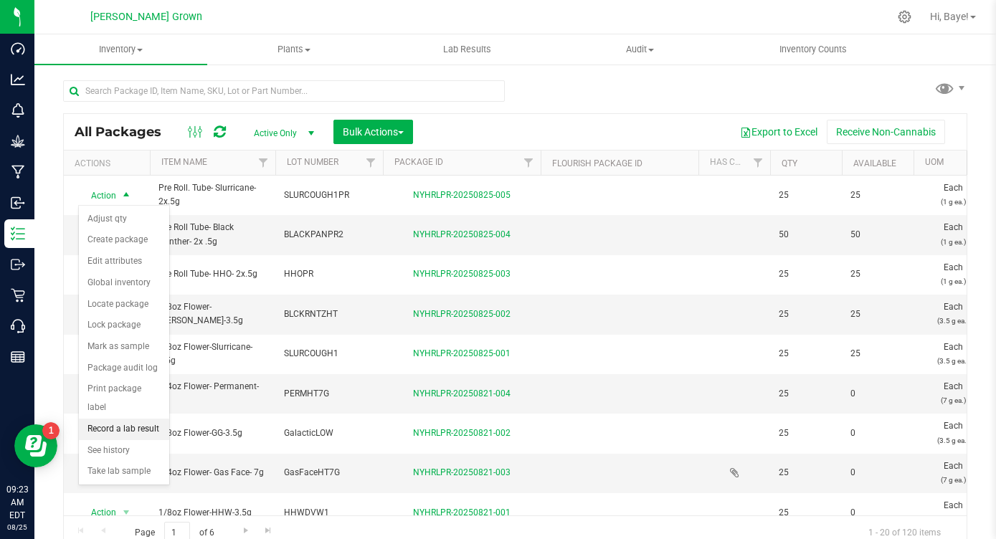
click at [132, 419] on li "Record a lab result" at bounding box center [124, 430] width 90 height 22
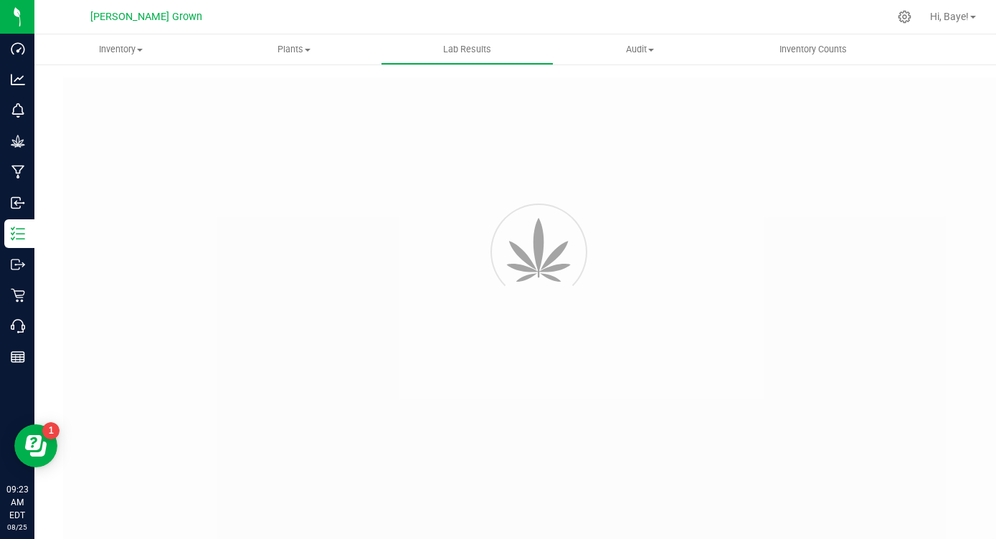
type input "NYHRLPR-20250825-005"
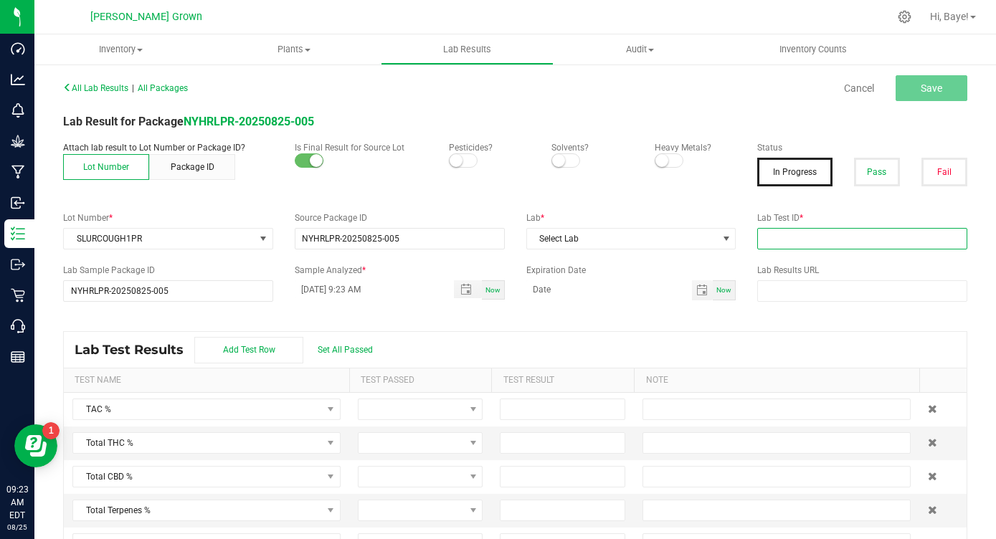
click at [861, 240] on input "text" at bounding box center [862, 239] width 210 height 22
paste input "AL50809001-010"
type input "AL50809001-010"
click at [873, 175] on button "Pass" at bounding box center [877, 172] width 46 height 29
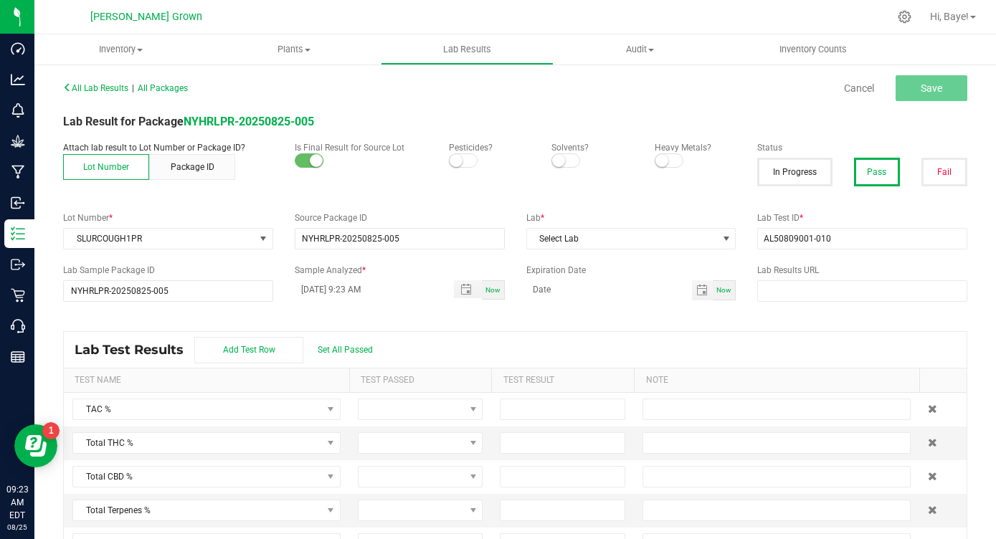
click at [661, 158] on small at bounding box center [661, 160] width 13 height 13
click at [455, 159] on small at bounding box center [456, 160] width 13 height 13
click at [559, 239] on span "Select Lab" at bounding box center [622, 239] width 191 height 20
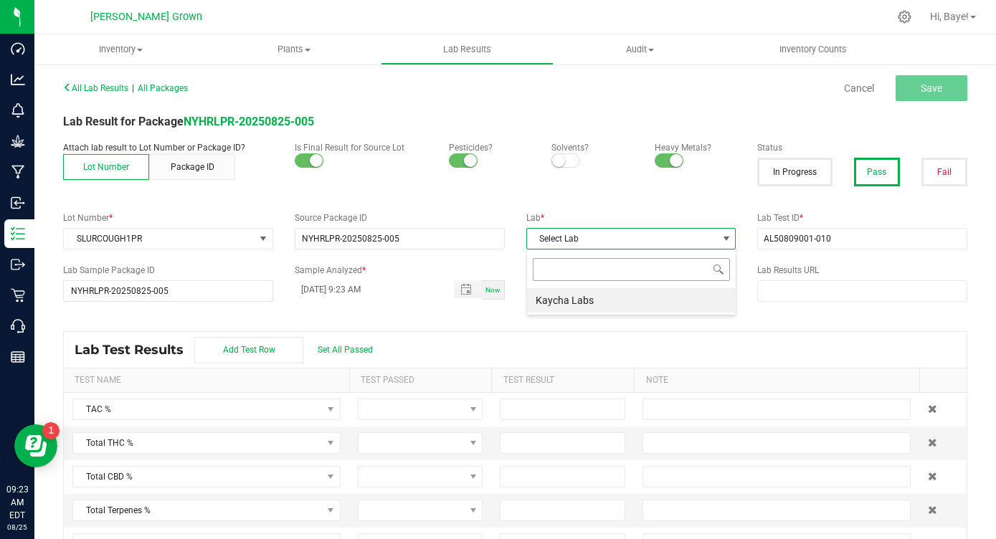
scroll to position [22, 209]
click at [566, 306] on li "Kaycha Labs" at bounding box center [631, 300] width 209 height 24
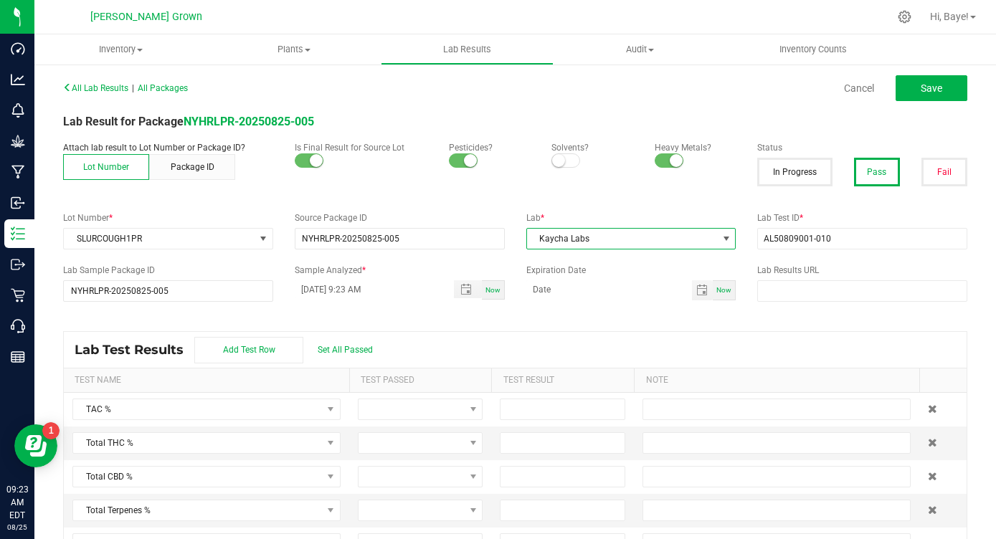
scroll to position [30, 0]
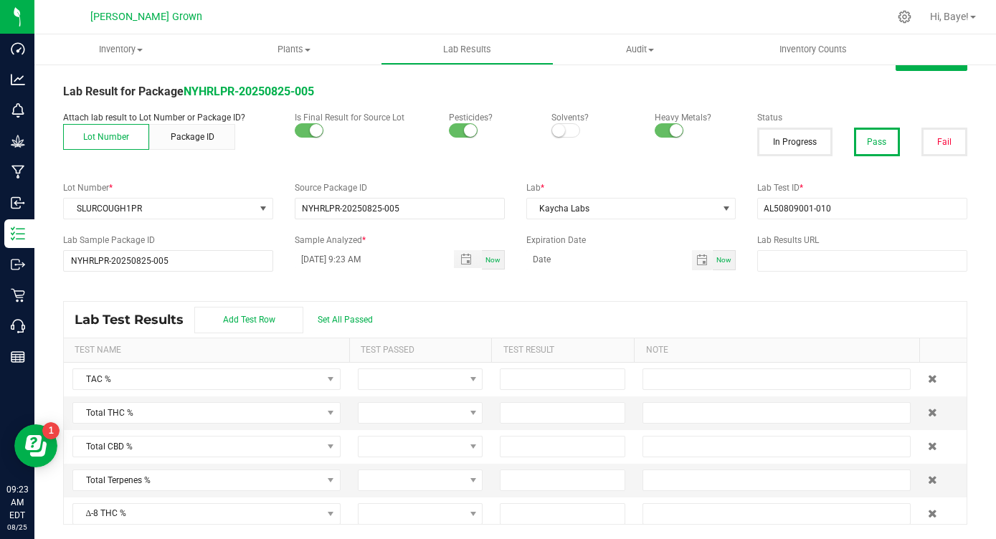
click at [356, 314] on div "Lab Test Results Add Test Row Set All Passed" at bounding box center [515, 320] width 903 height 36
click at [356, 317] on span "Set All Passed" at bounding box center [345, 320] width 55 height 10
click at [527, 412] on input at bounding box center [563, 413] width 124 height 20
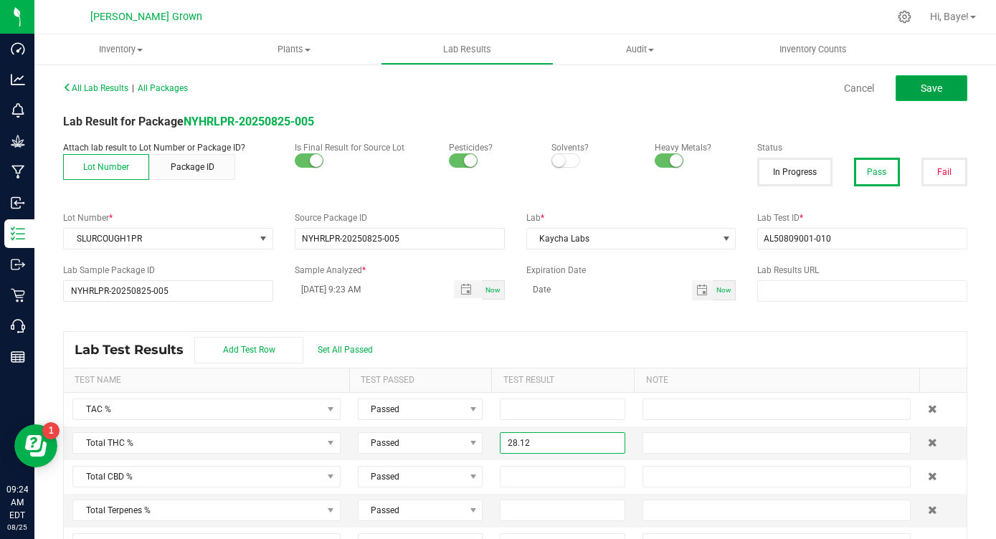
type input "28.1200"
click at [924, 90] on span "Save" at bounding box center [932, 87] width 22 height 11
type input "28.1200"
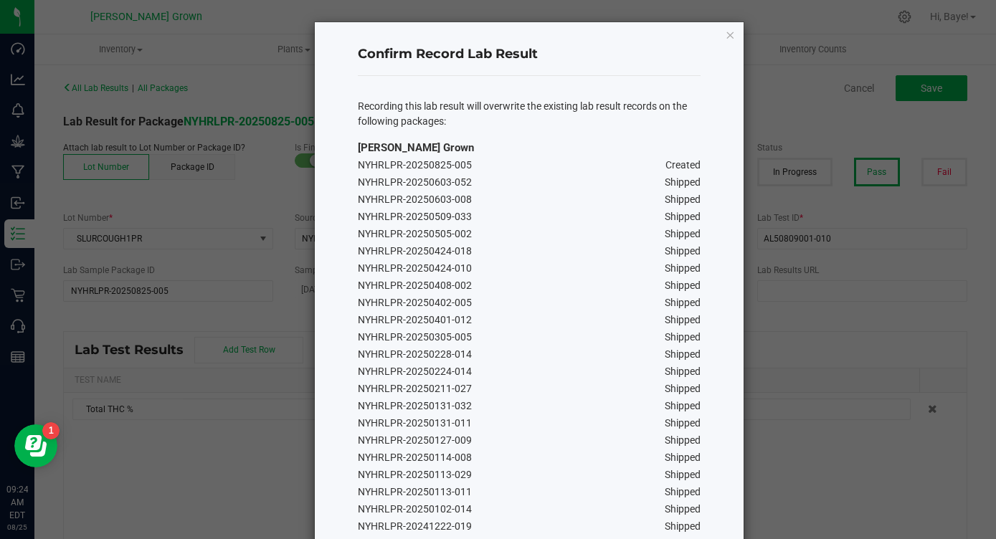
scroll to position [283, 0]
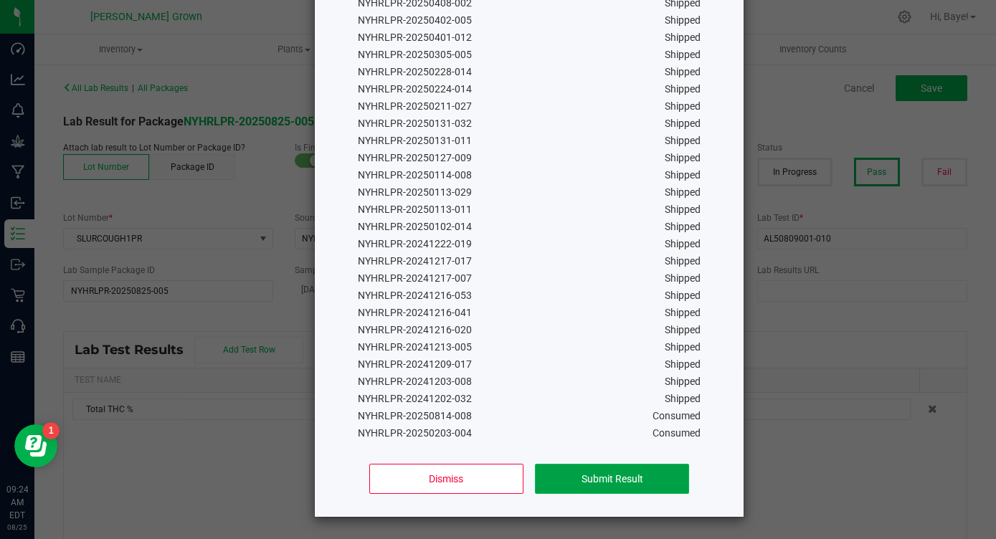
click at [568, 481] on button "Submit Result" at bounding box center [612, 479] width 154 height 30
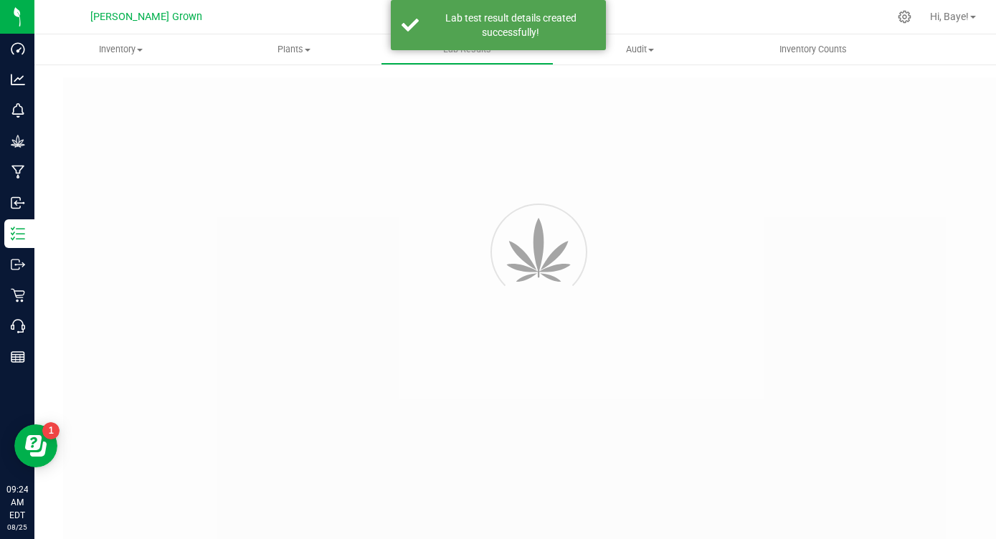
type input "NYHRLPR-20250825-005"
type input "AL50809001-010"
type input "NYHRLPR-20250825-005"
type input "[DATE] 9:23 AM"
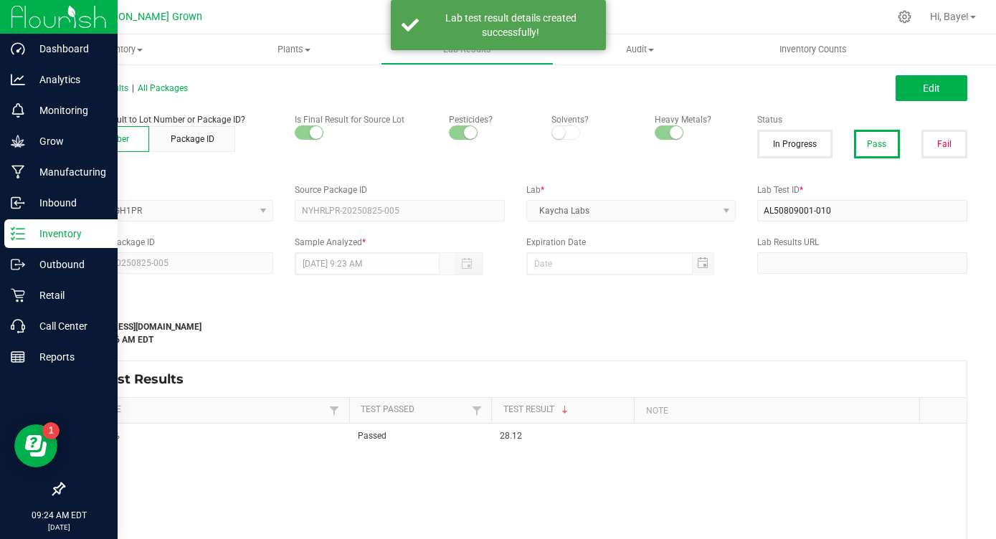
click at [37, 239] on p "Inventory" at bounding box center [68, 233] width 86 height 17
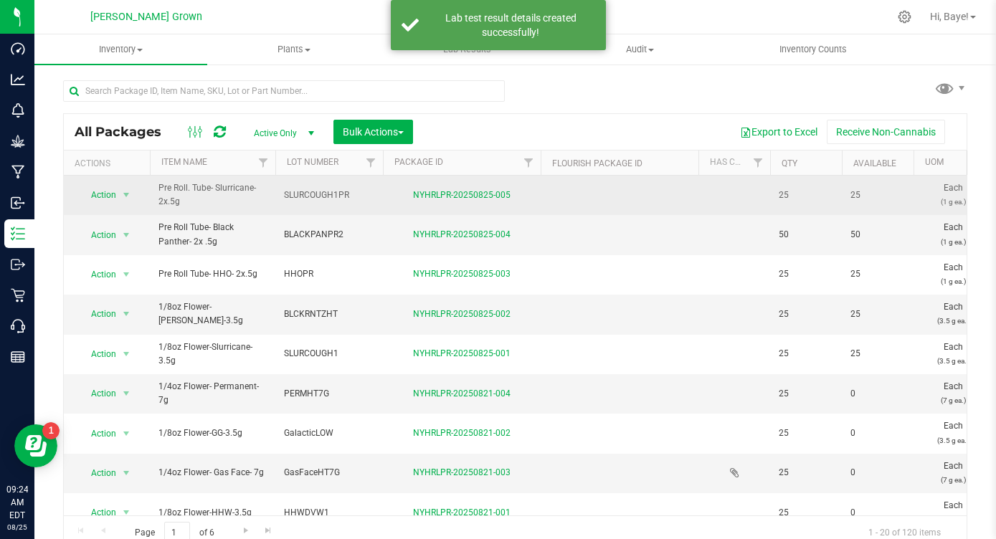
click at [316, 201] on span "SLURCOUGH1PR" at bounding box center [329, 196] width 90 height 14
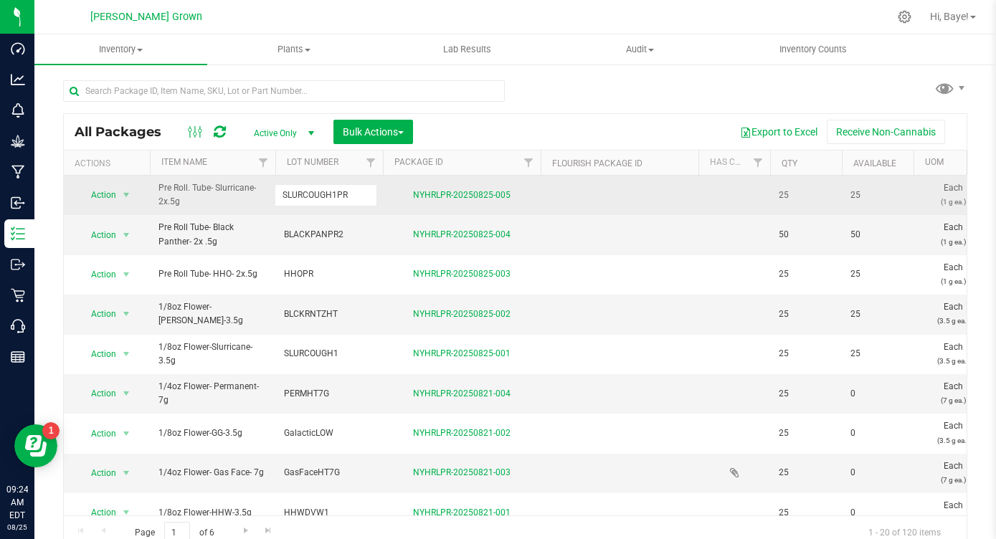
drag, startPoint x: 359, startPoint y: 192, endPoint x: 270, endPoint y: 203, distance: 89.6
paste input "-182"
type input "SLURCOUGH-182"
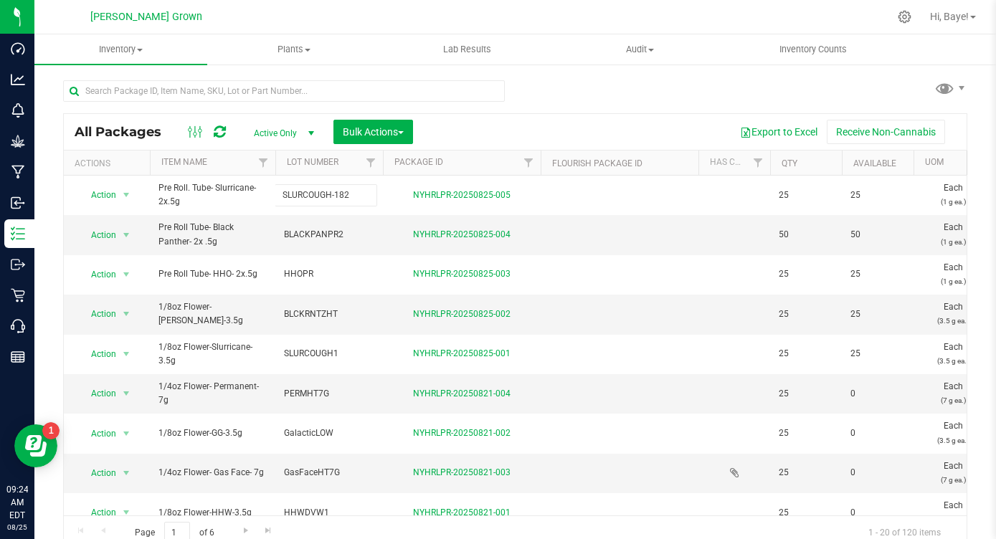
click at [544, 129] on div "All Packages Active Only Active Only Lab Samples Locked All Bulk Actions Add to…" at bounding box center [515, 331] width 904 height 437
click at [136, 49] on span "Inventory" at bounding box center [120, 49] width 173 height 13
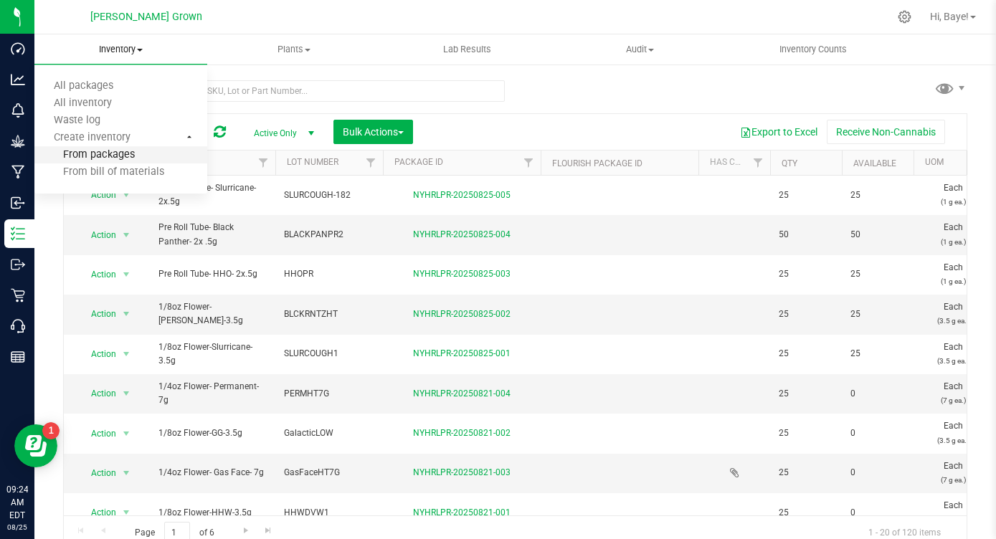
click at [117, 155] on span "From packages" at bounding box center [84, 155] width 100 height 12
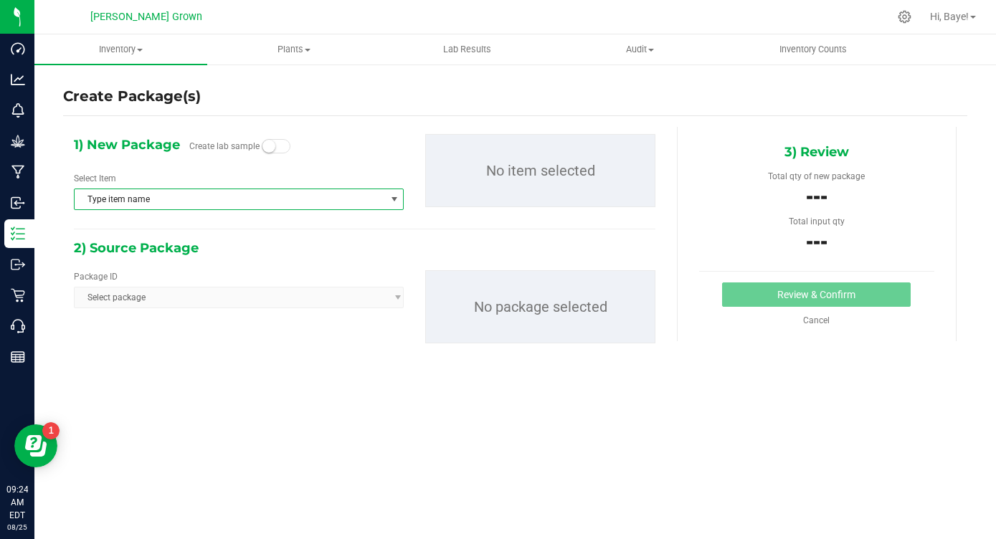
click at [293, 193] on span "Type item name" at bounding box center [230, 199] width 310 height 20
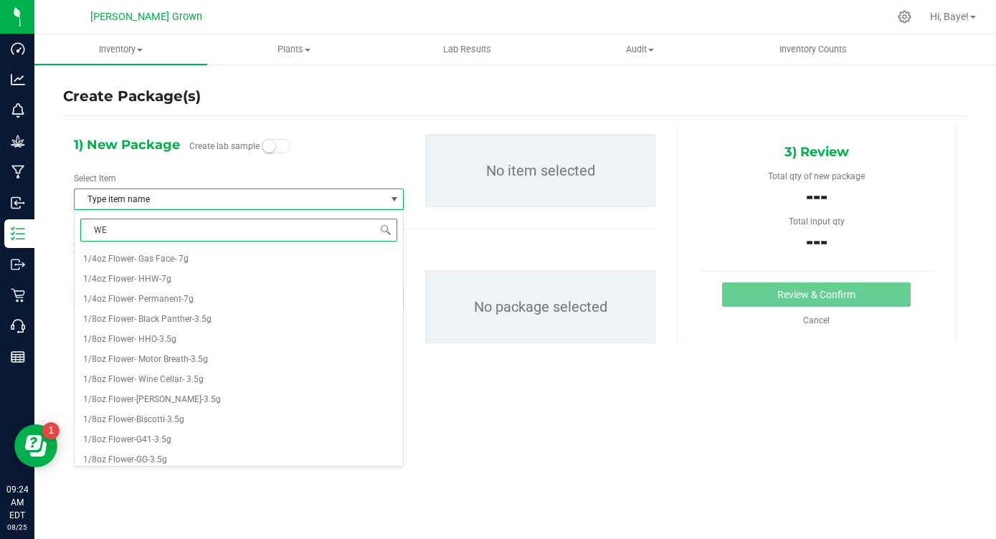
type input "WED"
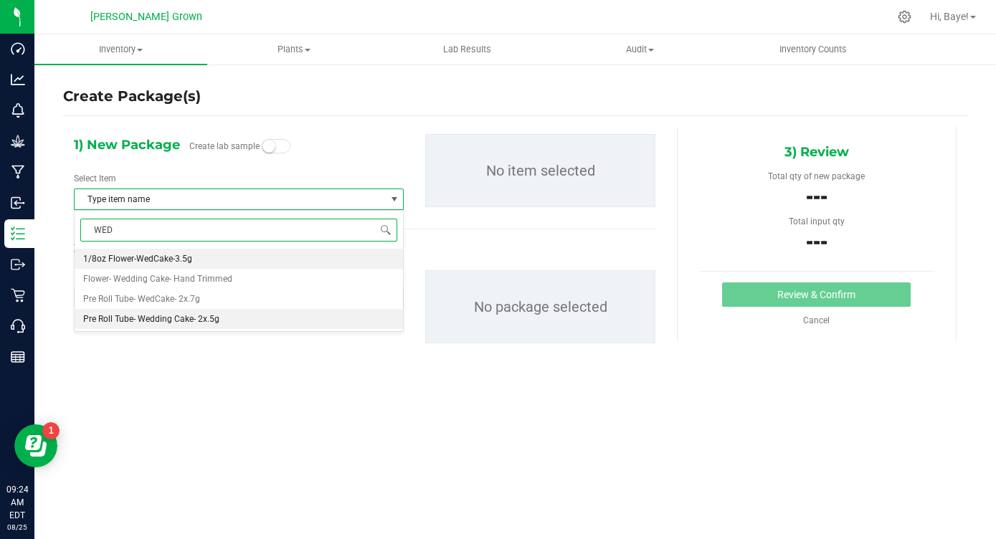
click at [194, 318] on span "Pre Roll Tube- Wedding Cake- 2x.5g" at bounding box center [151, 319] width 136 height 10
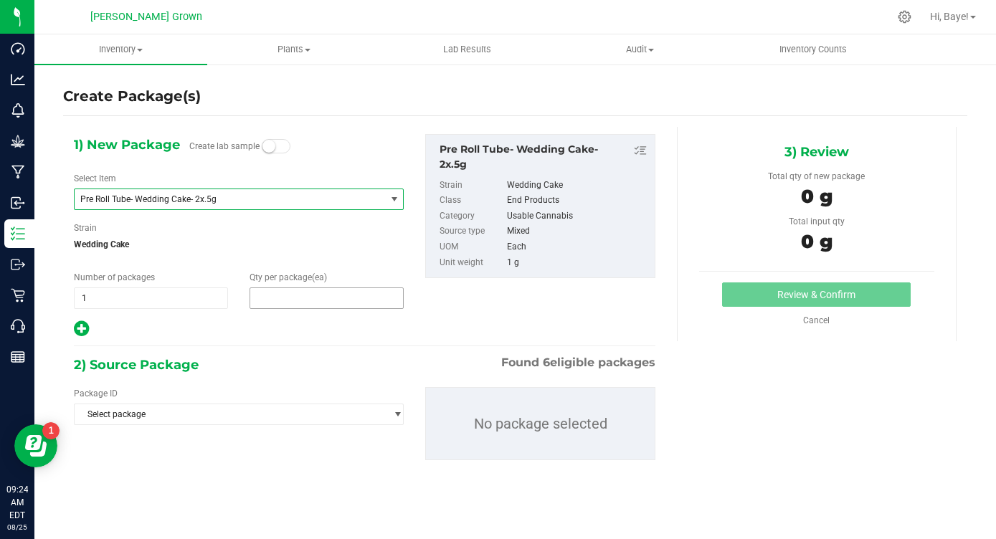
click at [305, 296] on span at bounding box center [327, 299] width 154 height 22
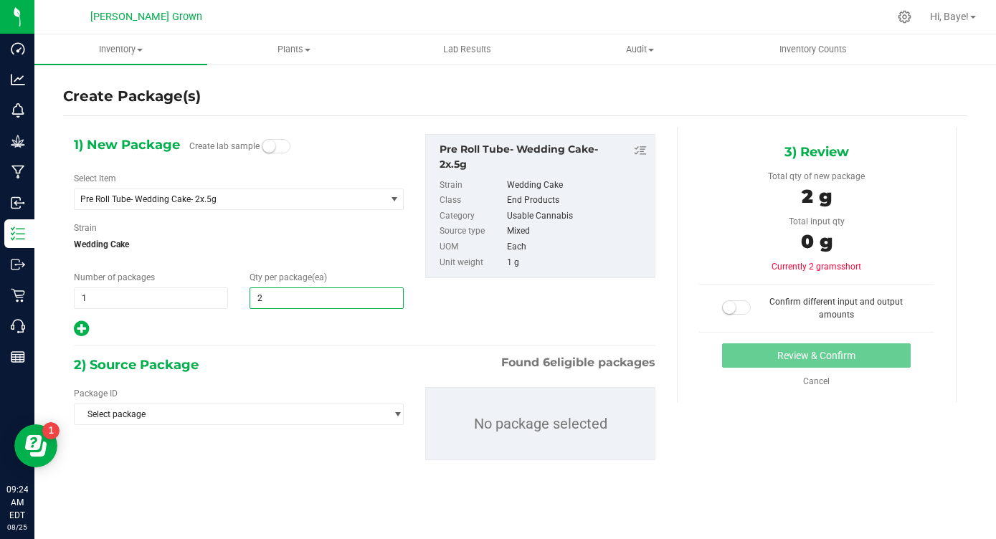
type input "25"
click at [257, 345] on div "1) New Package Create lab sample Select Item Pre Roll Tube- Wedding Cake- 2x.5g…" at bounding box center [364, 309] width 603 height 364
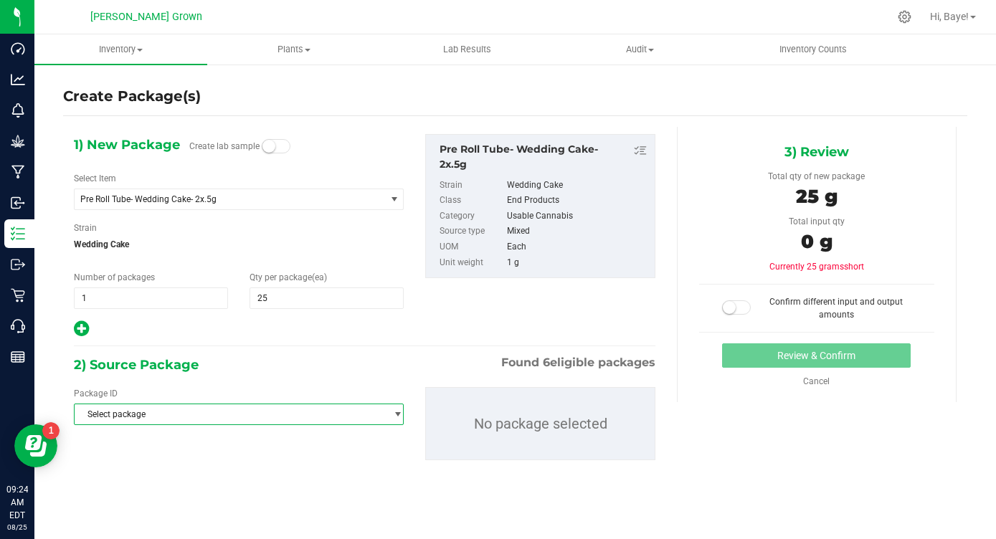
click at [232, 422] on span "Select package" at bounding box center [230, 414] width 310 height 20
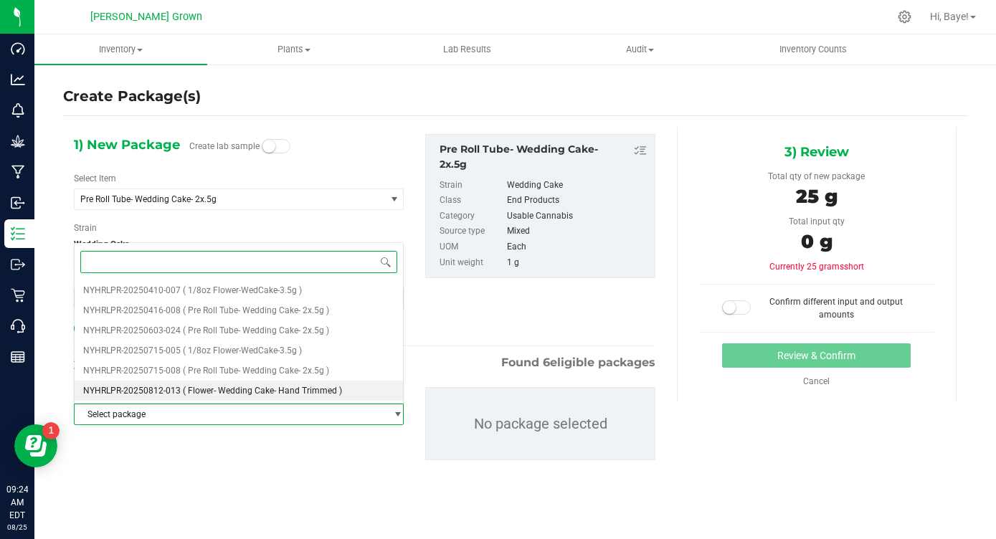
click at [279, 395] on span "( Flower- Wedding Cake- Hand Trimmed )" at bounding box center [262, 391] width 159 height 10
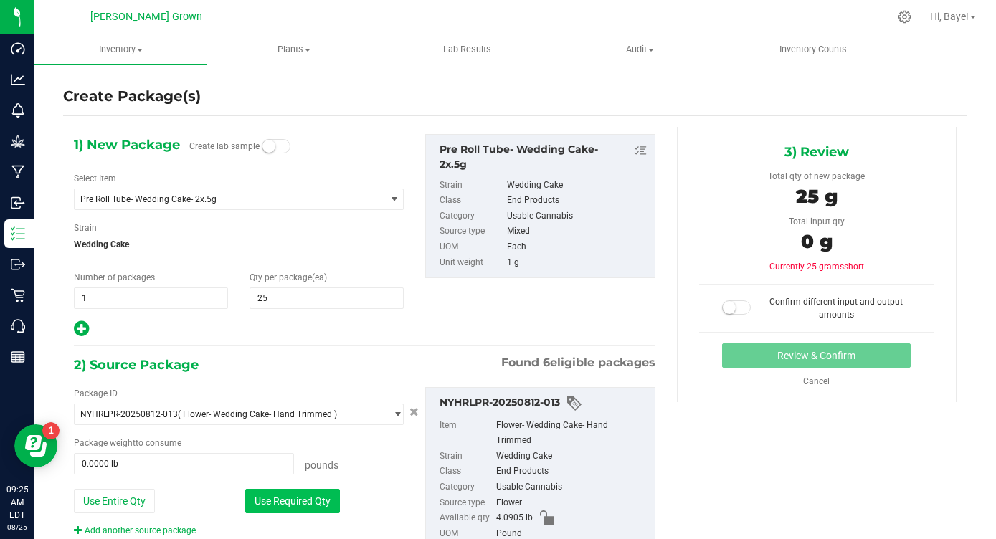
click at [320, 510] on button "Use Required Qty" at bounding box center [292, 501] width 95 height 24
type input "0.0551 lb"
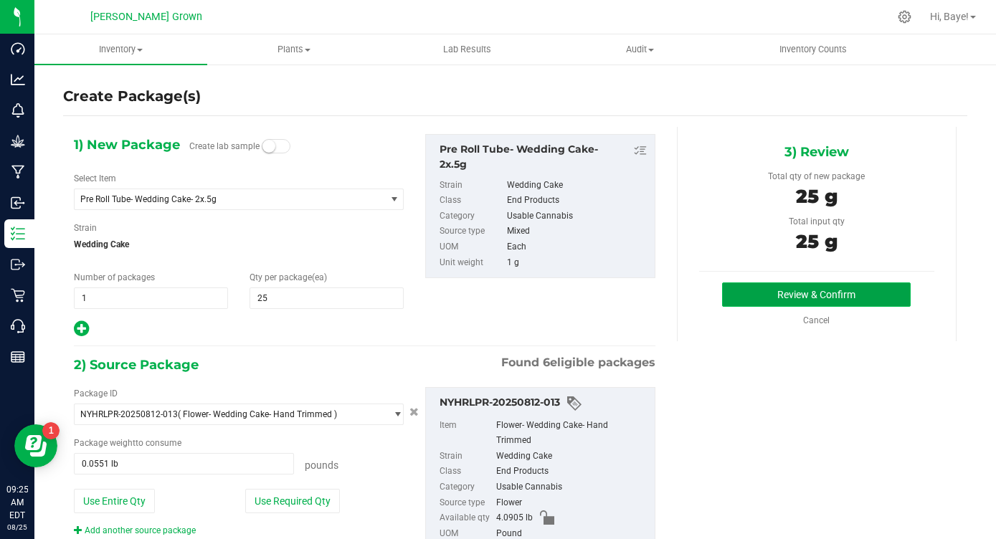
click at [746, 299] on button "Review & Confirm" at bounding box center [816, 295] width 189 height 24
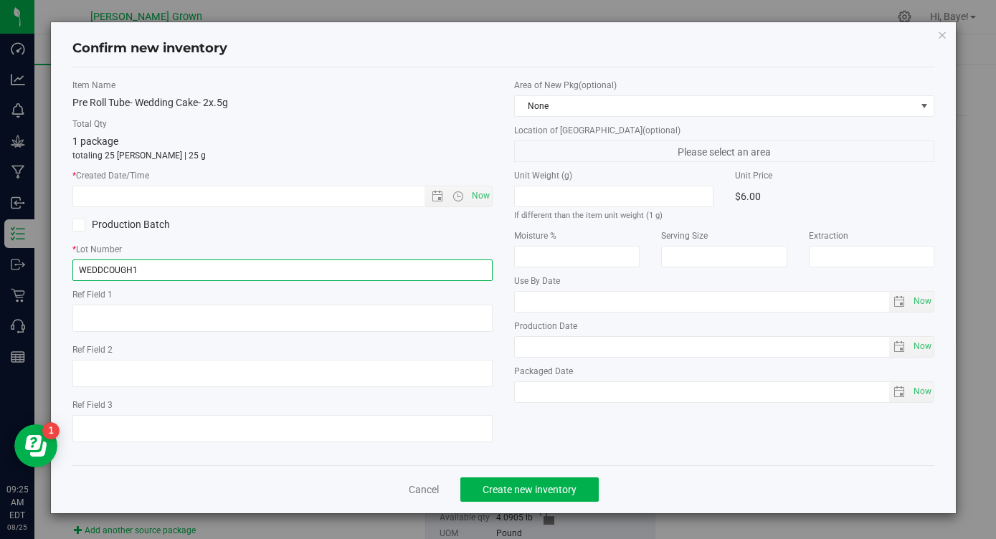
click at [328, 273] on input "WEDDCOUGH1" at bounding box center [282, 271] width 420 height 22
type input "WEDDCOUGH1PR"
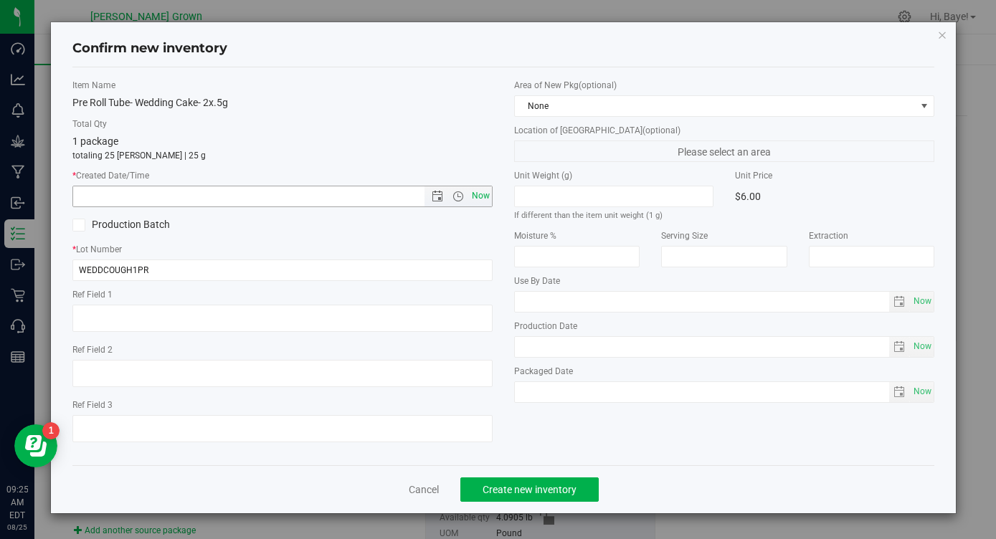
click at [477, 199] on span "Now" at bounding box center [481, 196] width 24 height 21
type input "[DATE] 9:25 AM"
click at [920, 297] on span "Now" at bounding box center [922, 301] width 24 height 21
type input "[DATE]"
click at [927, 395] on span "Now" at bounding box center [922, 391] width 24 height 21
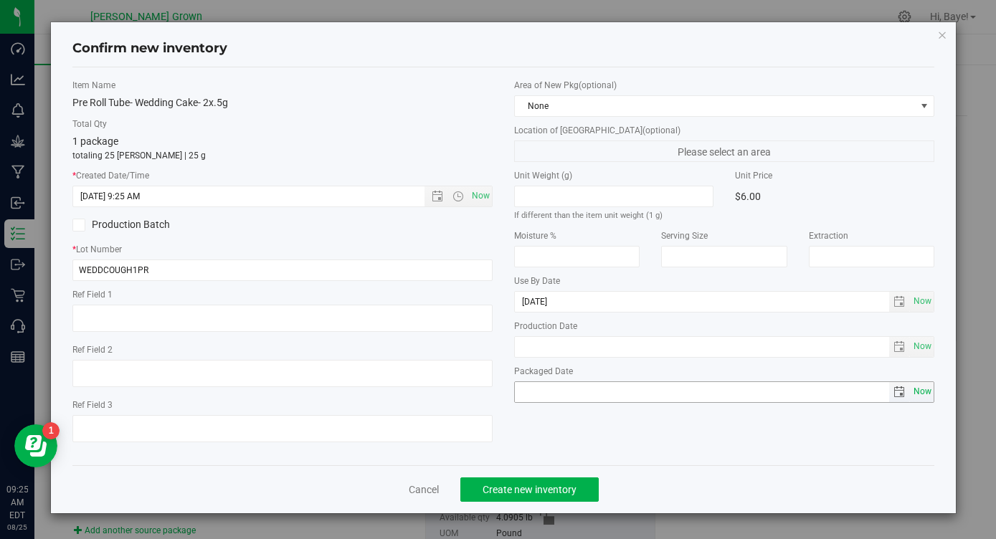
type input "[DATE]"
click at [540, 303] on input "[DATE]" at bounding box center [702, 302] width 374 height 20
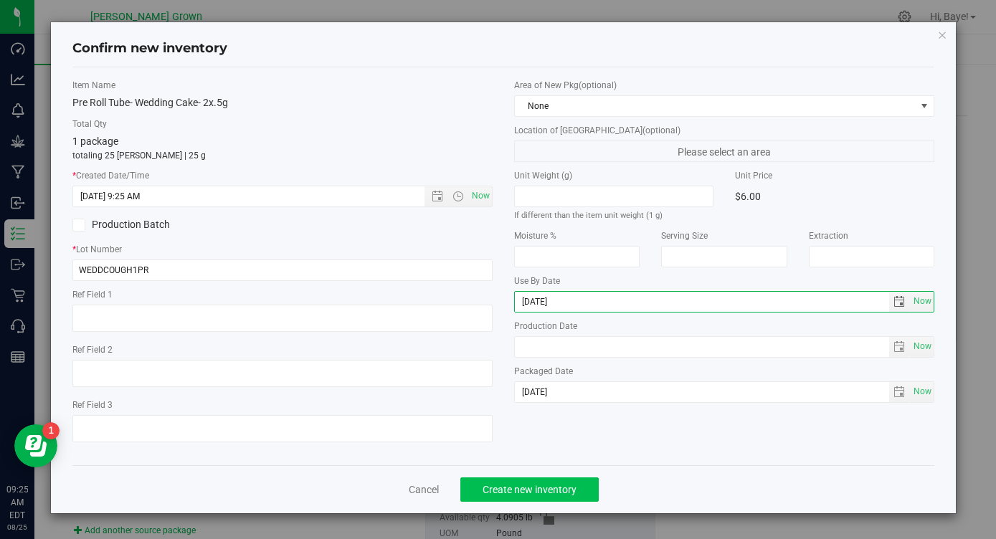
type input "[DATE]"
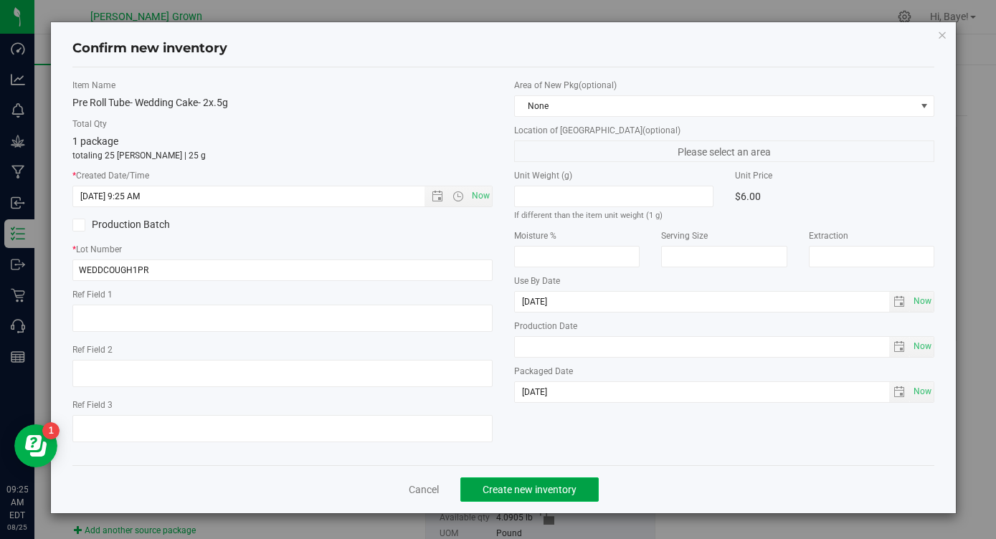
click at [525, 490] on span "Create new inventory" at bounding box center [530, 489] width 94 height 11
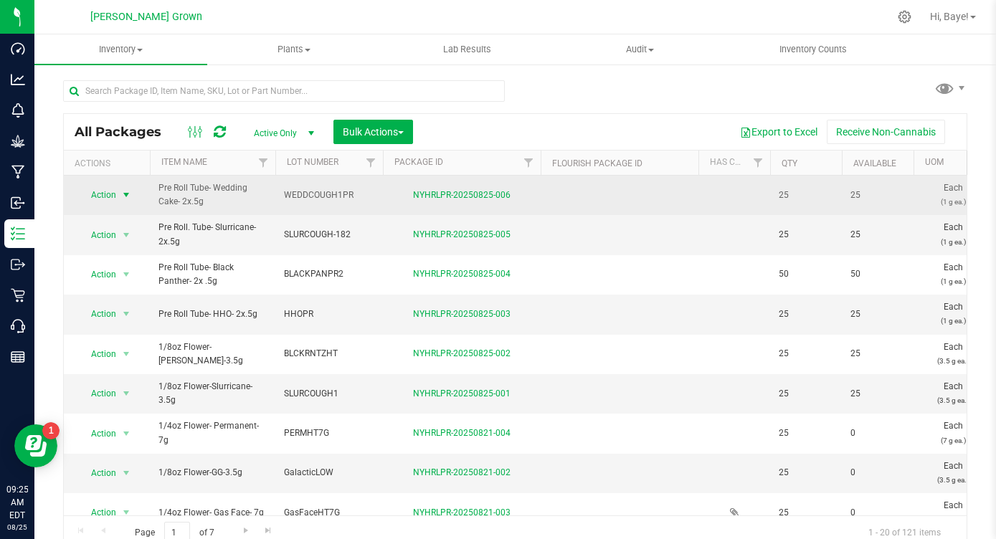
click at [121, 199] on span "select" at bounding box center [125, 194] width 11 height 11
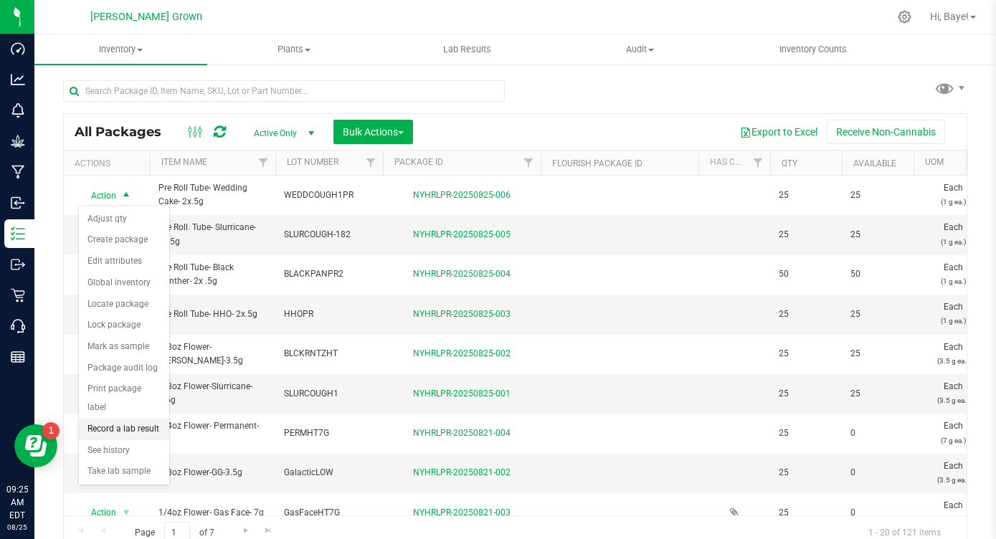
click at [110, 419] on li "Record a lab result" at bounding box center [124, 430] width 90 height 22
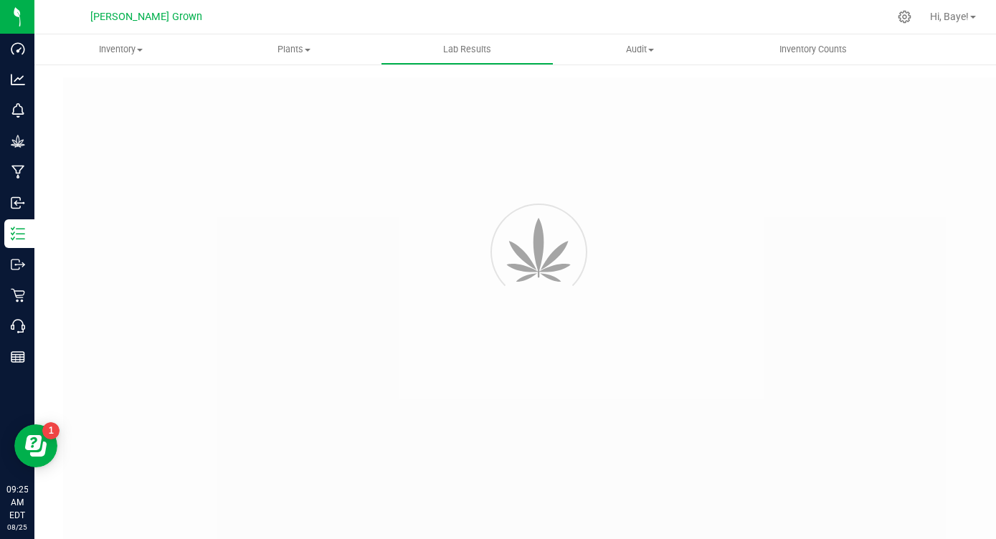
type input "NYHRLPR-20250825-006"
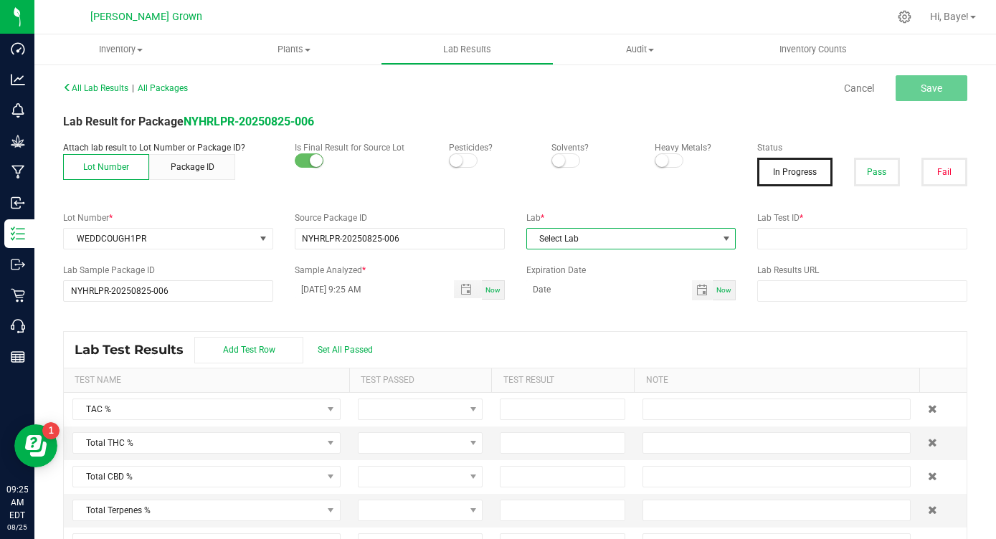
click at [640, 236] on span "Select Lab" at bounding box center [622, 239] width 191 height 20
click at [608, 300] on li "Kaycha Labs" at bounding box center [631, 300] width 209 height 24
click at [853, 240] on input "text" at bounding box center [862, 239] width 210 height 22
paste input "AL41227006-004"
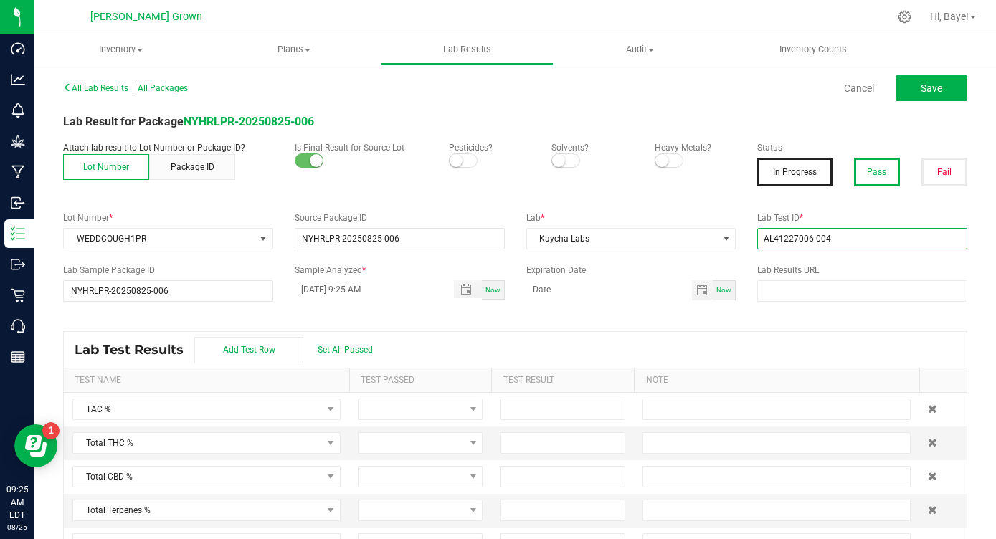
type input "AL41227006-004"
click at [879, 172] on button "Pass" at bounding box center [877, 172] width 46 height 29
click at [457, 159] on small at bounding box center [456, 160] width 13 height 13
click at [664, 155] on small at bounding box center [661, 160] width 13 height 13
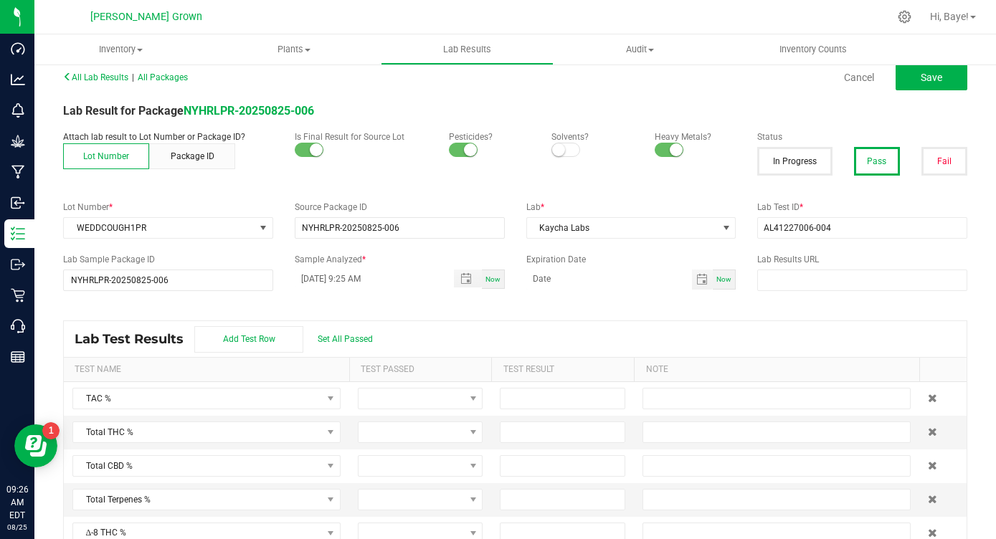
scroll to position [30, 0]
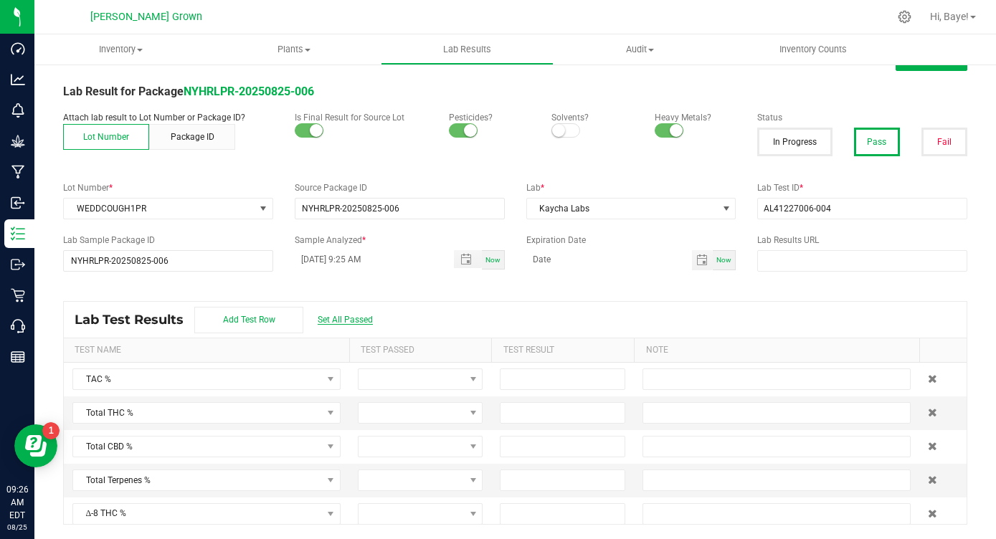
click at [334, 319] on span "Set All Passed" at bounding box center [345, 320] width 55 height 10
click at [549, 417] on input at bounding box center [563, 413] width 124 height 20
type input "28.7100"
click at [635, 293] on div "All Lab Results | All Packages Cancel Save Lab Result for Package NYHRLPR-20250…" at bounding box center [515, 286] width 904 height 478
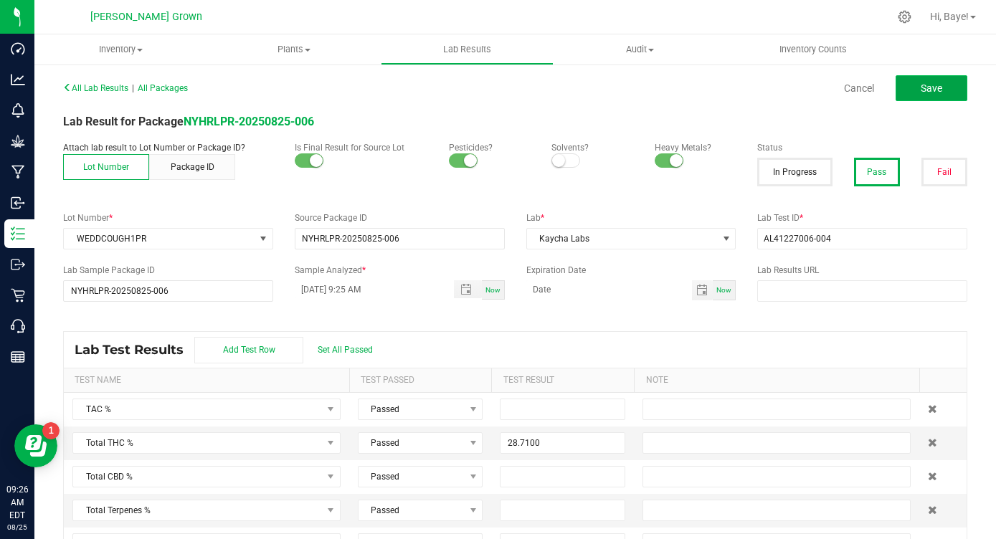
click at [916, 85] on button "Save" at bounding box center [932, 88] width 72 height 26
type input "28.7100"
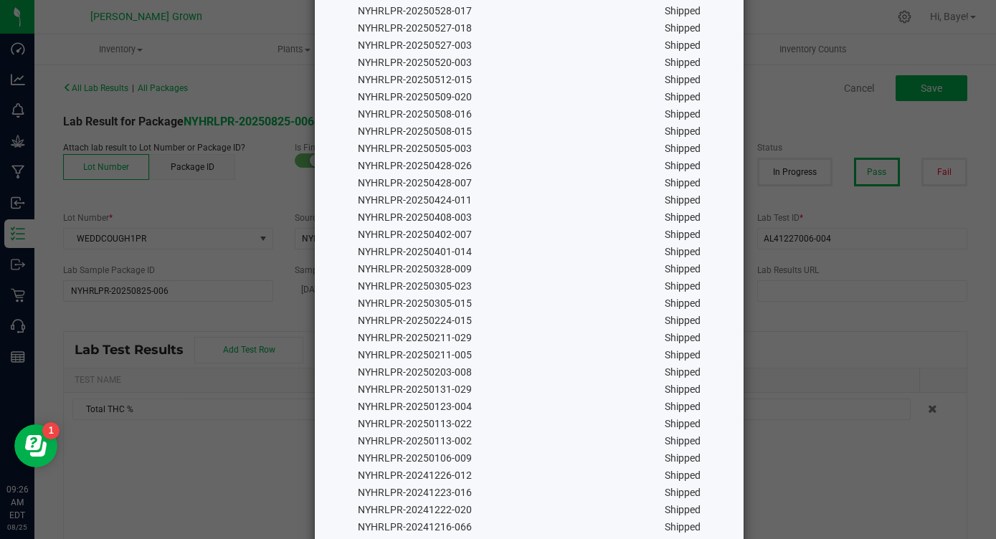
scroll to position [782, 0]
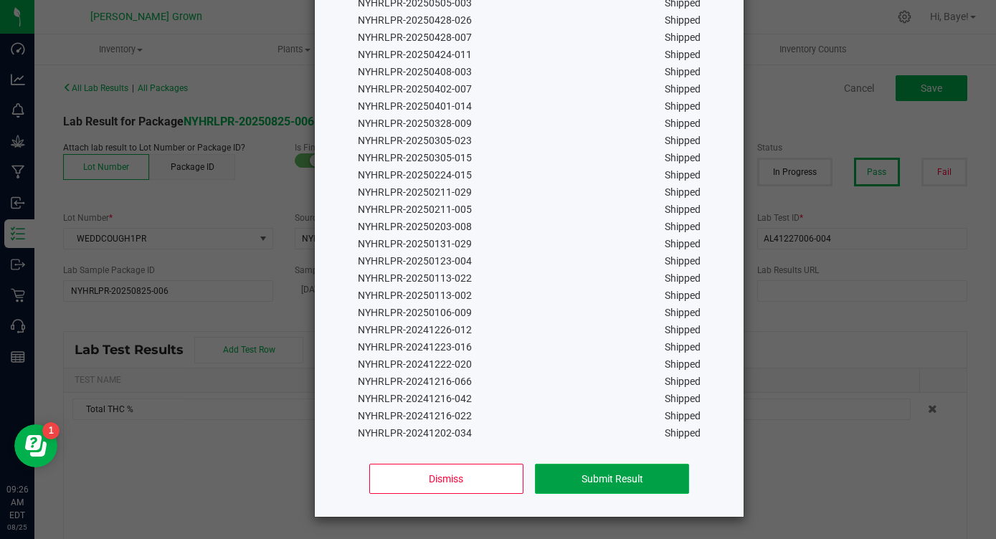
click at [572, 480] on button "Submit Result" at bounding box center [612, 479] width 154 height 30
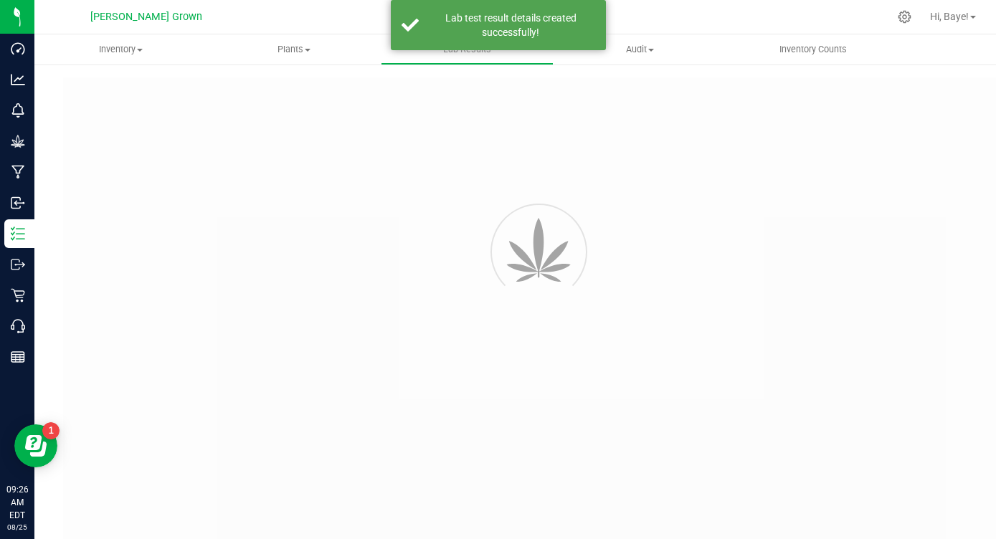
type input "NYHRLPR-20250825-006"
type input "AL41227006-004"
type input "NYHRLPR-20250825-006"
type input "[DATE] 9:25 AM"
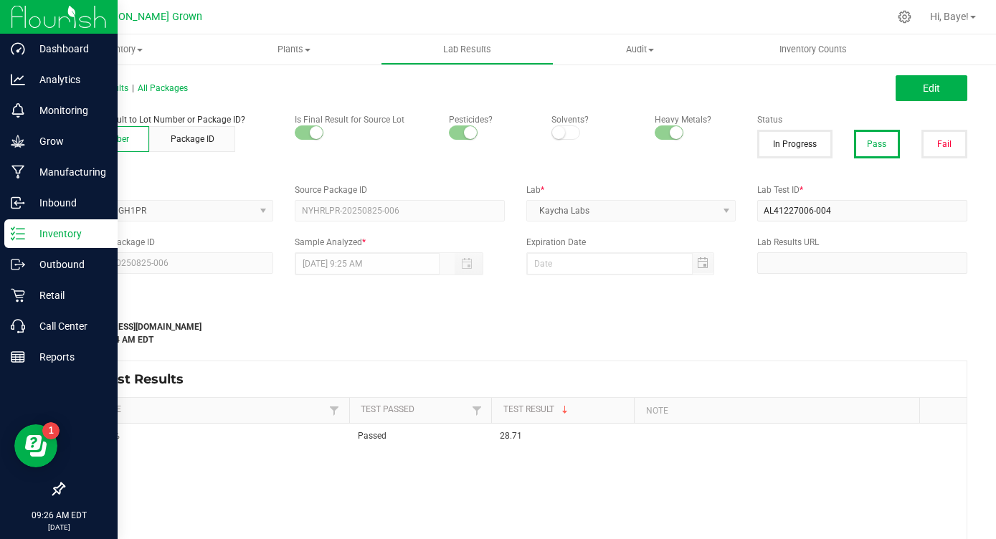
click at [46, 240] on p "Inventory" at bounding box center [68, 233] width 86 height 17
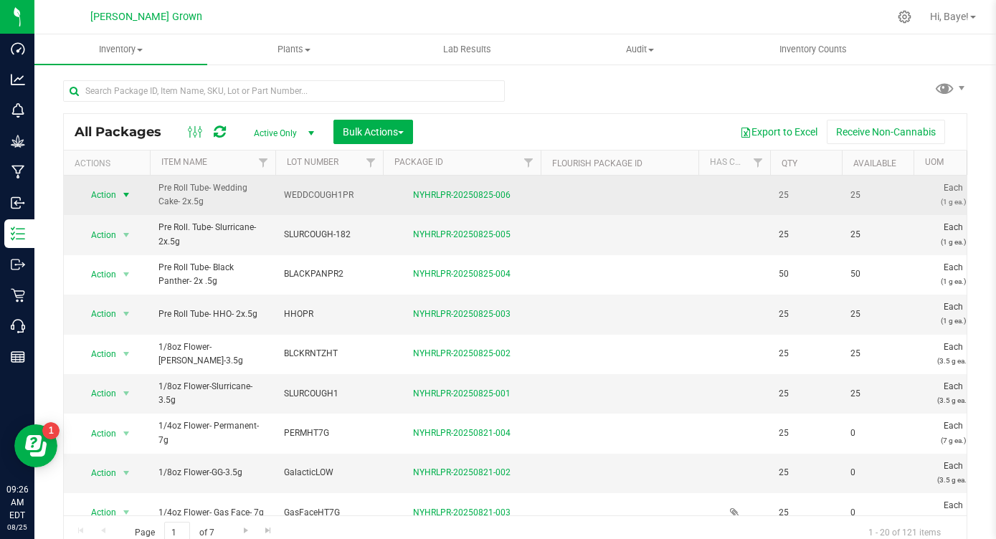
click at [121, 195] on span "select" at bounding box center [125, 194] width 11 height 11
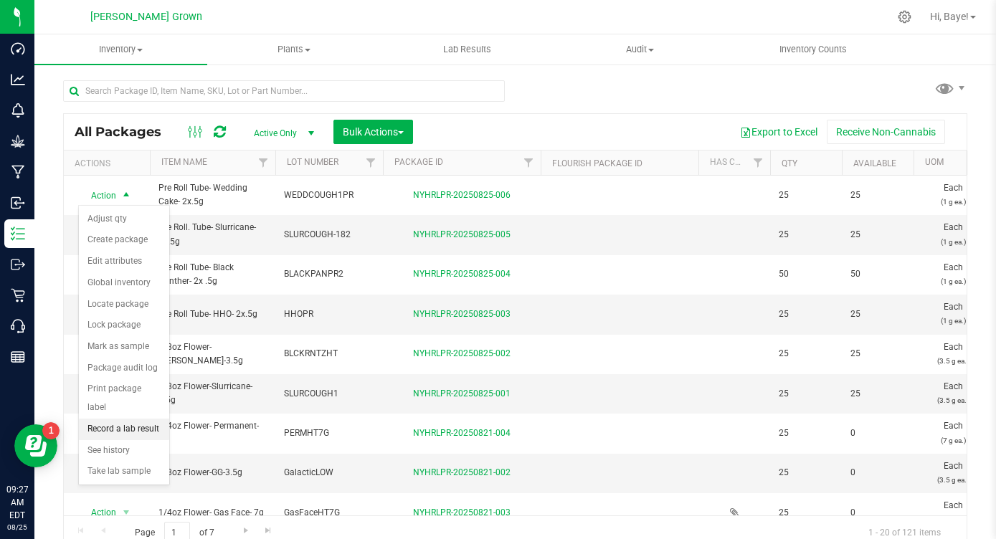
click at [111, 419] on li "Record a lab result" at bounding box center [124, 430] width 90 height 22
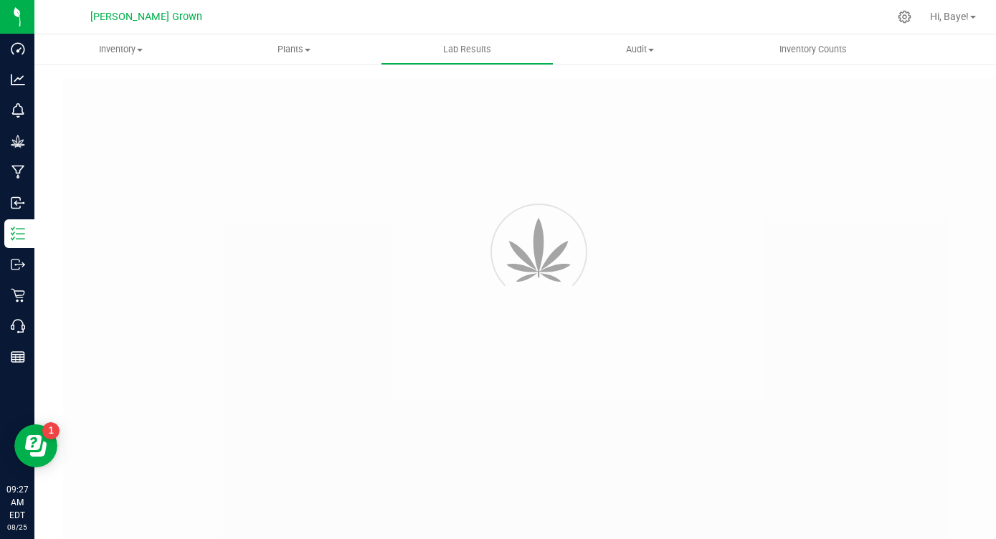
type input "NYHRLPR-20250825-006"
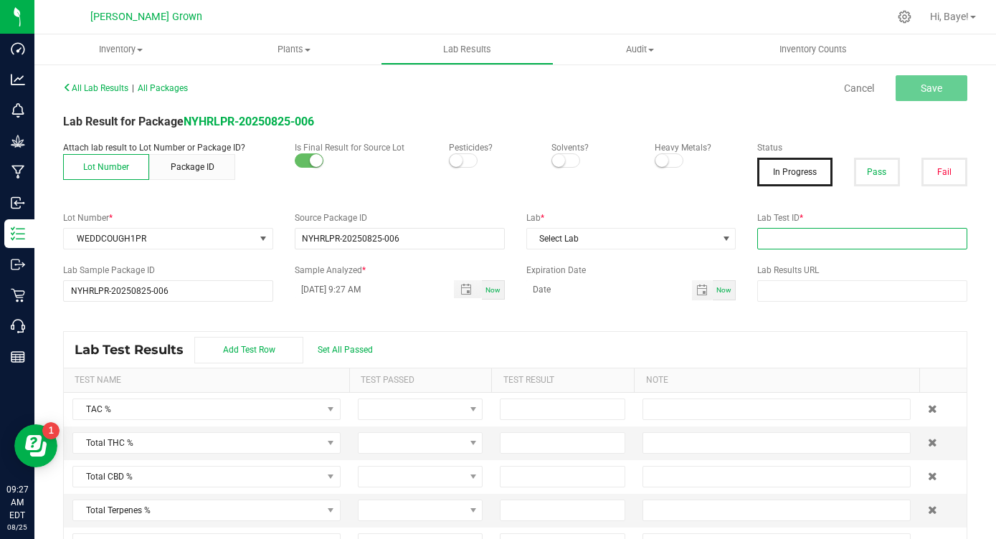
click at [785, 245] on input "text" at bounding box center [862, 239] width 210 height 22
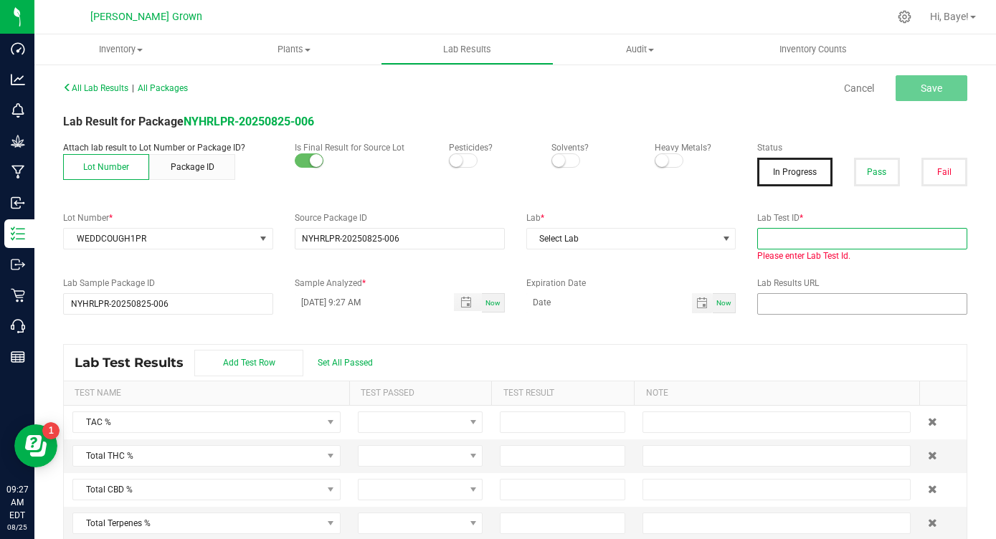
paste input "AL41227006-004"
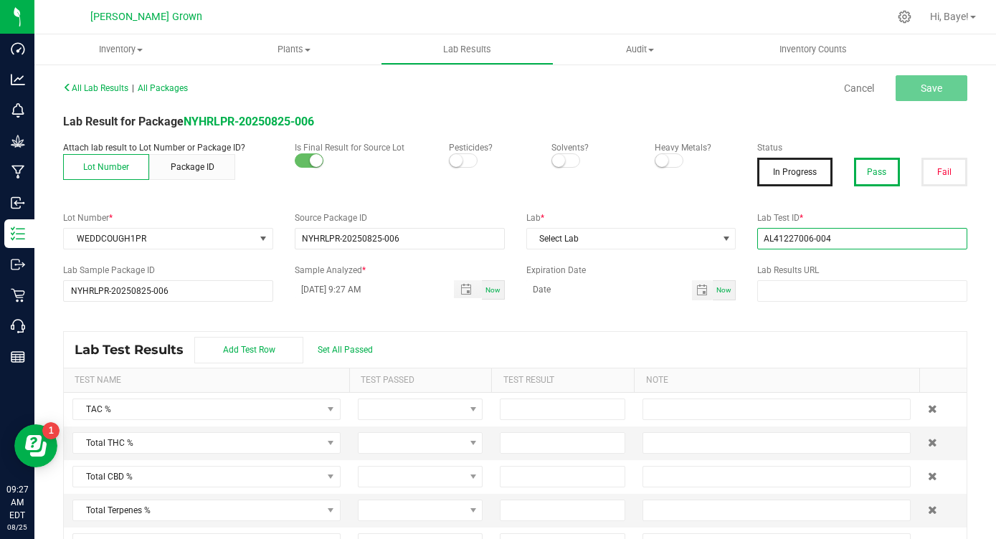
type input "AL41227006-004"
click at [860, 173] on button "Pass" at bounding box center [877, 172] width 46 height 29
click at [663, 158] on small at bounding box center [661, 160] width 13 height 13
click at [456, 156] on small at bounding box center [456, 160] width 13 height 13
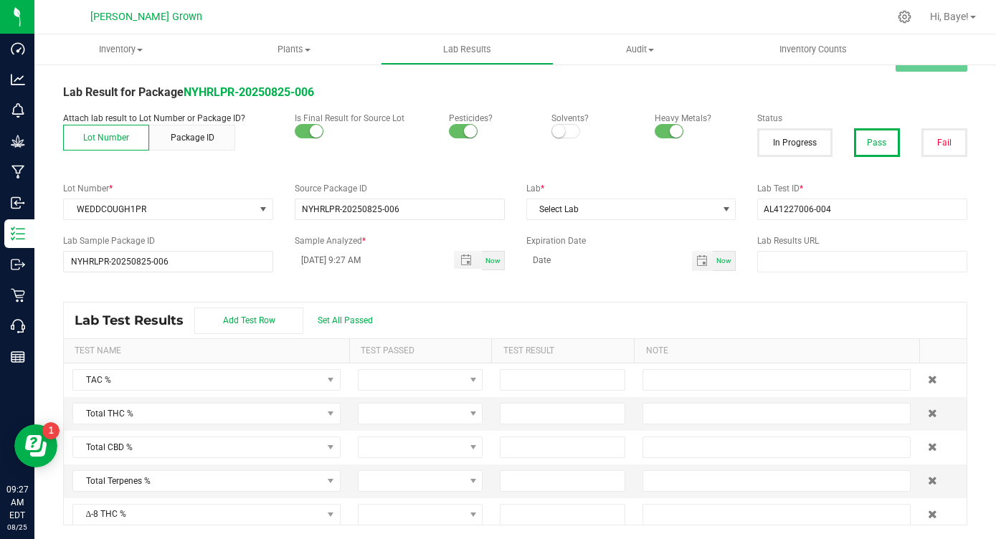
scroll to position [30, 0]
click at [622, 210] on span "Select Lab" at bounding box center [622, 209] width 191 height 20
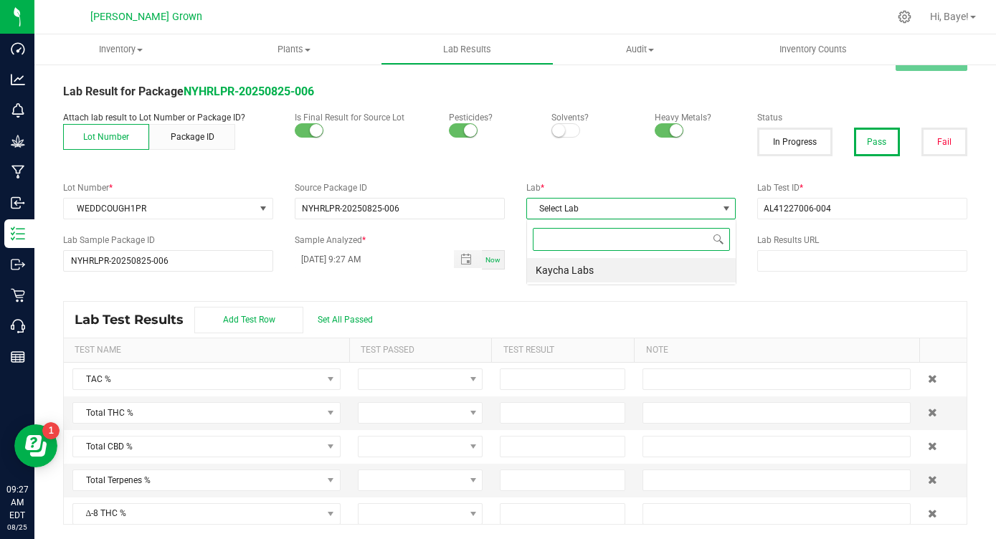
scroll to position [22, 209]
click at [602, 270] on li "Kaycha Labs" at bounding box center [631, 270] width 209 height 24
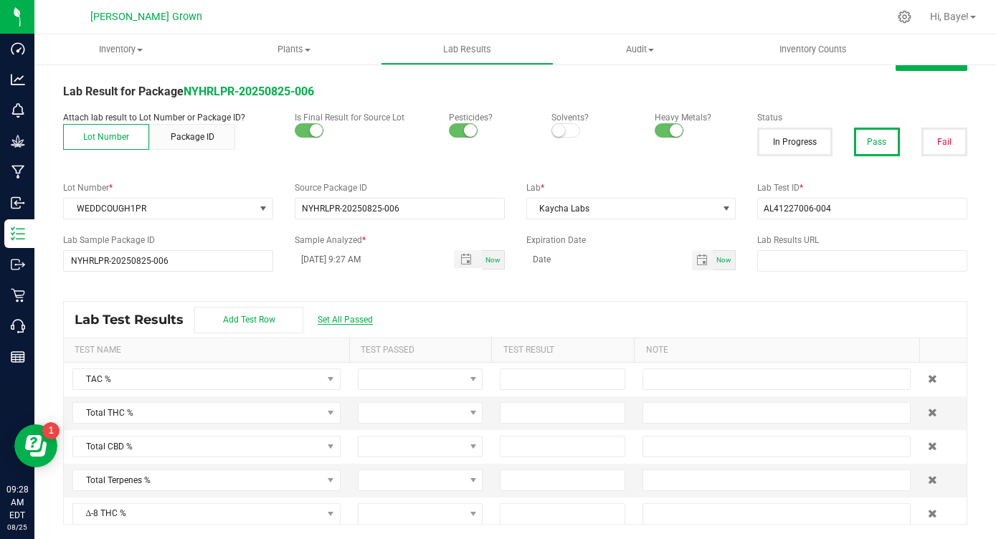
click at [358, 324] on span "Set All Passed" at bounding box center [345, 320] width 55 height 10
click at [544, 417] on input at bounding box center [563, 413] width 124 height 20
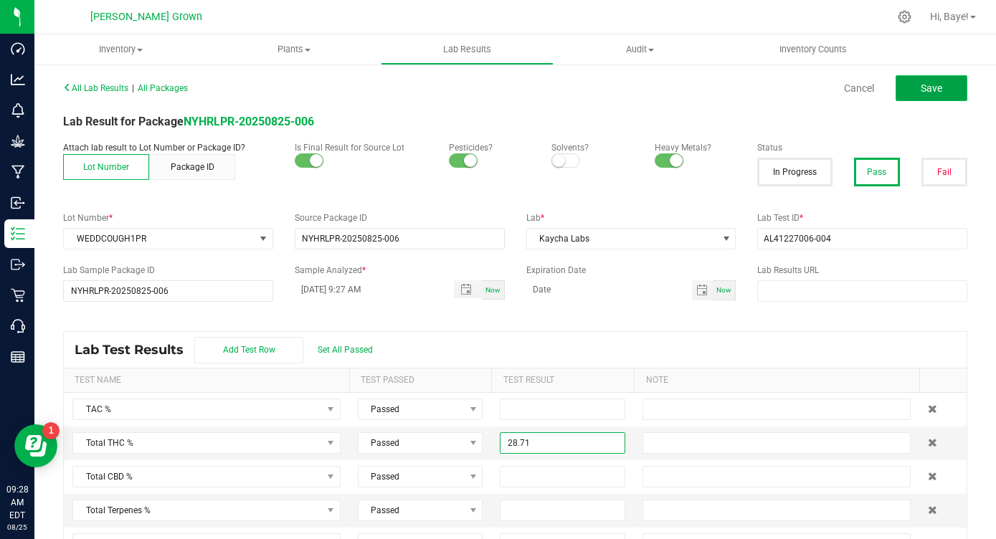
type input "28.7100"
click at [919, 100] on button "Save" at bounding box center [932, 88] width 72 height 26
type input "28.7100"
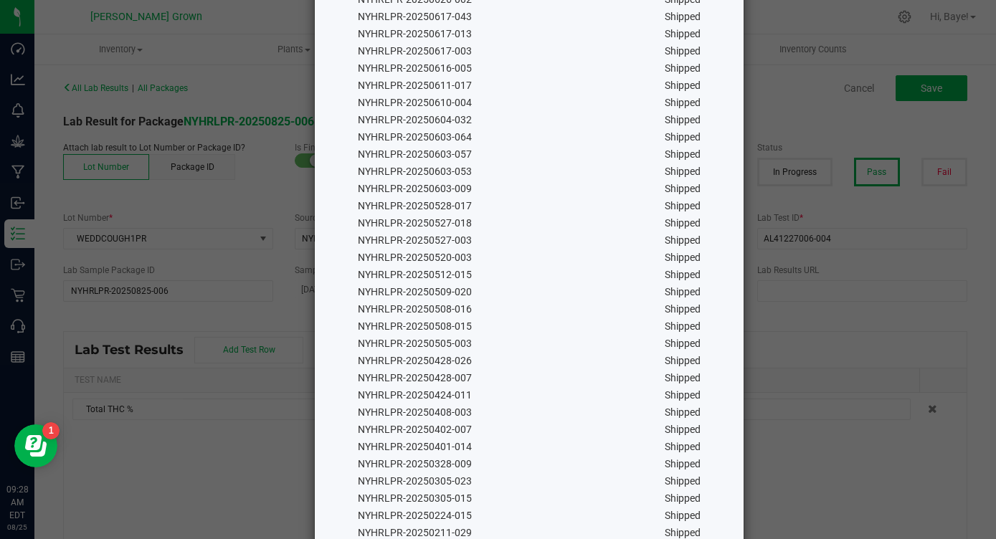
scroll to position [782, 0]
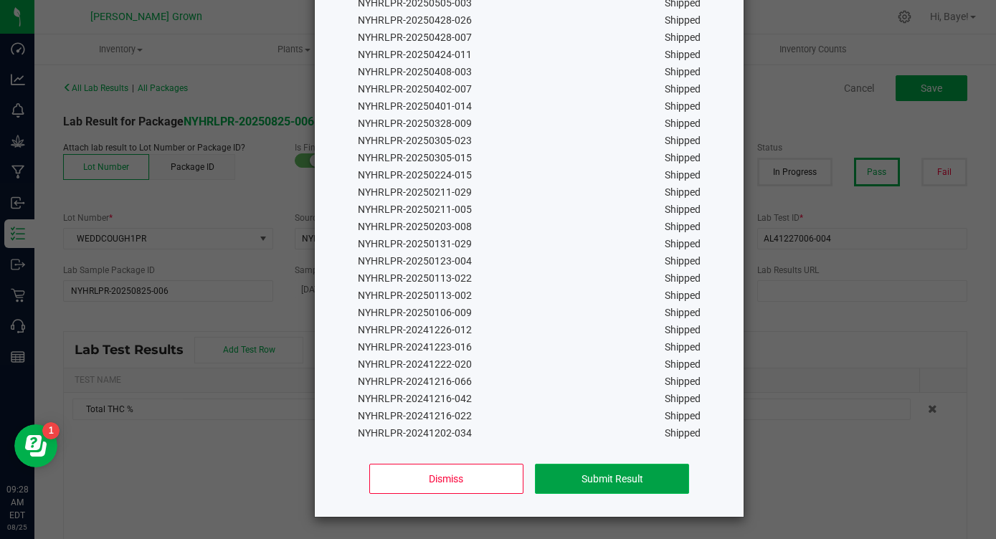
click at [653, 492] on button "Submit Result" at bounding box center [612, 479] width 154 height 30
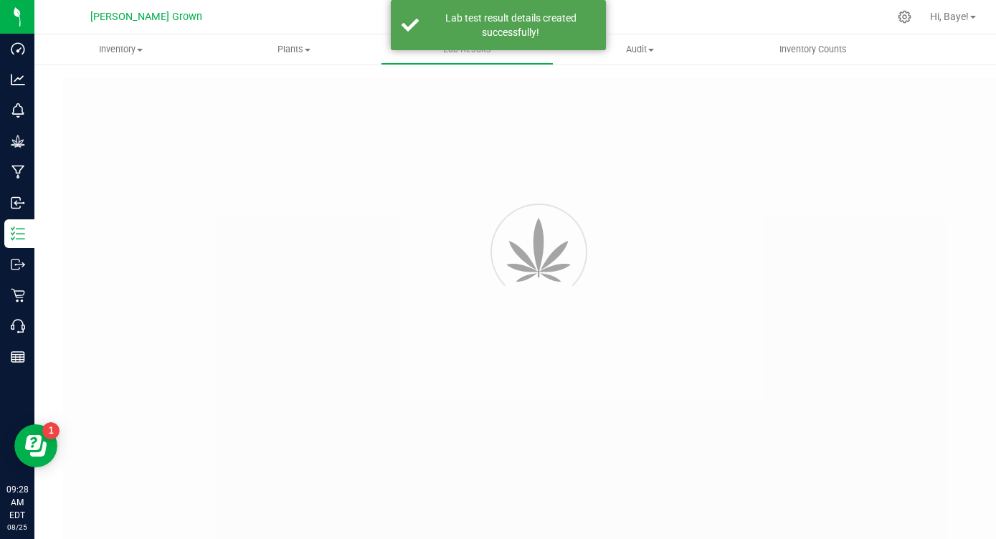
type input "NYHRLPR-20250825-006"
type input "AL41227006-004"
type input "NYHRLPR-20250825-006"
type input "[DATE] 9:27 AM"
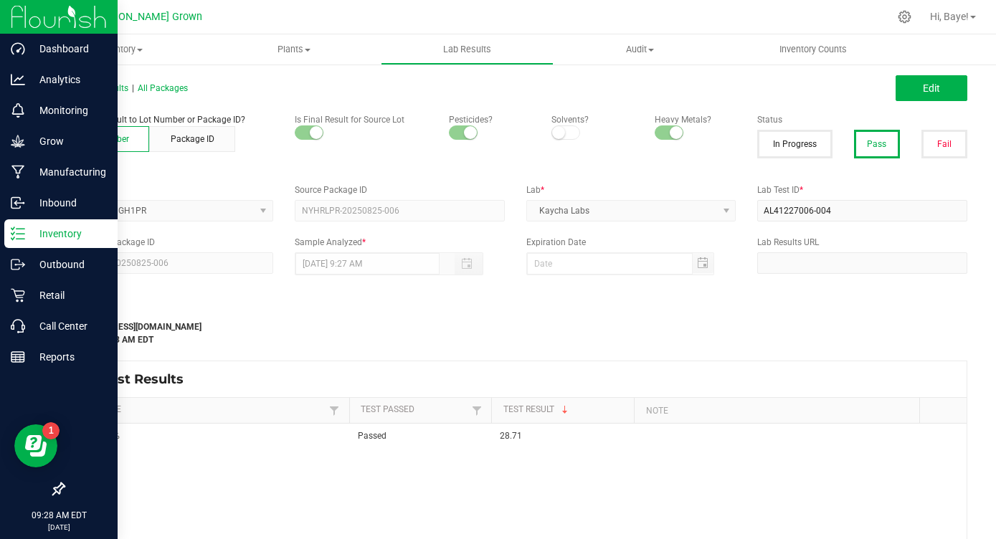
click at [43, 240] on p "Inventory" at bounding box center [68, 233] width 86 height 17
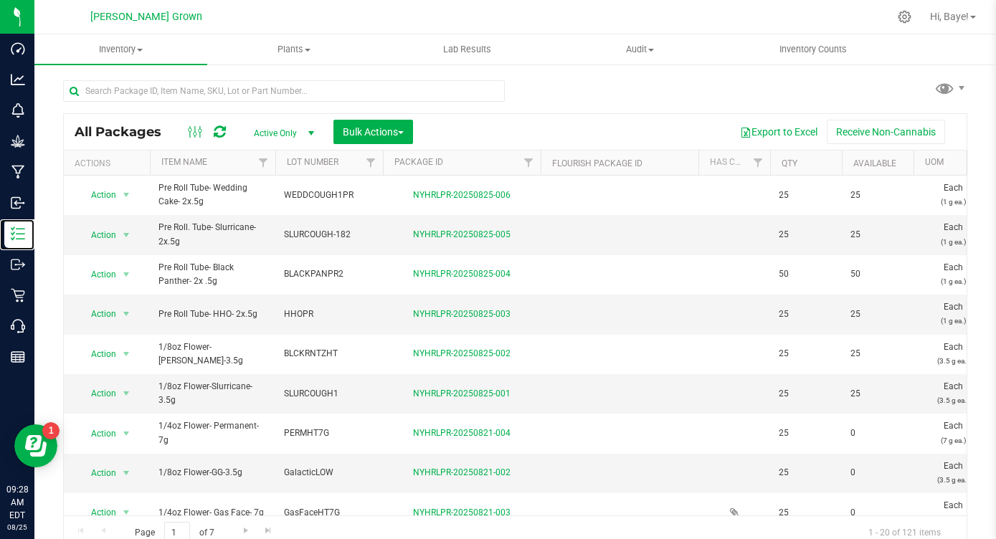
scroll to position [11, 0]
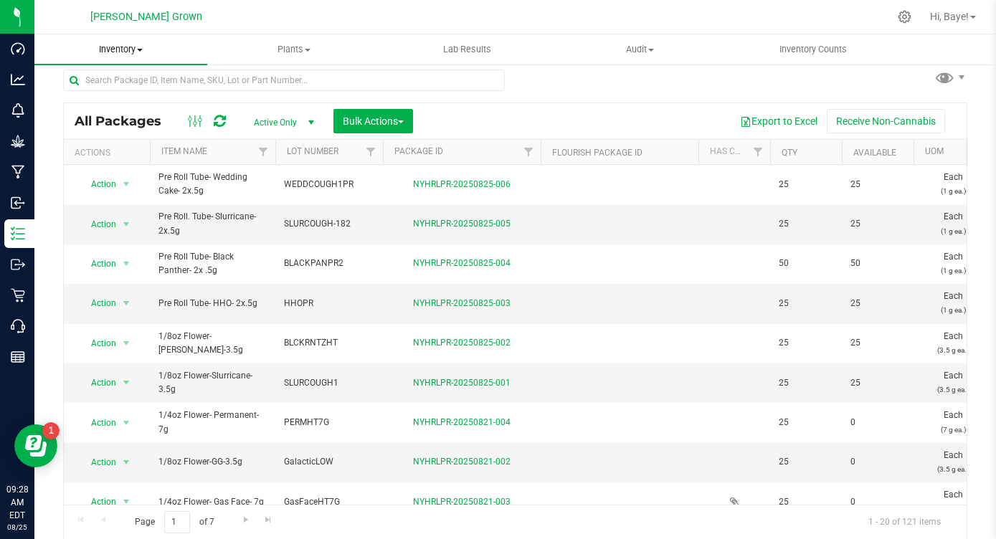
click at [129, 56] on uib-tab-heading "Inventory All packages All inventory Waste log Create inventory" at bounding box center [120, 49] width 173 height 30
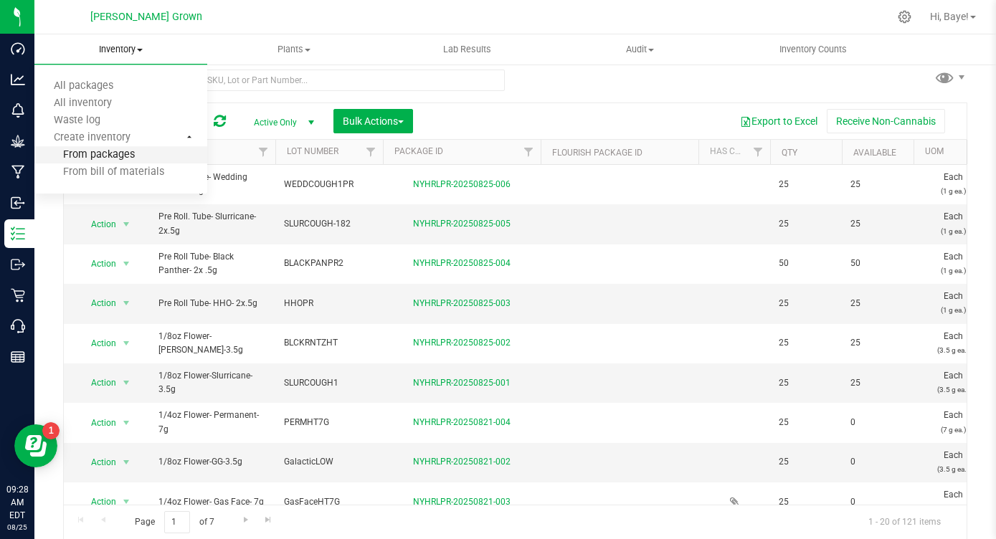
click at [105, 152] on span "From packages" at bounding box center [84, 155] width 100 height 12
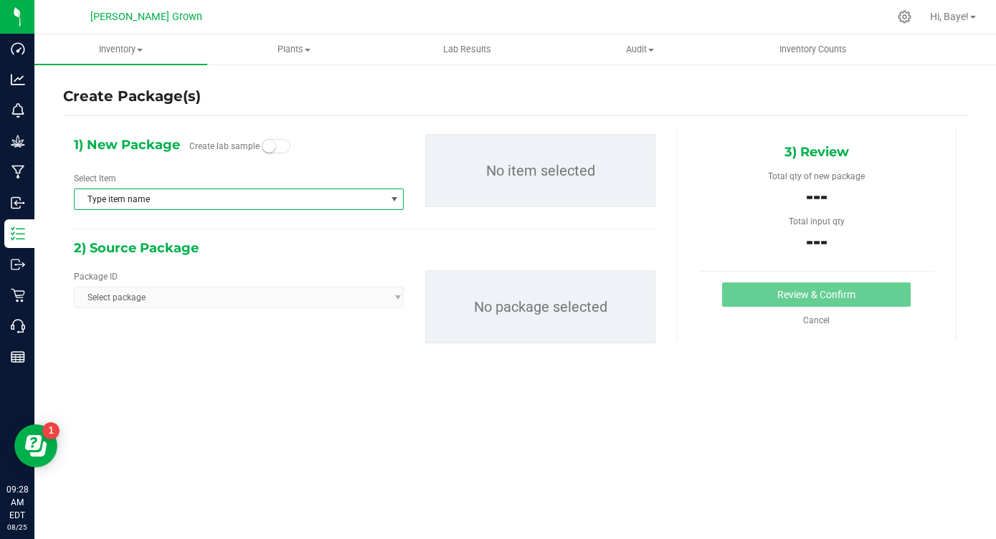
click at [225, 192] on span "Type item name" at bounding box center [230, 199] width 310 height 20
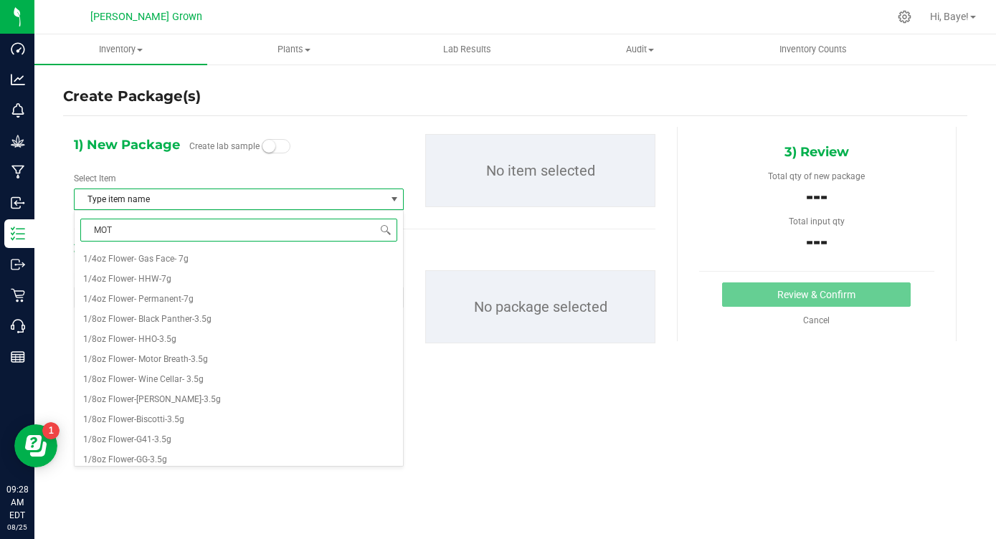
type input "MOTO"
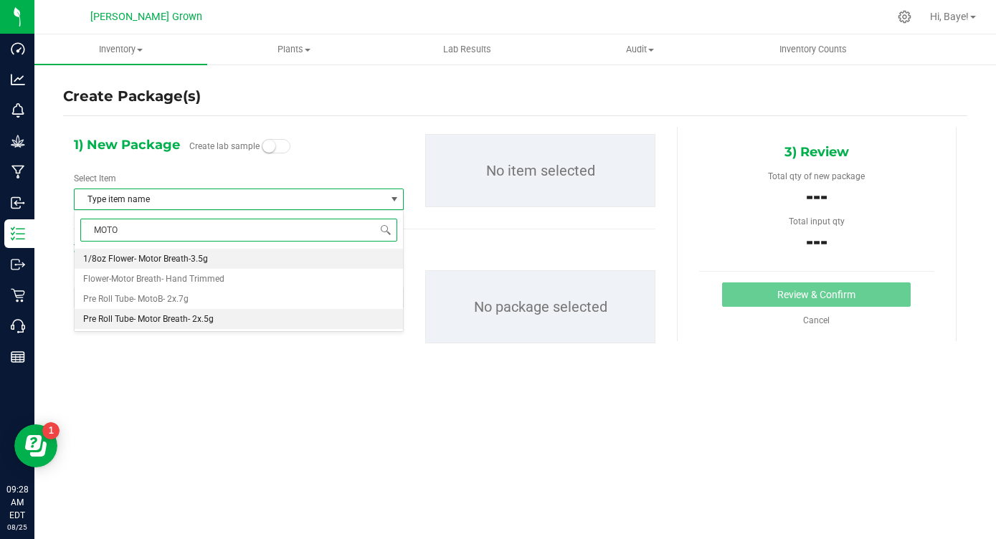
click at [152, 321] on span "Pre Roll Tube- Motor Breath- 2x.5g" at bounding box center [148, 319] width 131 height 10
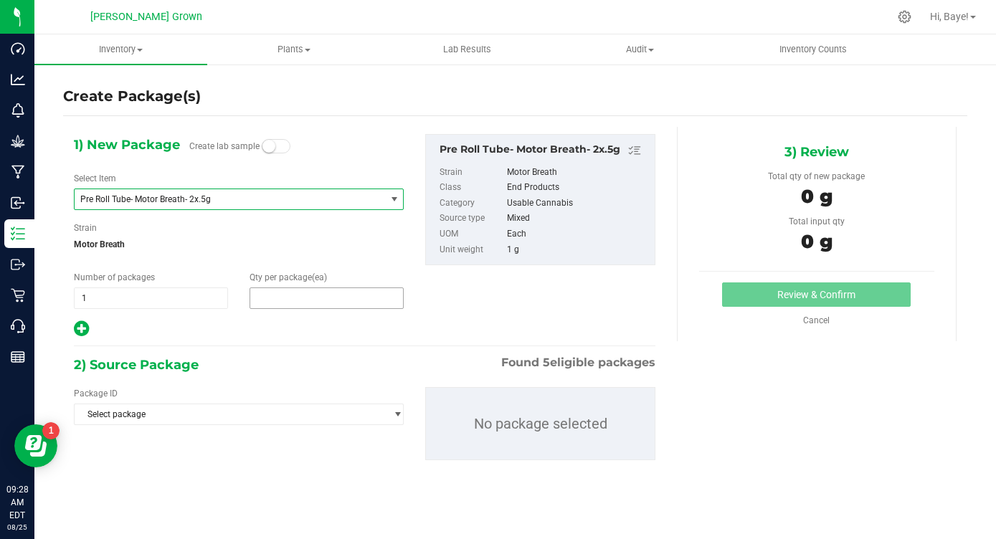
click at [309, 299] on span at bounding box center [327, 299] width 154 height 22
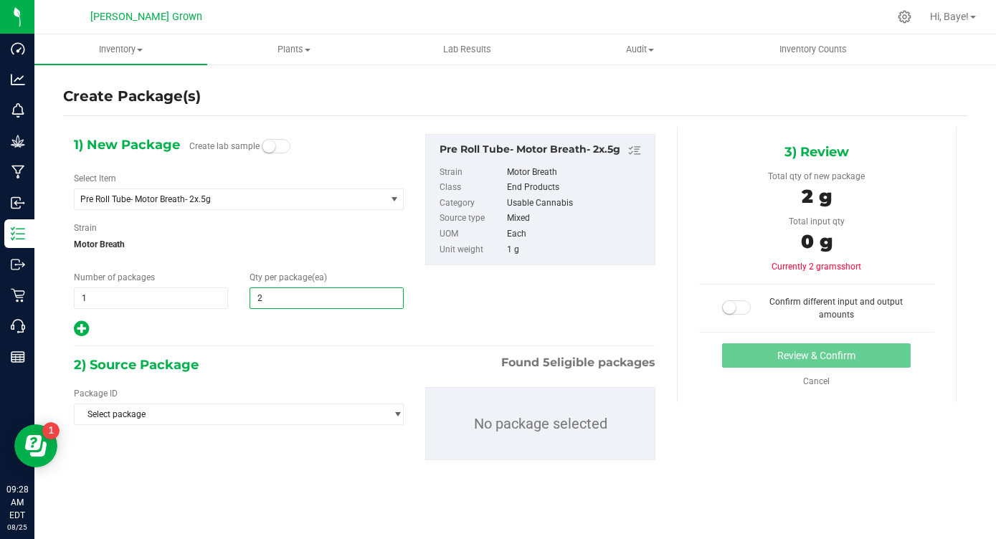
type input "25"
click at [269, 364] on div "2) Source Package Found 5 eligible packages" at bounding box center [365, 365] width 582 height 22
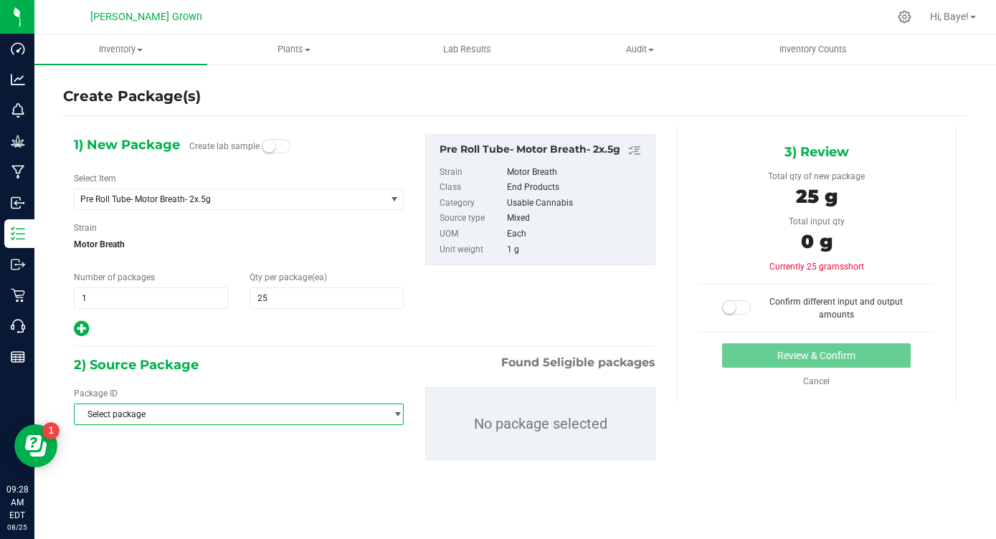
click at [256, 417] on span "Select package" at bounding box center [230, 414] width 310 height 20
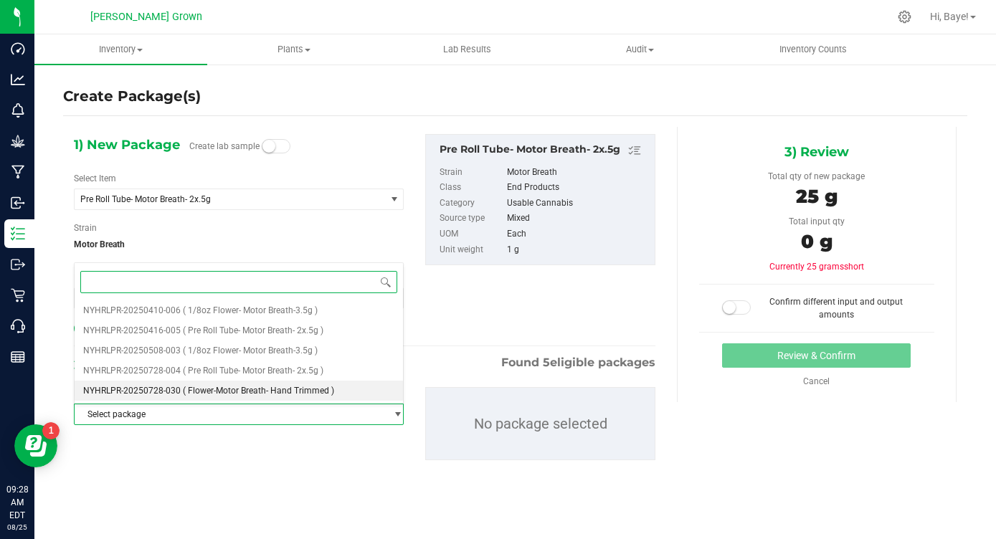
click at [270, 392] on span "( Flower-Motor Breath- Hand Trimmed )" at bounding box center [258, 391] width 151 height 10
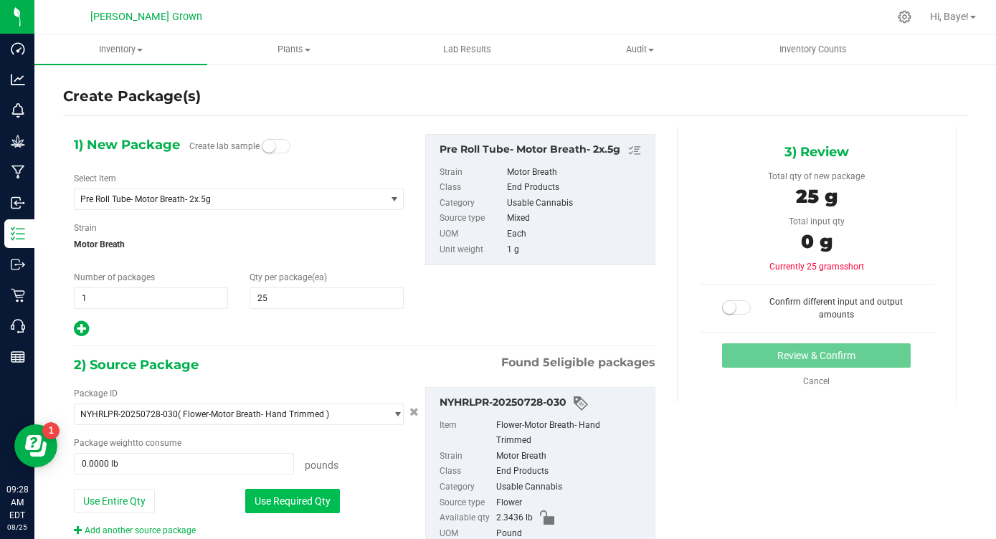
click at [280, 502] on button "Use Required Qty" at bounding box center [292, 501] width 95 height 24
type input "0.0551 lb"
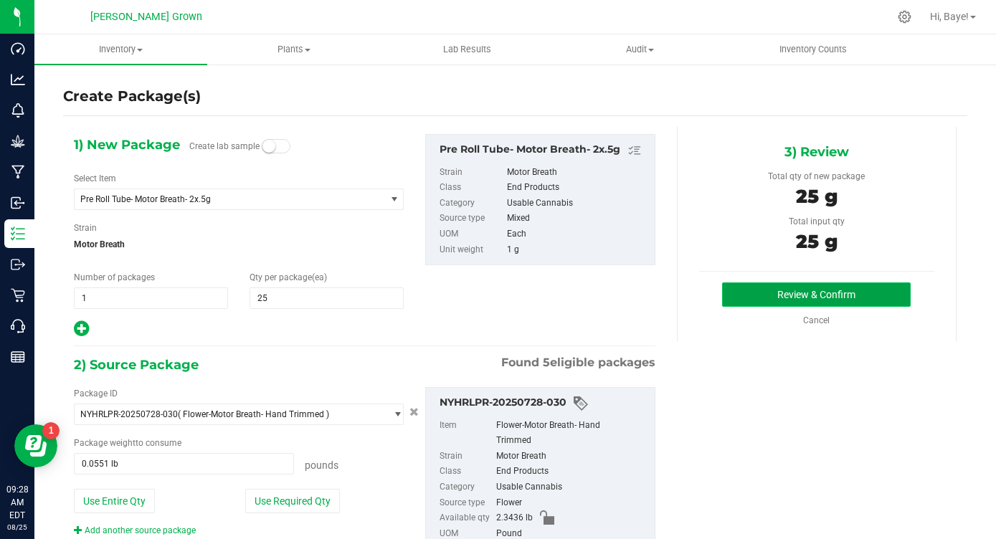
click at [815, 298] on button "Review & Confirm" at bounding box center [816, 295] width 189 height 24
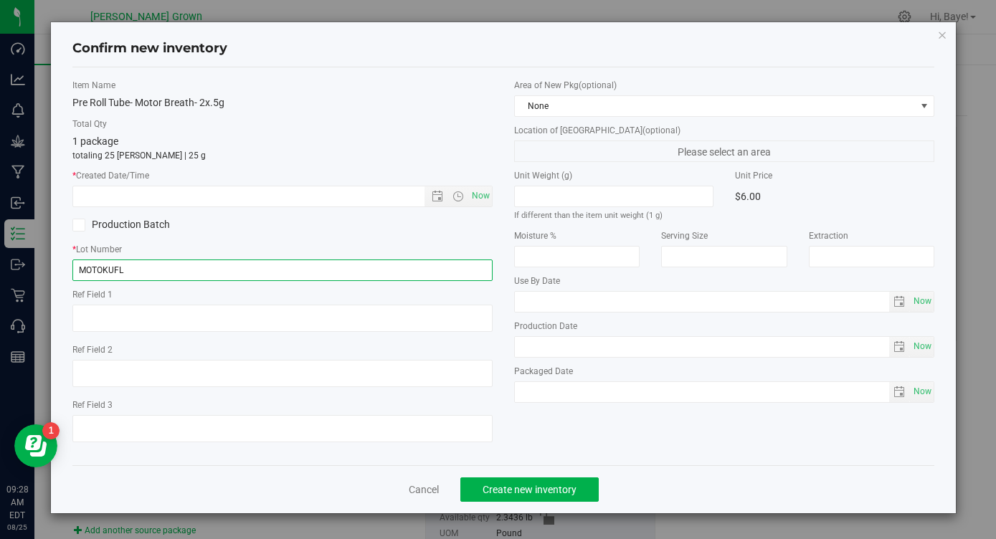
click at [198, 263] on input "MOTOKUFL" at bounding box center [282, 271] width 420 height 22
type input "MOTOKUFLPR"
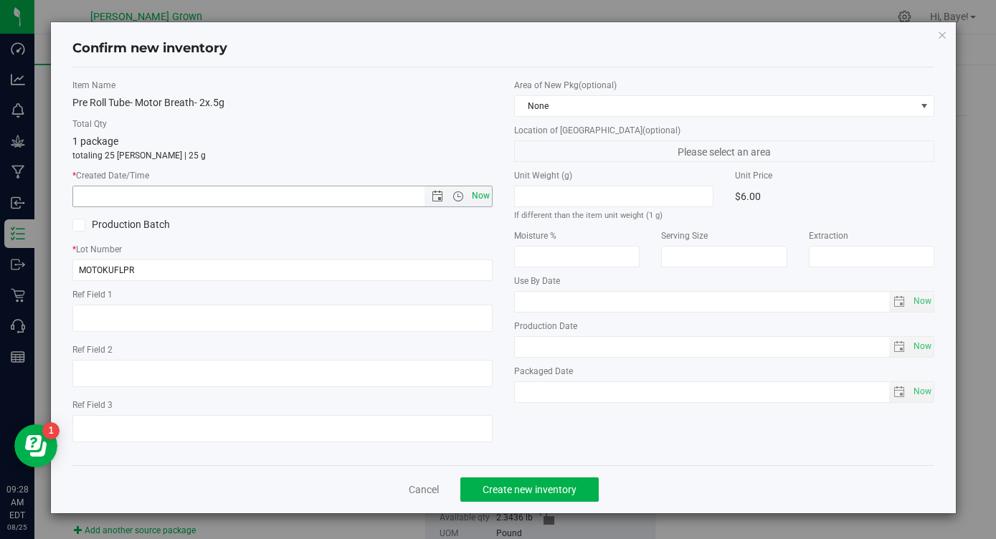
click at [482, 196] on span "Now" at bounding box center [481, 196] width 24 height 21
type input "[DATE] 9:28 AM"
click at [927, 303] on span "Now" at bounding box center [922, 301] width 24 height 21
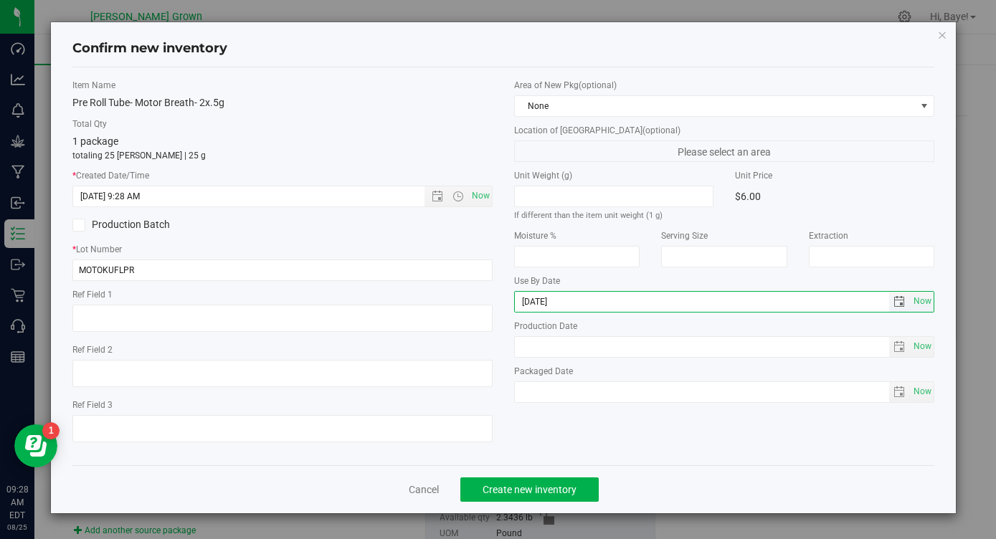
click at [539, 303] on input "[DATE]" at bounding box center [702, 302] width 374 height 20
type input "[DATE]"
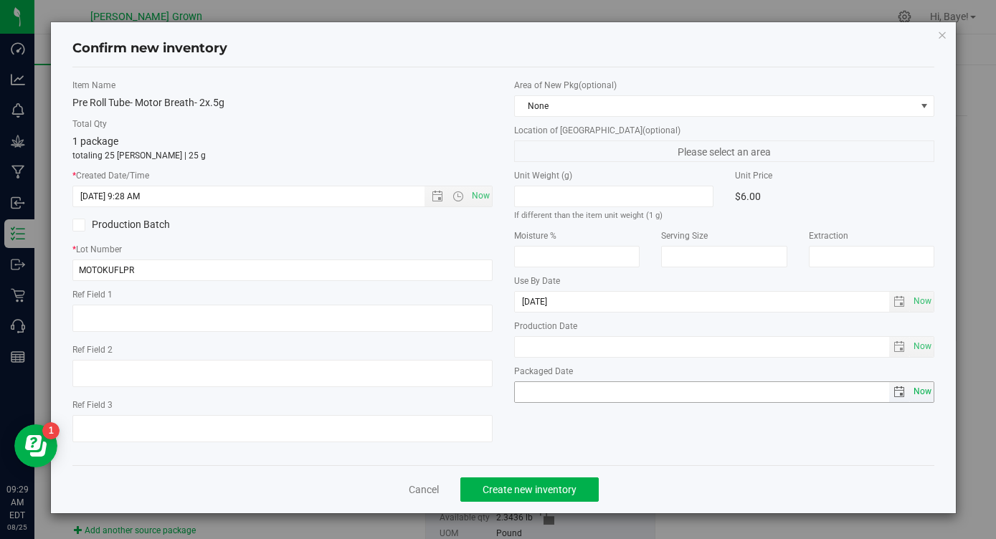
click at [924, 398] on span "Now" at bounding box center [922, 391] width 24 height 21
type input "[DATE]"
click at [494, 495] on button "Create new inventory" at bounding box center [529, 490] width 138 height 24
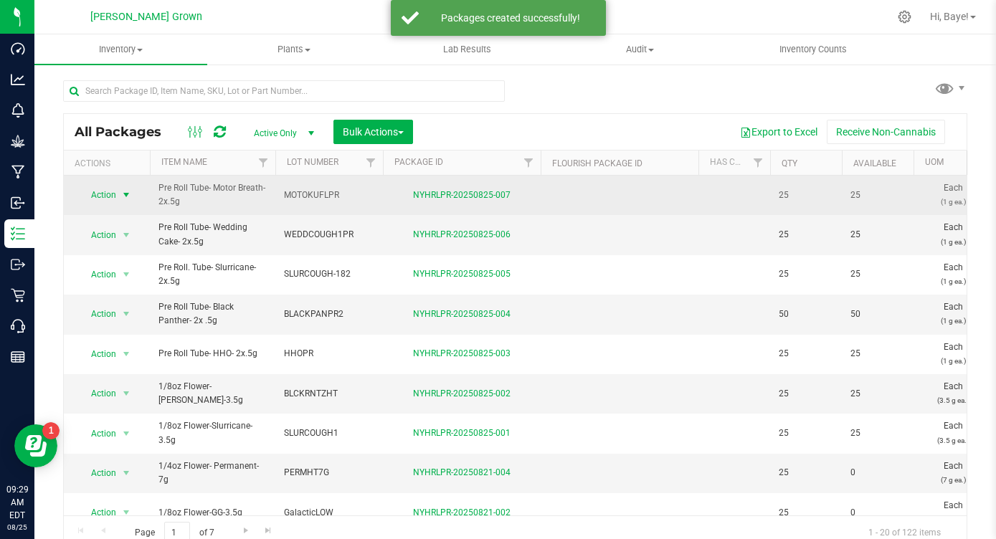
click at [127, 191] on span "select" at bounding box center [125, 194] width 11 height 11
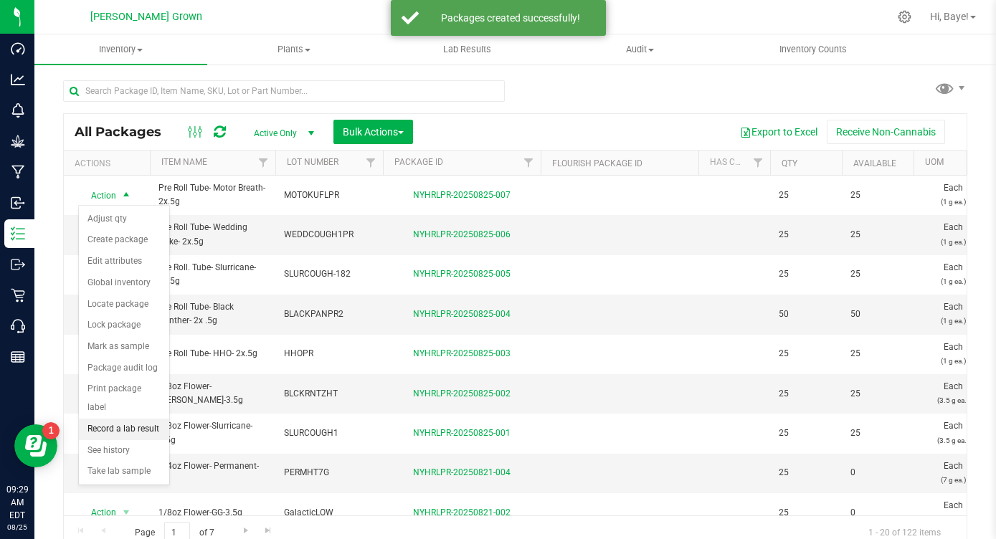
click at [113, 419] on li "Record a lab result" at bounding box center [124, 430] width 90 height 22
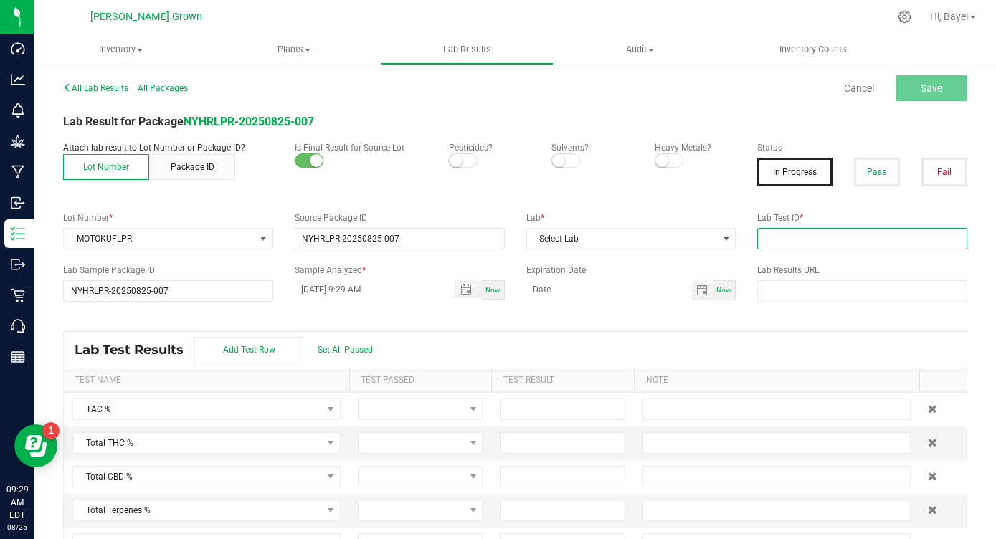
click at [814, 244] on input "text" at bounding box center [862, 239] width 210 height 22
paste input "AL41227006-005"
type input "AL41227006-005"
click at [645, 240] on span "Select Lab" at bounding box center [622, 239] width 191 height 20
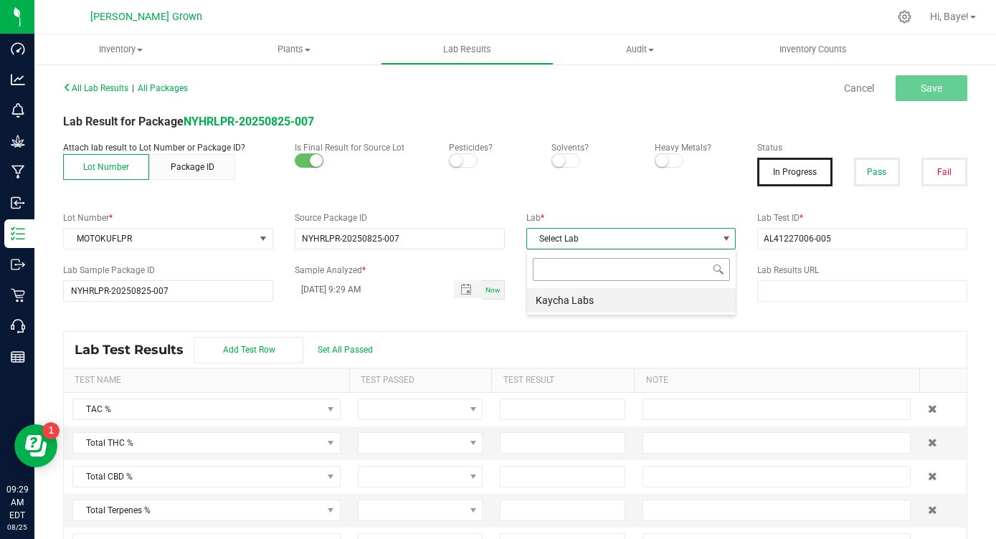
scroll to position [22, 209]
click at [582, 299] on li "Kaycha Labs" at bounding box center [631, 300] width 209 height 24
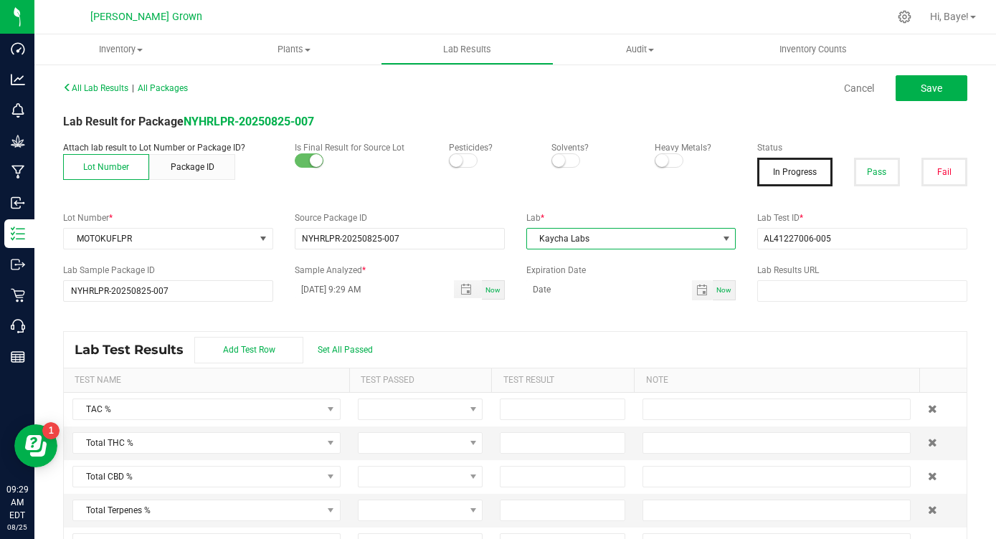
click at [456, 159] on small at bounding box center [456, 160] width 13 height 13
click at [664, 161] on small at bounding box center [661, 160] width 13 height 13
click at [877, 179] on button "Pass" at bounding box center [877, 172] width 46 height 29
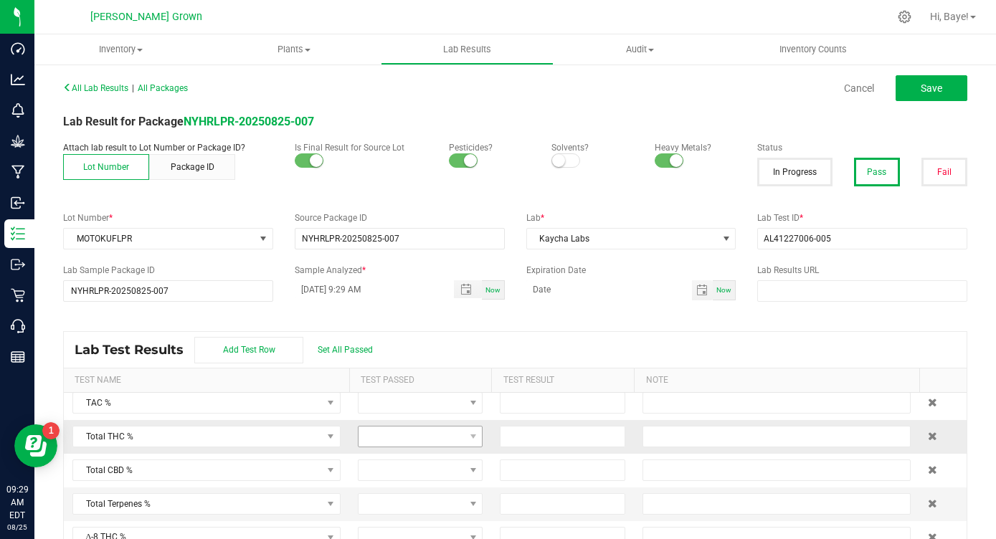
scroll to position [6, 0]
click at [346, 355] on div "Lab Test Results Add Test Row Set All Passed" at bounding box center [515, 350] width 903 height 36
click at [347, 351] on span "Set All Passed" at bounding box center [345, 350] width 55 height 10
click at [569, 433] on input at bounding box center [563, 437] width 124 height 20
type input "28.8400"
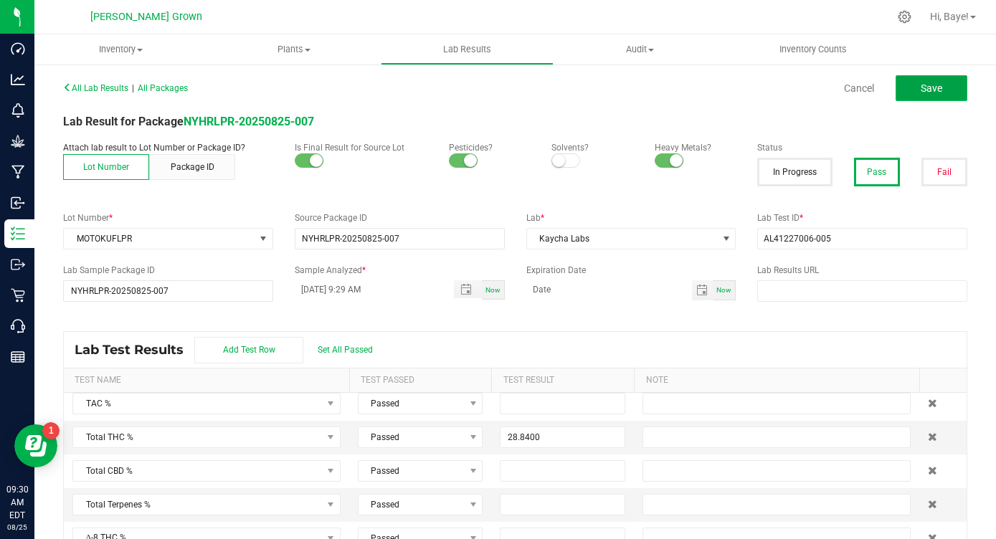
click at [928, 81] on button "Save" at bounding box center [932, 88] width 72 height 26
type input "28.8400"
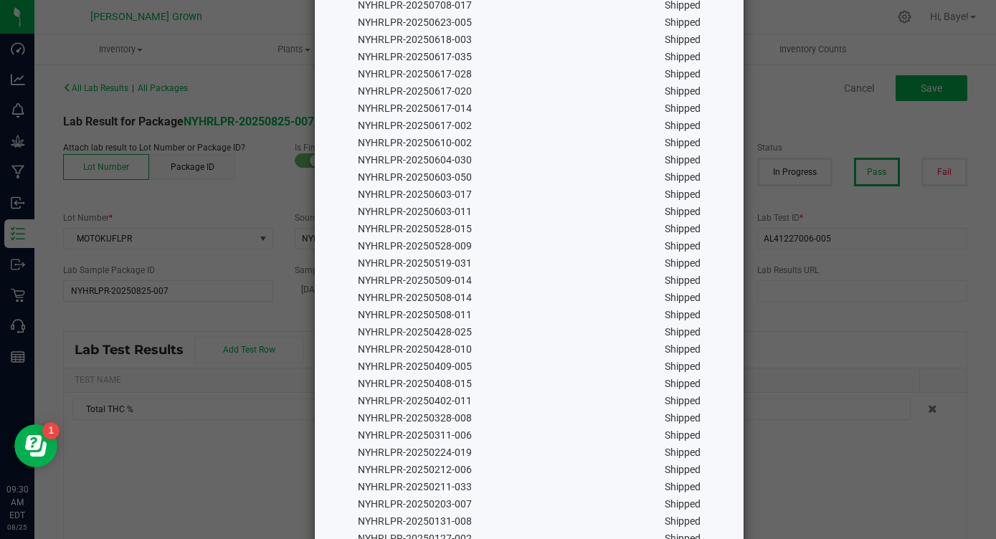
scroll to position [472, 0]
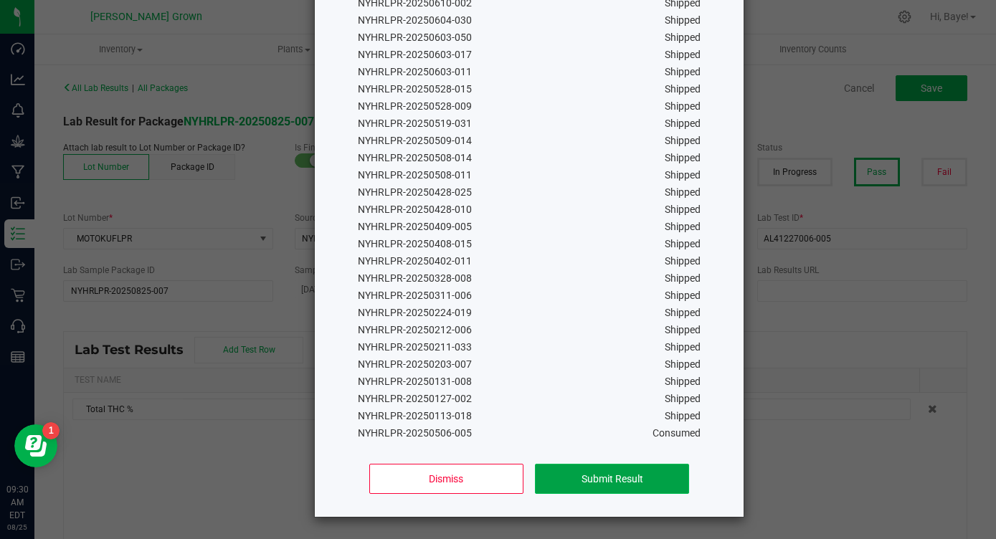
click at [604, 485] on button "Submit Result" at bounding box center [612, 479] width 154 height 30
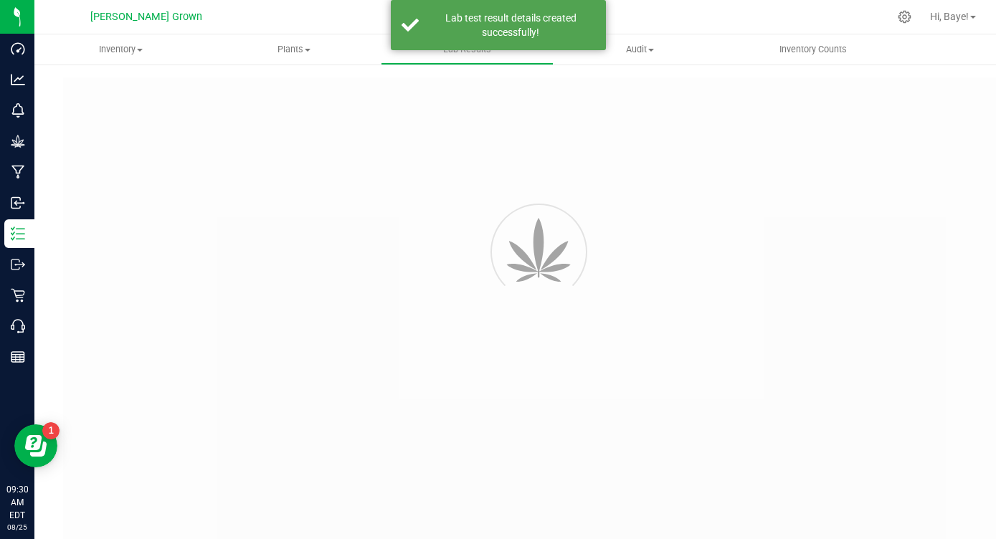
type input "NYHRLPR-20250825-007"
type input "AL41227006-005"
type input "NYHRLPR-20250825-007"
type input "[DATE] 9:29 AM"
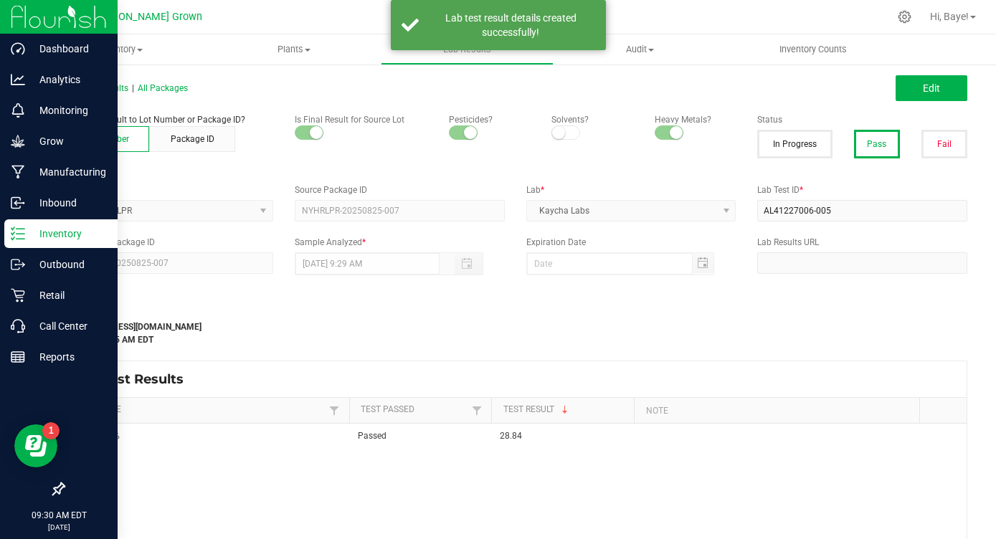
click at [18, 237] on icon at bounding box center [18, 234] width 14 height 14
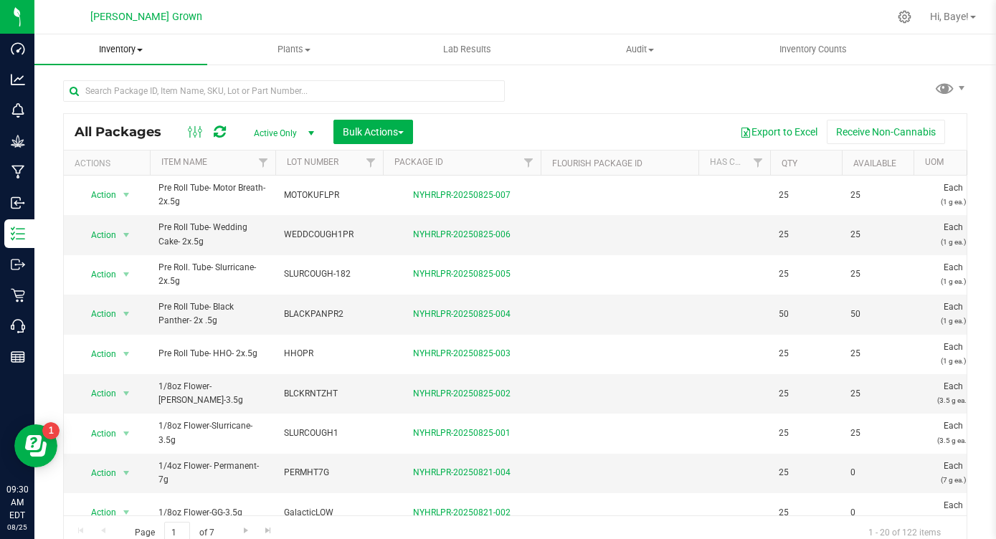
click at [138, 47] on span "Inventory" at bounding box center [120, 49] width 173 height 13
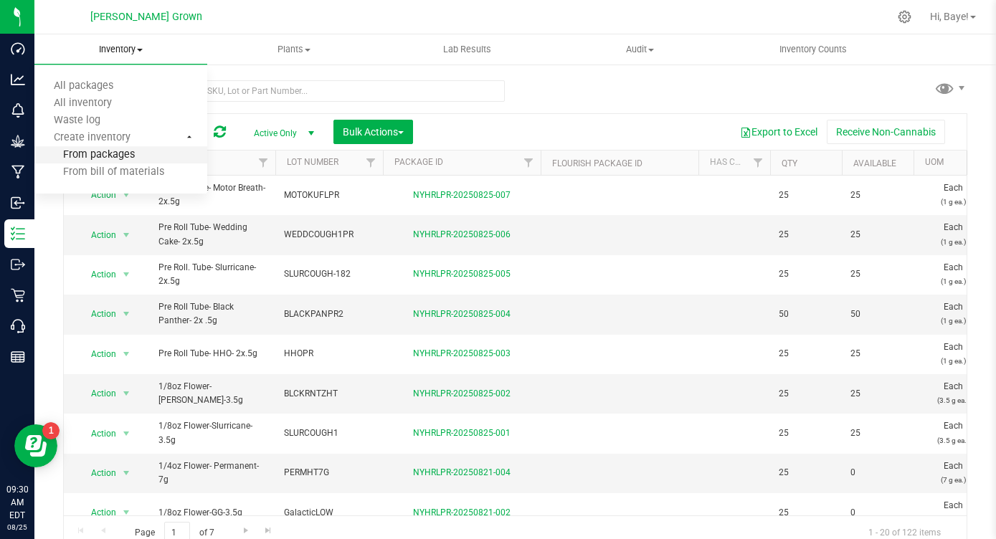
click at [115, 150] on span "From packages" at bounding box center [84, 155] width 100 height 12
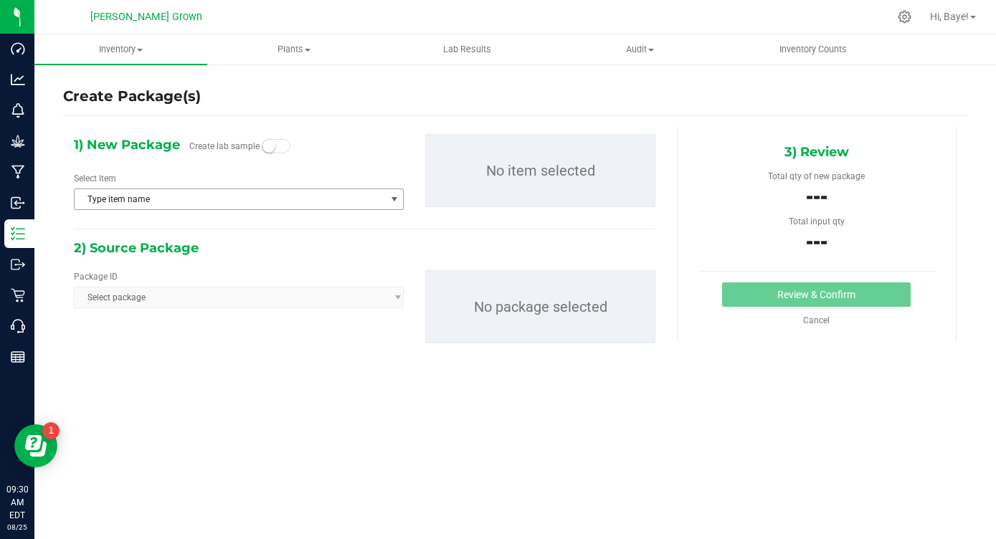
click at [212, 198] on span "Type item name" at bounding box center [230, 199] width 310 height 20
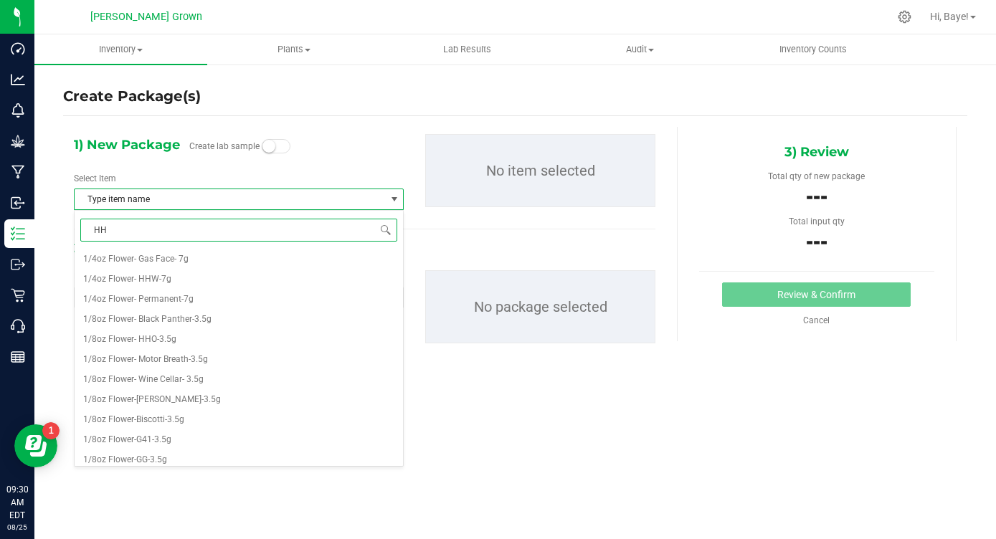
type input "HHW"
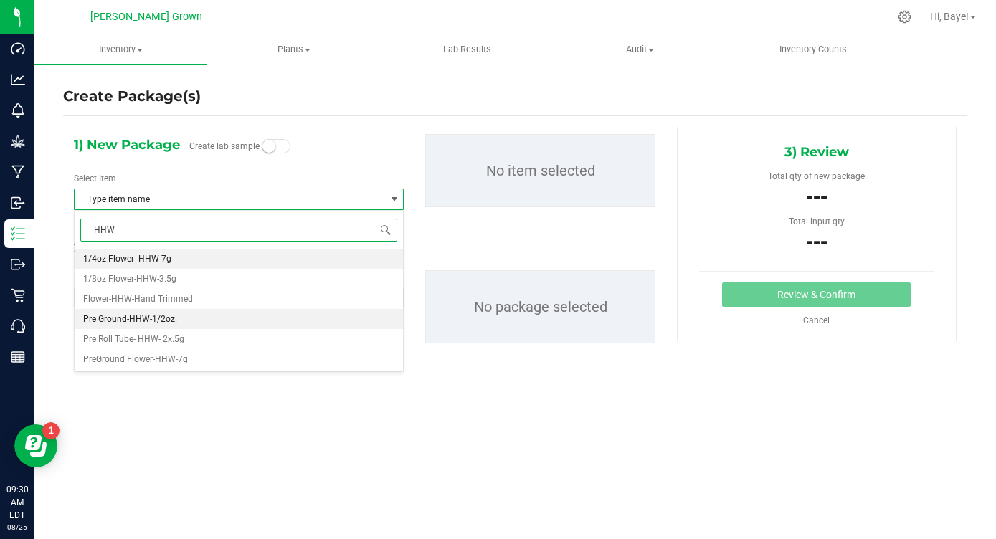
click at [168, 315] on span "Pre Ground-HHW-1/2oz." at bounding box center [130, 319] width 94 height 10
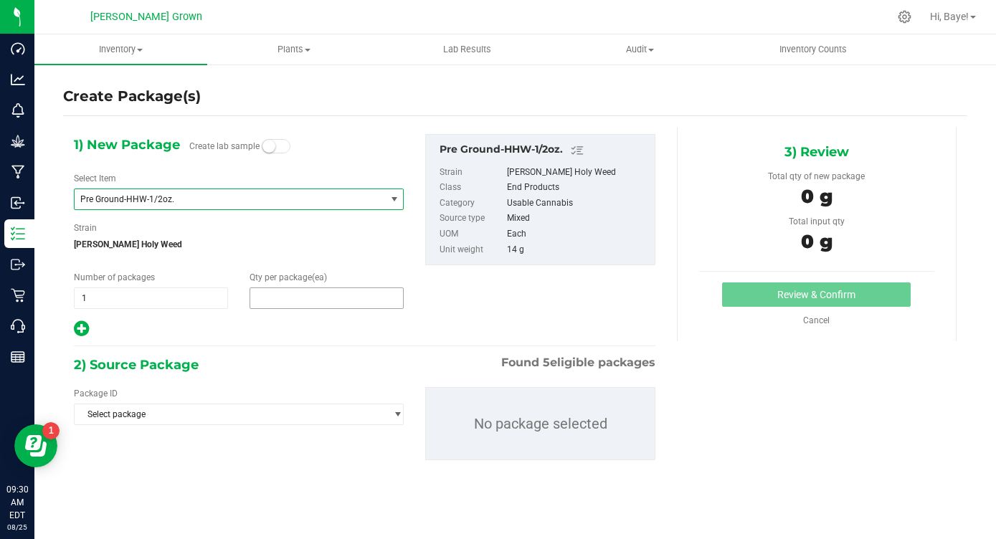
click at [283, 292] on span at bounding box center [327, 299] width 154 height 22
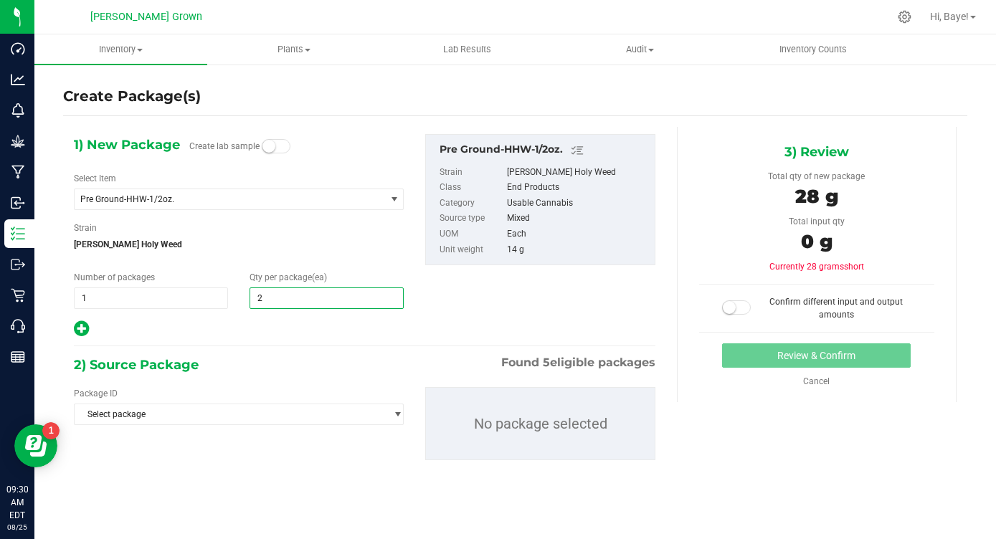
type input "25"
click at [222, 364] on div "2) Source Package Found 5 eligible packages" at bounding box center [365, 365] width 582 height 22
click at [211, 419] on span "Select package" at bounding box center [230, 414] width 310 height 20
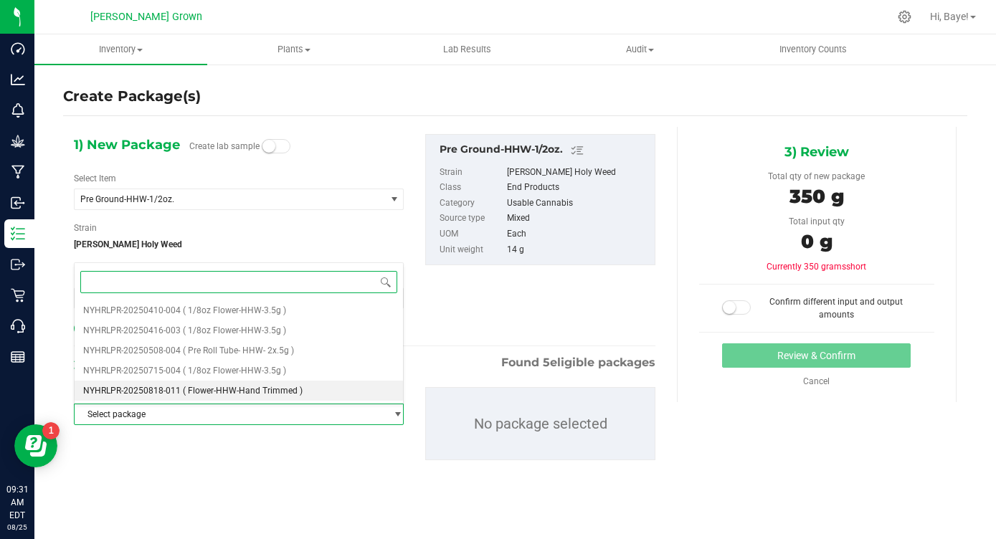
click at [236, 397] on li "NYHRLPR-20250818-011 ( Flower-HHW-Hand Trimmed )" at bounding box center [239, 391] width 328 height 20
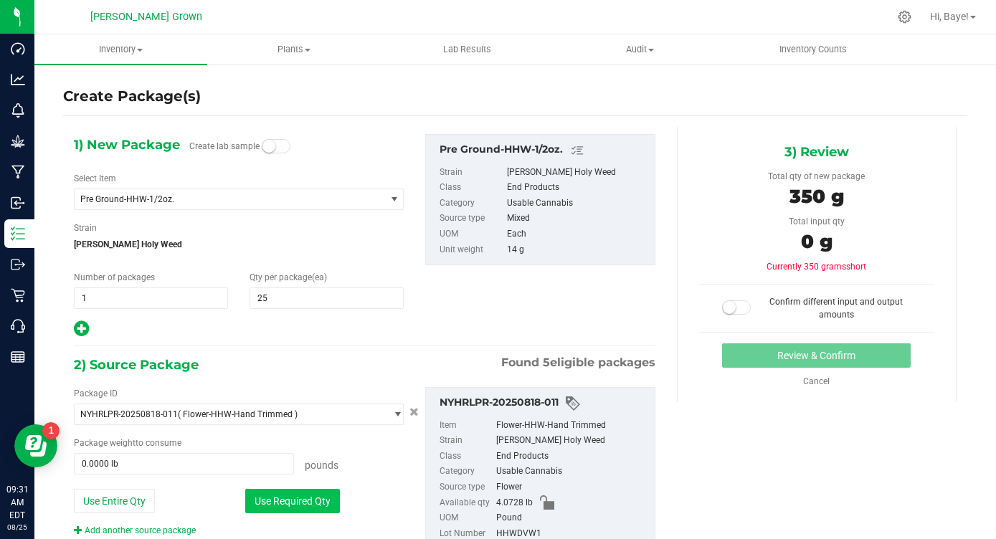
click at [275, 501] on button "Use Required Qty" at bounding box center [292, 501] width 95 height 24
type input "0.7716 lb"
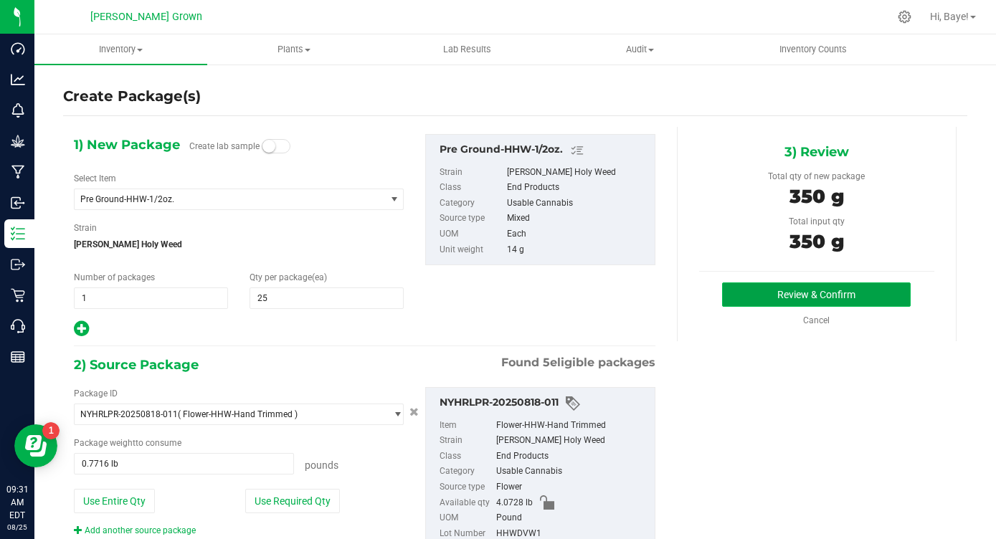
click at [790, 298] on button "Review & Confirm" at bounding box center [816, 295] width 189 height 24
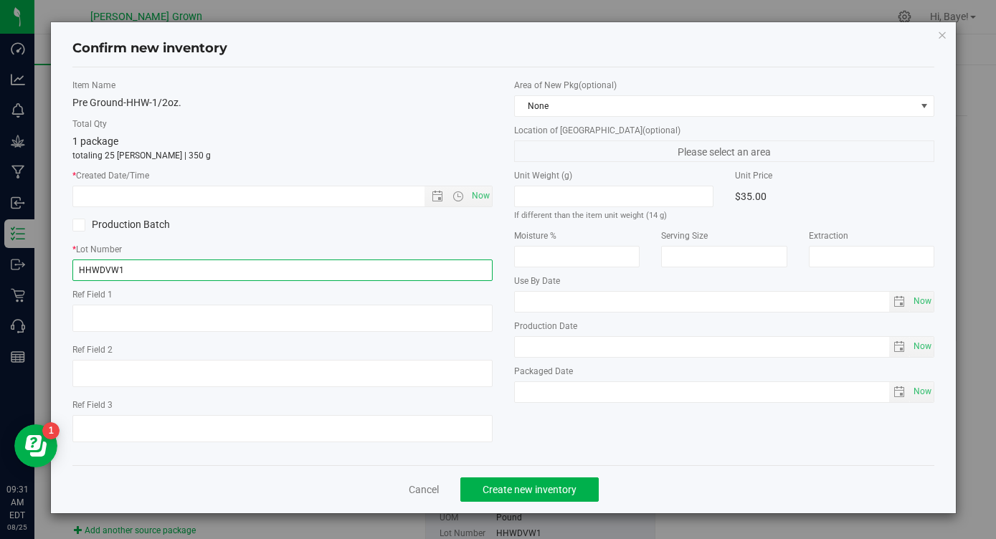
click at [240, 276] on input "HHWDVW1" at bounding box center [282, 271] width 420 height 22
type input "HHWDVW1PG"
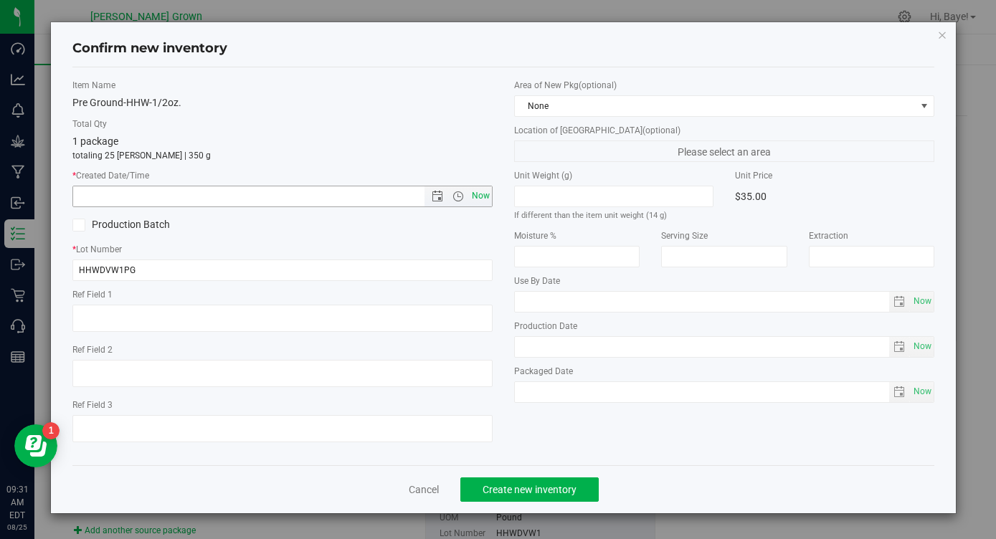
click at [488, 201] on span "Now" at bounding box center [481, 196] width 24 height 21
type input "[DATE] 9:31 AM"
click at [920, 304] on span "Now" at bounding box center [922, 301] width 24 height 21
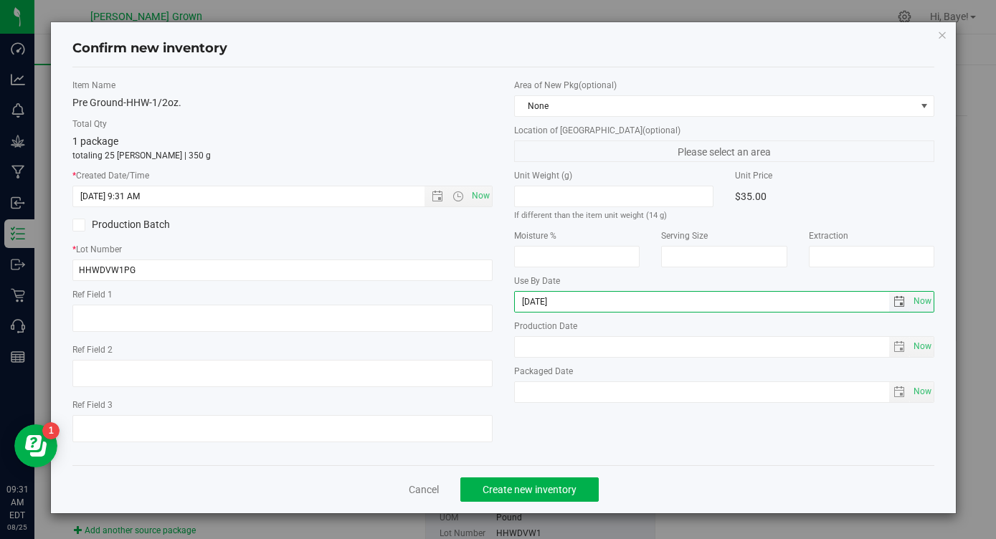
click at [541, 302] on input "[DATE]" at bounding box center [702, 302] width 374 height 20
type input "[DATE]"
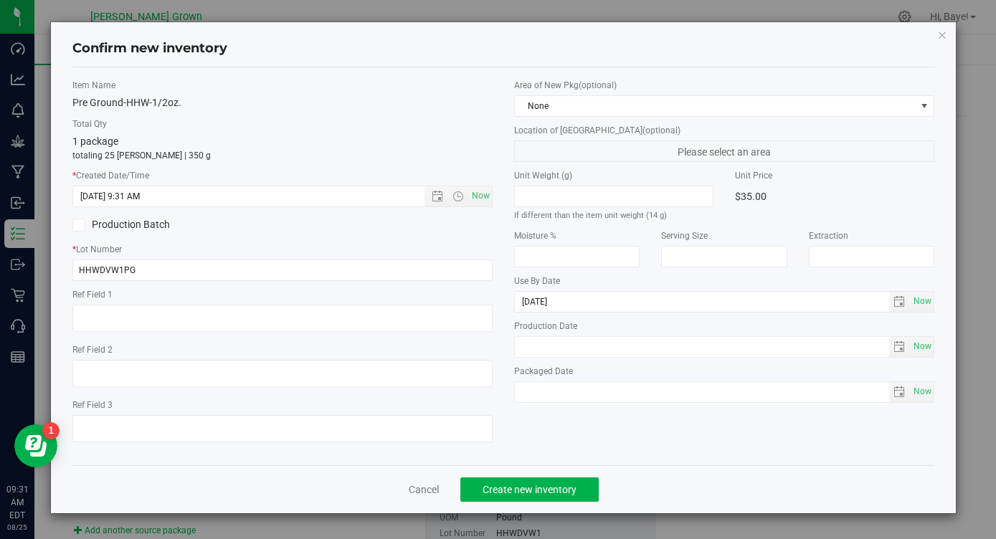
click at [778, 365] on label "Packaged Date" at bounding box center [724, 371] width 420 height 13
click at [924, 387] on span "Now" at bounding box center [922, 391] width 24 height 21
type input "[DATE]"
click at [517, 493] on span "Create new inventory" at bounding box center [530, 489] width 94 height 11
